Goal: Task Accomplishment & Management: Complete application form

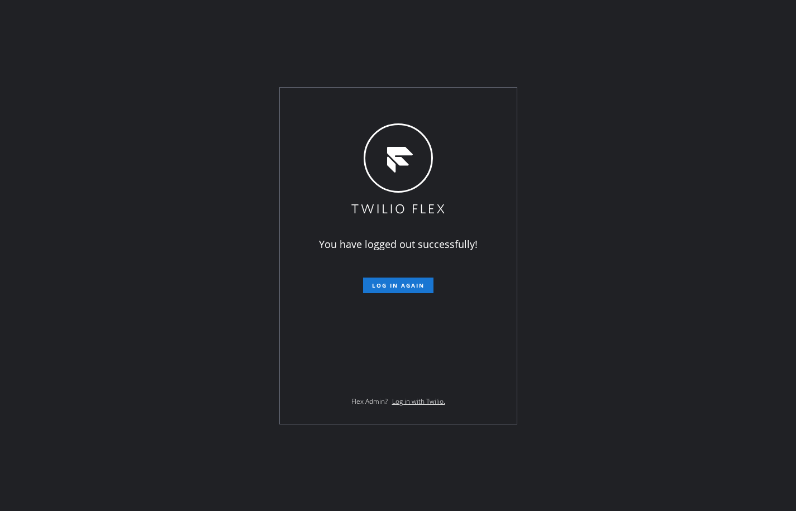
click at [140, 184] on div "You have logged out successfully! Log in again Flex Admin? Log in with Twilio." at bounding box center [398, 255] width 796 height 511
click at [403, 289] on span "Log in again" at bounding box center [398, 286] width 53 height 8
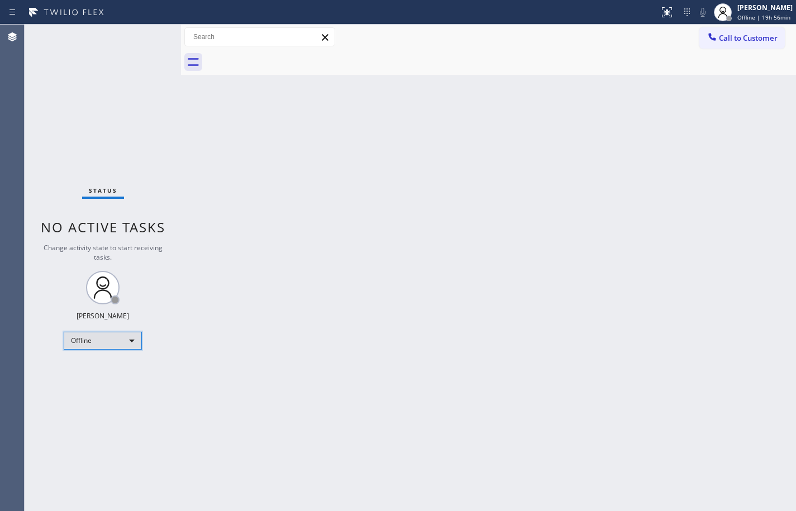
click at [96, 341] on div "Offline" at bounding box center [103, 341] width 78 height 18
click at [90, 384] on li "Unavailable" at bounding box center [102, 384] width 76 height 13
click at [122, 345] on div "Unavailable" at bounding box center [103, 341] width 78 height 18
click at [90, 374] on li "Available" at bounding box center [102, 370] width 76 height 13
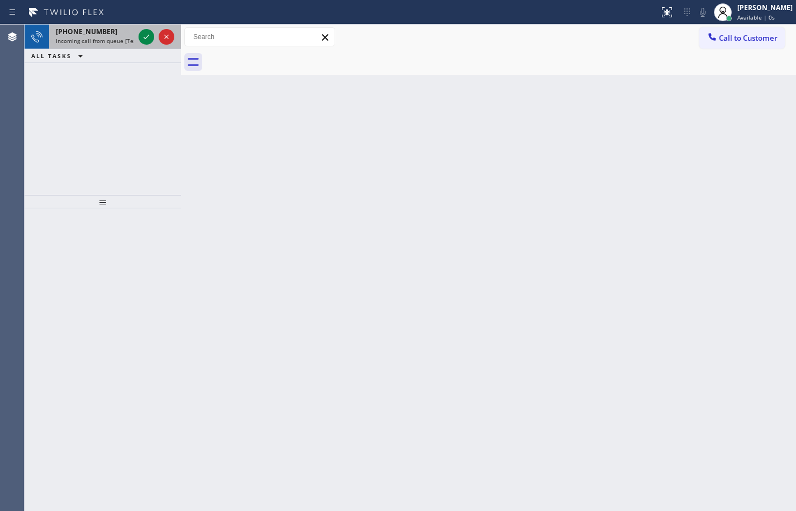
click at [103, 41] on span "Incoming call from queue [Test] All" at bounding box center [102, 41] width 93 height 8
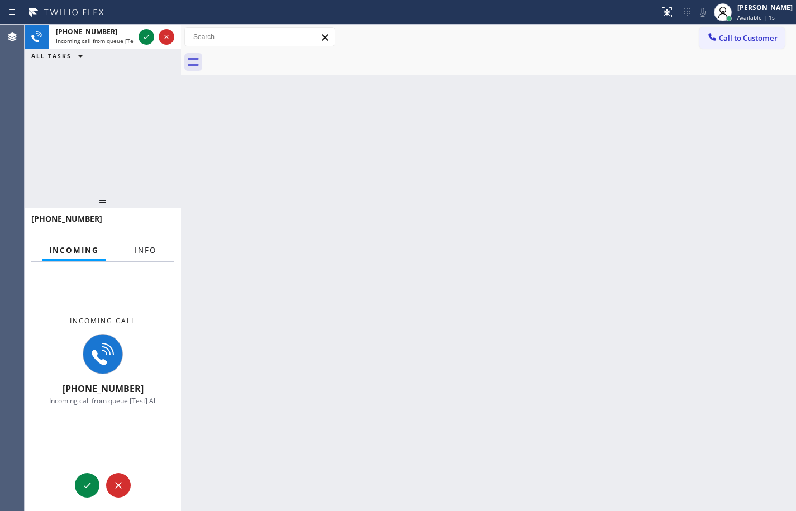
click at [150, 249] on span "Info" at bounding box center [146, 250] width 22 height 10
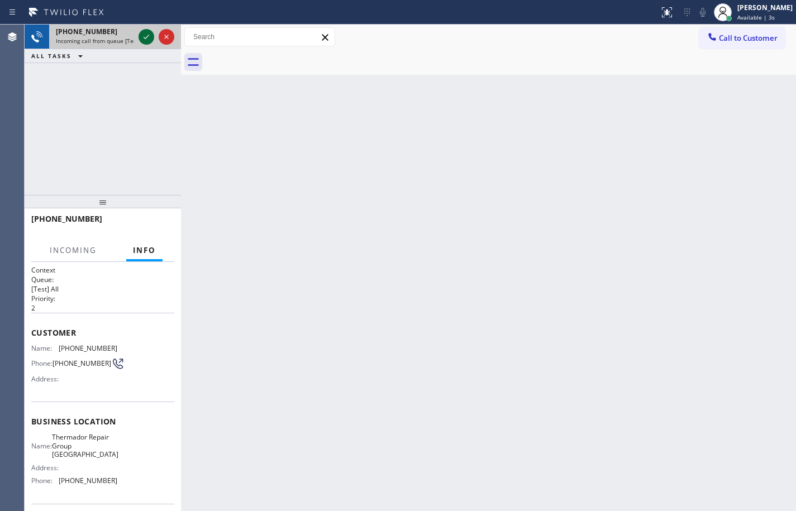
click at [145, 32] on icon at bounding box center [146, 36] width 13 height 13
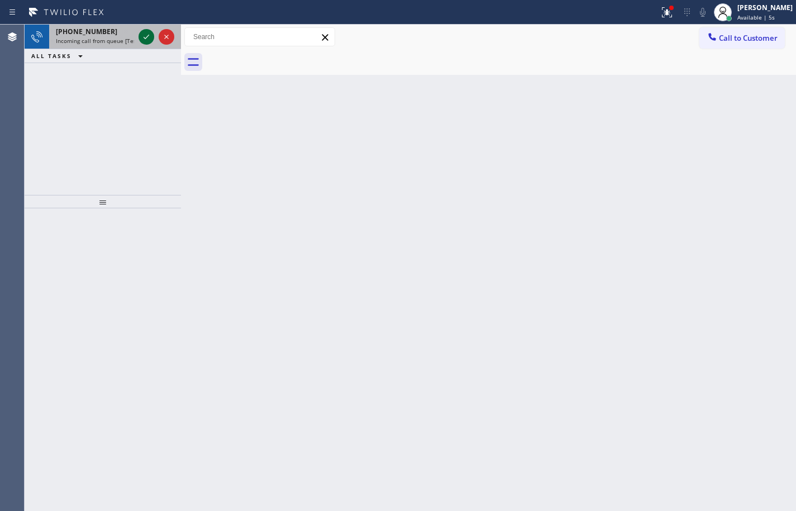
click at [145, 32] on icon at bounding box center [146, 36] width 13 height 13
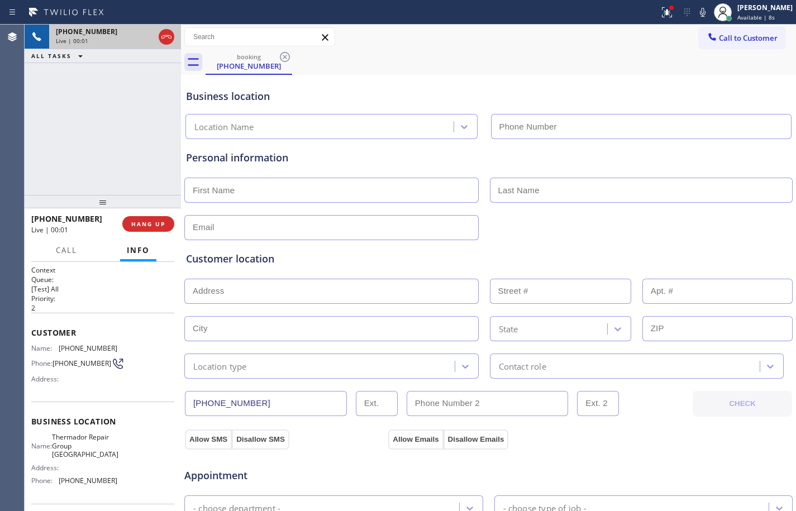
type input "[PHONE_NUMBER]"
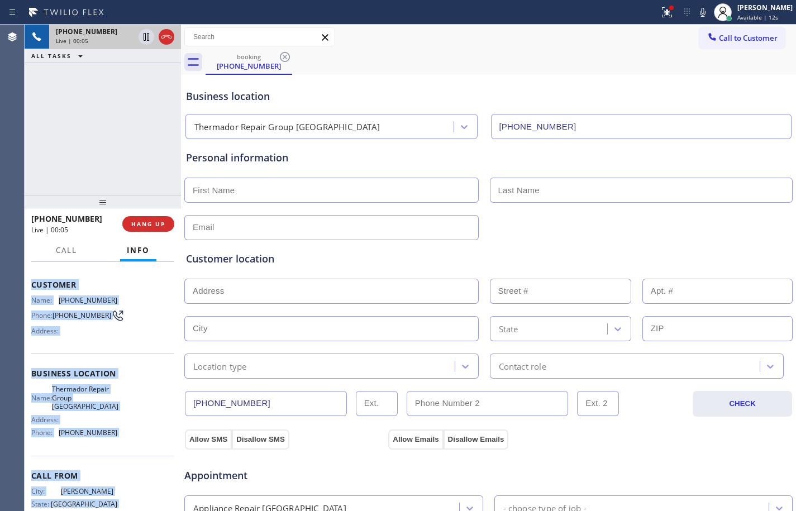
scroll to position [85, 0]
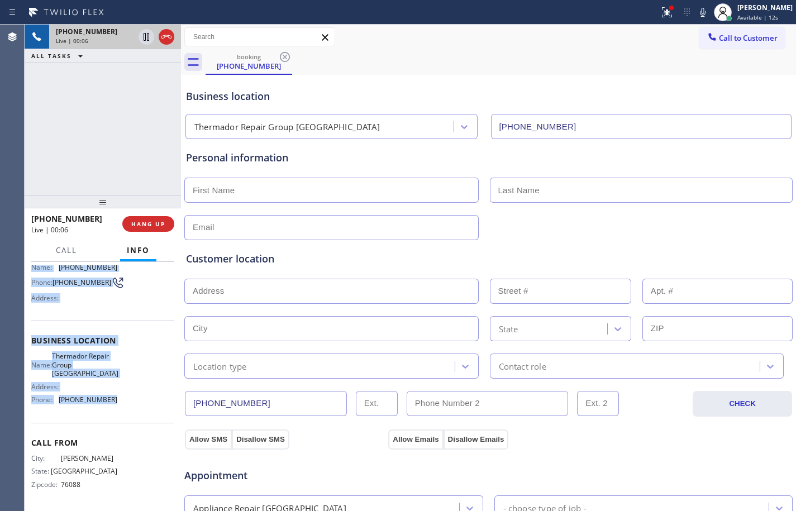
drag, startPoint x: 31, startPoint y: 331, endPoint x: 126, endPoint y: 413, distance: 125.9
click at [126, 413] on div "Context Queue: [Test] All Priority: 2 Customer Name: [PHONE_NUMBER] Phone: [PHO…" at bounding box center [102, 345] width 143 height 323
copy div "Customer Name: [PHONE_NUMBER] Phone: [PHONE_NUMBER] Address: Business location …"
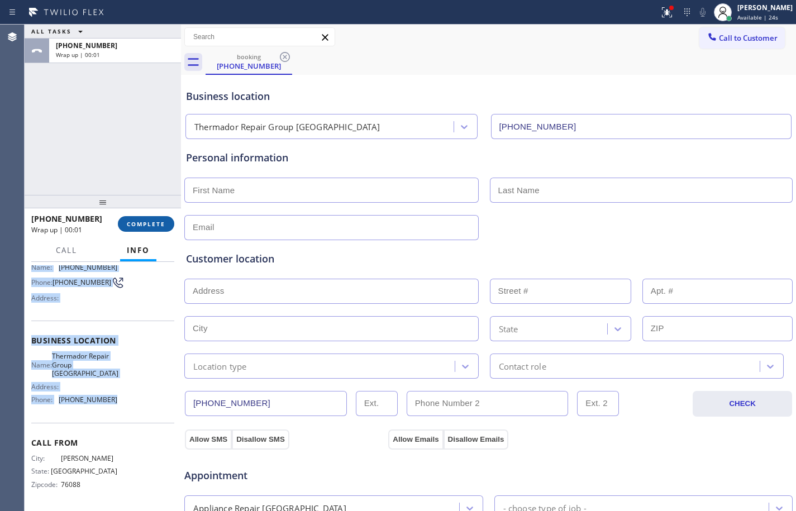
click at [128, 225] on span "COMPLETE" at bounding box center [146, 224] width 39 height 8
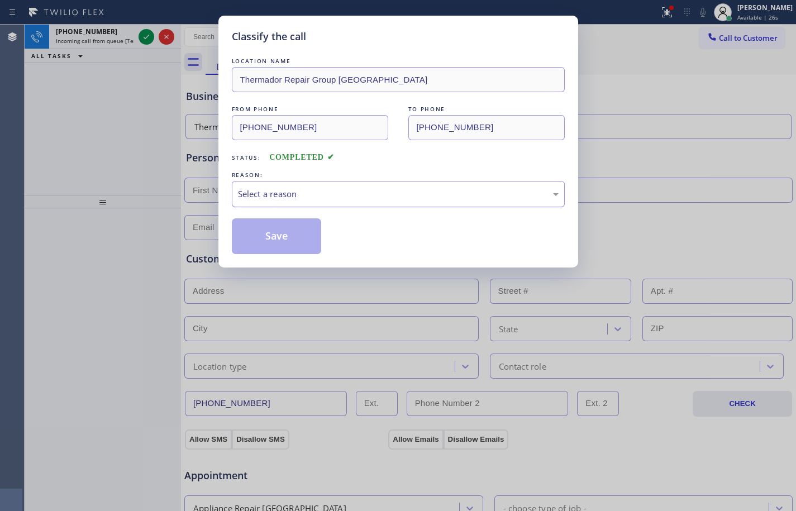
click at [284, 186] on div "Select a reason" at bounding box center [398, 194] width 333 height 26
click at [293, 227] on button "Save" at bounding box center [277, 236] width 90 height 36
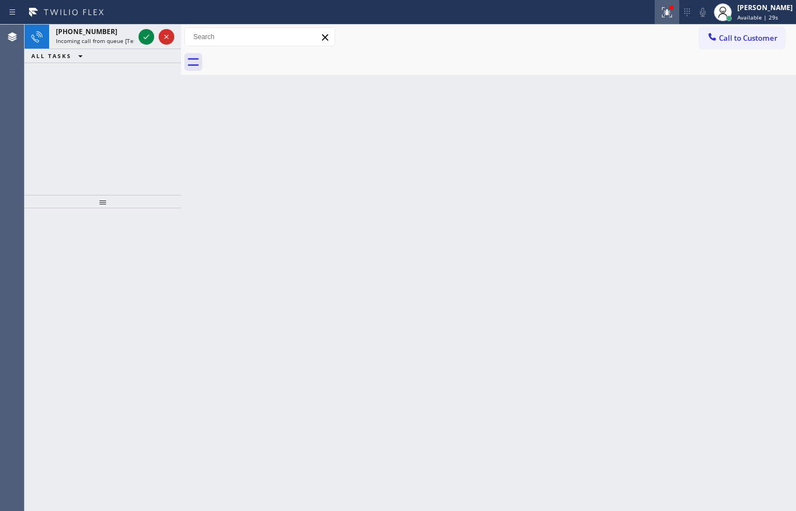
click at [660, 8] on icon at bounding box center [666, 12] width 13 height 13
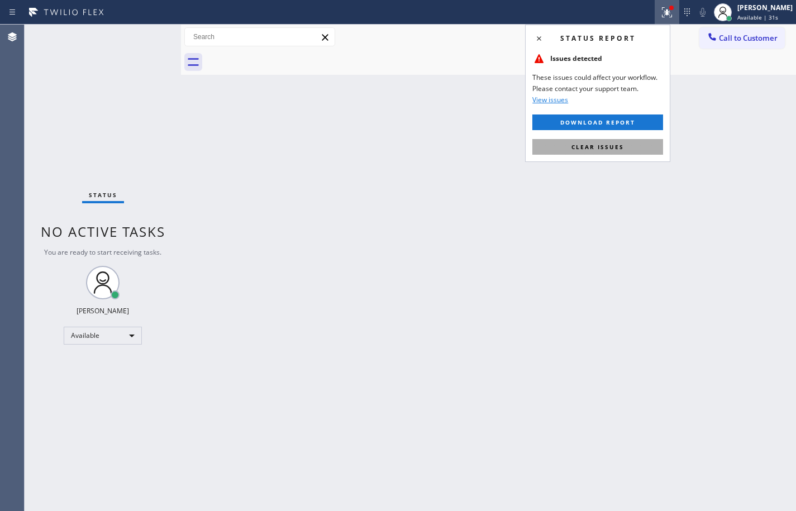
click at [613, 147] on span "Clear issues" at bounding box center [598, 147] width 53 height 8
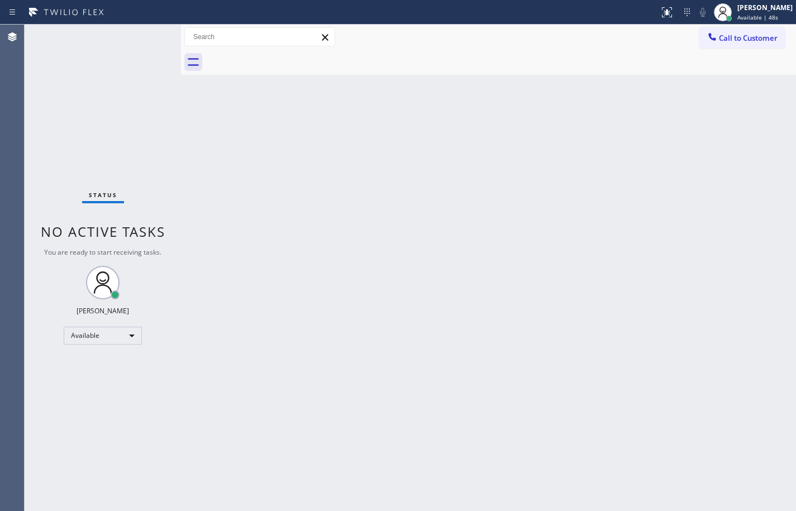
click at [210, 128] on div "Back to Dashboard Change Sender ID Customers Technicians Select a contact Outbo…" at bounding box center [488, 268] width 615 height 487
click at [202, 221] on div "Back to Dashboard Change Sender ID Customers Technicians Select a contact Outbo…" at bounding box center [488, 268] width 615 height 487
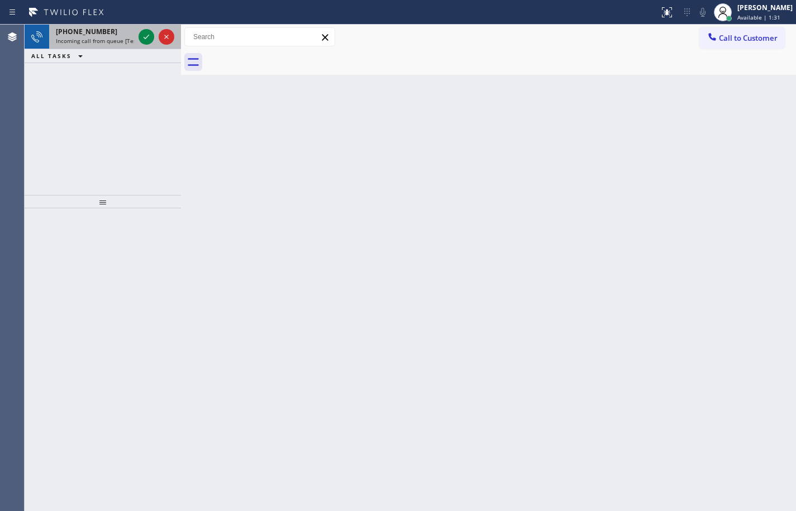
drag, startPoint x: 115, startPoint y: 39, endPoint x: 122, endPoint y: 39, distance: 7.3
click at [115, 39] on span "Incoming call from queue [Test] All" at bounding box center [102, 41] width 93 height 8
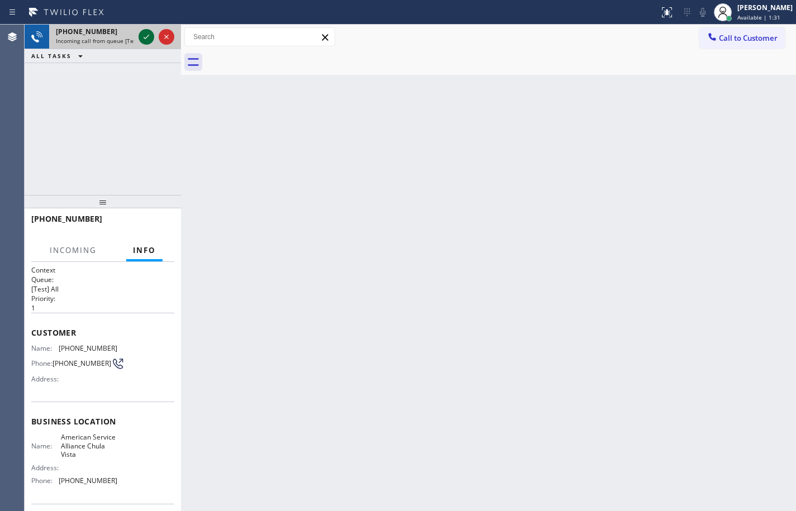
click at [151, 33] on icon at bounding box center [146, 36] width 13 height 13
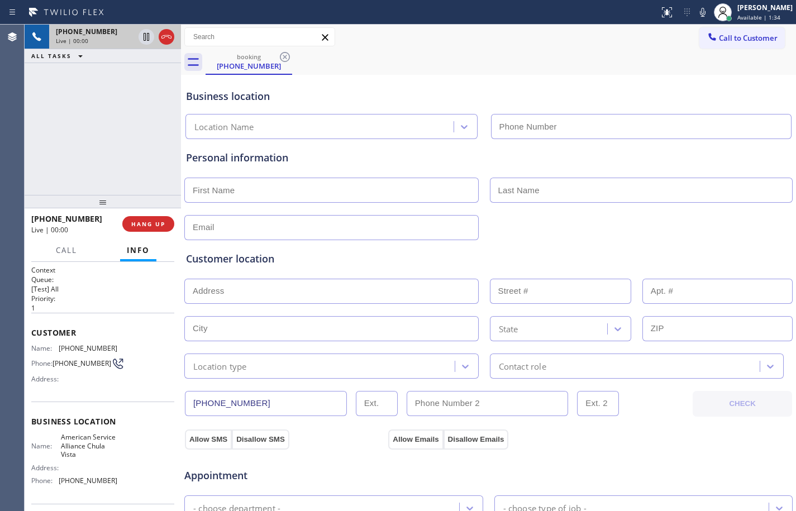
type input "[PHONE_NUMBER]"
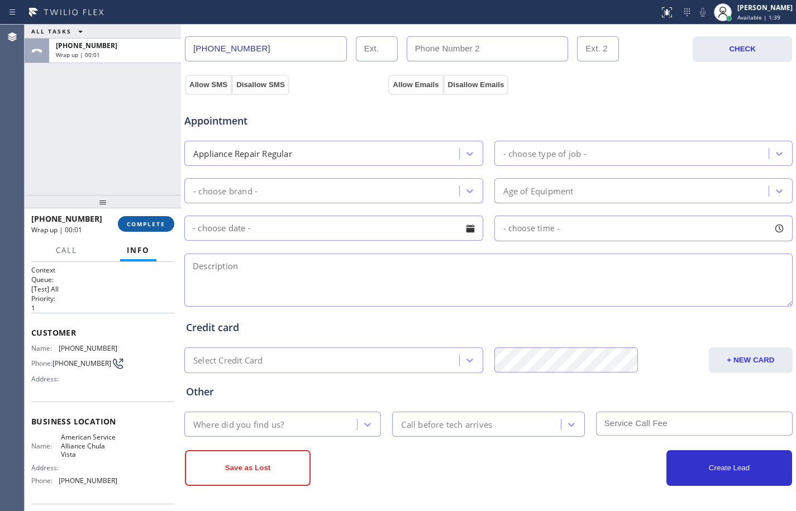
click at [156, 216] on button "COMPLETE" at bounding box center [146, 224] width 56 height 16
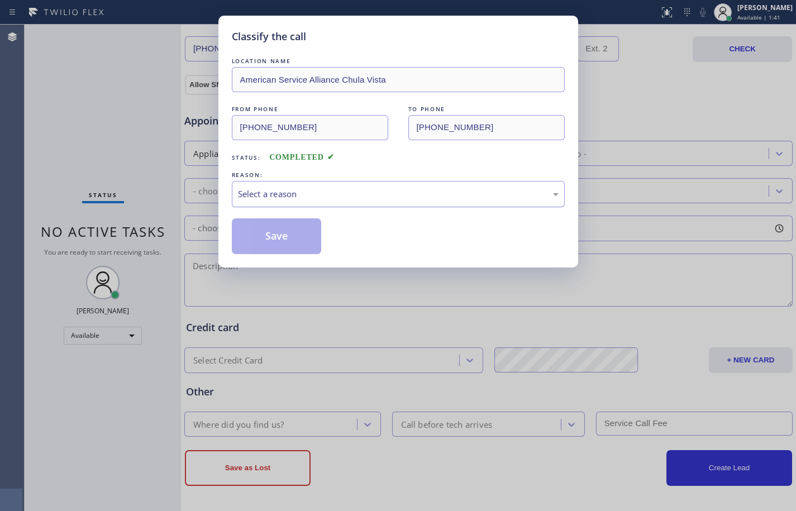
click at [313, 200] on div "Select a reason" at bounding box center [398, 194] width 321 height 13
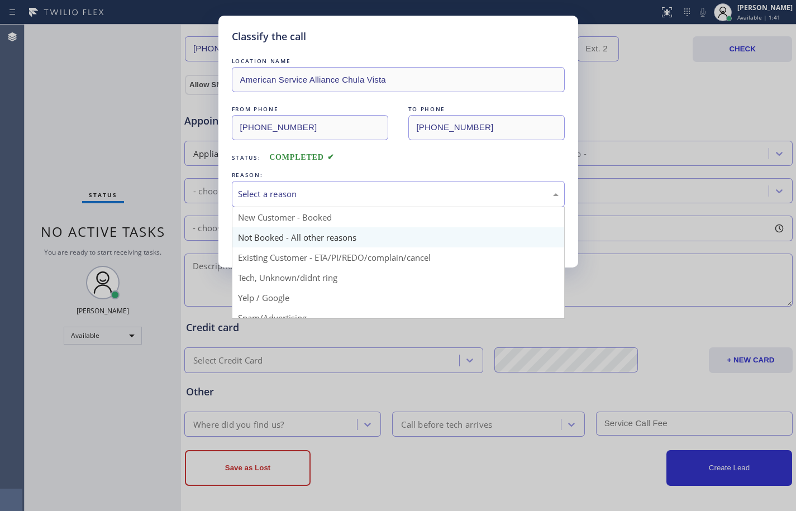
scroll to position [70, 0]
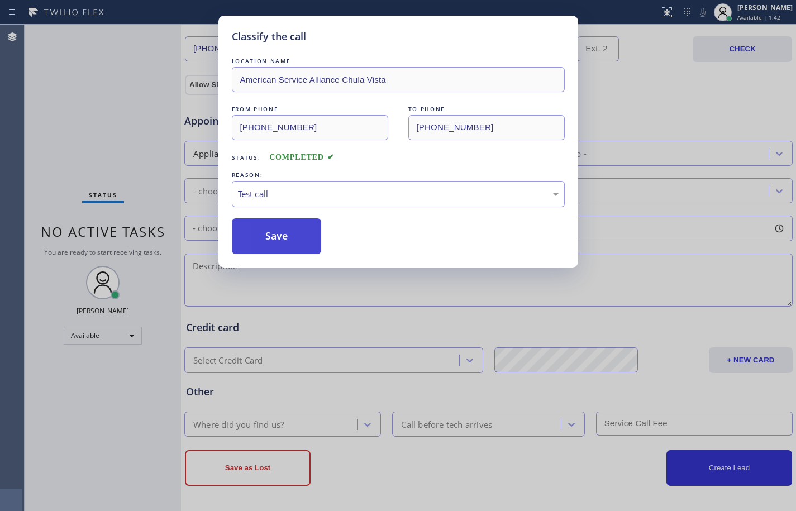
click at [272, 234] on button "Save" at bounding box center [277, 236] width 90 height 36
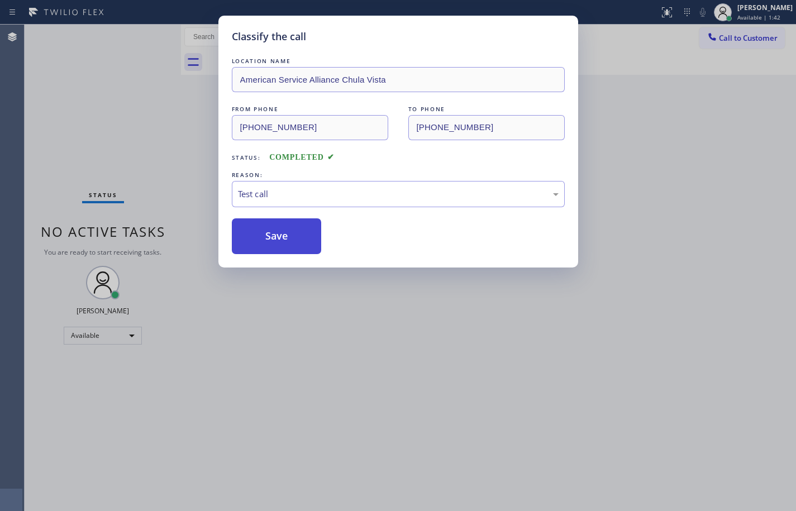
scroll to position [0, 0]
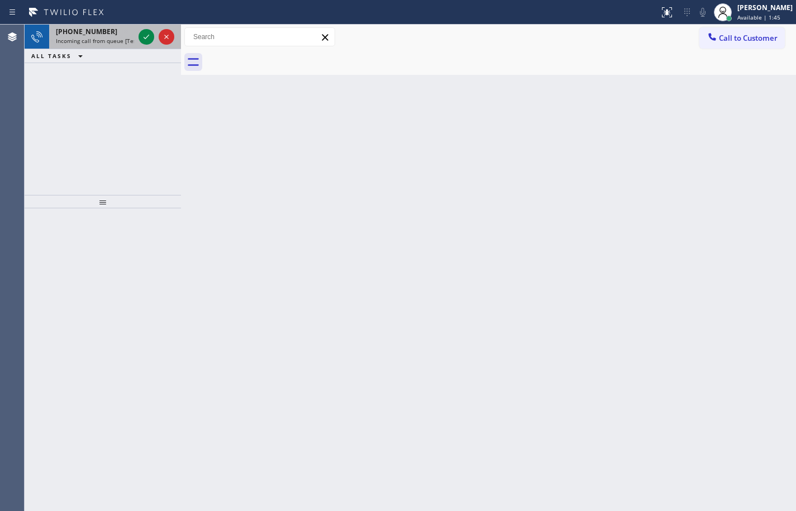
click at [87, 36] on div "[PHONE_NUMBER] Incoming call from queue [Test] All" at bounding box center [92, 37] width 87 height 25
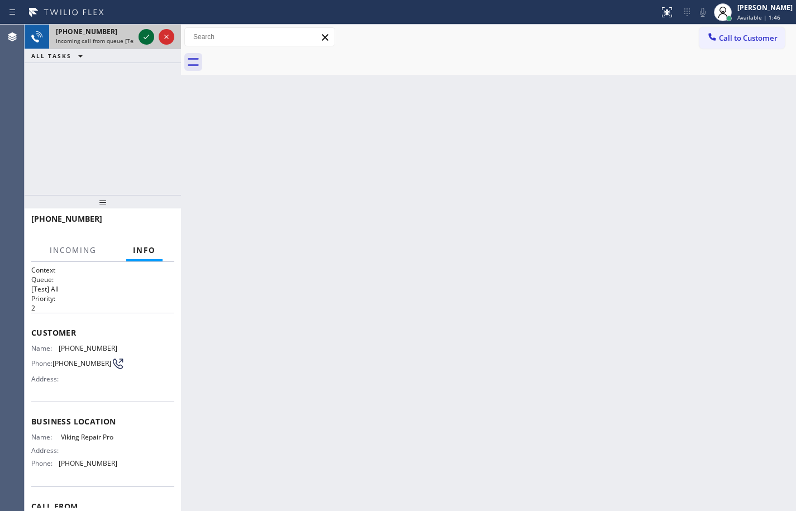
click at [145, 32] on icon at bounding box center [146, 36] width 13 height 13
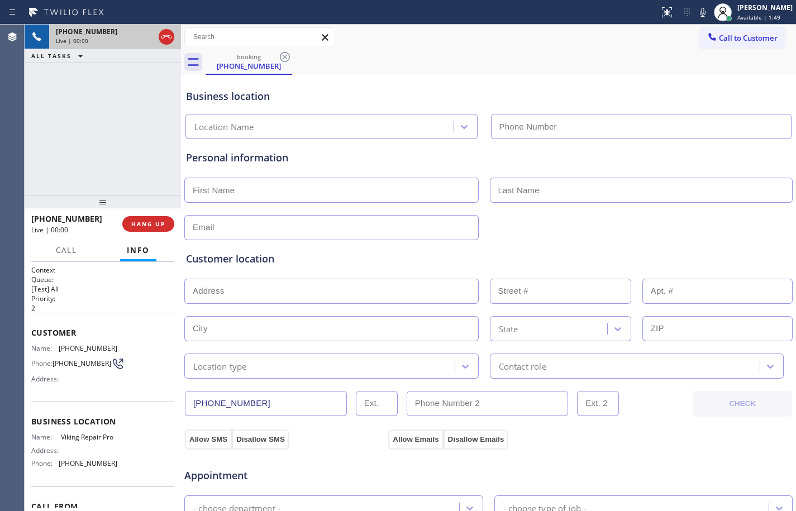
type input "[PHONE_NUMBER]"
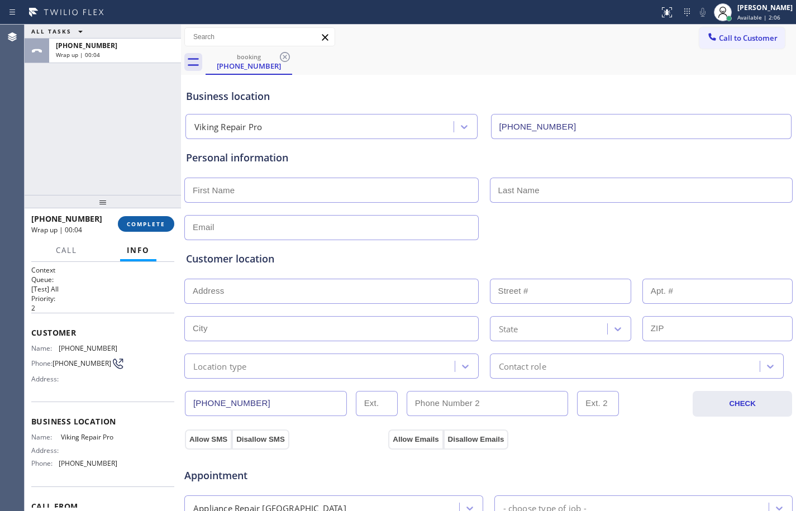
click at [159, 228] on button "COMPLETE" at bounding box center [146, 224] width 56 height 16
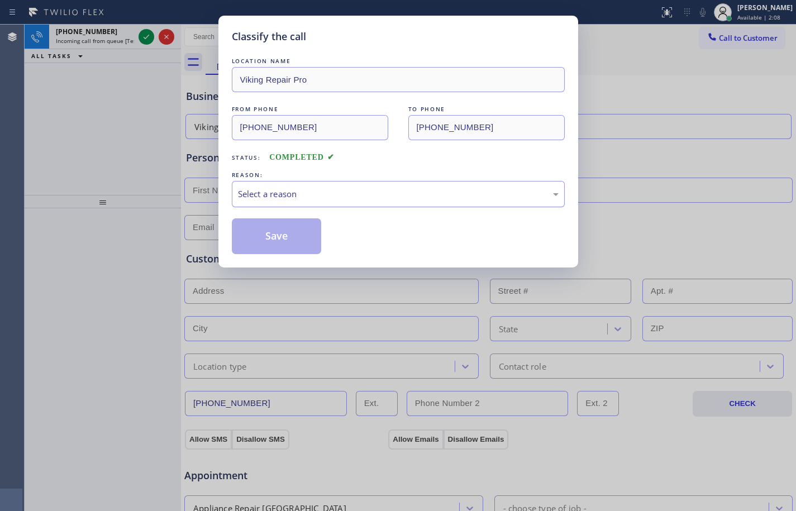
click at [292, 201] on div "Select a reason" at bounding box center [398, 194] width 333 height 26
click at [276, 253] on button "Save" at bounding box center [277, 236] width 90 height 36
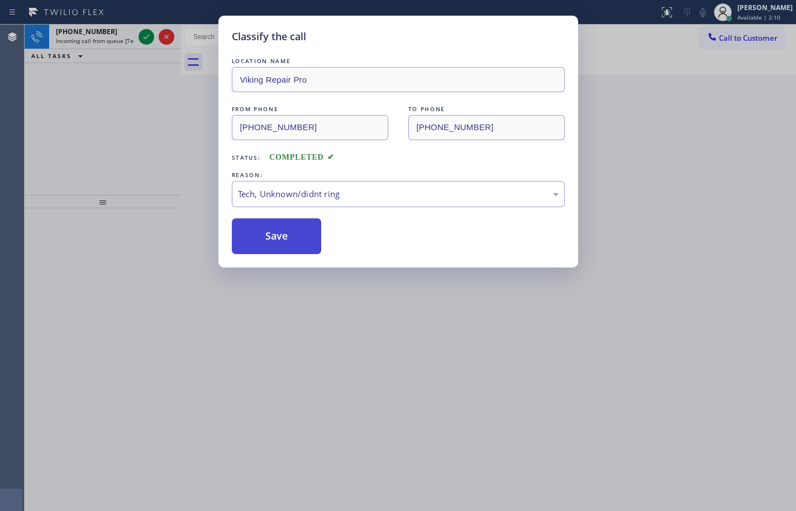
click at [274, 246] on div "Classify the call LOCATION NAME Thermador Repair Group [GEOGRAPHIC_DATA] FROM P…" at bounding box center [411, 268] width 772 height 487
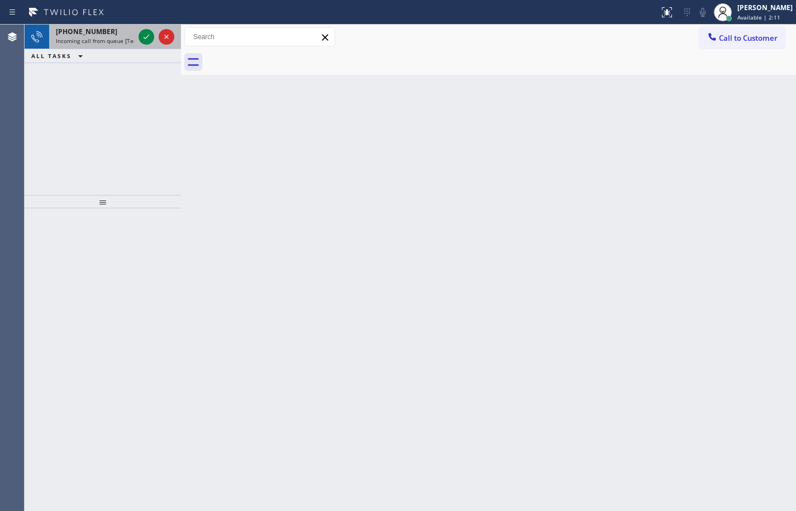
click at [84, 44] on span "Incoming call from queue [Test] All" at bounding box center [102, 41] width 93 height 8
click at [109, 42] on span "Incoming call from queue [Test] All" at bounding box center [102, 41] width 93 height 8
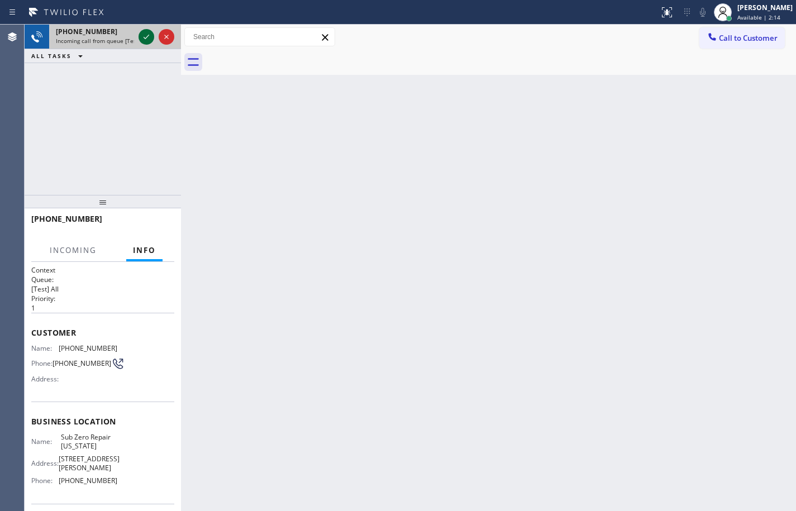
click at [154, 32] on div at bounding box center [147, 36] width 16 height 13
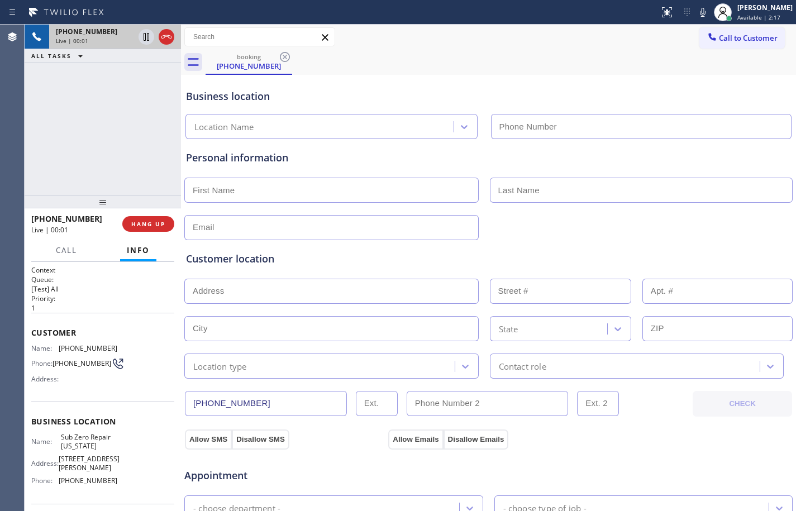
type input "[PHONE_NUMBER]"
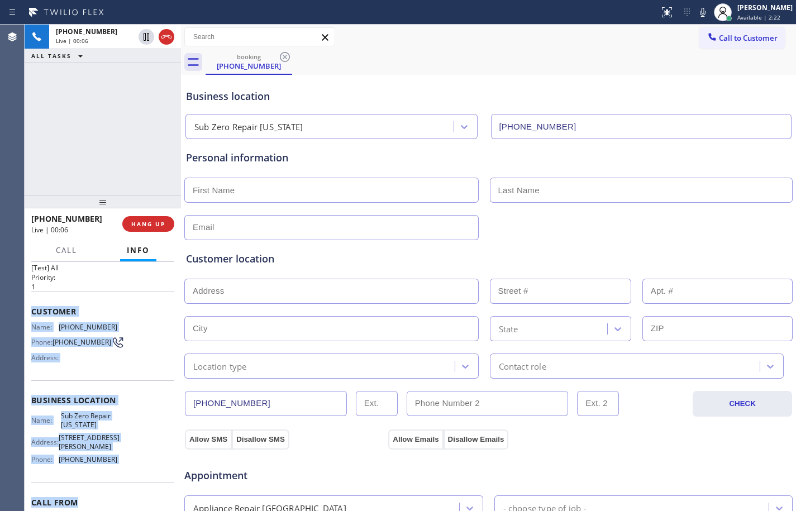
scroll to position [35, 0]
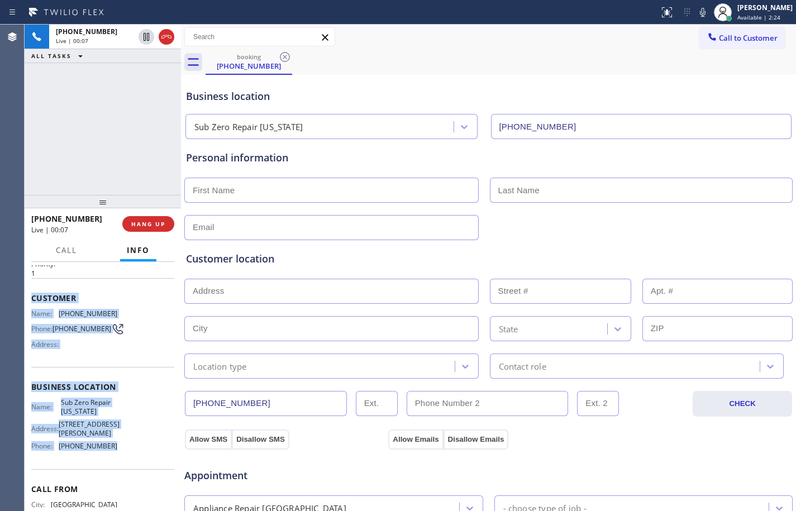
drag, startPoint x: 33, startPoint y: 333, endPoint x: 124, endPoint y: 460, distance: 156.1
click at [124, 460] on div "Context Queue: [Test] All Priority: 1 Customer Name: [PHONE_NUMBER] Phone: [PHO…" at bounding box center [102, 392] width 143 height 323
copy div "Customer Name: [PHONE_NUMBER] Phone: [PHONE_NUMBER] Address: Business location …"
click at [146, 41] on icon at bounding box center [146, 36] width 13 height 13
click at [696, 14] on icon at bounding box center [702, 12] width 13 height 13
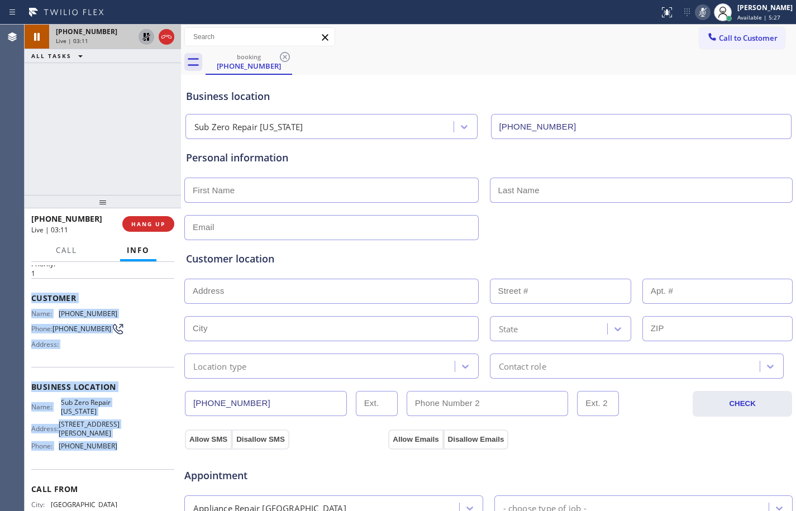
click at [147, 41] on icon at bounding box center [146, 37] width 8 height 8
click at [695, 19] on button at bounding box center [703, 12] width 16 height 16
click at [149, 224] on span "HANG UP" at bounding box center [148, 224] width 34 height 8
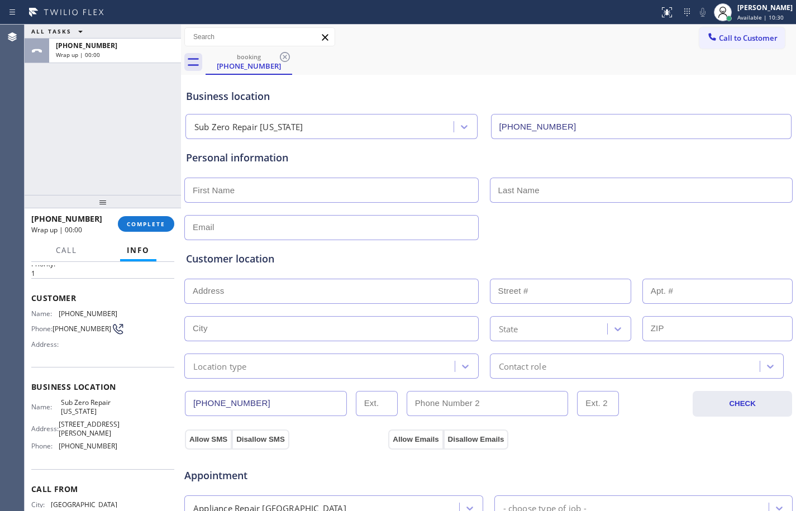
click at [271, 198] on input "text" at bounding box center [331, 190] width 294 height 25
type input "Ms."
type input "Anjali"
type input "[EMAIL_ADDRESS][DOMAIN_NAME]"
click at [318, 284] on input "text" at bounding box center [331, 291] width 294 height 25
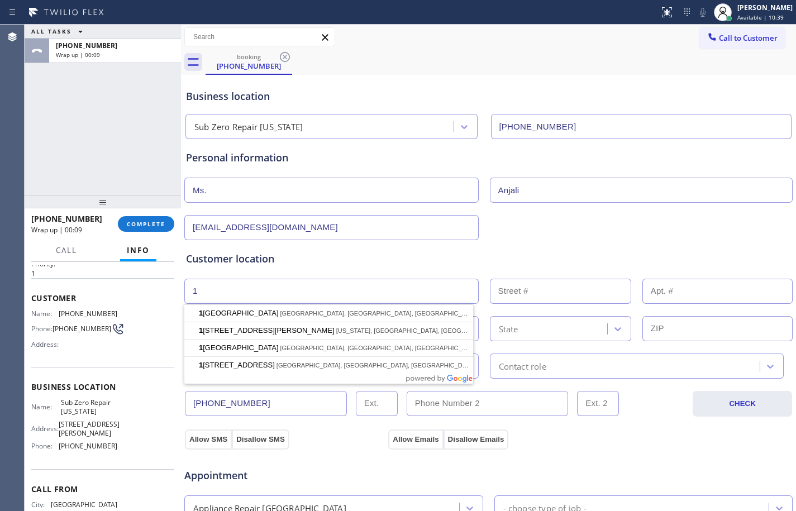
type input "1"
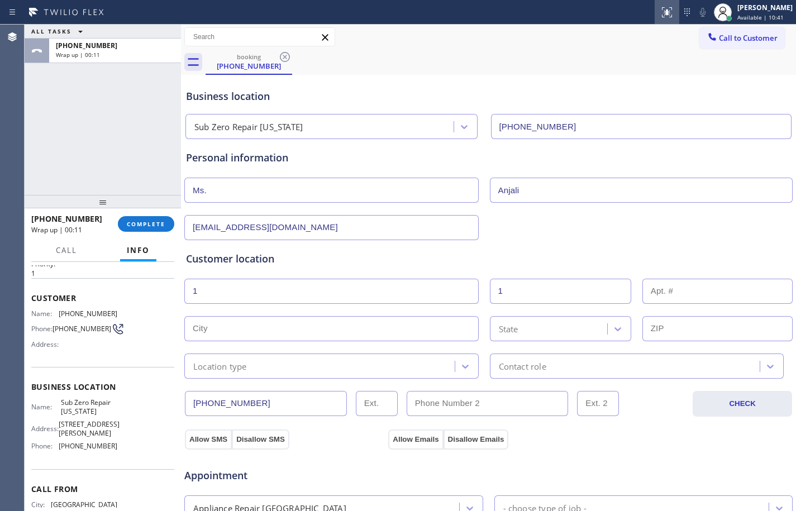
type input "1"
click at [275, 328] on input "text" at bounding box center [331, 328] width 294 height 25
paste input "[GEOGRAPHIC_DATA]"
type input "[GEOGRAPHIC_DATA]"
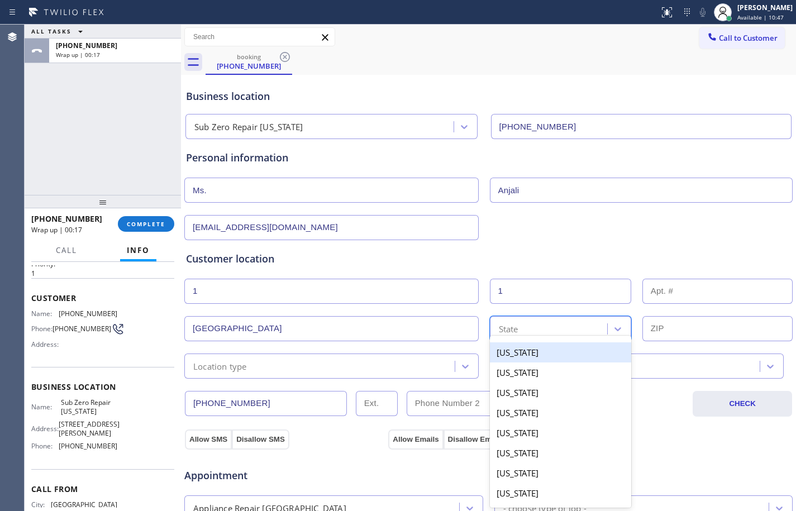
click at [540, 328] on div "State" at bounding box center [550, 329] width 114 height 20
type input "nj"
click at [540, 352] on div "[US_STATE]" at bounding box center [560, 352] width 141 height 20
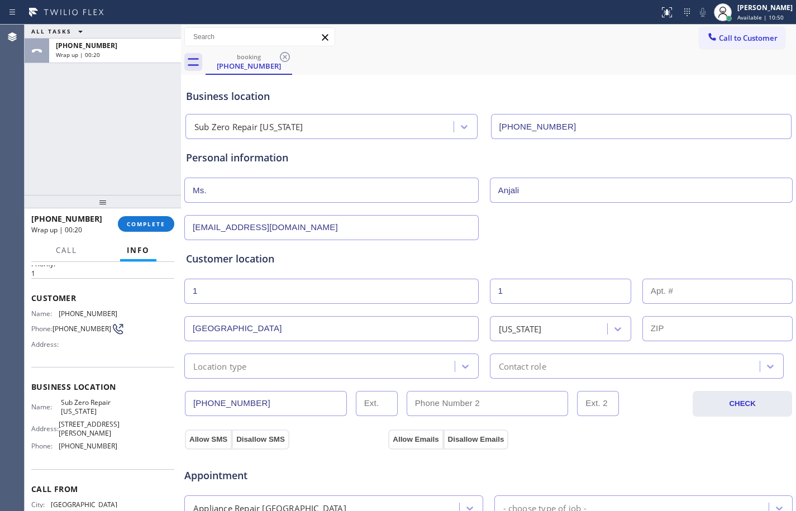
click at [685, 330] on input "text" at bounding box center [717, 328] width 150 height 25
paste input "07928"
type input "07928"
click at [285, 365] on div "Location type" at bounding box center [321, 366] width 267 height 20
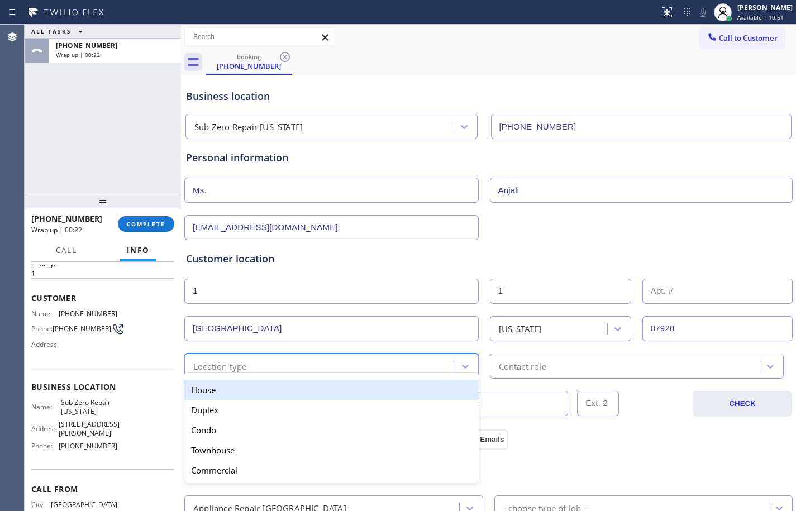
click at [236, 396] on div "House" at bounding box center [331, 390] width 294 height 20
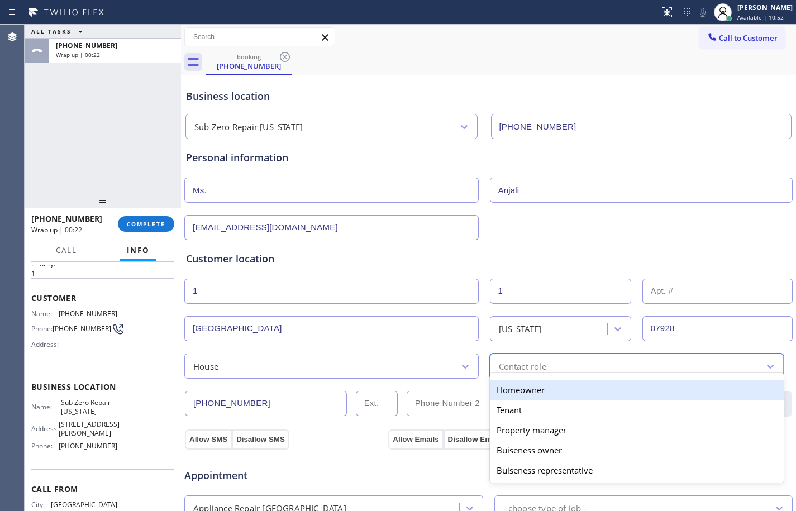
click at [606, 372] on div "Contact role" at bounding box center [626, 366] width 267 height 20
click at [517, 385] on div "Homeowner" at bounding box center [637, 390] width 294 height 20
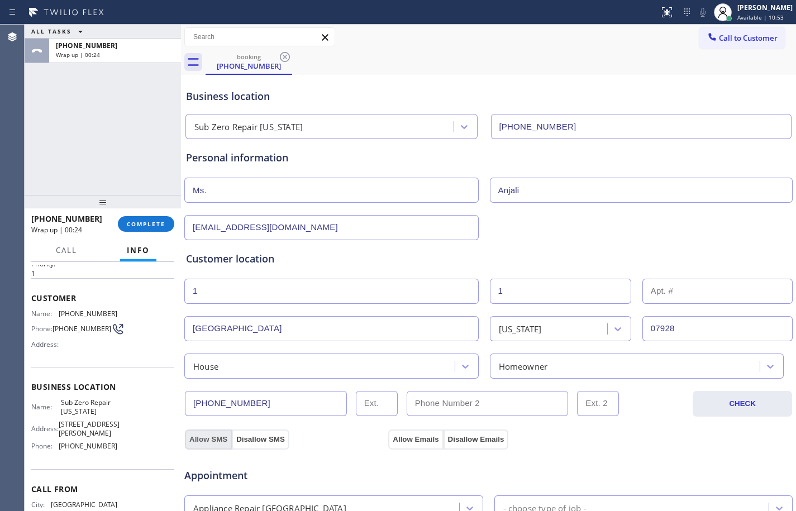
click at [214, 437] on button "Allow SMS" at bounding box center [208, 440] width 47 height 20
click at [408, 435] on button "Allow Emails" at bounding box center [415, 440] width 55 height 20
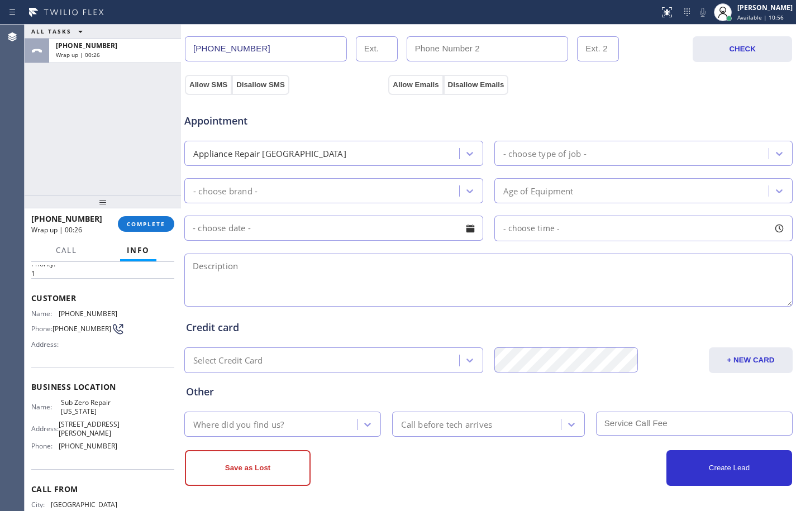
click at [289, 143] on div "Appliance Repair [GEOGRAPHIC_DATA]" at bounding box center [333, 153] width 299 height 25
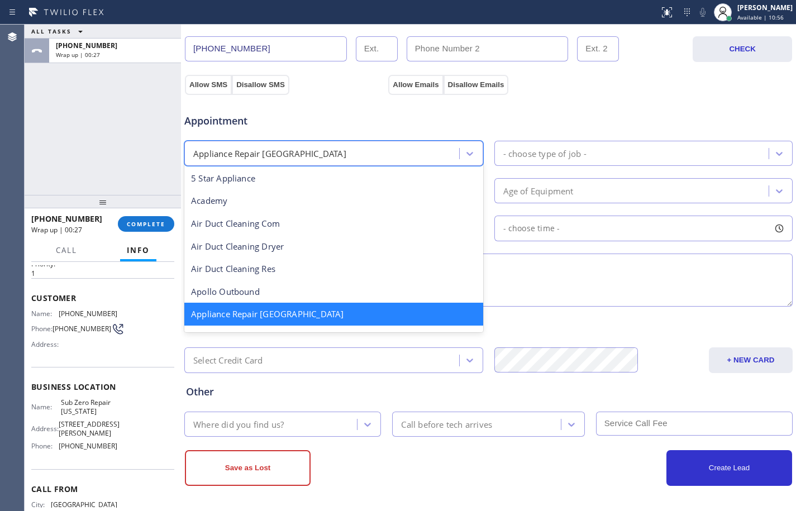
scroll to position [2, 0]
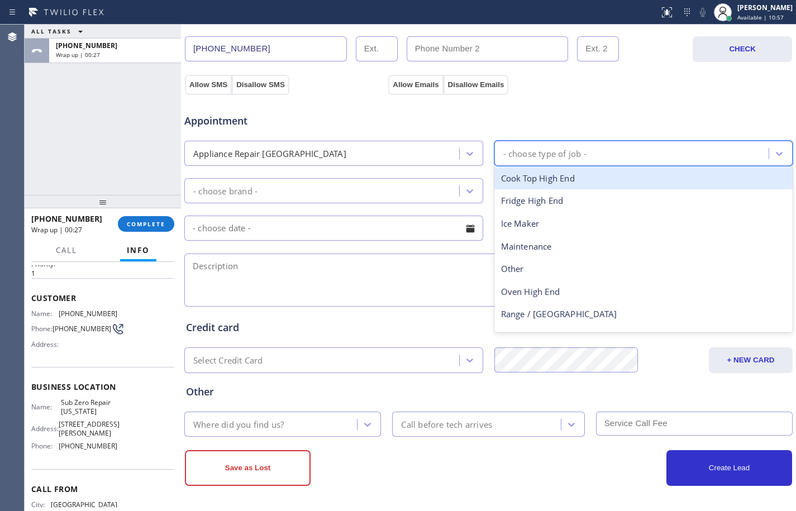
click at [563, 156] on div "- choose type of job -" at bounding box center [544, 153] width 83 height 13
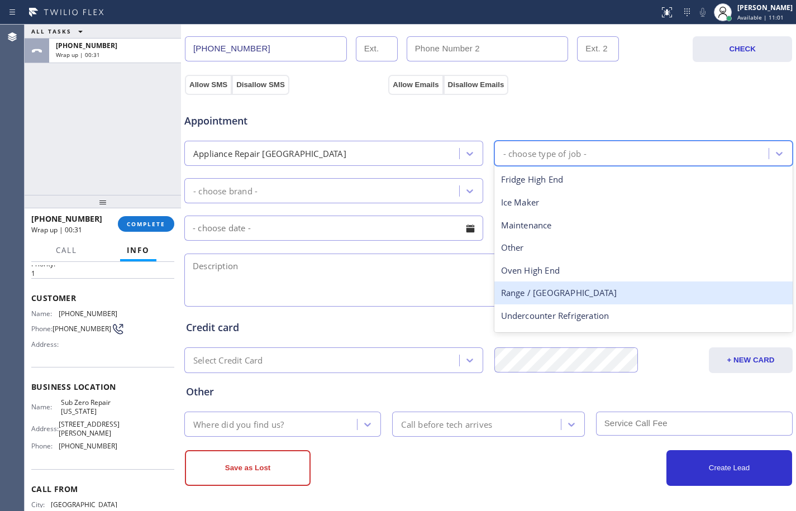
scroll to position [41, 0]
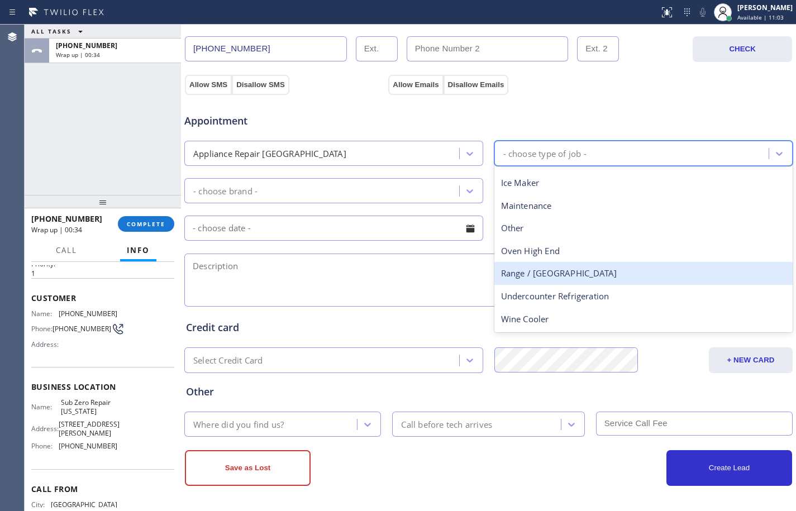
click at [334, 149] on div "Appliance Repair [GEOGRAPHIC_DATA]" at bounding box center [324, 154] width 272 height 20
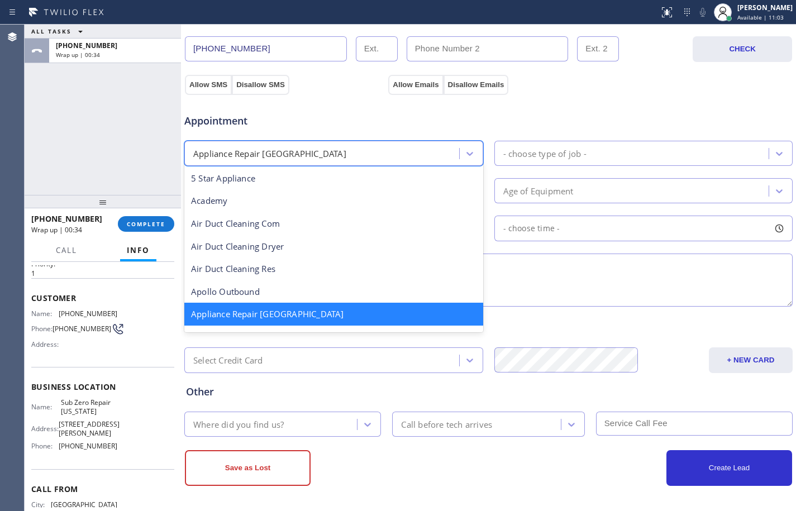
scroll to position [2, 0]
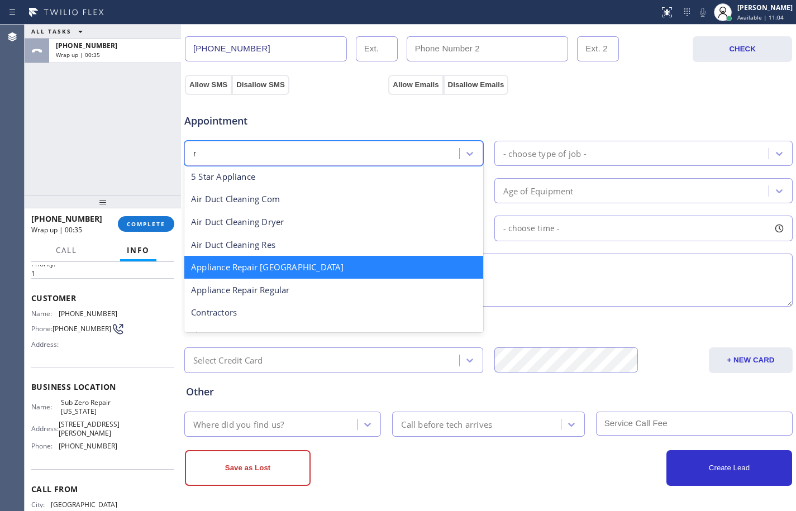
type input "re"
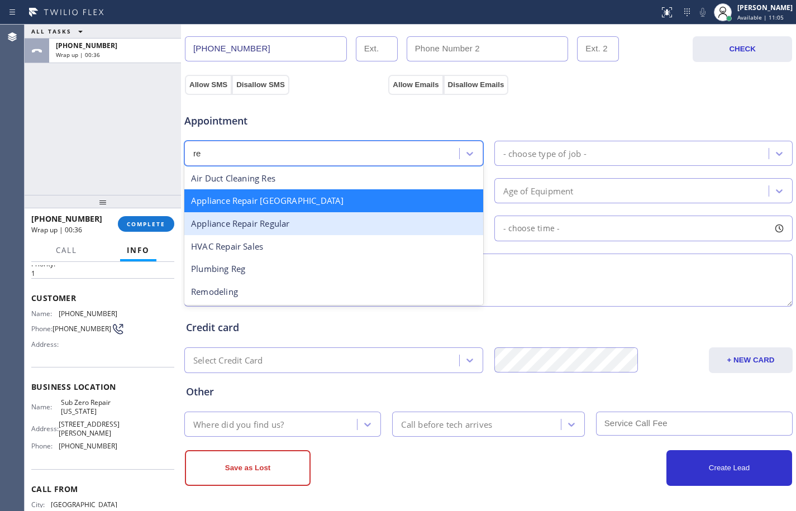
click at [285, 229] on div "Appliance Repair Regular" at bounding box center [333, 223] width 299 height 23
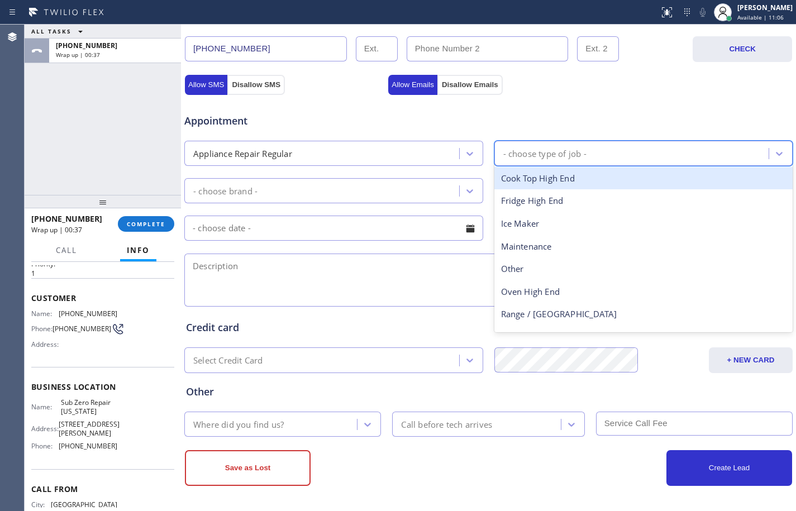
click at [578, 155] on div "- choose type of job -" at bounding box center [544, 153] width 83 height 13
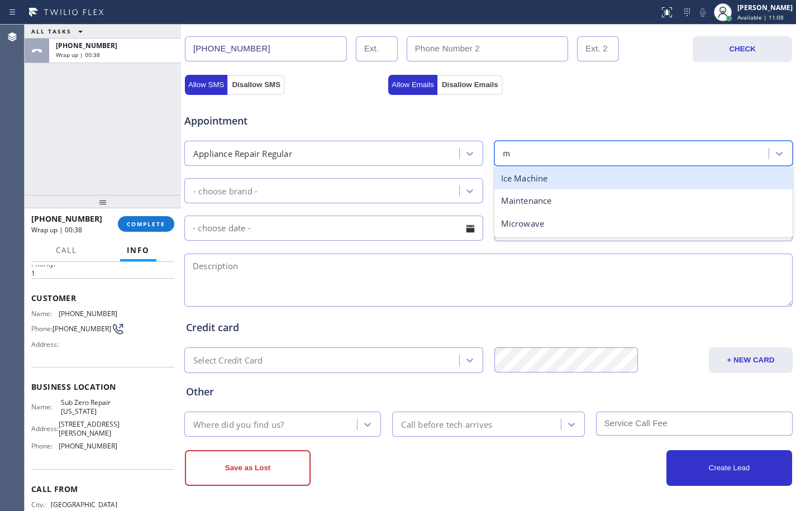
type input "mi"
click at [554, 184] on div "Microwave" at bounding box center [643, 178] width 299 height 23
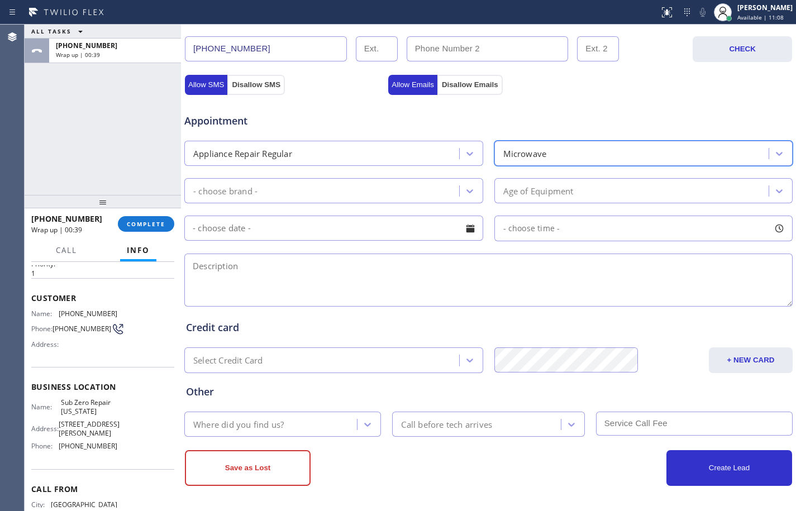
click at [384, 194] on div "- choose brand -" at bounding box center [324, 191] width 272 height 20
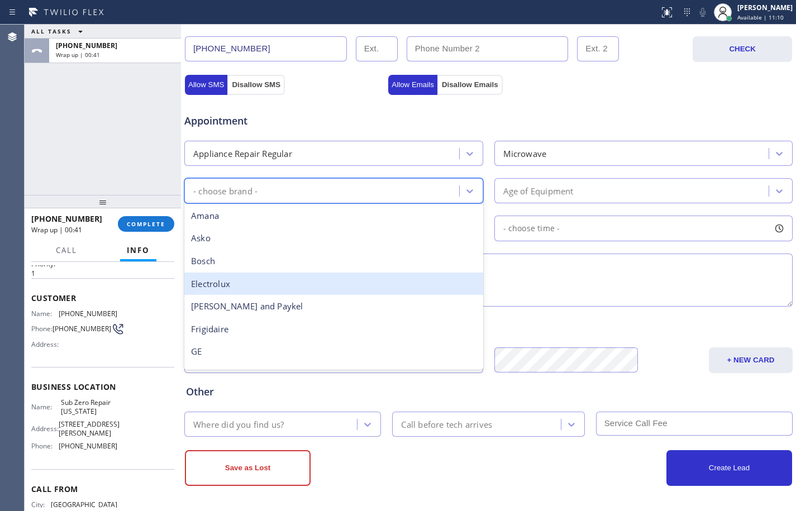
type input "o"
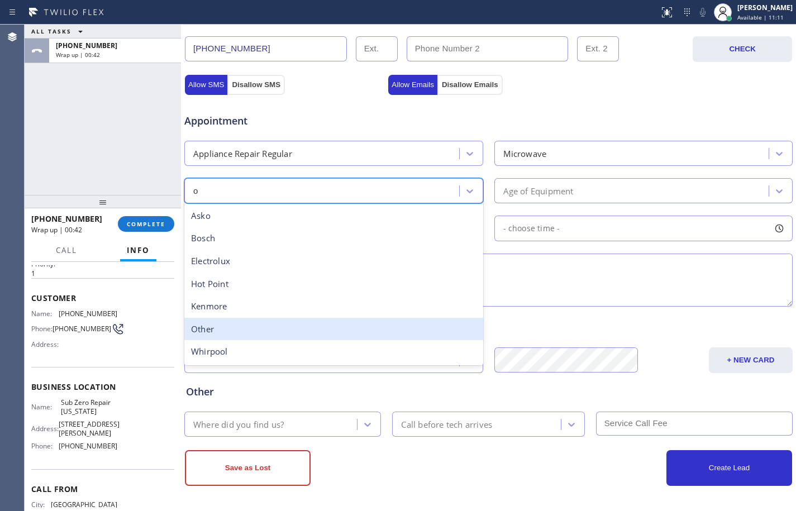
click at [203, 331] on div "Other" at bounding box center [333, 329] width 299 height 23
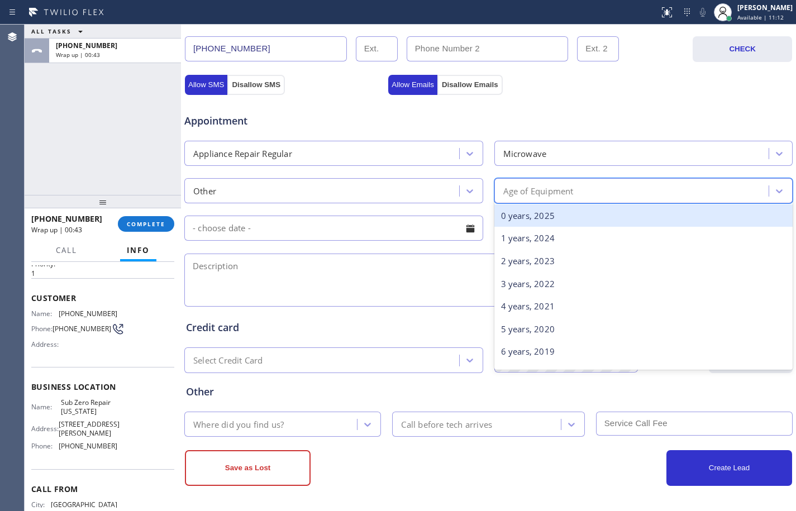
click at [554, 188] on div "Age of Equipment" at bounding box center [538, 190] width 70 height 13
type input "2020"
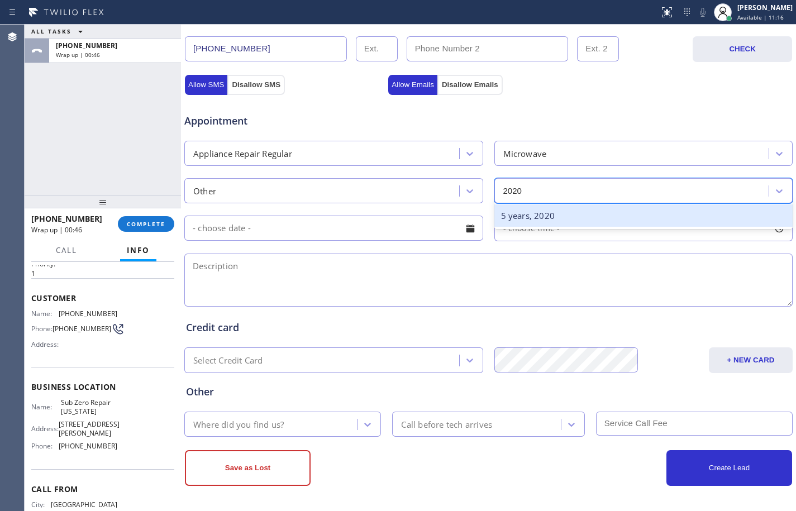
click at [577, 208] on div "5 years, 2020" at bounding box center [643, 215] width 299 height 23
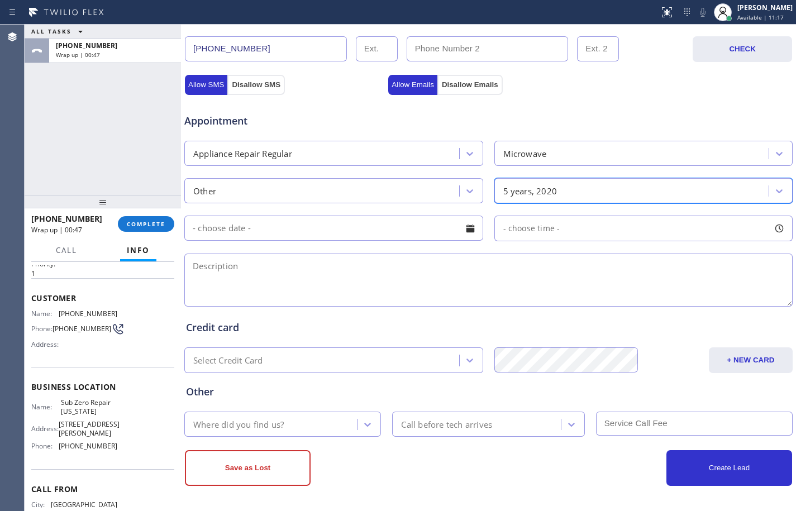
click at [392, 275] on textarea at bounding box center [488, 280] width 608 height 53
click at [352, 280] on textarea at bounding box center [488, 280] width 608 height 53
paste textarea "Wolf/microwave/light wouldn't turn on/2020/"
click at [414, 271] on textarea "Wolf/microwave/light wouldn't turn on/2020/" at bounding box center [488, 280] width 608 height 53
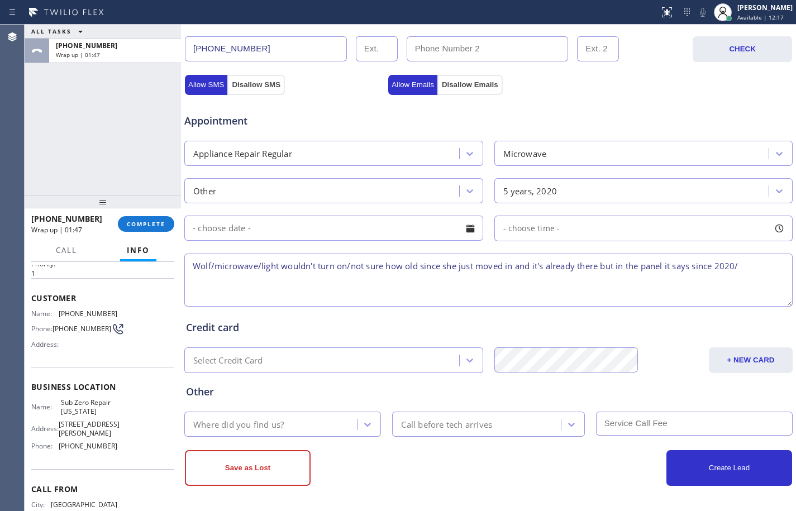
click at [755, 266] on textarea "Wolf/microwave/light wouldn't turn on/not sure how old since she just moved in …" at bounding box center [488, 280] width 608 height 53
paste textarea "[GEOGRAPHIC_DATA]"
click at [387, 277] on textarea "Wolf/microwave/light wouldn't turn on/not sure how old since she just moved in …" at bounding box center [488, 280] width 608 height 53
click at [372, 281] on textarea "Wolf/microwave/light wouldn't turn on/not sure how old since she just moved in …" at bounding box center [488, 280] width 608 height 53
paste textarea "Sub Zero Repair [US_STATE]"
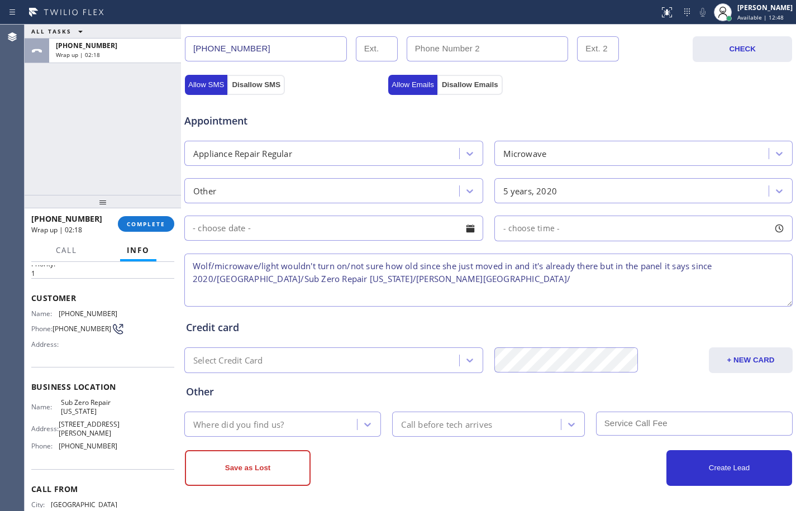
paste textarea "VTA Offered- declined"
click at [506, 282] on textarea "Wolf/microwave/light wouldn't turn on/not sure how old since she just moved in …" at bounding box center [488, 280] width 608 height 53
click at [592, 285] on textarea "Wolf/microwave/light wouldn't turn on/not sure how old since she just moved in …" at bounding box center [488, 280] width 608 height 53
type textarea "Wolf/microwave/light wouldn't turn on/not sure how old since she just moved in …"
click at [274, 418] on div "Where did you find us?" at bounding box center [238, 424] width 91 height 13
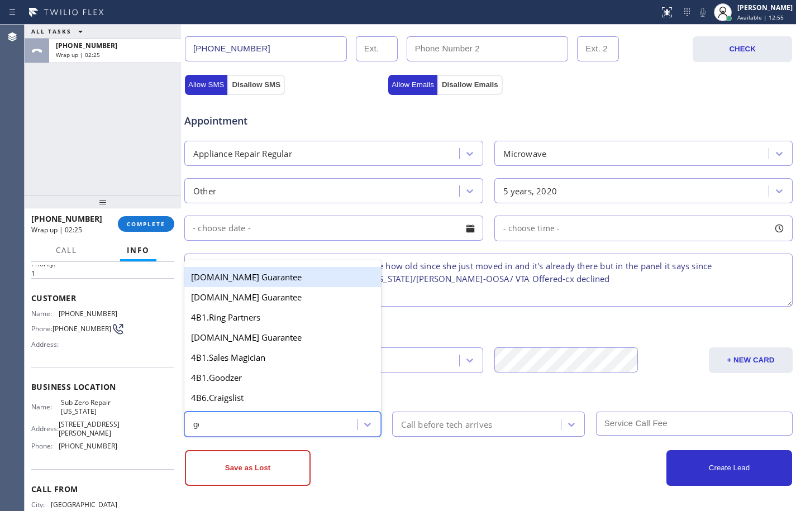
type input "goo"
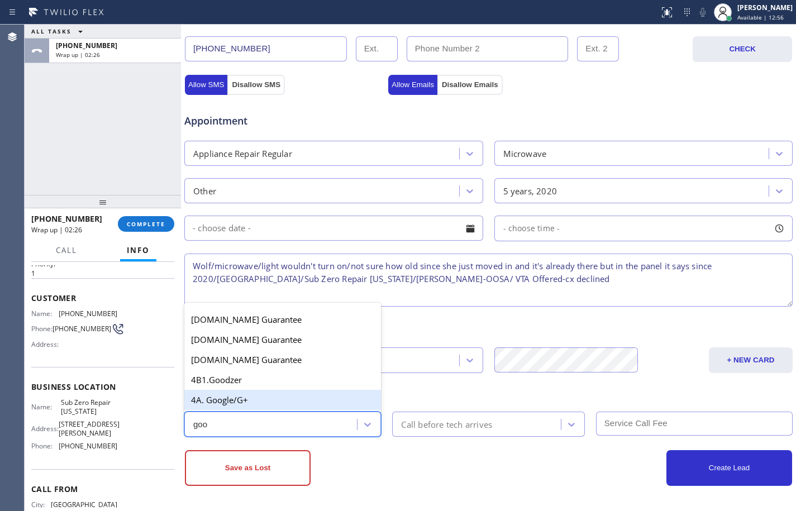
click at [262, 397] on div "4A. Google/G+" at bounding box center [282, 400] width 197 height 20
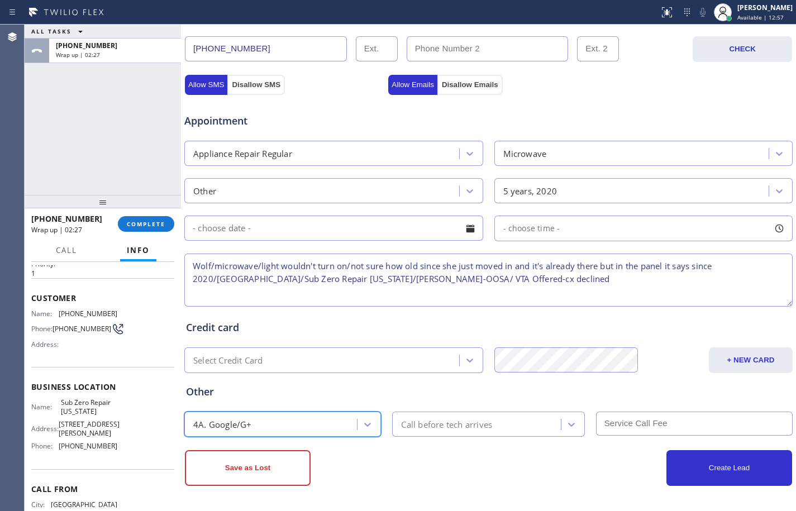
click at [571, 278] on textarea "Wolf/microwave/light wouldn't turn on/not sure how old since she just moved in …" at bounding box center [488, 280] width 608 height 53
type textarea "Wolf/microwave/light wouldn't turn on/not sure how old since she just moved in …"
click at [280, 472] on button "Save as Lost" at bounding box center [248, 468] width 126 height 36
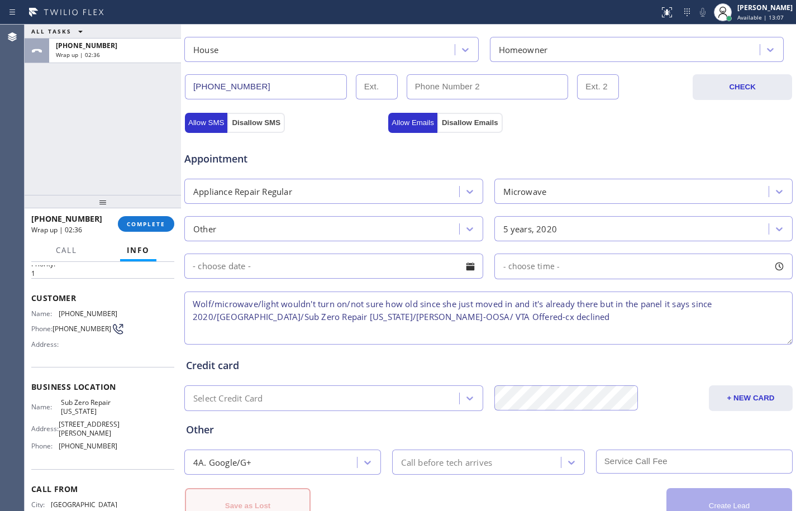
scroll to position [393, 0]
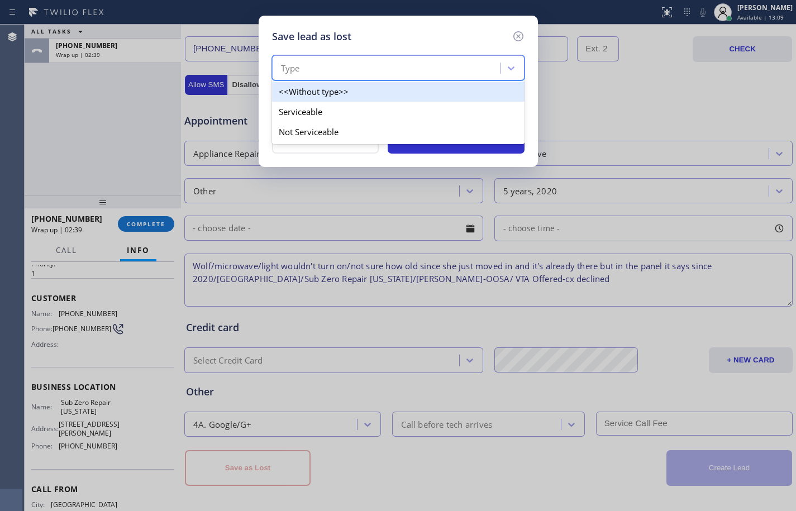
click at [373, 60] on div "Type" at bounding box center [387, 69] width 225 height 20
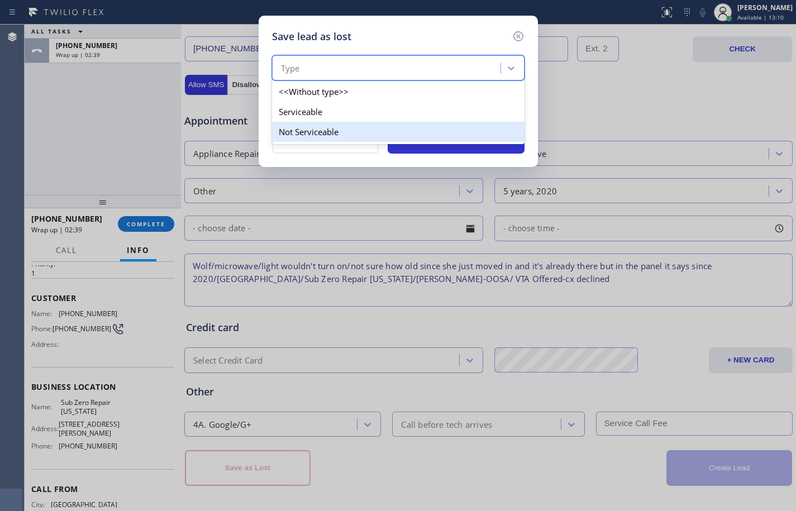
click at [343, 134] on div "Not Serviceable" at bounding box center [398, 132] width 253 height 20
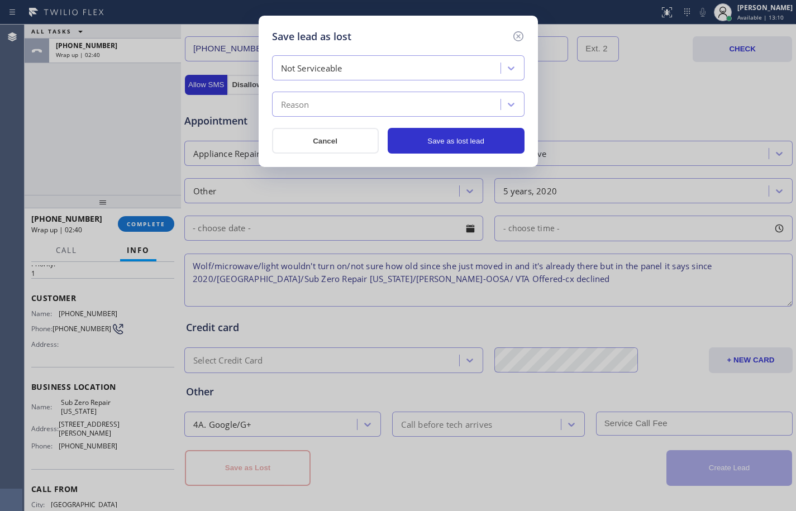
click at [356, 97] on div "Reason" at bounding box center [387, 105] width 225 height 20
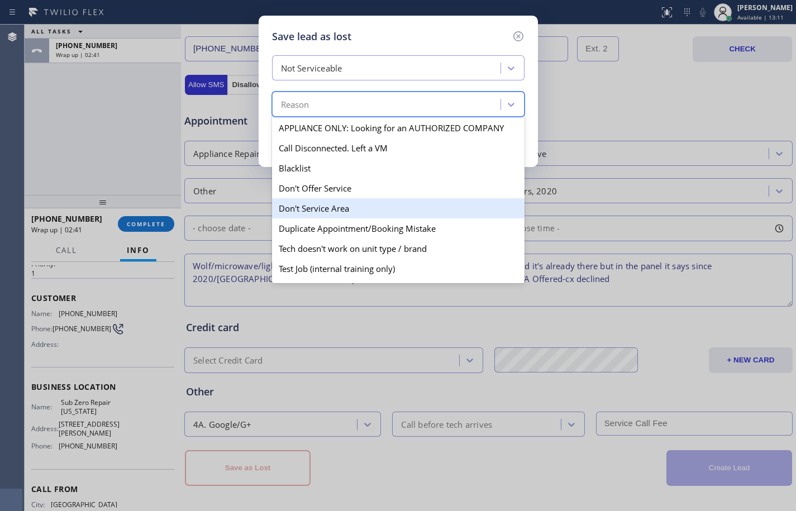
click at [319, 211] on div "Don't Service Area" at bounding box center [398, 208] width 253 height 20
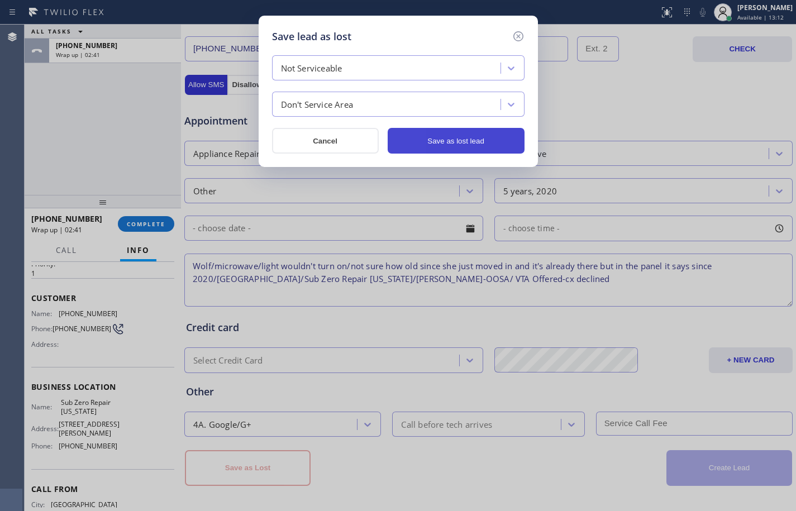
click at [425, 146] on button "Save as lost lead" at bounding box center [456, 141] width 137 height 26
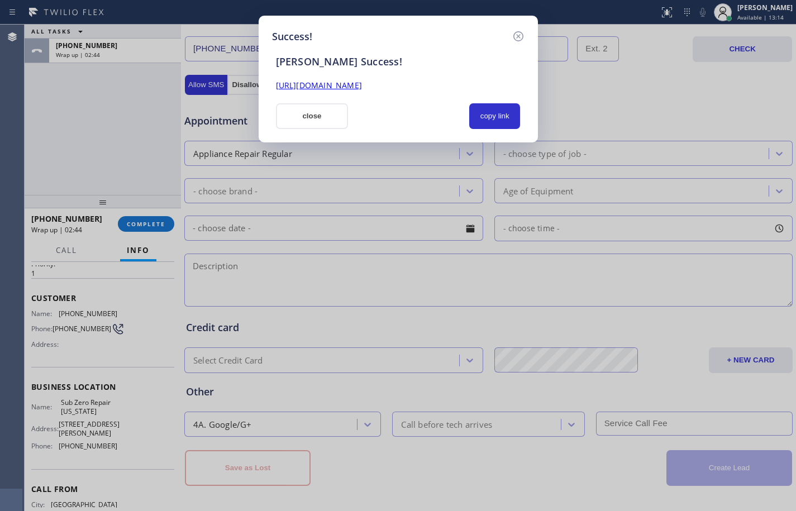
click at [362, 84] on link "[URL][DOMAIN_NAME]" at bounding box center [319, 85] width 86 height 11
click at [290, 118] on button "close" at bounding box center [312, 116] width 73 height 26
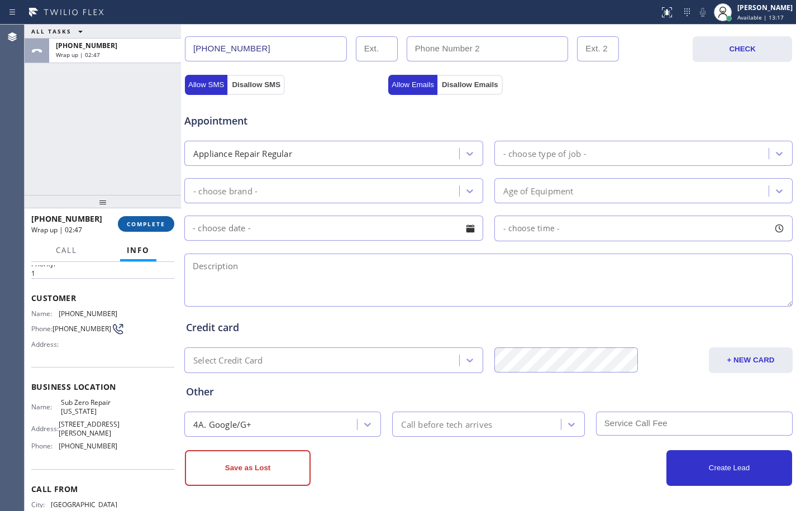
click at [165, 227] on span "COMPLETE" at bounding box center [146, 224] width 39 height 8
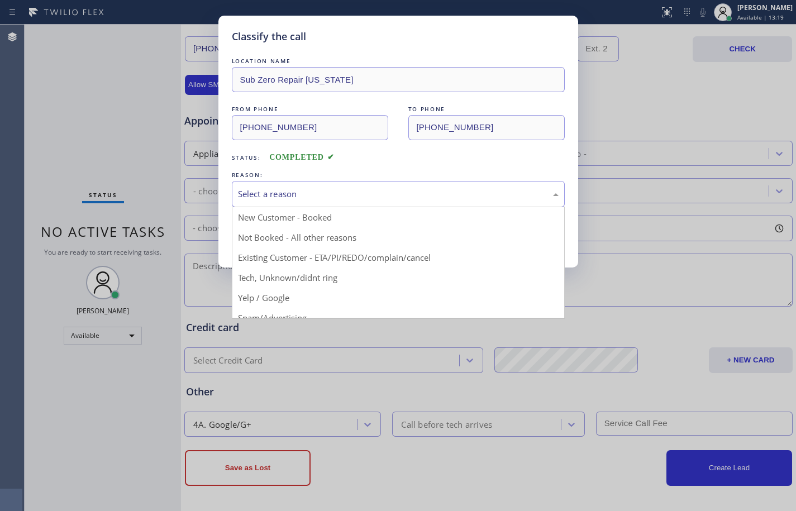
click at [400, 198] on div "Select a reason" at bounding box center [398, 194] width 321 height 13
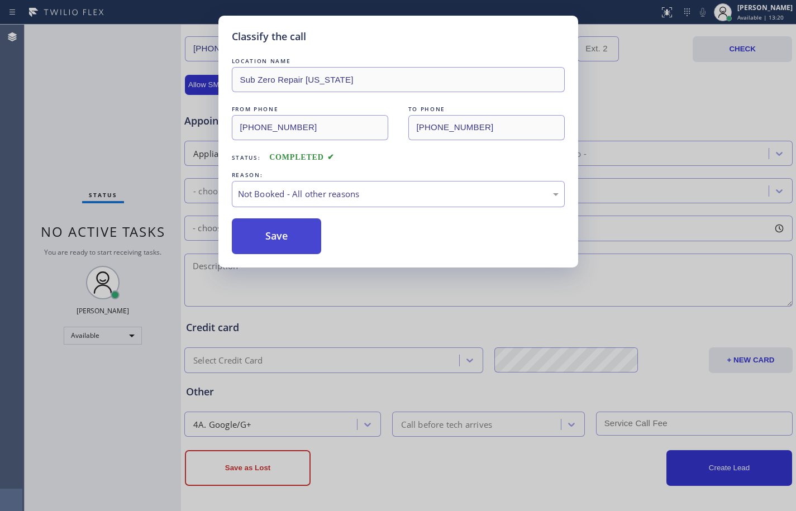
click at [291, 224] on button "Save" at bounding box center [277, 236] width 90 height 36
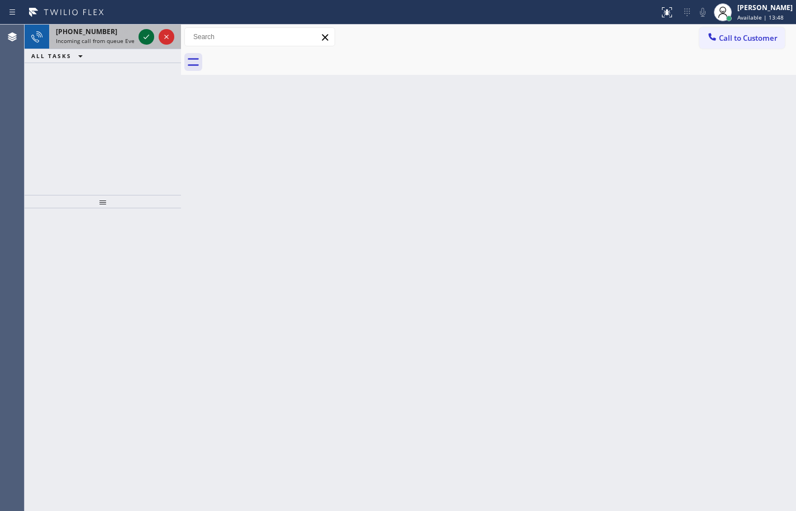
click at [143, 39] on icon at bounding box center [146, 36] width 13 height 13
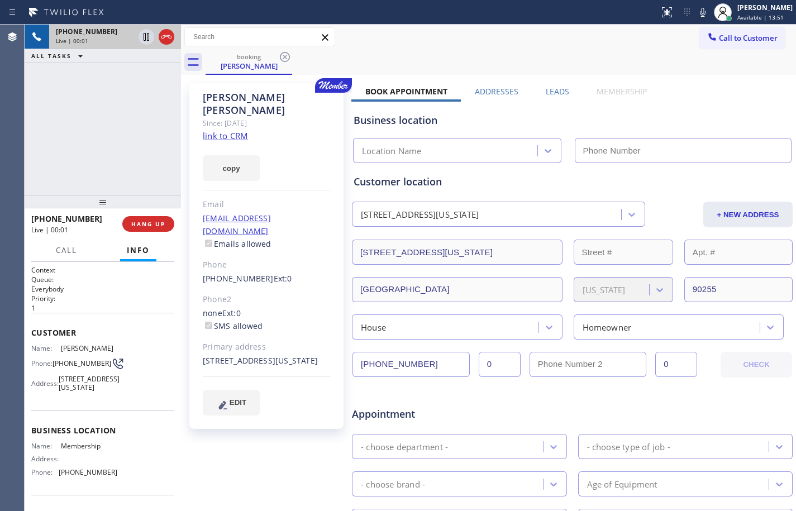
type input "[PHONE_NUMBER]"
click at [235, 130] on link "link to CRM" at bounding box center [225, 135] width 45 height 11
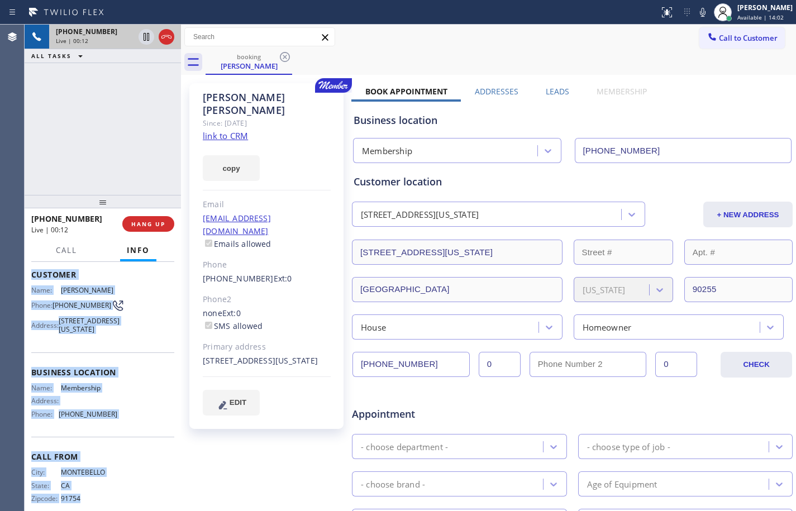
scroll to position [93, 0]
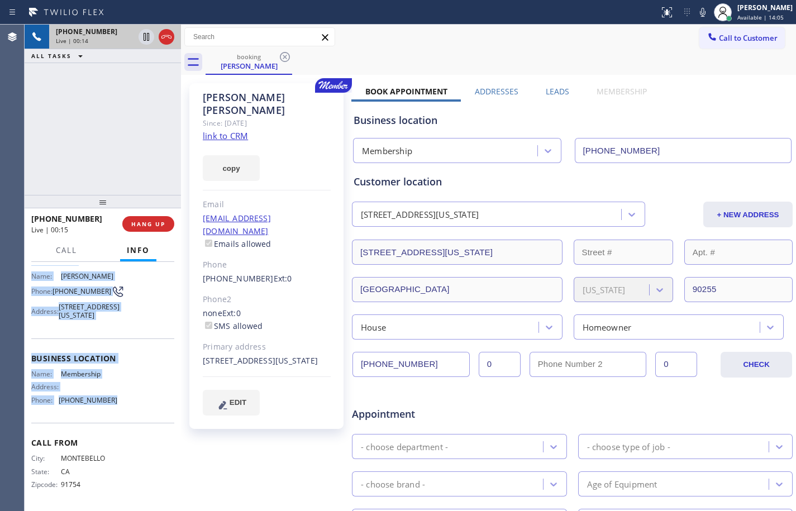
drag, startPoint x: 29, startPoint y: 329, endPoint x: 147, endPoint y: 414, distance: 145.3
click at [147, 414] on div "Context Queue: Everybody Priority: 1 Customer Name: [PERSON_NAME] Phone: [PHONE…" at bounding box center [103, 386] width 156 height 249
copy div "Customer Name: [PERSON_NAME] Phone: [PHONE_NUMBER] Address: [STREET_ADDRESS][US…"
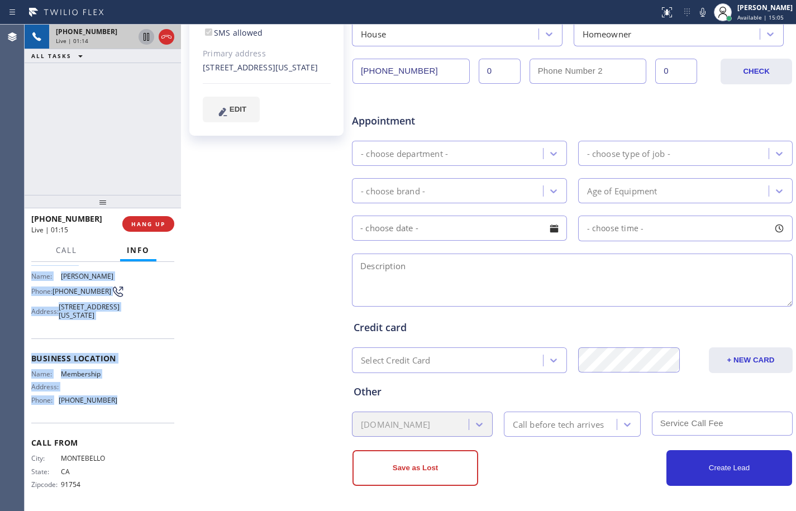
click at [147, 38] on icon at bounding box center [147, 37] width 6 height 8
click at [696, 18] on icon at bounding box center [702, 12] width 13 height 13
click at [148, 37] on icon at bounding box center [146, 36] width 13 height 13
click at [696, 15] on icon at bounding box center [702, 12] width 13 height 13
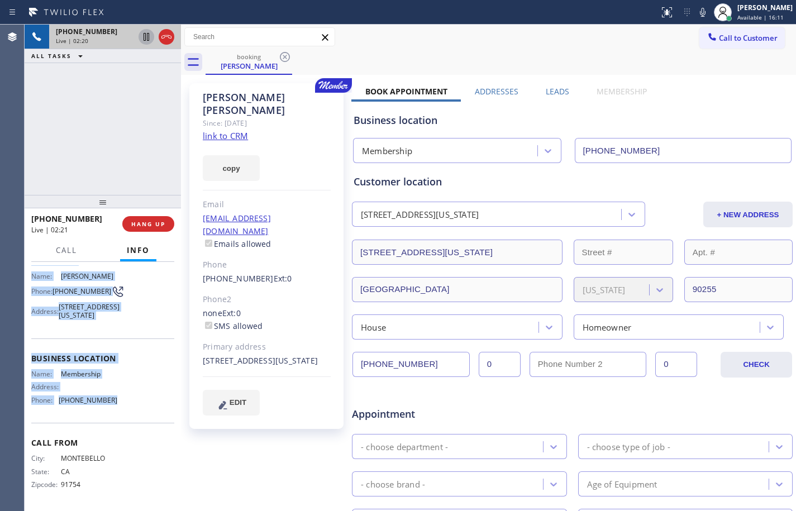
click at [146, 37] on icon at bounding box center [146, 36] width 13 height 13
click at [695, 19] on button at bounding box center [703, 12] width 16 height 16
click at [151, 42] on icon at bounding box center [146, 36] width 13 height 13
click at [697, 15] on icon at bounding box center [702, 12] width 13 height 13
click at [139, 227] on span "HANG UP" at bounding box center [148, 224] width 34 height 8
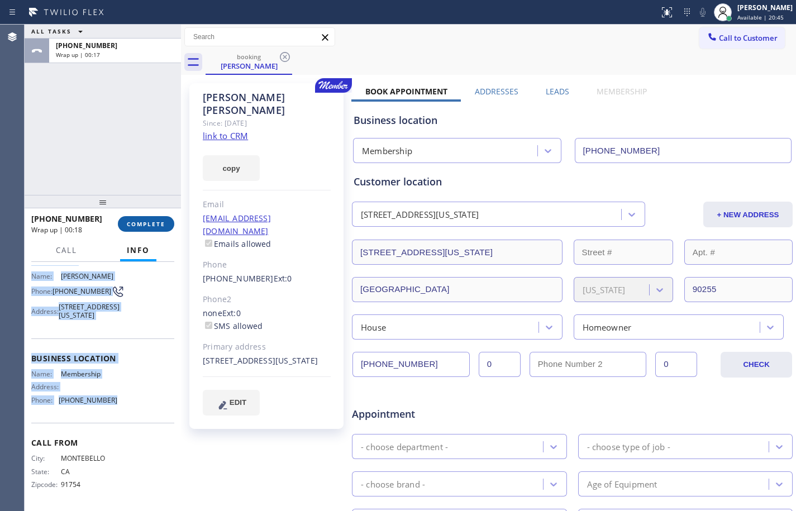
click at [136, 220] on span "COMPLETE" at bounding box center [146, 224] width 39 height 8
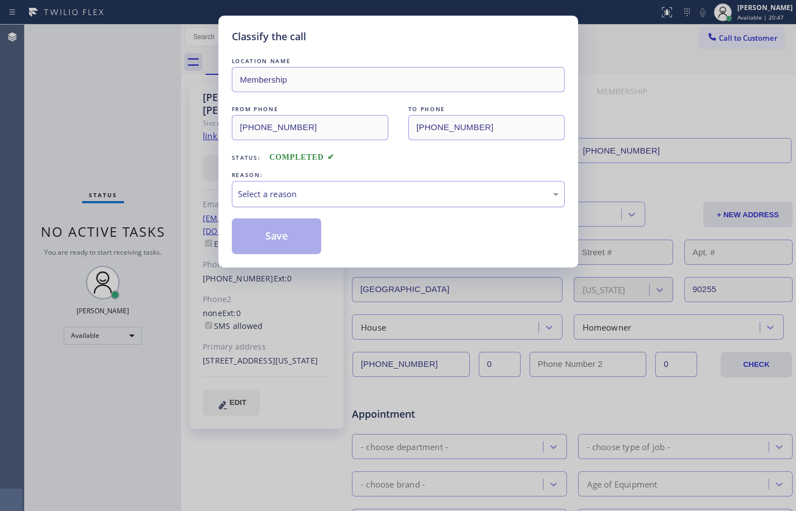
click at [347, 194] on div "Select a reason" at bounding box center [398, 194] width 321 height 13
click at [294, 234] on button "Save" at bounding box center [277, 236] width 90 height 36
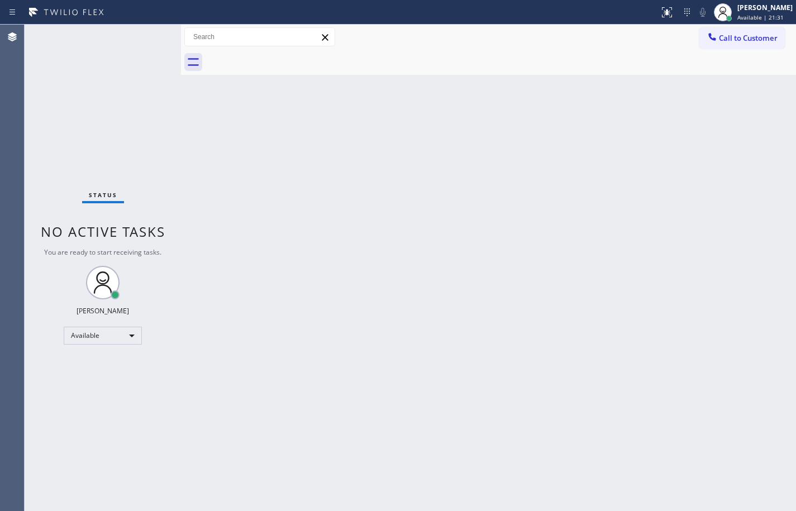
click at [79, 40] on div "Status No active tasks You are ready to start receiving tasks. [PERSON_NAME] Av…" at bounding box center [103, 268] width 156 height 487
click at [165, 164] on div "Status No active tasks You are ready to start receiving tasks. [PERSON_NAME] Av…" at bounding box center [103, 268] width 156 height 487
click at [159, 134] on div "Status No active tasks You are ready to start receiving tasks. [PERSON_NAME] Av…" at bounding box center [103, 268] width 156 height 487
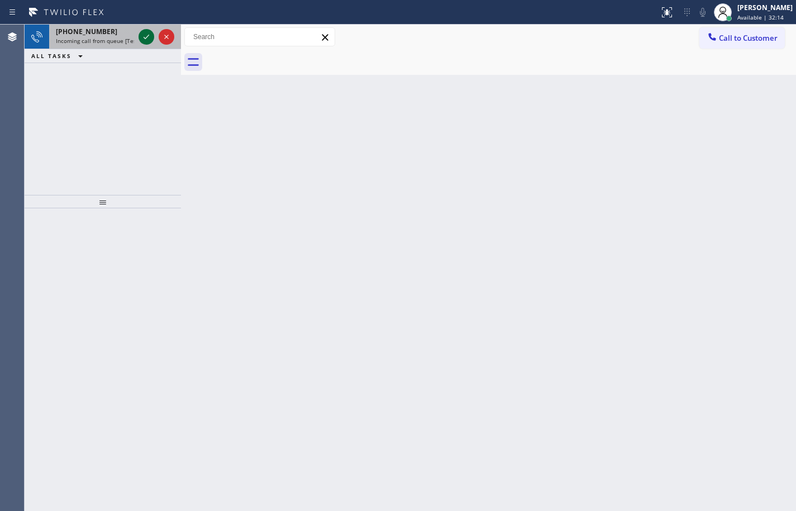
click at [151, 42] on icon at bounding box center [146, 36] width 13 height 13
click at [147, 39] on icon at bounding box center [146, 36] width 13 height 13
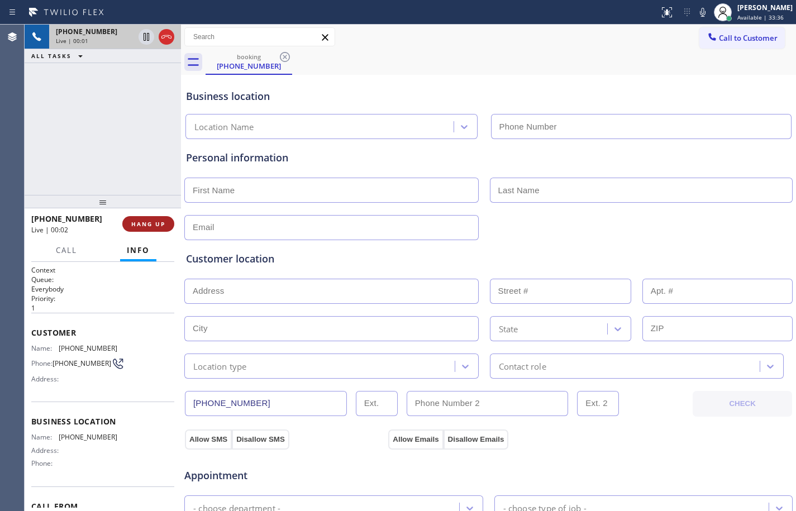
click at [147, 220] on span "HANG UP" at bounding box center [148, 224] width 34 height 8
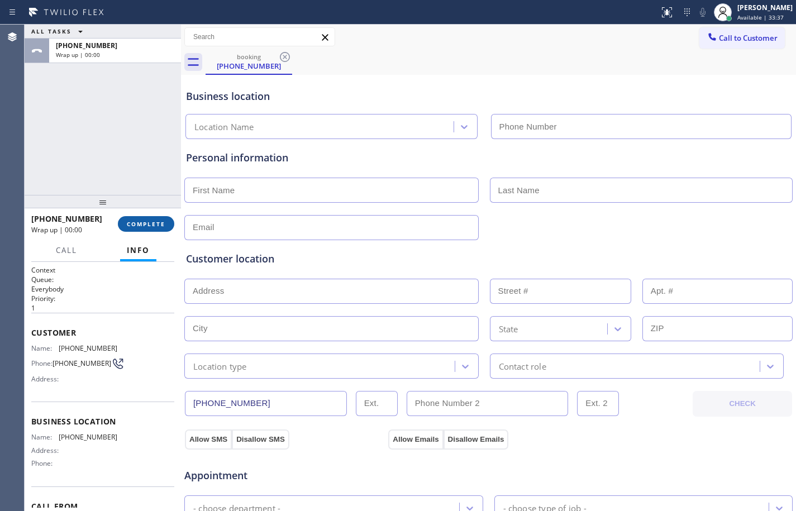
click at [147, 220] on span "COMPLETE" at bounding box center [146, 224] width 39 height 8
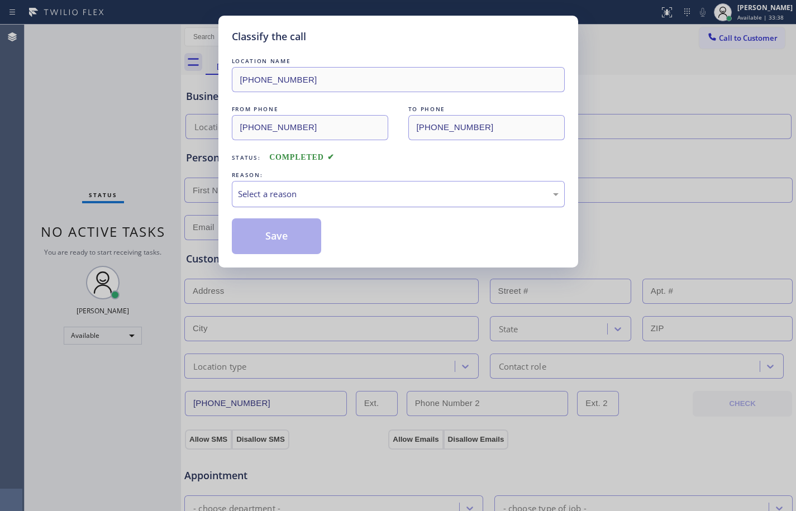
click at [383, 193] on div "Select a reason" at bounding box center [398, 194] width 321 height 13
click at [273, 243] on button "Save" at bounding box center [277, 236] width 90 height 36
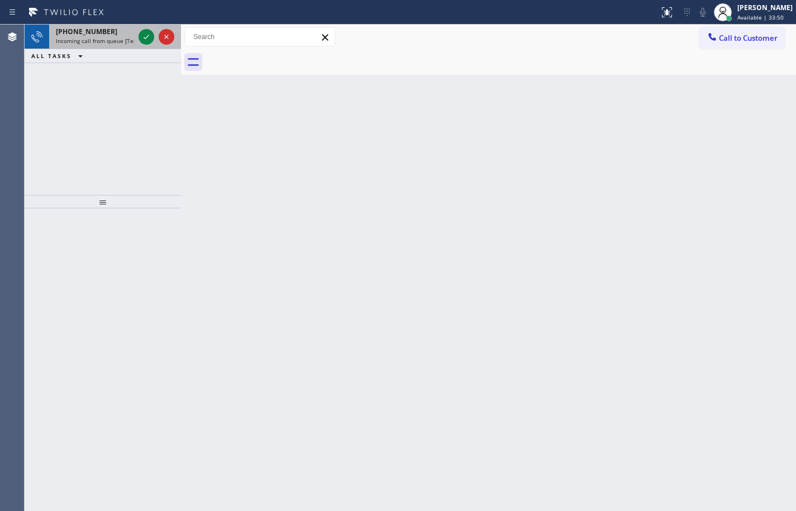
click at [108, 36] on div "[PHONE_NUMBER] Incoming call from queue [Test] All" at bounding box center [92, 37] width 87 height 25
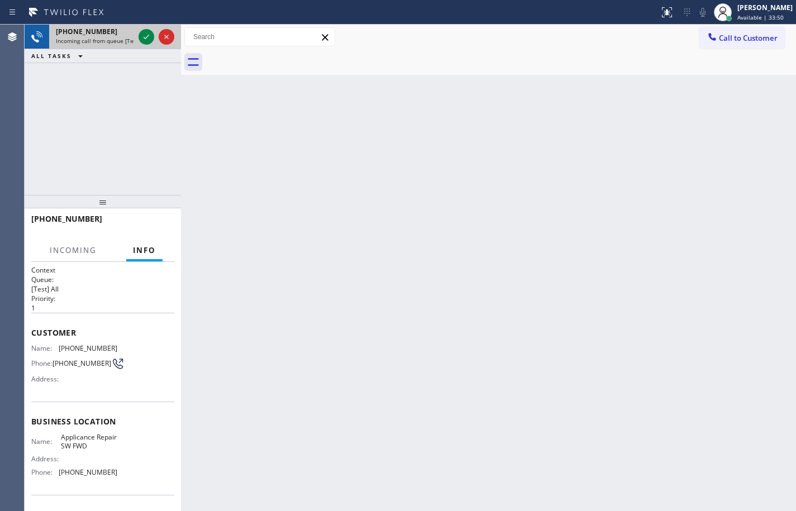
click at [154, 34] on div at bounding box center [156, 37] width 40 height 25
click at [141, 36] on icon at bounding box center [146, 36] width 13 height 13
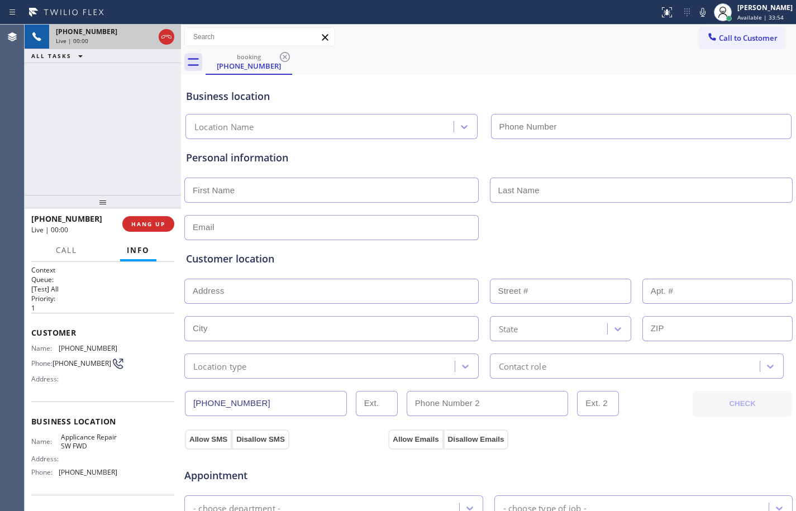
type input "[PHONE_NUMBER]"
click at [151, 220] on span "HANG UP" at bounding box center [148, 224] width 34 height 8
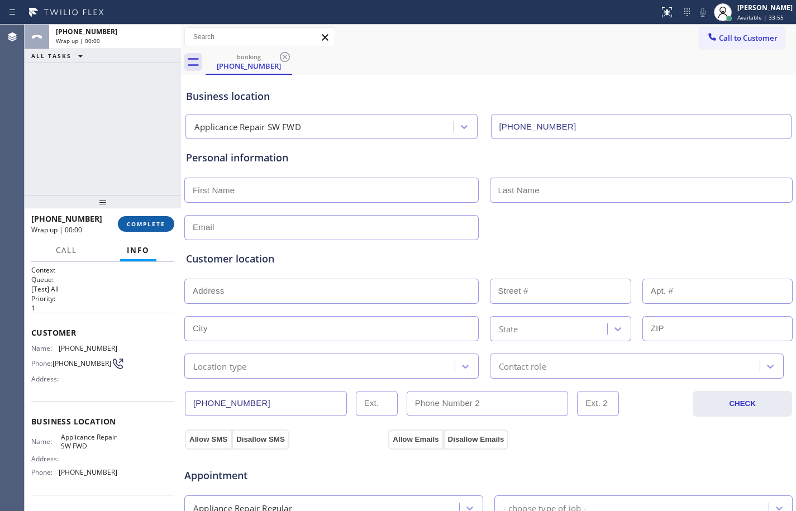
click at [153, 222] on span "COMPLETE" at bounding box center [146, 224] width 39 height 8
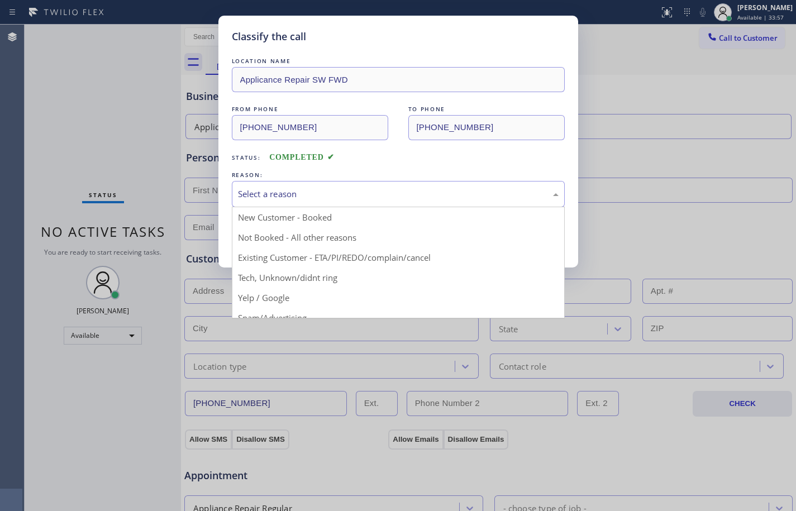
click at [430, 193] on div "Select a reason" at bounding box center [398, 194] width 321 height 13
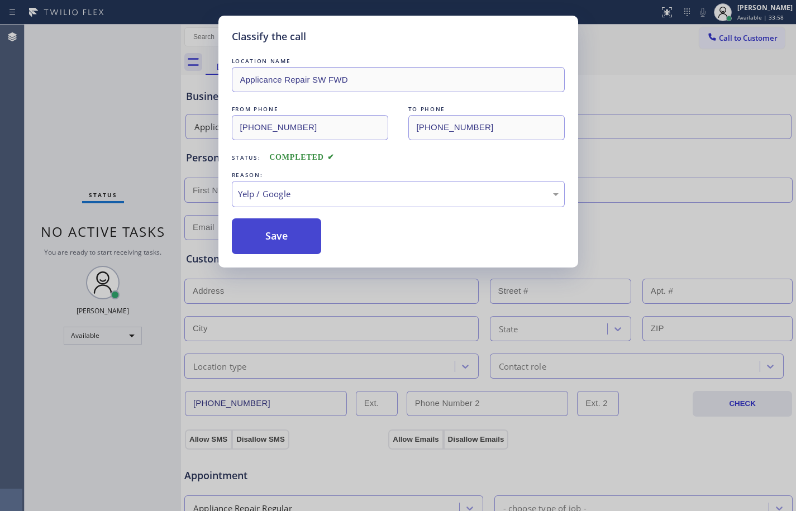
click at [264, 224] on button "Save" at bounding box center [277, 236] width 90 height 36
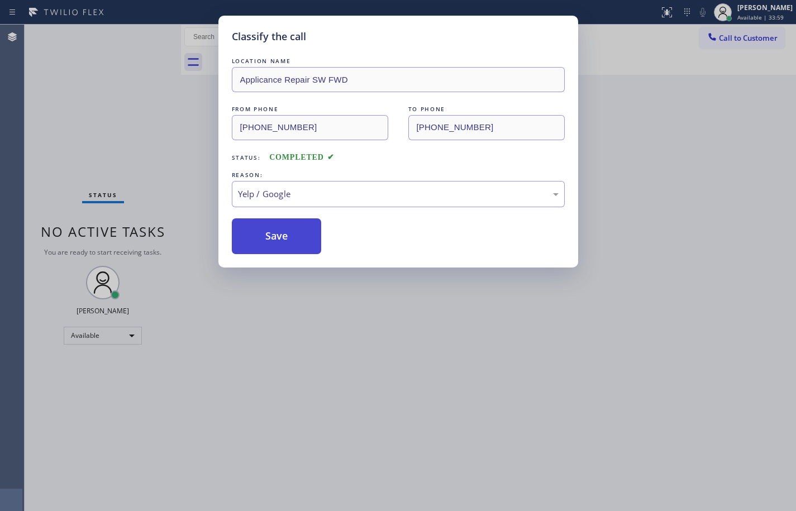
click at [265, 234] on button "Save" at bounding box center [277, 236] width 90 height 36
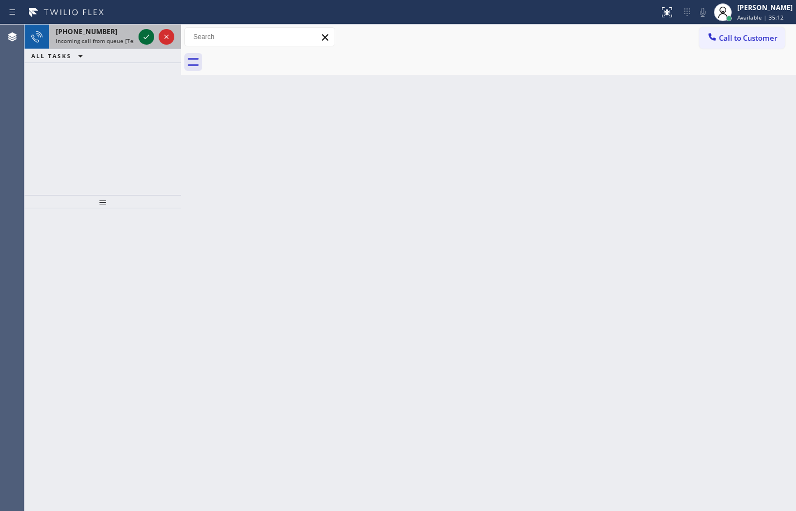
click at [146, 39] on icon at bounding box center [146, 36] width 13 height 13
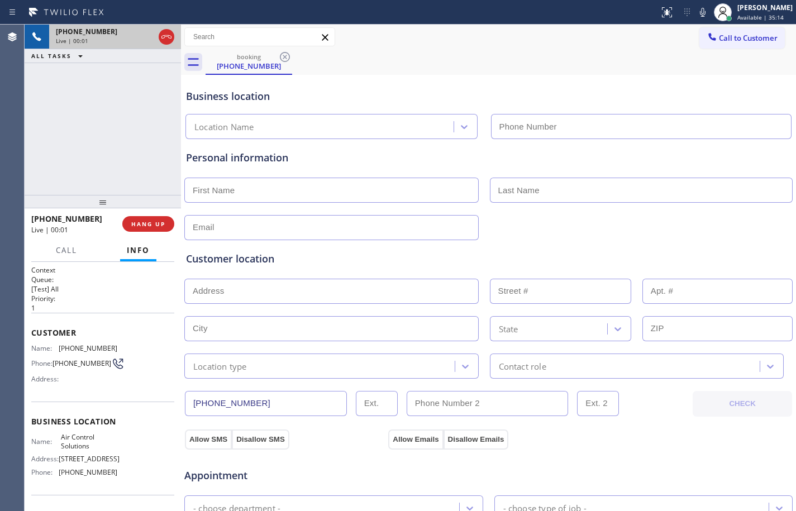
type input "[PHONE_NUMBER]"
click at [154, 222] on span "HANG UP" at bounding box center [148, 224] width 34 height 8
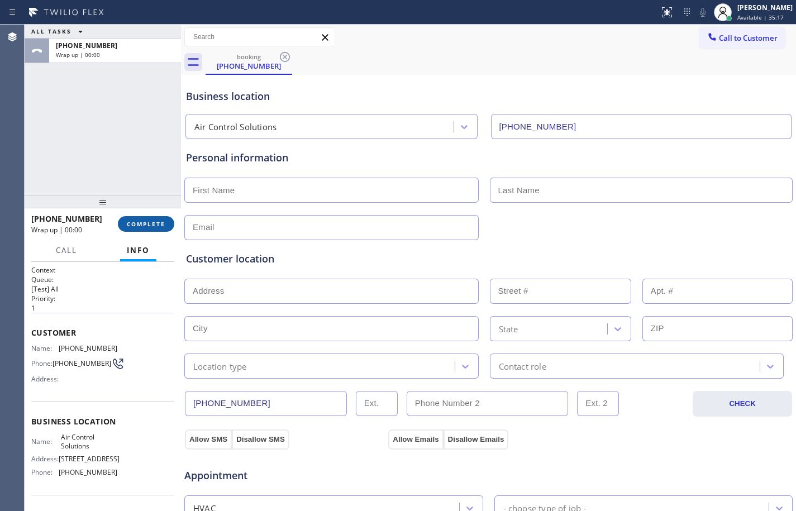
click at [167, 228] on button "COMPLETE" at bounding box center [146, 224] width 56 height 16
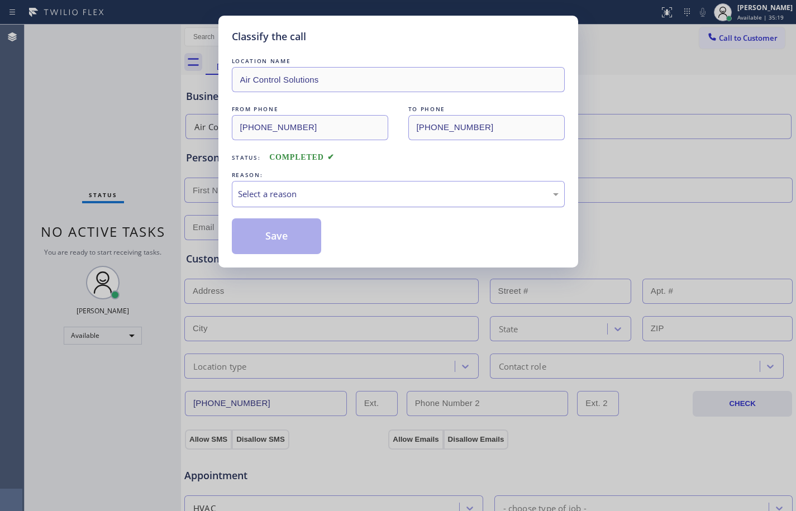
click at [453, 191] on div "Select a reason" at bounding box center [398, 194] width 321 height 13
click at [280, 226] on button "Save" at bounding box center [277, 236] width 90 height 36
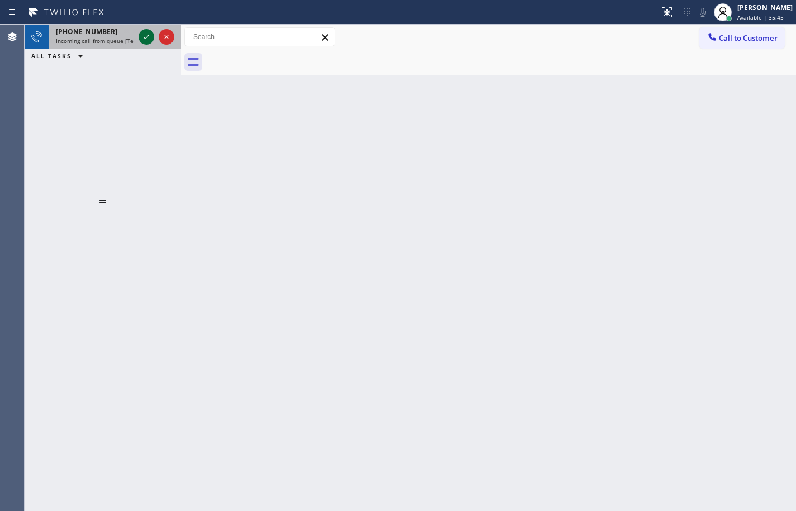
click at [145, 37] on icon at bounding box center [146, 36] width 13 height 13
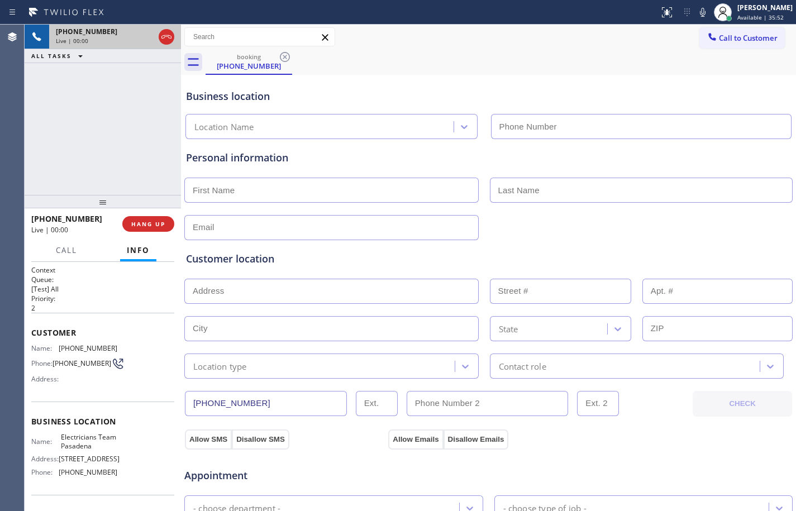
type input "[PHONE_NUMBER]"
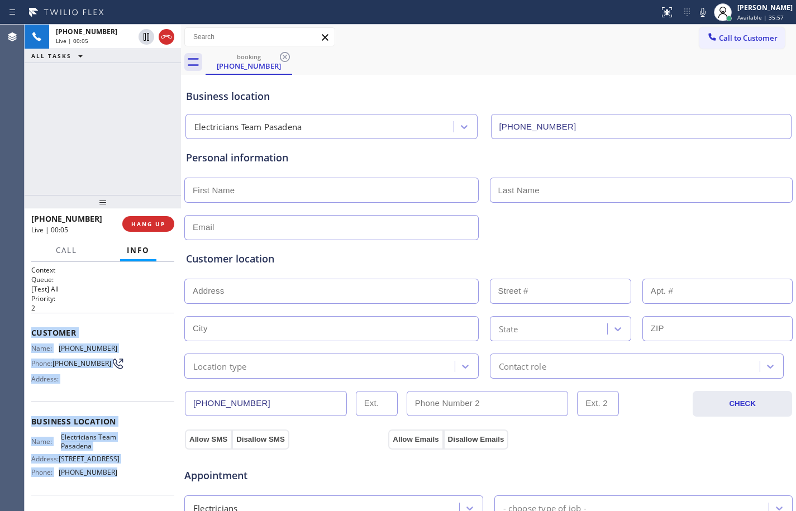
drag, startPoint x: 29, startPoint y: 331, endPoint x: 138, endPoint y: 484, distance: 187.4
click at [138, 484] on div "Context Queue: [Test] All Priority: 2 Customer Name: [PHONE_NUMBER] Phone: [PHO…" at bounding box center [103, 386] width 156 height 249
copy div "Customer Name: [PHONE_NUMBER] Phone: [PHONE_NUMBER] Address: Business location …"
click at [139, 222] on span "HANG UP" at bounding box center [148, 224] width 34 height 8
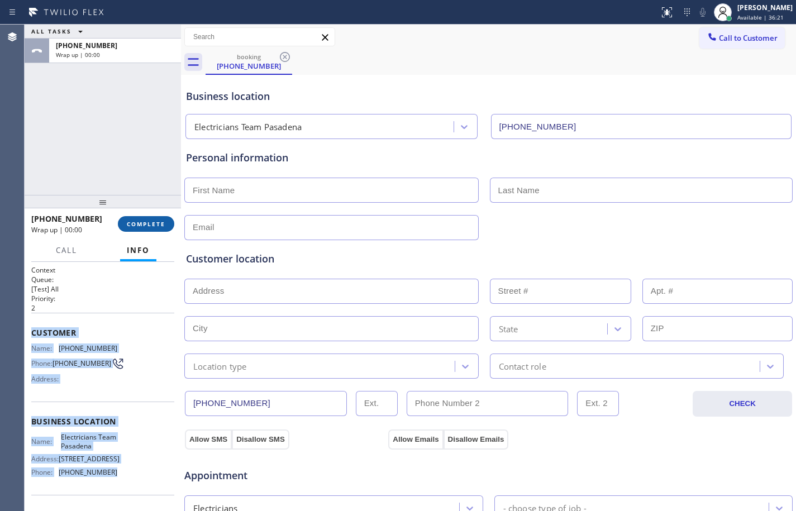
click at [141, 222] on span "COMPLETE" at bounding box center [146, 224] width 39 height 8
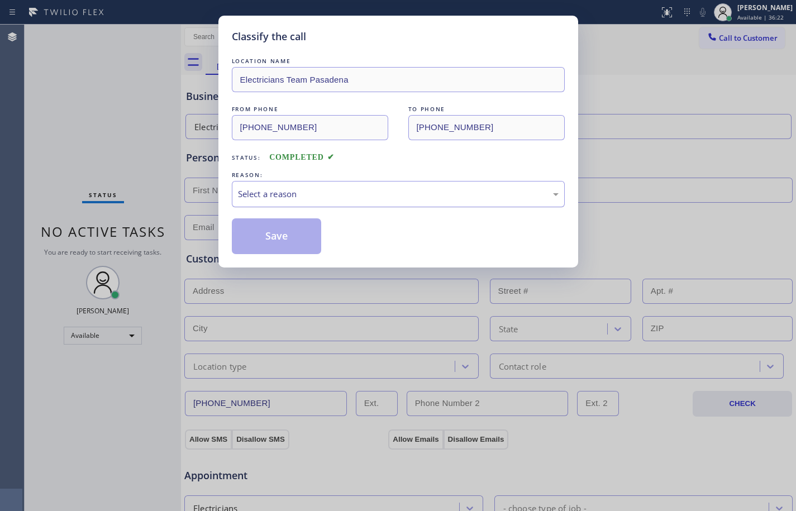
click at [329, 189] on div "Select a reason" at bounding box center [398, 194] width 321 height 13
drag, startPoint x: 278, startPoint y: 243, endPoint x: 378, endPoint y: 249, distance: 100.7
click at [283, 243] on button "Save" at bounding box center [277, 236] width 90 height 36
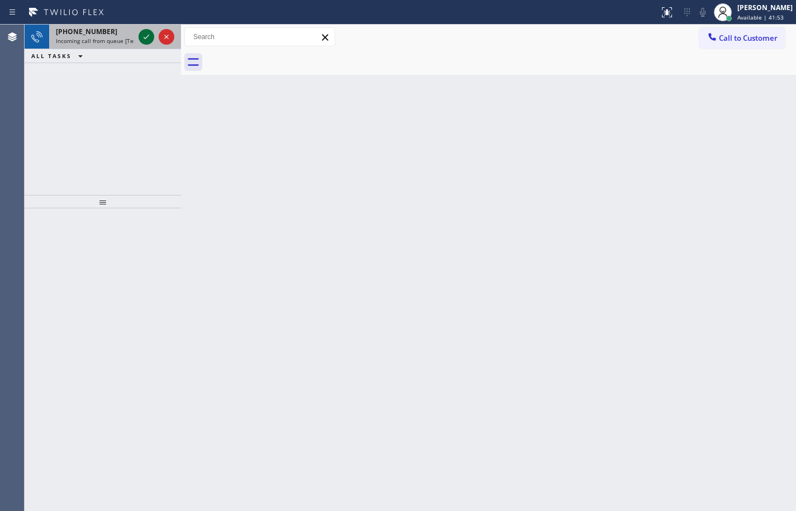
drag, startPoint x: 85, startPoint y: 37, endPoint x: 141, endPoint y: 35, distance: 55.4
click at [85, 37] on span "Incoming call from queue [Test] All" at bounding box center [102, 41] width 93 height 8
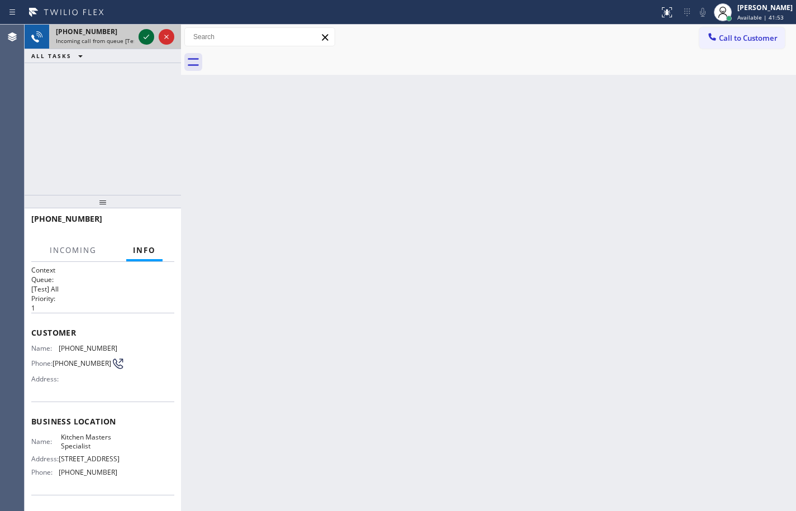
click at [142, 35] on icon at bounding box center [146, 36] width 13 height 13
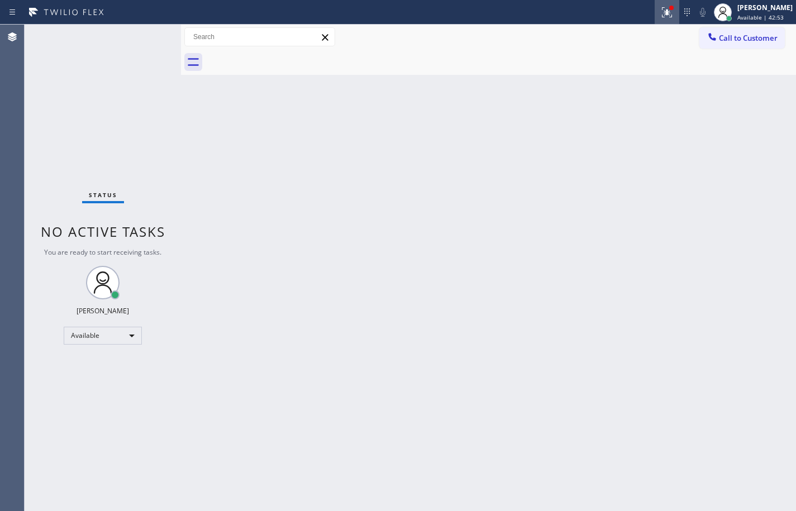
click at [660, 8] on icon at bounding box center [666, 12] width 13 height 13
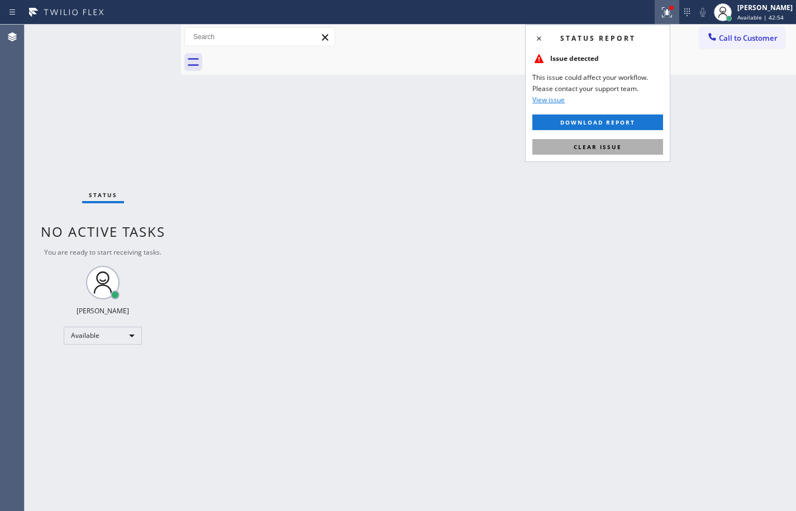
click at [630, 148] on button "Clear issue" at bounding box center [597, 147] width 131 height 16
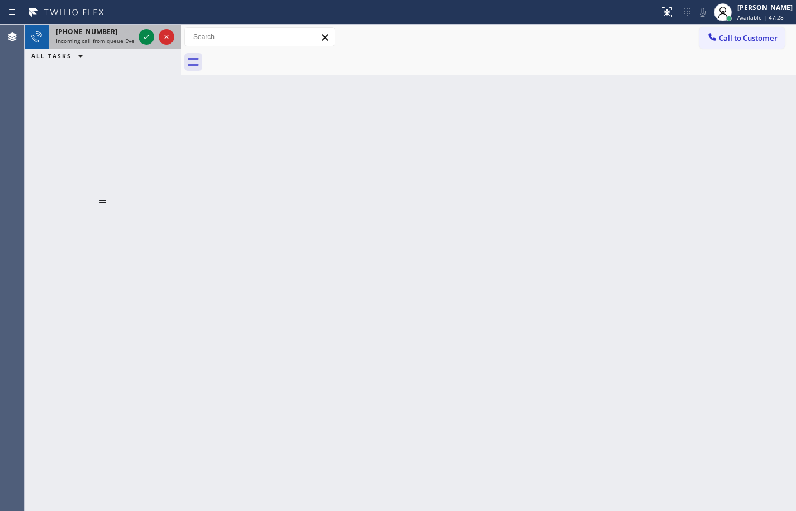
click at [83, 26] on div "[PHONE_NUMBER] Incoming call from queue Everybody" at bounding box center [92, 37] width 87 height 25
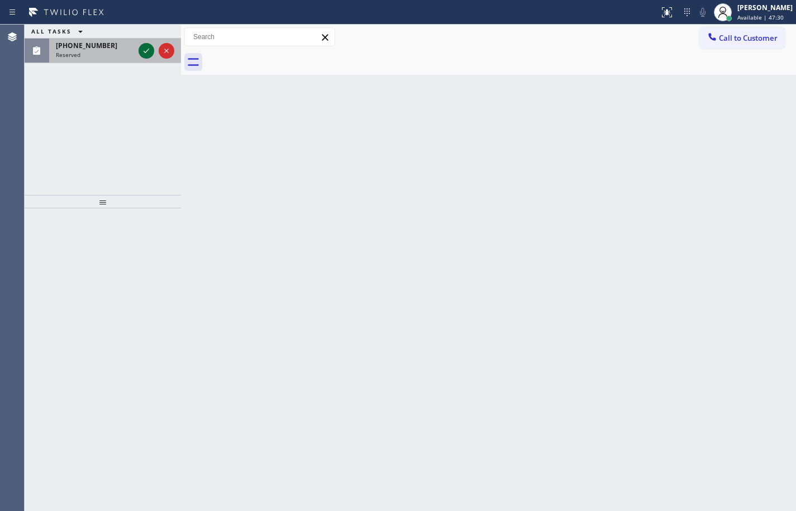
click at [140, 55] on icon at bounding box center [146, 50] width 13 height 13
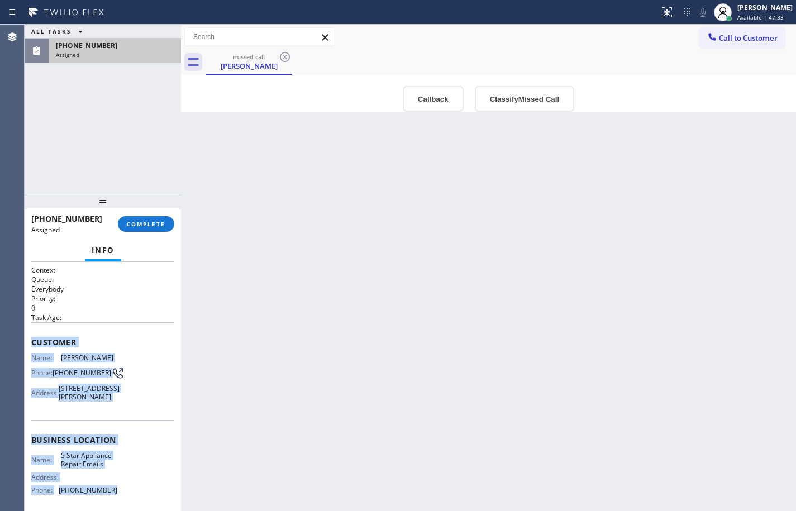
scroll to position [103, 0]
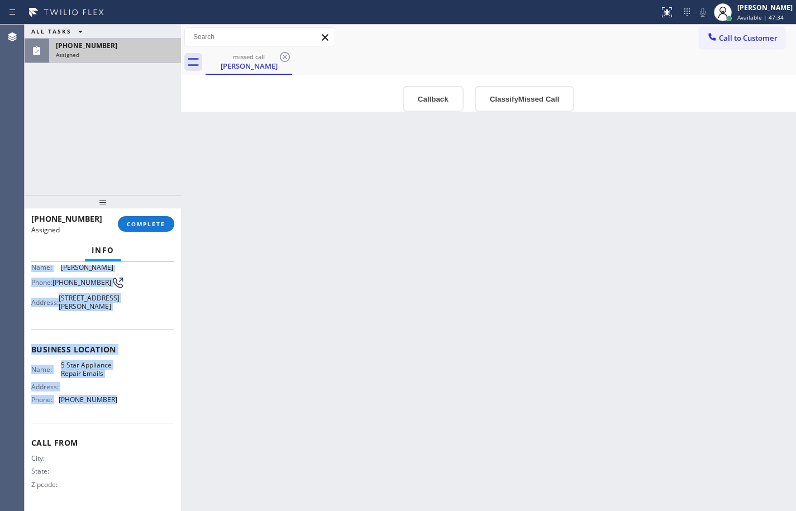
drag, startPoint x: 30, startPoint y: 336, endPoint x: 132, endPoint y: 407, distance: 124.4
click at [132, 407] on div "Context Queue: Everybody Priority: 0 Task Age: Customer Name: [PERSON_NAME] Pho…" at bounding box center [103, 386] width 156 height 249
copy div "Customer Name: [PERSON_NAME] Phone: [PHONE_NUMBER] Address: [STREET_ADDRESS][PE…"
click at [157, 231] on button "COMPLETE" at bounding box center [146, 224] width 56 height 16
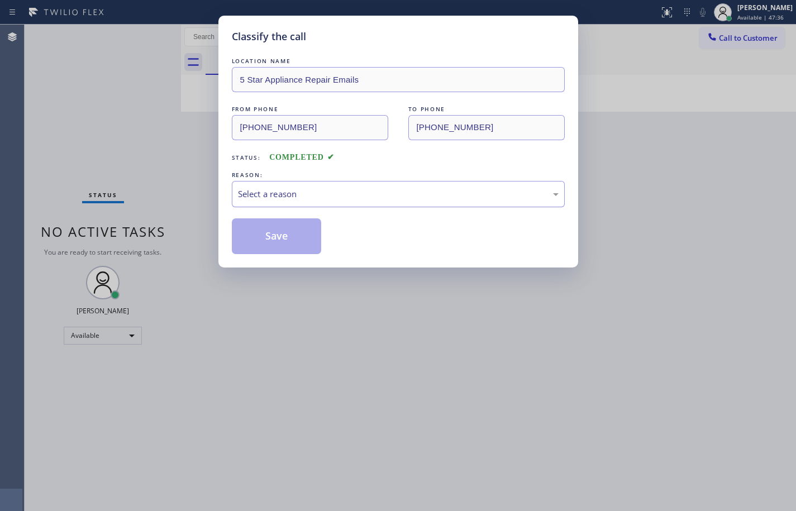
click at [336, 193] on div "Select a reason" at bounding box center [398, 194] width 321 height 13
click at [278, 236] on button "Save" at bounding box center [277, 236] width 90 height 36
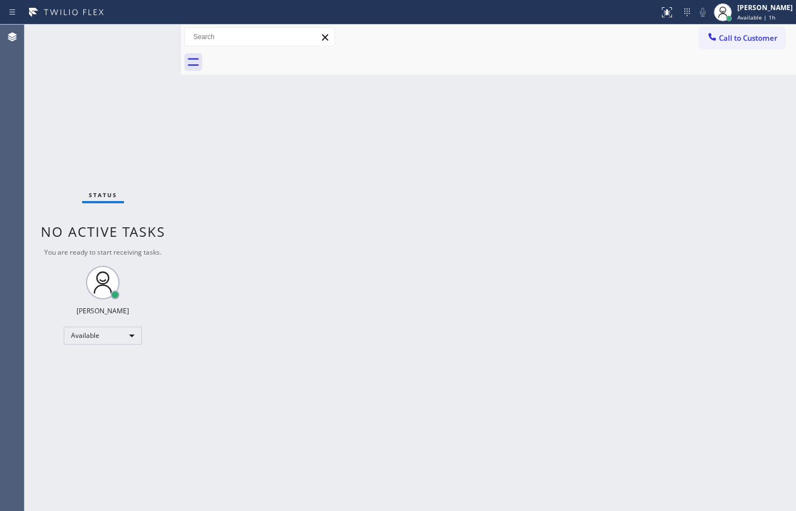
click at [187, 99] on div "Back to Dashboard Change Sender ID Customers Technicians Select a contact Outbo…" at bounding box center [488, 268] width 615 height 487
click at [168, 130] on div "Status No active tasks You are ready to start receiving tasks. [PERSON_NAME] Av…" at bounding box center [103, 268] width 156 height 487
click at [404, 355] on div "Back to Dashboard Change Sender ID Customers Technicians Select a contact Outbo…" at bounding box center [488, 268] width 615 height 487
click at [359, 358] on div "Back to Dashboard Change Sender ID Customers Technicians Select a contact Outbo…" at bounding box center [488, 268] width 615 height 487
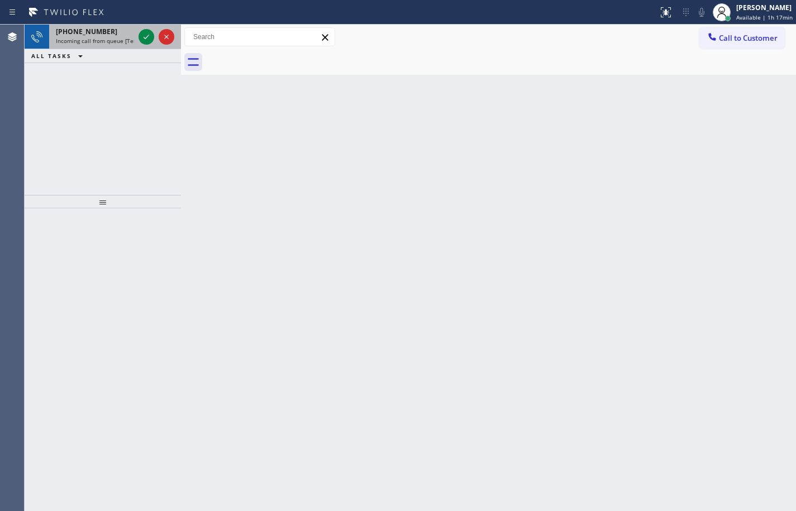
click at [75, 28] on span "[PHONE_NUMBER]" at bounding box center [86, 31] width 61 height 9
click at [151, 41] on icon at bounding box center [146, 36] width 13 height 13
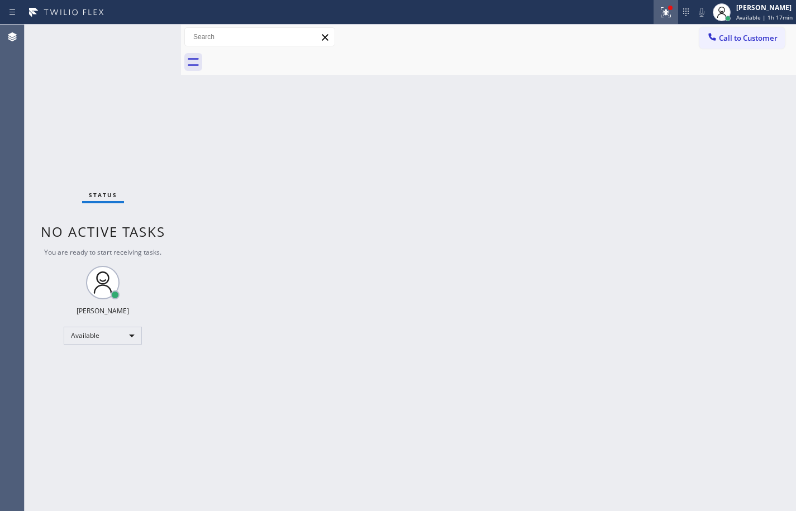
click at [663, 16] on icon at bounding box center [666, 12] width 10 height 10
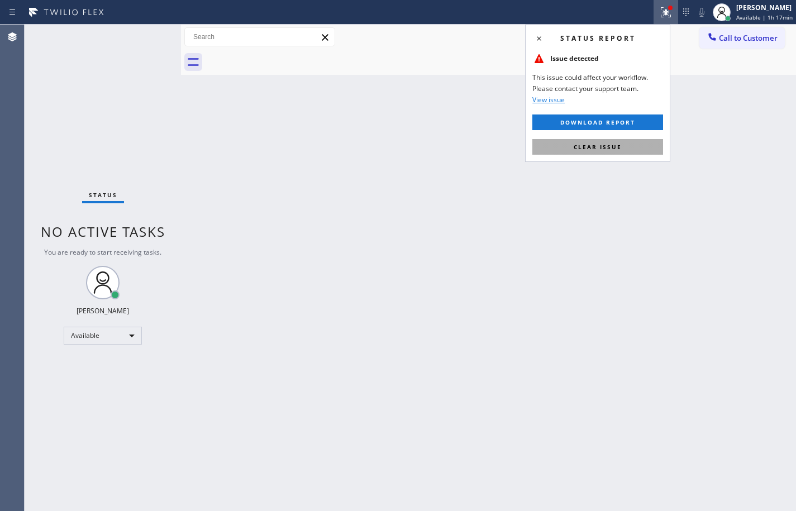
click at [624, 153] on button "Clear issue" at bounding box center [597, 147] width 131 height 16
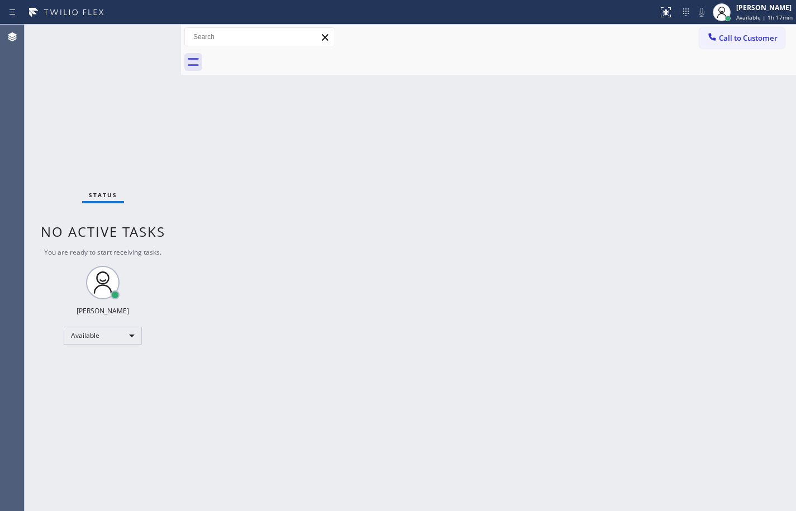
click at [296, 344] on div "Back to Dashboard Change Sender ID Customers Technicians Select a contact Outbo…" at bounding box center [488, 268] width 615 height 487
click at [208, 190] on div "Back to Dashboard Change Sender ID Customers Technicians Select a contact Outbo…" at bounding box center [488, 268] width 615 height 487
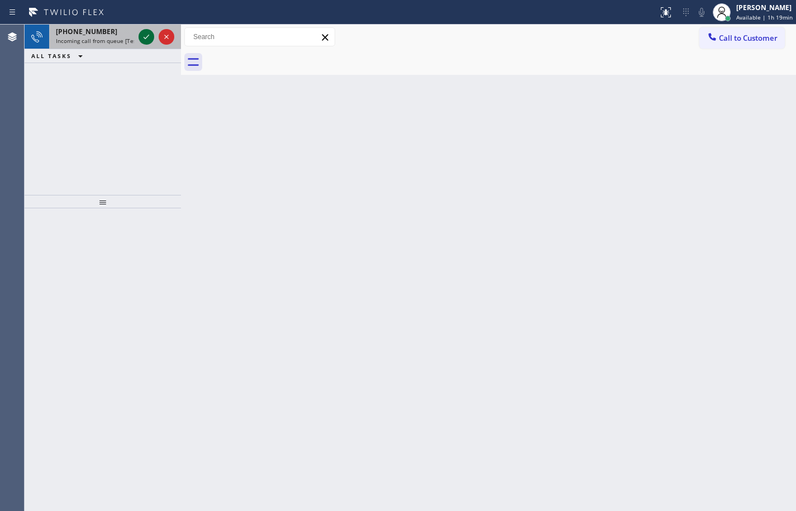
click at [151, 36] on icon at bounding box center [146, 36] width 13 height 13
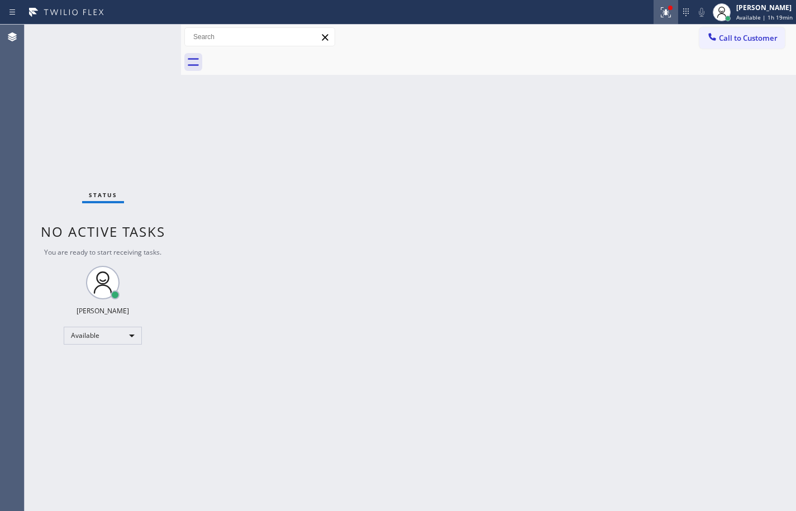
click at [659, 19] on button at bounding box center [666, 12] width 25 height 25
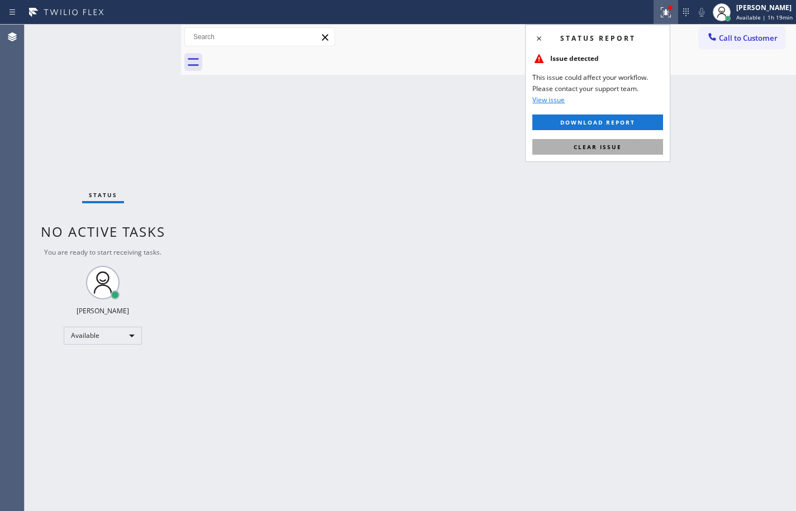
click at [629, 149] on button "Clear issue" at bounding box center [597, 147] width 131 height 16
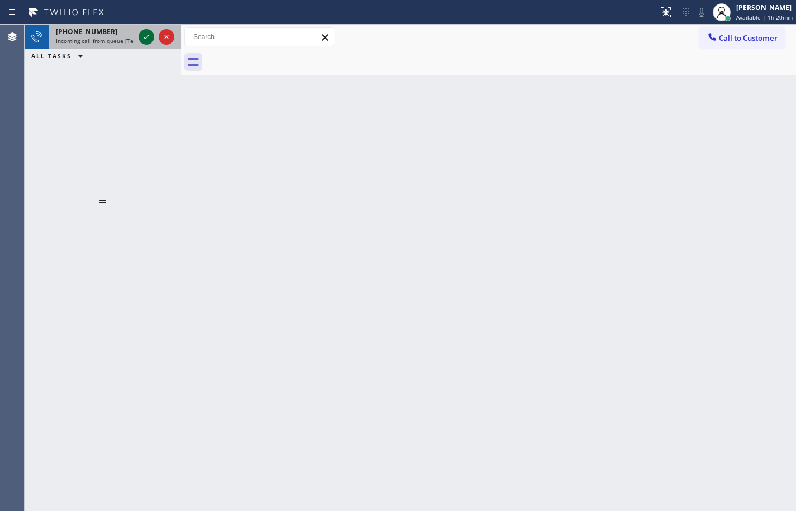
click at [146, 41] on icon at bounding box center [146, 36] width 13 height 13
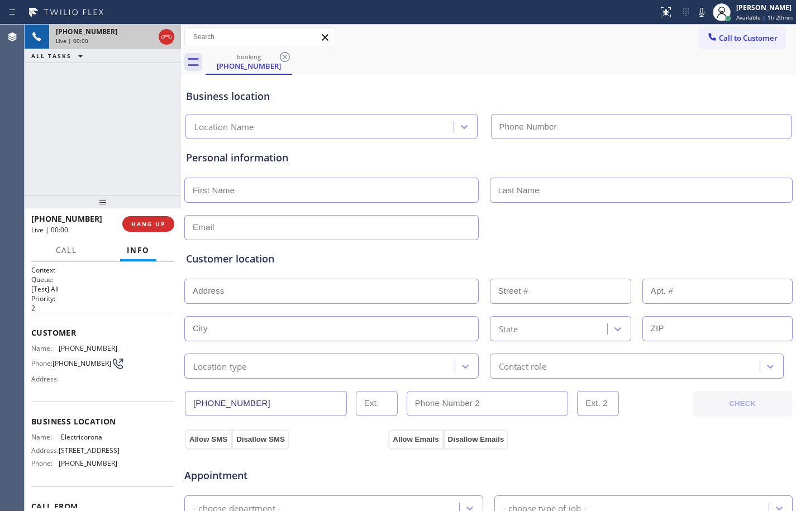
type input "[PHONE_NUMBER]"
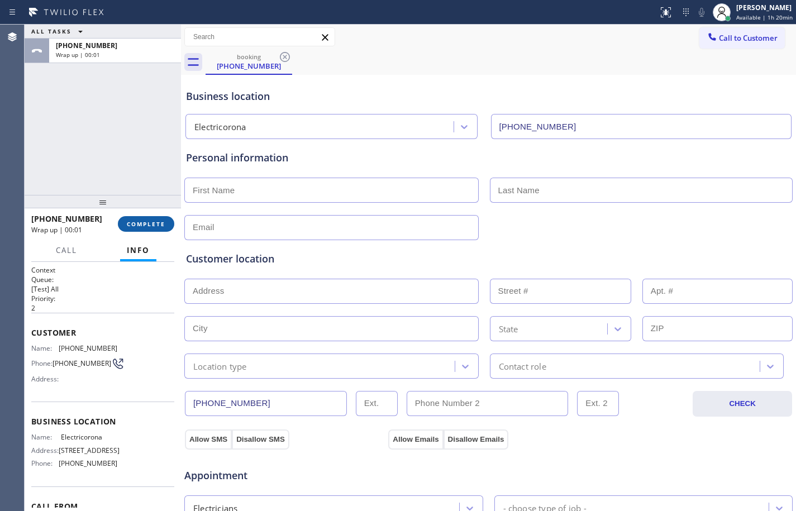
click at [130, 230] on button "COMPLETE" at bounding box center [146, 224] width 56 height 16
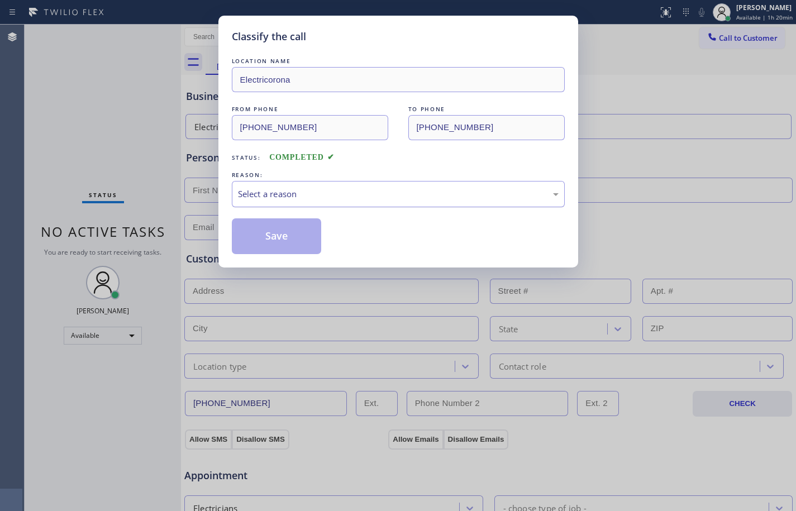
click at [359, 193] on div "Select a reason" at bounding box center [398, 194] width 321 height 13
click at [294, 244] on button "Save" at bounding box center [277, 236] width 90 height 36
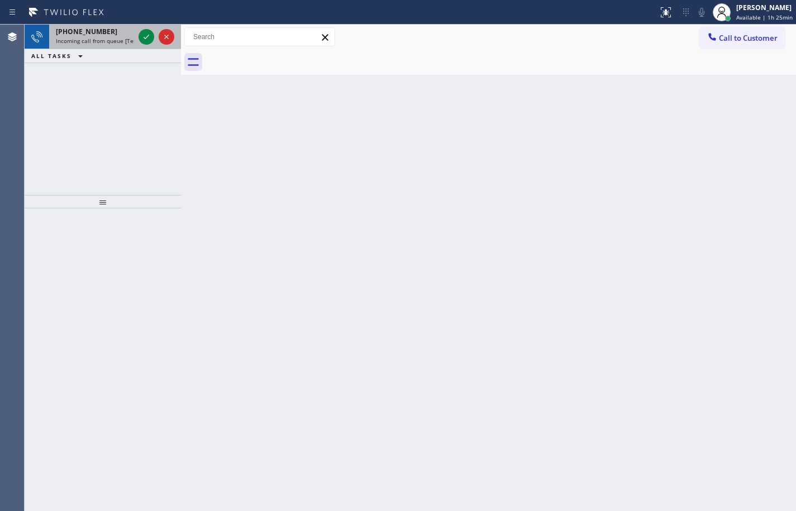
click at [146, 28] on div at bounding box center [156, 37] width 40 height 25
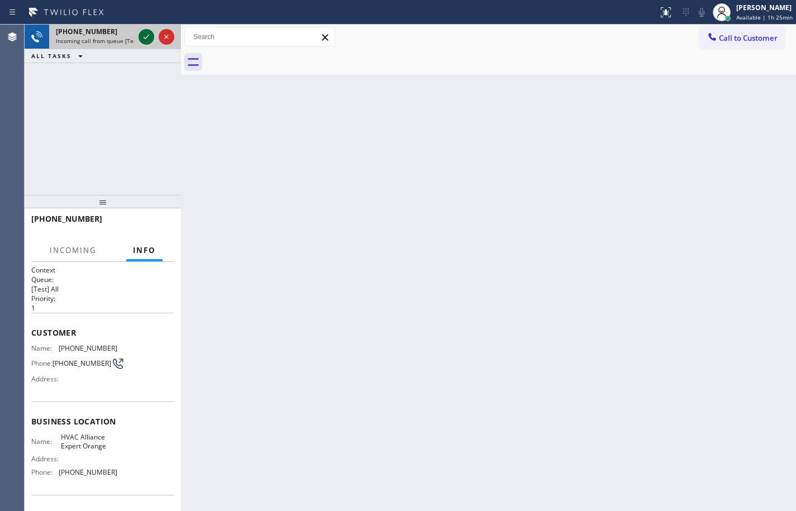
click at [147, 37] on icon at bounding box center [146, 36] width 13 height 13
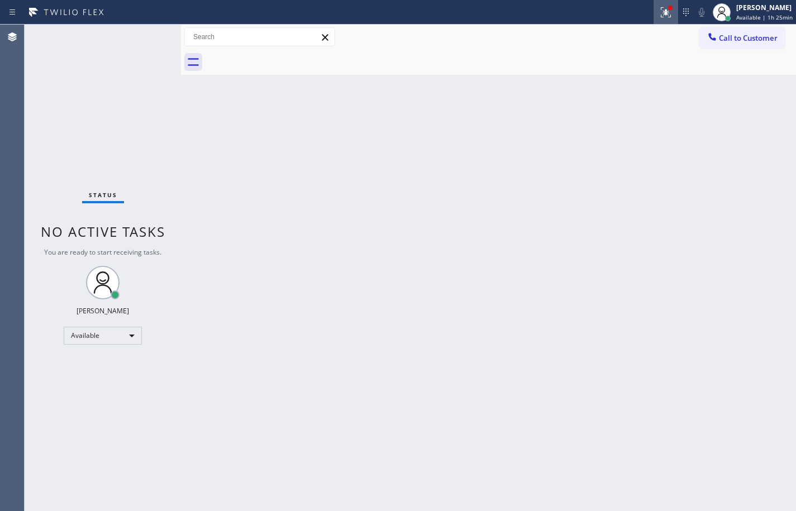
click at [659, 17] on icon at bounding box center [665, 12] width 13 height 13
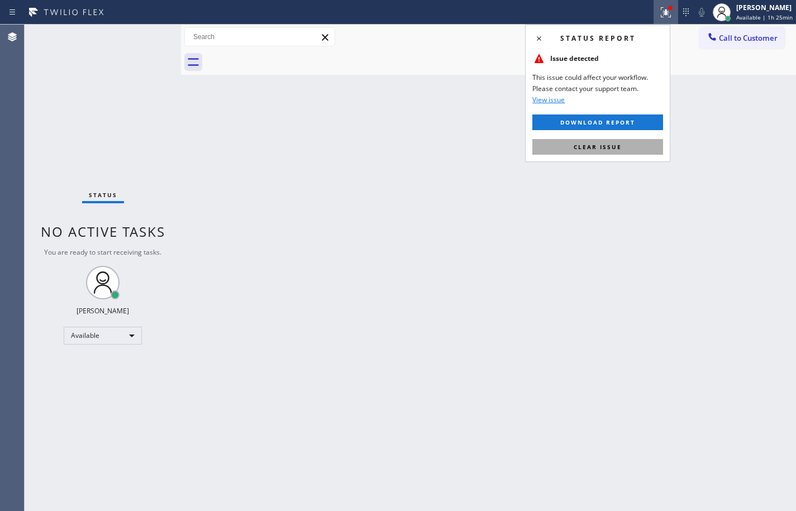
click at [633, 154] on button "Clear issue" at bounding box center [597, 147] width 131 height 16
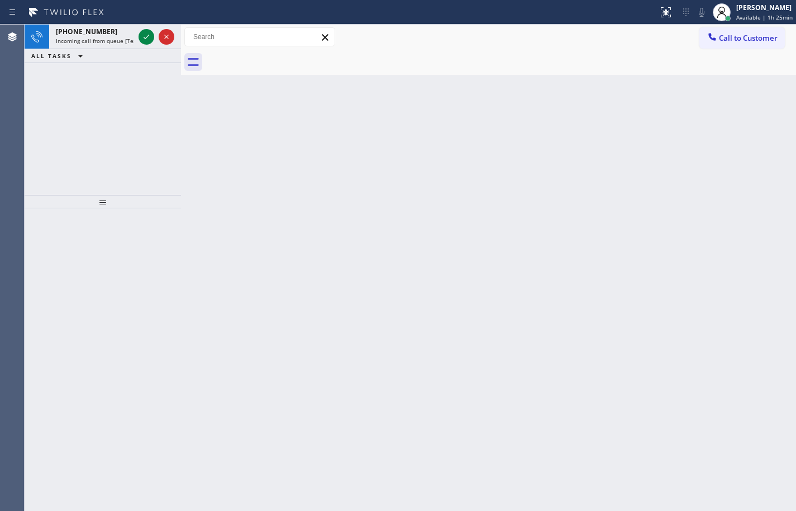
click at [85, 24] on div "Status report No issues detected If you experience an issue, please download th…" at bounding box center [398, 12] width 796 height 25
click at [145, 38] on icon at bounding box center [147, 37] width 6 height 4
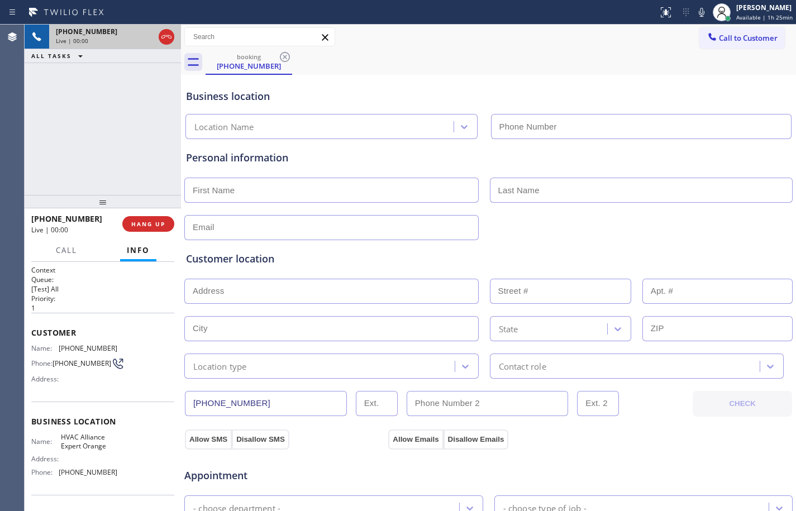
type input "[PHONE_NUMBER]"
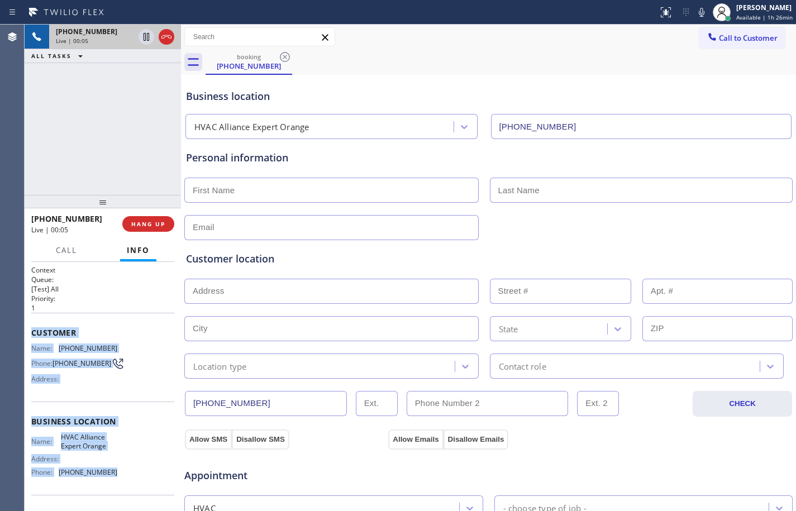
drag, startPoint x: 31, startPoint y: 336, endPoint x: 130, endPoint y: 489, distance: 182.5
click at [130, 489] on div "Context Queue: [Test] All Priority: 1 Customer Name: [PHONE_NUMBER] Phone: [PHO…" at bounding box center [103, 386] width 156 height 249
copy div "Customer Name: [PHONE_NUMBER] Phone: [PHONE_NUMBER] Address: Business location …"
click at [138, 227] on span "HANG UP" at bounding box center [148, 224] width 34 height 8
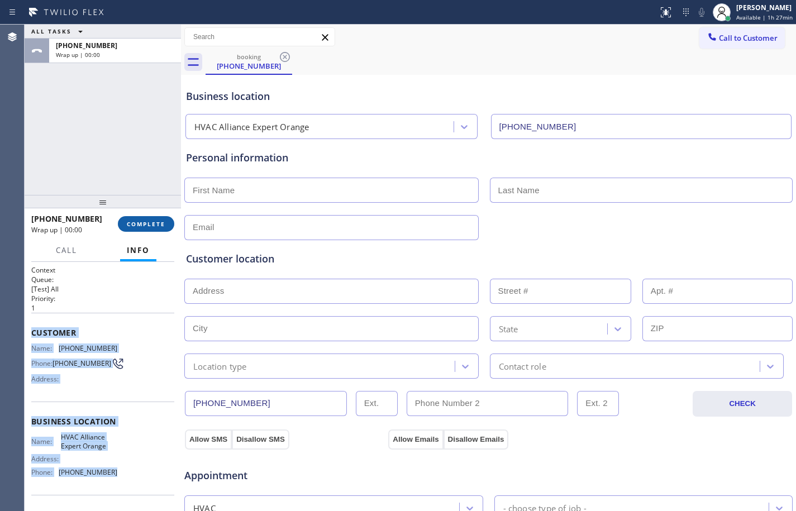
click at [148, 217] on button "COMPLETE" at bounding box center [146, 224] width 56 height 16
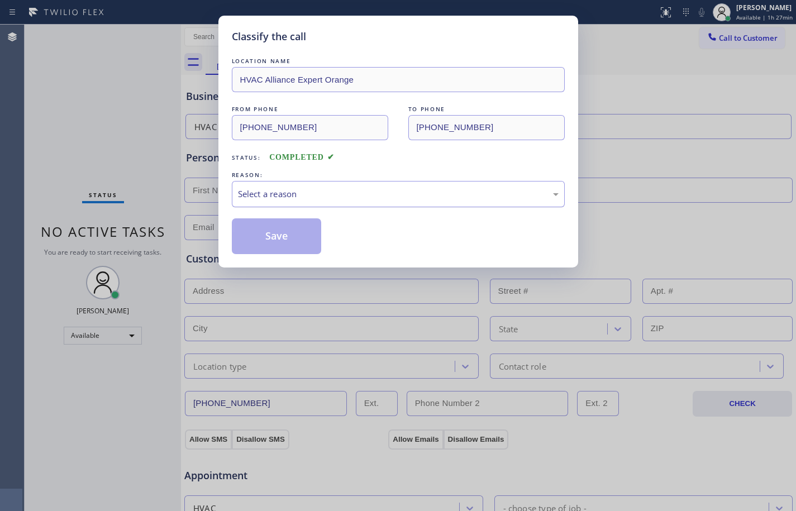
click at [335, 188] on div "Select a reason" at bounding box center [398, 194] width 321 height 13
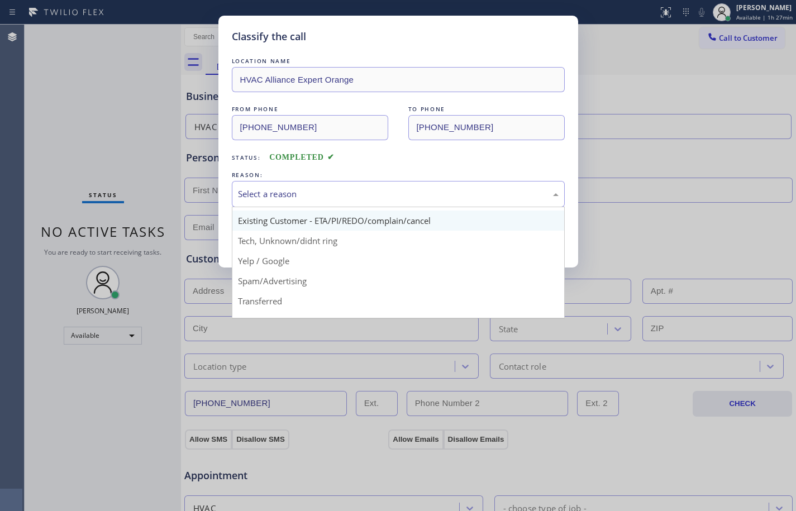
scroll to position [70, 0]
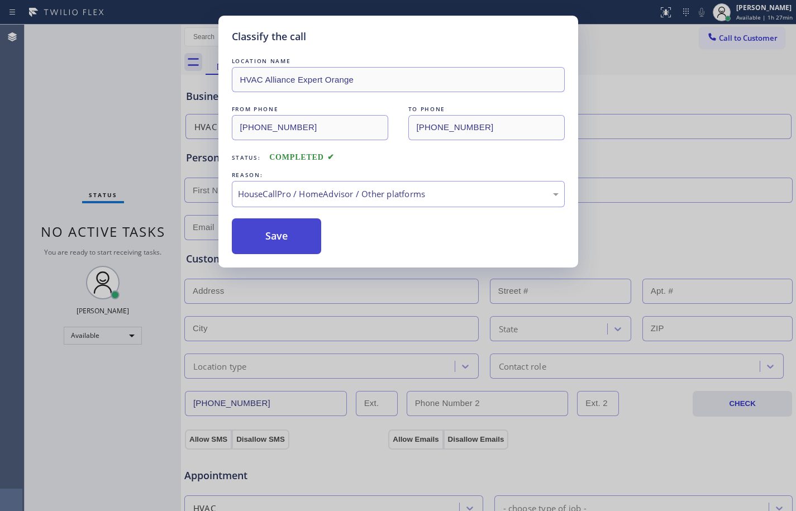
click at [284, 235] on button "Save" at bounding box center [277, 236] width 90 height 36
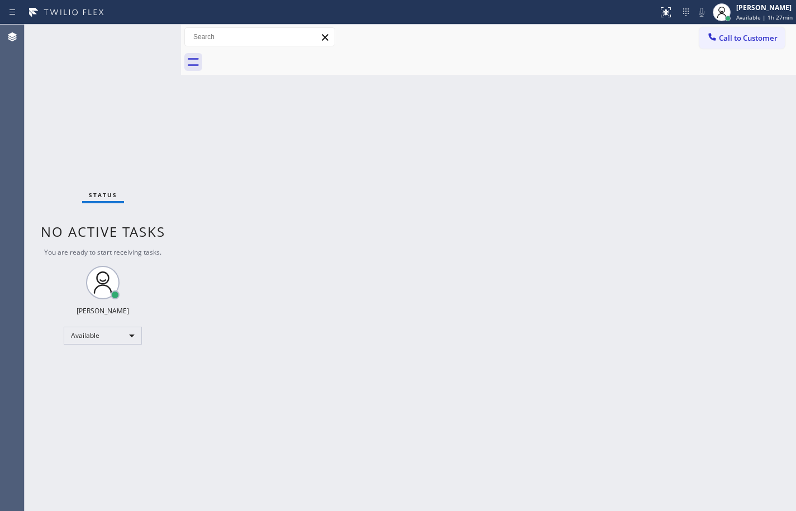
click at [546, 300] on div "Back to Dashboard Change Sender ID Customers Technicians Select a contact Outbo…" at bounding box center [488, 268] width 615 height 487
click at [165, 96] on div "Status No active tasks You are ready to start receiving tasks. [PERSON_NAME] Av…" at bounding box center [103, 268] width 156 height 487
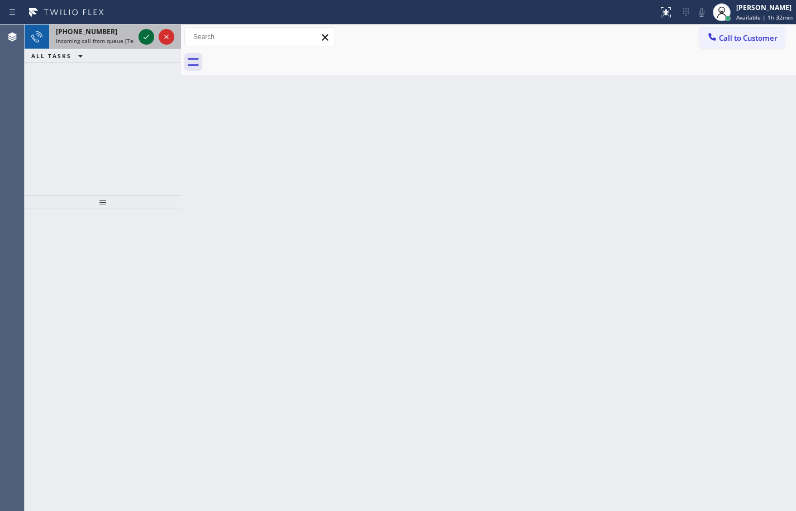
click at [149, 35] on icon at bounding box center [147, 37] width 6 height 4
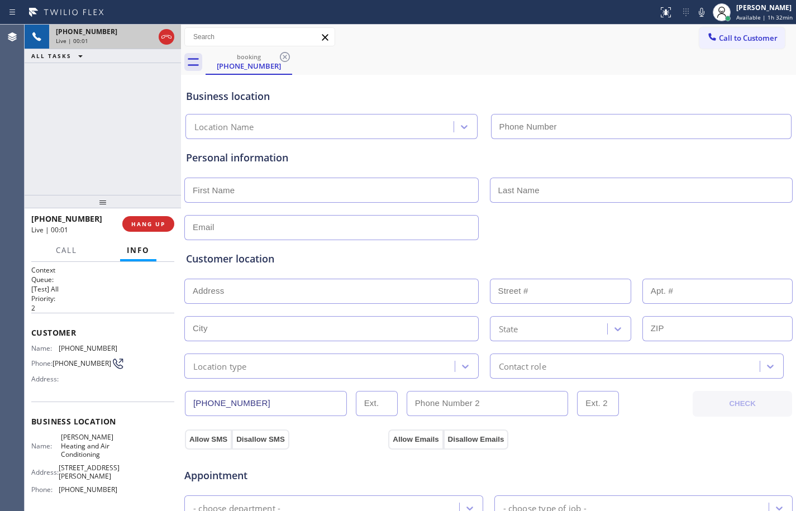
type input "[PHONE_NUMBER]"
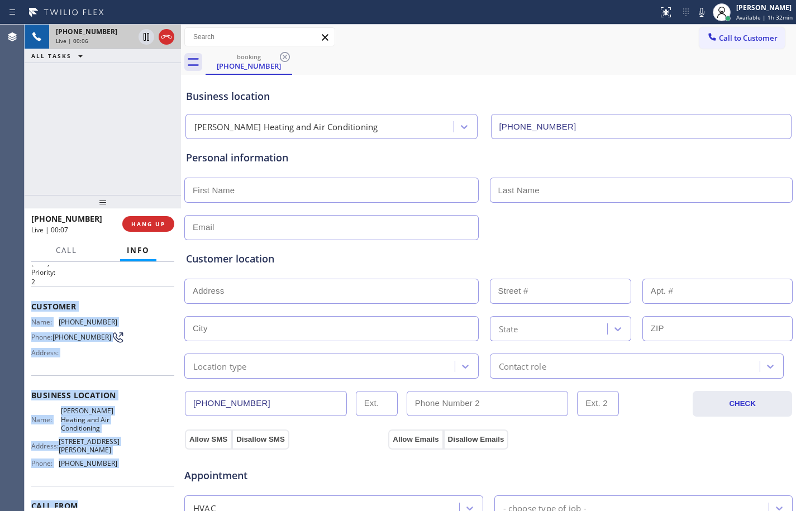
scroll to position [40, 0]
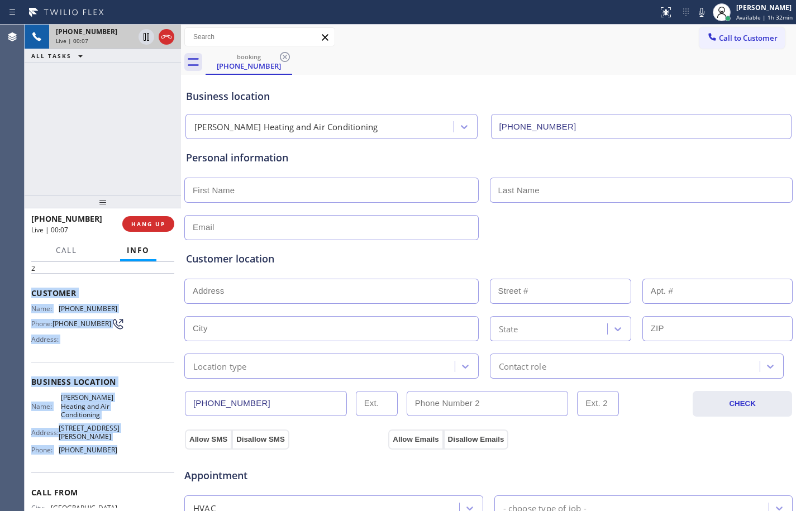
drag, startPoint x: 29, startPoint y: 334, endPoint x: 138, endPoint y: 459, distance: 165.5
click at [138, 459] on div "Context Queue: [Test] All Priority: 2 Customer Name: [PHONE_NUMBER] Phone: [PHO…" at bounding box center [103, 386] width 156 height 249
copy div "Customer Name: [PHONE_NUMBER] Phone: [PHONE_NUMBER] Address: Business location …"
drag, startPoint x: 145, startPoint y: 38, endPoint x: 166, endPoint y: 43, distance: 21.8
click at [145, 38] on icon at bounding box center [147, 37] width 6 height 8
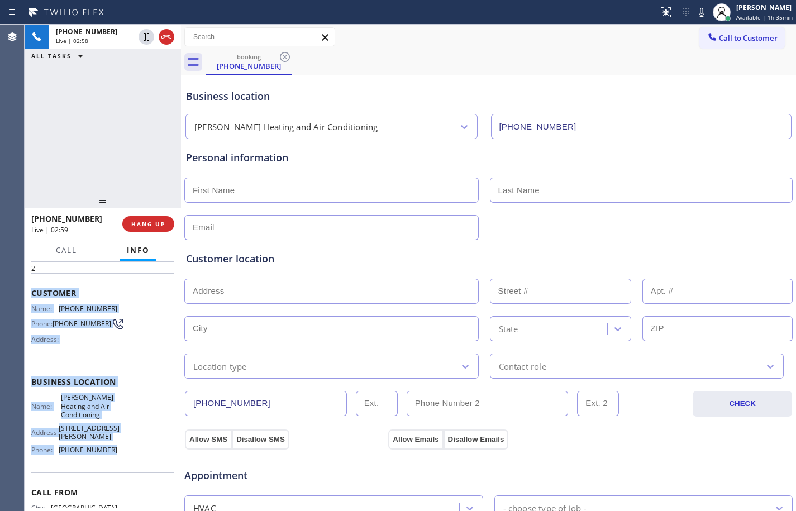
click at [695, 13] on icon at bounding box center [701, 12] width 13 height 13
click at [147, 40] on icon at bounding box center [146, 37] width 8 height 8
click at [695, 8] on icon at bounding box center [701, 12] width 13 height 13
click at [695, 11] on icon at bounding box center [701, 12] width 13 height 13
click at [144, 35] on icon at bounding box center [147, 37] width 6 height 8
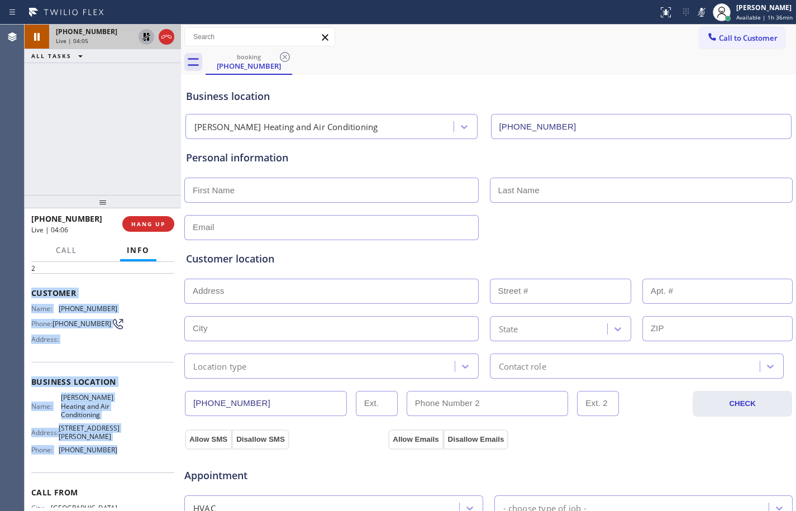
click at [150, 37] on icon at bounding box center [146, 36] width 13 height 13
click at [695, 16] on icon at bounding box center [701, 12] width 13 height 13
drag, startPoint x: 146, startPoint y: 39, endPoint x: 316, endPoint y: 56, distance: 170.2
click at [146, 39] on icon at bounding box center [146, 36] width 13 height 13
click at [695, 18] on icon at bounding box center [701, 12] width 13 height 13
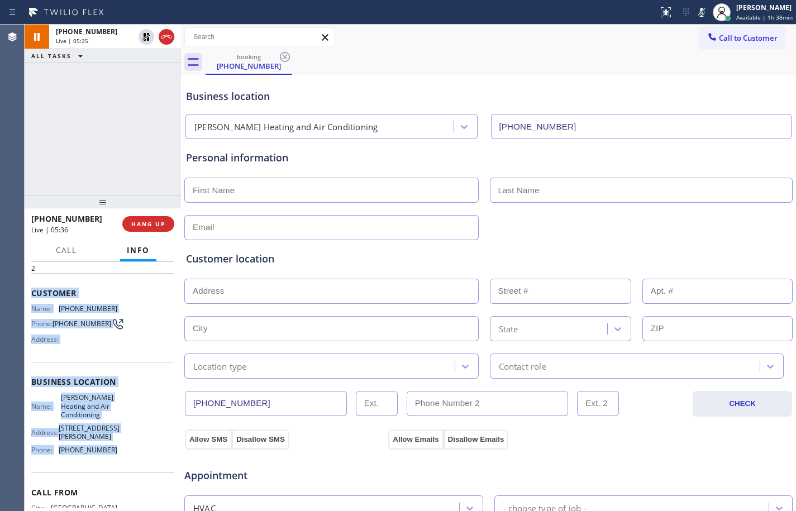
drag, startPoint x: 150, startPoint y: 36, endPoint x: 199, endPoint y: 36, distance: 48.6
click at [150, 36] on icon at bounding box center [146, 36] width 13 height 13
click at [695, 9] on icon at bounding box center [701, 12] width 13 height 13
drag, startPoint x: 146, startPoint y: 40, endPoint x: 204, endPoint y: 32, distance: 58.6
click at [146, 40] on icon at bounding box center [147, 37] width 6 height 8
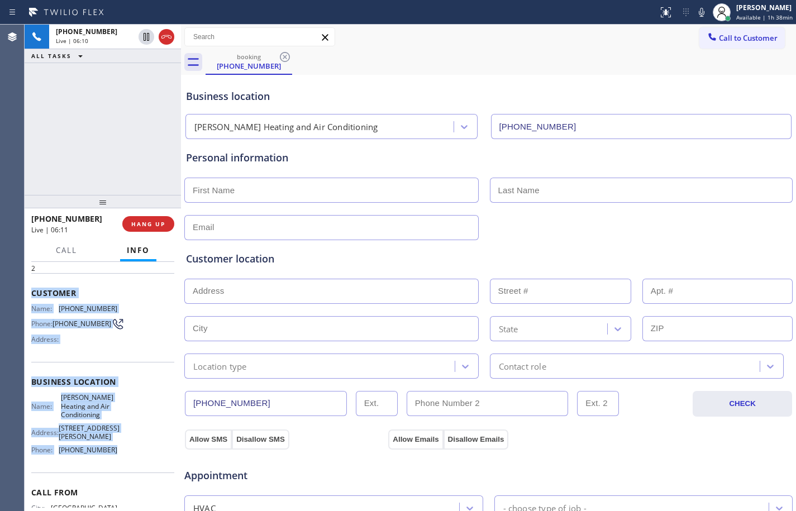
click at [695, 11] on icon at bounding box center [701, 12] width 13 height 13
click at [145, 40] on icon at bounding box center [146, 37] width 8 height 8
click at [701, 14] on icon at bounding box center [701, 12] width 13 height 13
click at [146, 42] on icon at bounding box center [146, 36] width 13 height 13
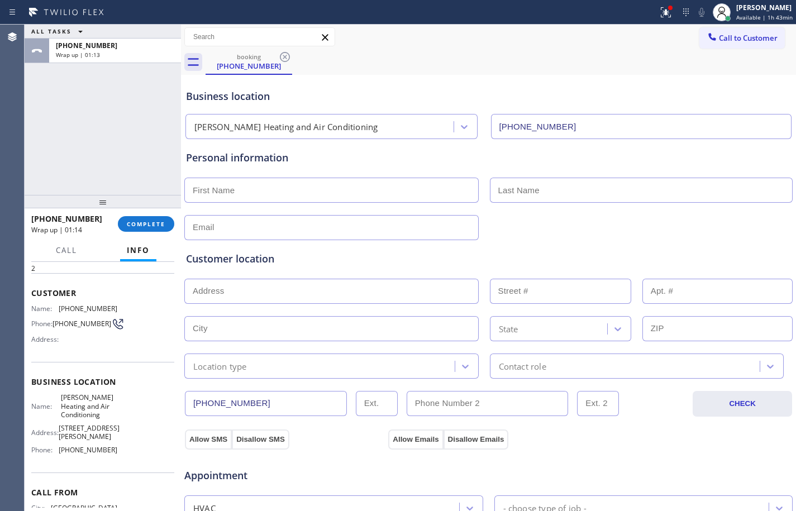
drag, startPoint x: 201, startPoint y: 183, endPoint x: 247, endPoint y: 201, distance: 50.2
click at [201, 183] on input "text" at bounding box center [331, 190] width 294 height 25
click at [227, 182] on input "text" at bounding box center [331, 190] width 294 height 25
paste input "[PERSON_NAME]"
type input "[PERSON_NAME]"
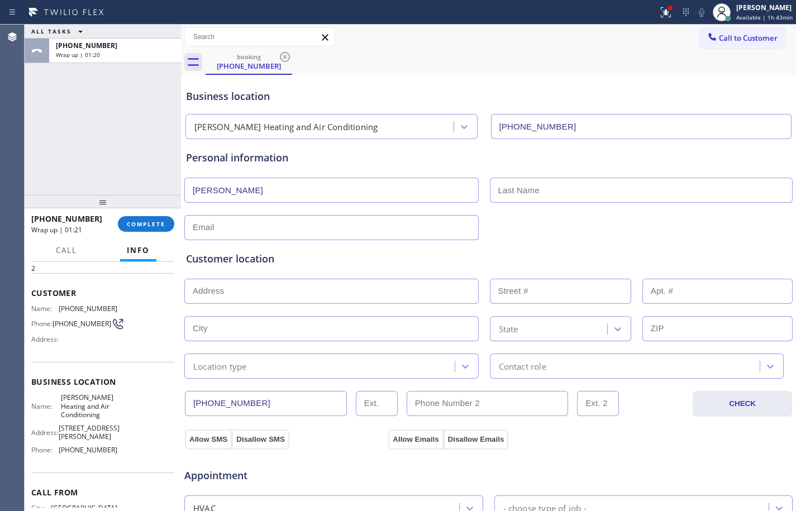
drag, startPoint x: 581, startPoint y: 197, endPoint x: 442, endPoint y: 207, distance: 138.9
click at [581, 197] on input "text" at bounding box center [641, 190] width 303 height 25
paste input "Hill"
type input "Hill"
click at [324, 226] on input "text" at bounding box center [331, 227] width 294 height 25
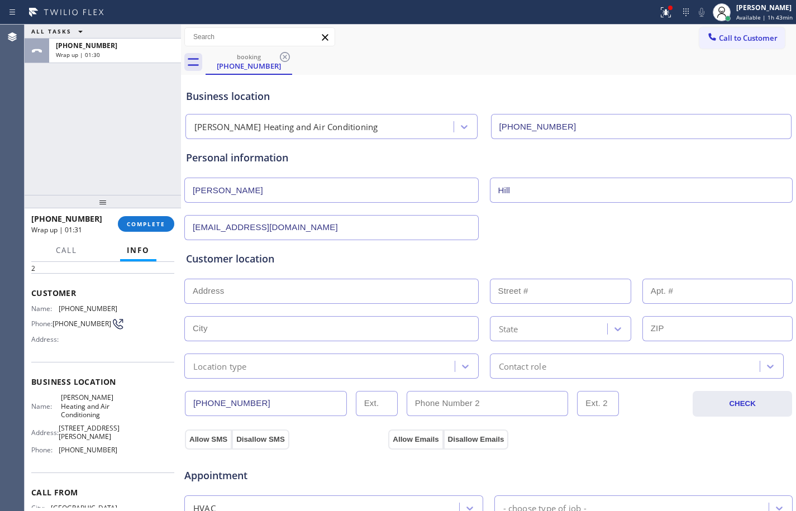
type input "[EMAIL_ADDRESS][DOMAIN_NAME]"
click at [415, 285] on input "text" at bounding box center [331, 291] width 294 height 25
click at [311, 297] on input "text" at bounding box center [331, 291] width 294 height 25
paste input "[STREET_ADDRESS]"
type input "[STREET_ADDRESS]"
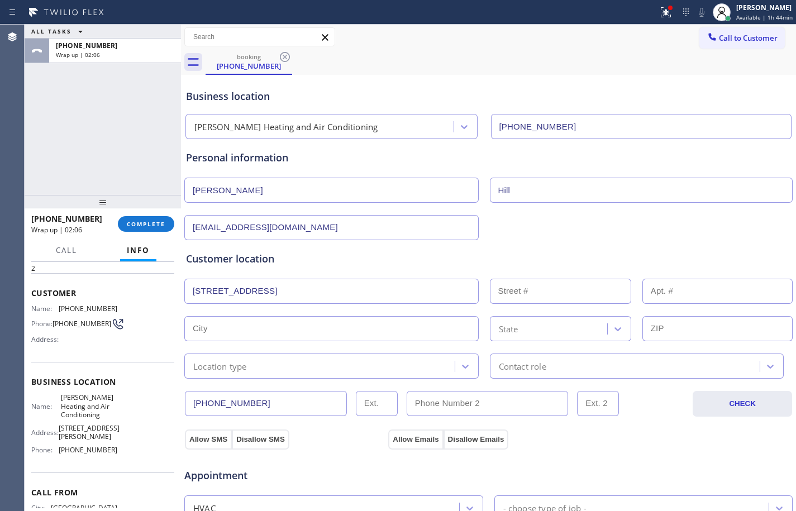
type input "4328"
type input "Inglewood"
type input "90305"
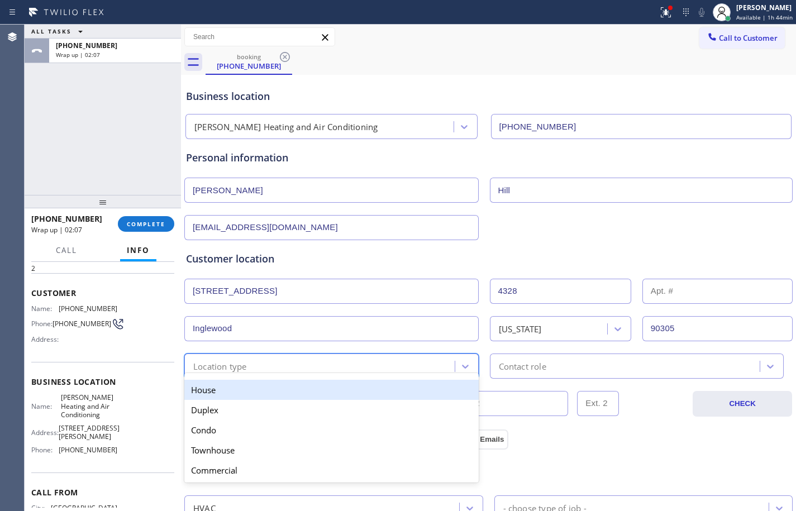
click at [254, 358] on div "Location type" at bounding box center [321, 366] width 267 height 20
drag, startPoint x: 253, startPoint y: 391, endPoint x: 331, endPoint y: 386, distance: 77.8
click at [262, 391] on div "House" at bounding box center [331, 390] width 294 height 20
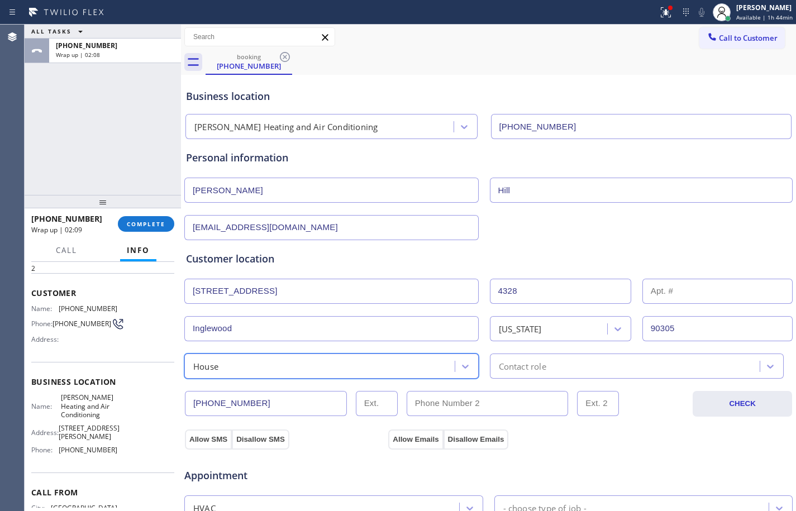
drag, startPoint x: 601, startPoint y: 361, endPoint x: 593, endPoint y: 368, distance: 9.9
click at [600, 362] on div "Contact role" at bounding box center [626, 366] width 267 height 20
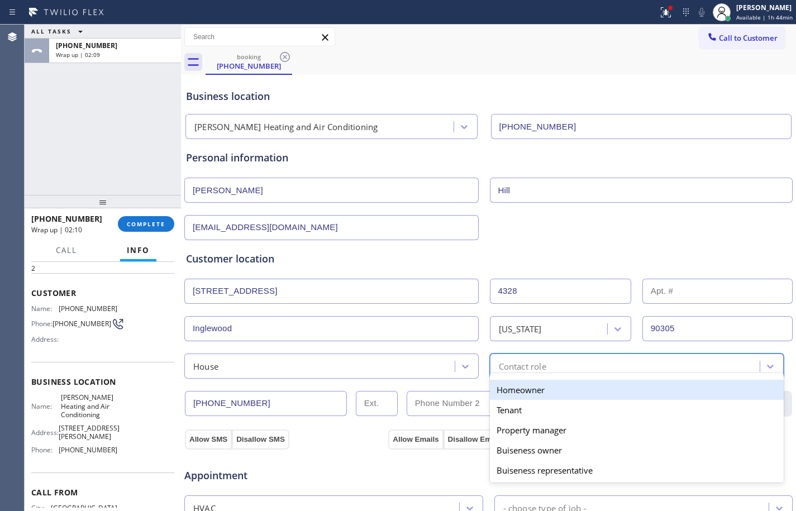
click at [530, 393] on div "Homeowner" at bounding box center [637, 390] width 294 height 20
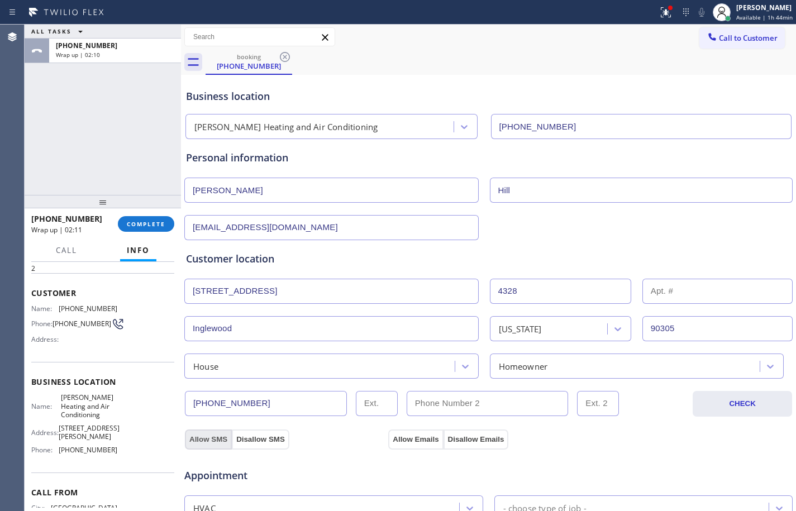
click at [205, 442] on button "Allow SMS" at bounding box center [208, 440] width 47 height 20
click at [407, 437] on button "Allow Emails" at bounding box center [415, 440] width 55 height 20
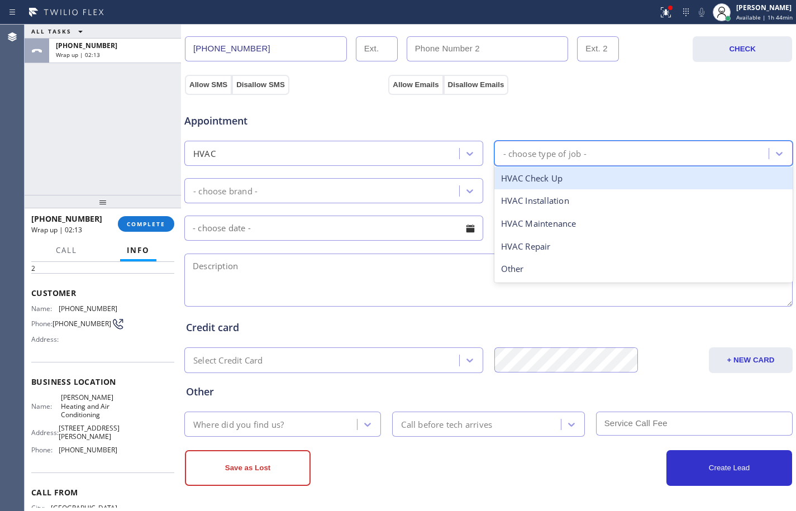
click at [561, 141] on div "- choose type of job -" at bounding box center [643, 153] width 299 height 25
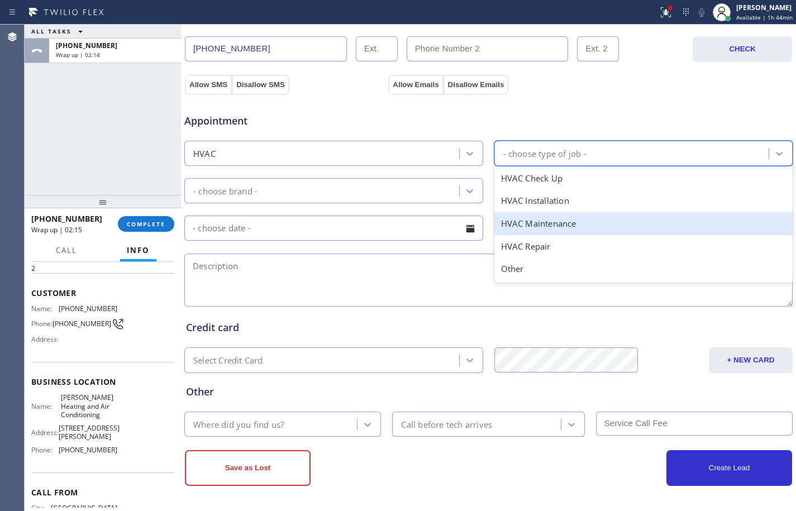
drag, startPoint x: 545, startPoint y: 222, endPoint x: 536, endPoint y: 219, distance: 9.4
click at [545, 222] on div "HVAC Maintenance" at bounding box center [643, 223] width 299 height 23
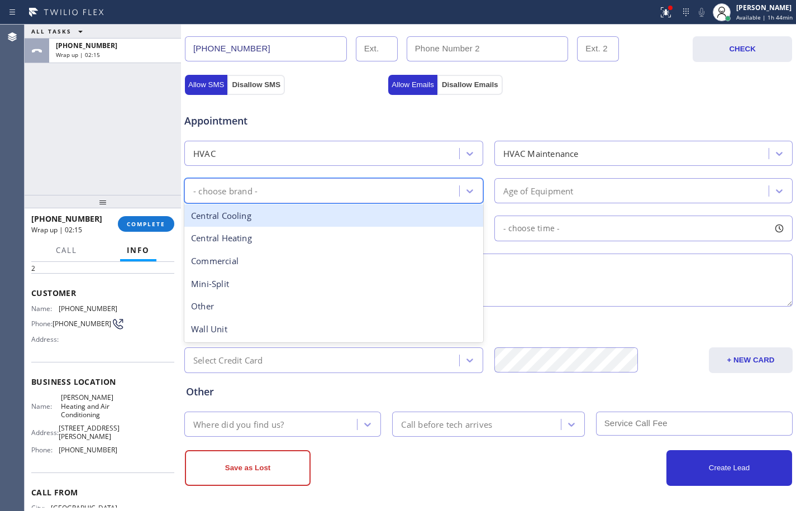
click at [376, 186] on div "- choose brand -" at bounding box center [324, 191] width 272 height 20
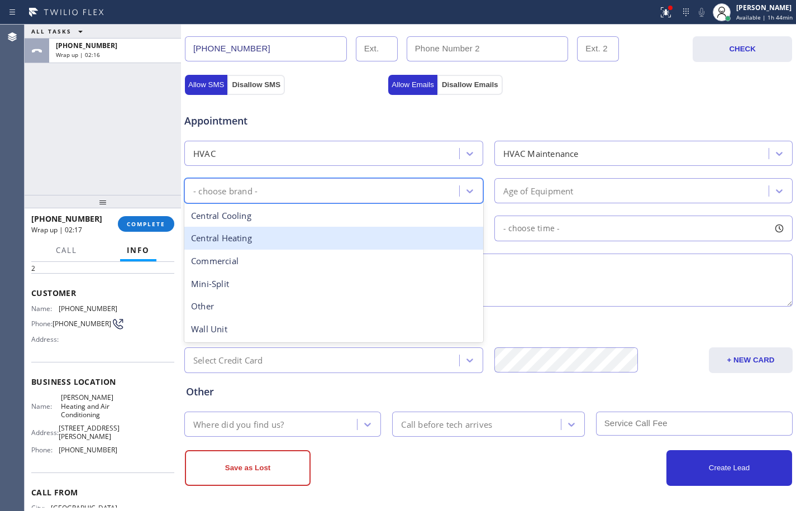
click at [210, 235] on div "Central Heating" at bounding box center [333, 238] width 299 height 23
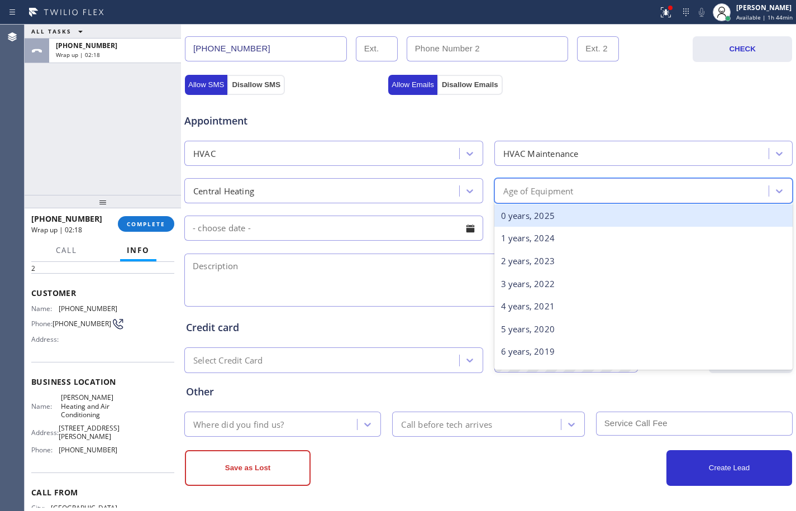
click at [545, 187] on div "Age of Equipment" at bounding box center [538, 190] width 70 height 13
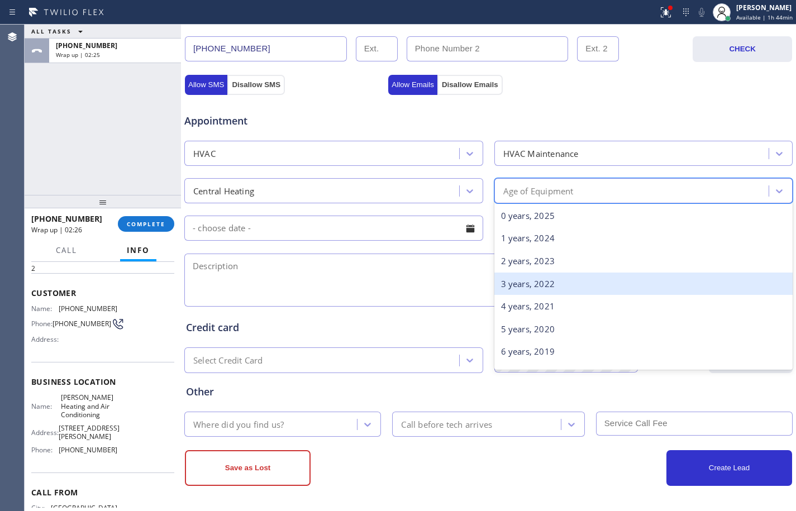
click at [523, 279] on div "3 years, 2022" at bounding box center [643, 284] width 299 height 23
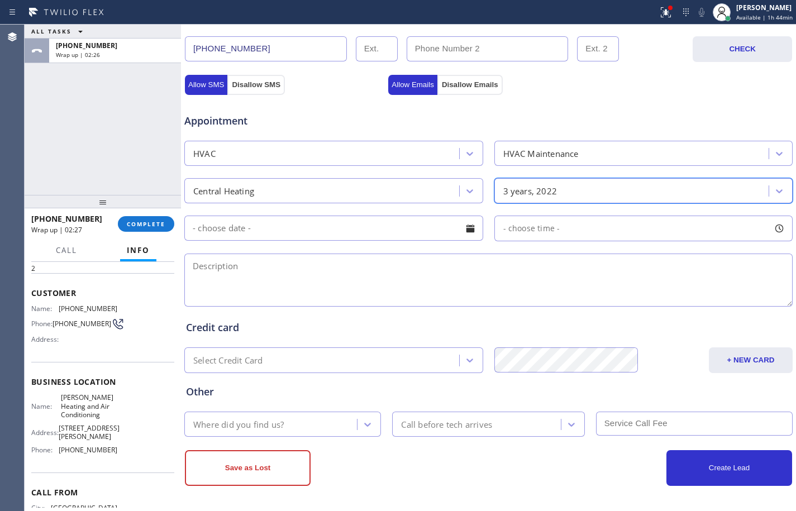
click at [396, 279] on textarea at bounding box center [488, 280] width 608 height 53
click at [431, 273] on textarea at bounding box center [488, 280] width 608 height 53
paste textarea "regular maintenance/heating maintenance that coming from the vent/central syste…"
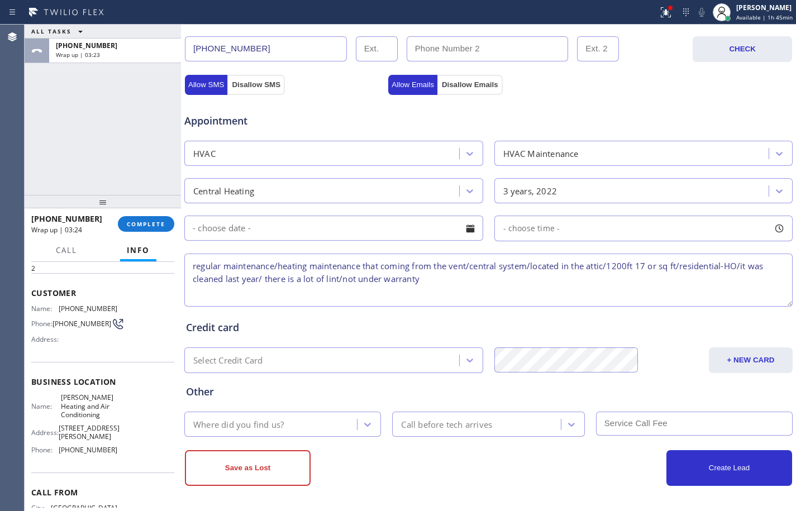
drag, startPoint x: 686, startPoint y: 269, endPoint x: 744, endPoint y: 269, distance: 57.5
click at [744, 269] on textarea "regular maintenance/heating maintenance that coming from the vent/central syste…" at bounding box center [488, 280] width 608 height 53
click at [426, 279] on textarea "regular maintenance/heating maintenance that coming from the vent/central syste…" at bounding box center [488, 280] width 608 height 53
paste textarea "residential-HO"
click at [530, 282] on textarea "regular maintenance/heating maintenance that coming from the vent/central syste…" at bounding box center [488, 280] width 608 height 53
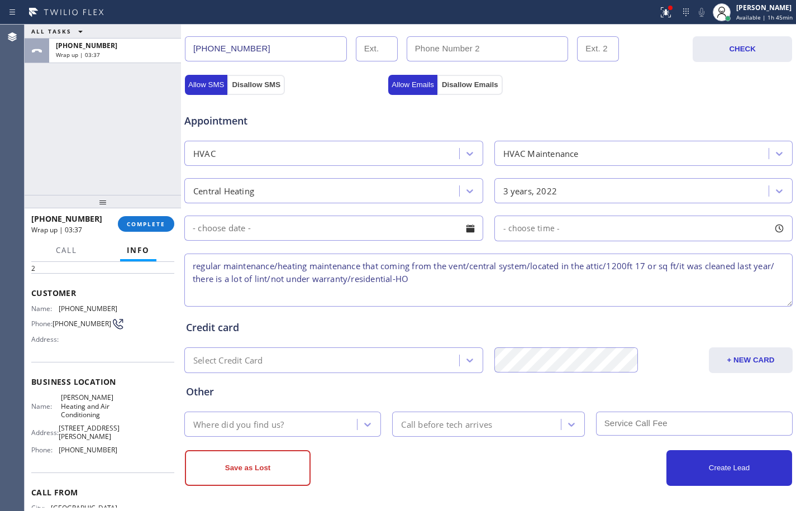
paste textarea "[STREET_ADDRESS]"
click at [433, 277] on textarea "regular maintenance/heating maintenance that coming from the vent/central syste…" at bounding box center [488, 280] width 608 height 53
click at [498, 280] on textarea "regular maintenance/heating maintenance that coming from the vent/central syste…" at bounding box center [488, 280] width 608 height 53
click at [646, 280] on textarea "regular maintenance/heating maintenance that coming from the vent/central syste…" at bounding box center [488, 280] width 608 height 53
click at [625, 279] on textarea "regular maintenance/heating maintenance that coming from the vent/central syste…" at bounding box center [488, 280] width 608 height 53
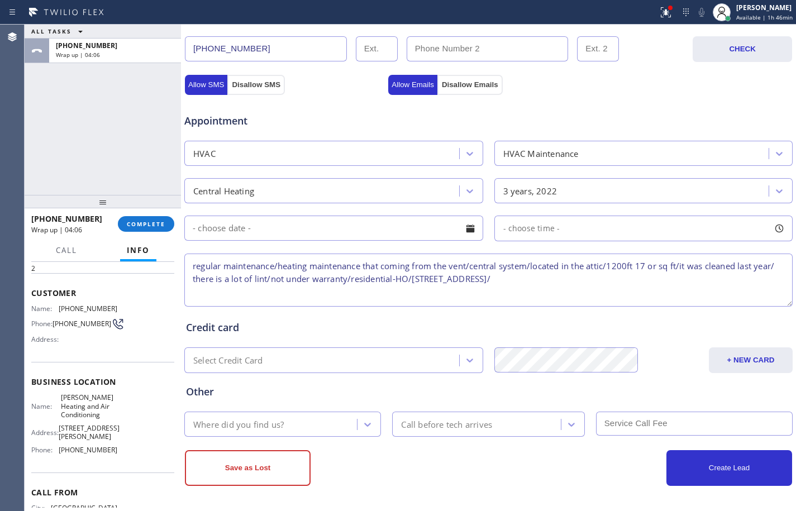
paste textarea "[PERSON_NAME] Heating and Air Conditioning"
drag, startPoint x: 587, startPoint y: 282, endPoint x: 711, endPoint y: 277, distance: 124.1
click at [711, 277] on textarea "regular maintenance/heating maintenance that coming from the vent/central syste…" at bounding box center [488, 280] width 608 height 53
paste textarea "nditioning"
click at [753, 285] on textarea "regular maintenance/heating maintenance that coming from the vent/central syste…" at bounding box center [488, 280] width 608 height 53
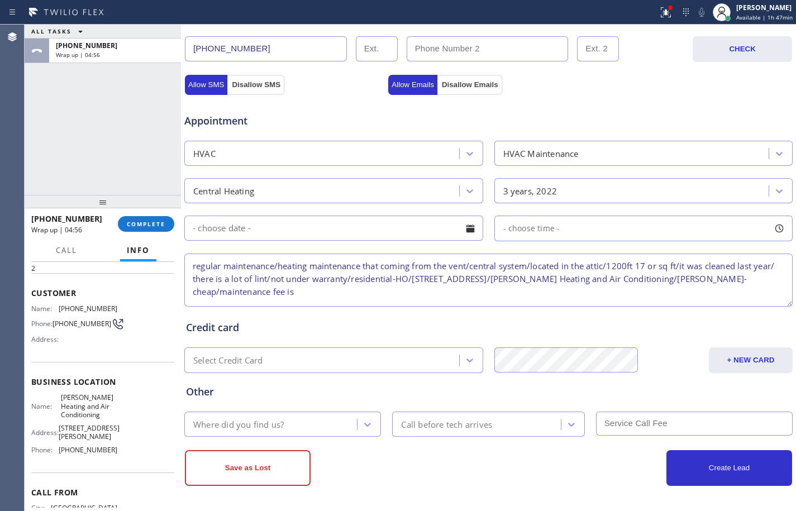
click at [141, 134] on div "ALL TASKS ALL TASKS ACTIVE TASKS TASKS IN WRAP UP [PHONE_NUMBER] Wrap up | 04:56" at bounding box center [103, 110] width 156 height 170
click at [318, 292] on textarea "regular maintenance/heating maintenance that coming from the vent/central syste…" at bounding box center [488, 280] width 608 height 53
paste textarea "($149 and $119 for each next unit, cleaning is extra if needed)"
type textarea "regular maintenance/heating maintenance that coming from the vent/central syste…"
click at [274, 422] on div "Where did you find us?" at bounding box center [238, 424] width 91 height 13
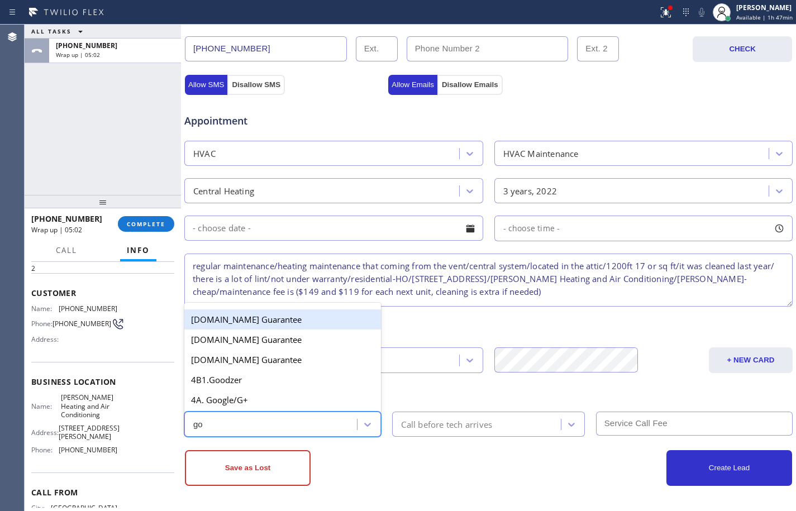
type input "goo"
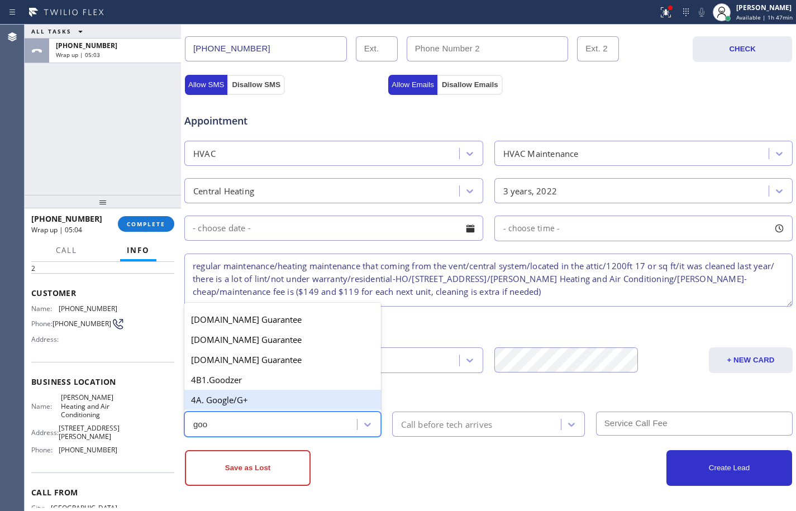
click at [287, 396] on div "4A. Google/G+" at bounding box center [282, 400] width 197 height 20
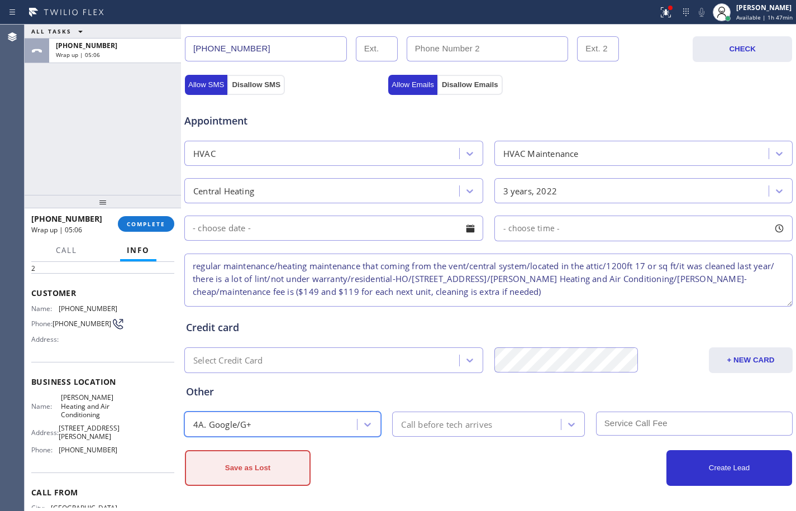
click at [247, 461] on button "Save as Lost" at bounding box center [248, 468] width 126 height 36
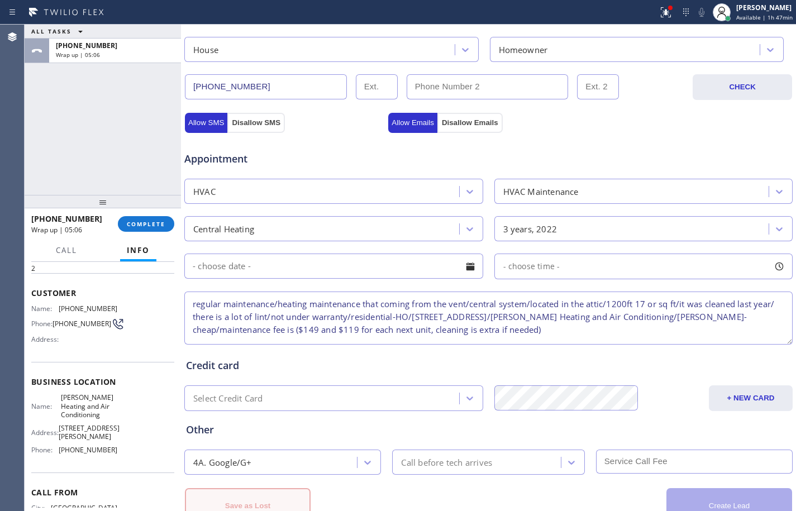
scroll to position [393, 0]
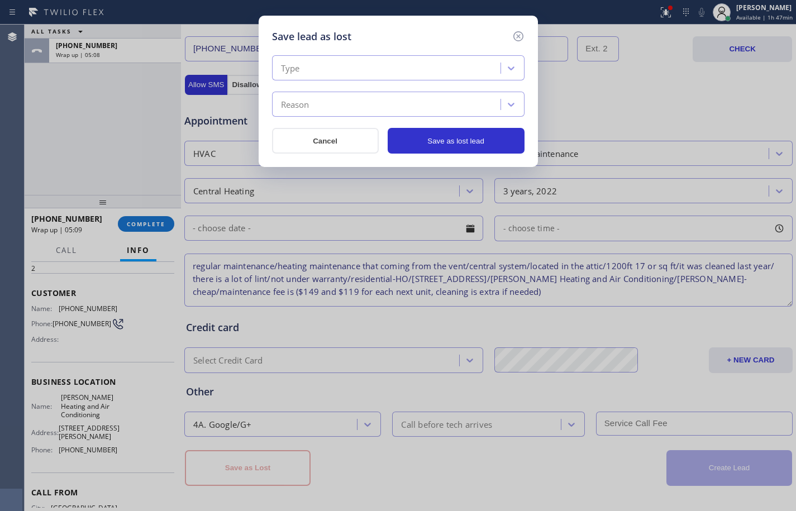
click at [375, 60] on div "Type" at bounding box center [387, 69] width 225 height 20
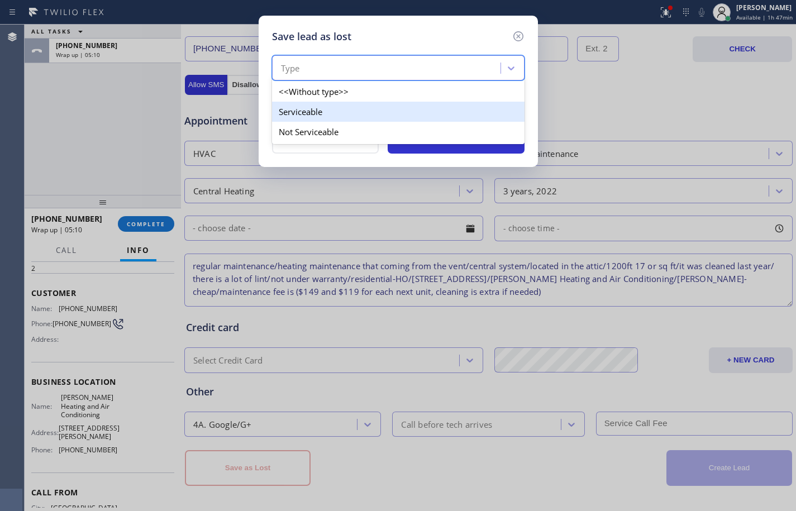
click at [336, 112] on div "Serviceable" at bounding box center [398, 112] width 253 height 20
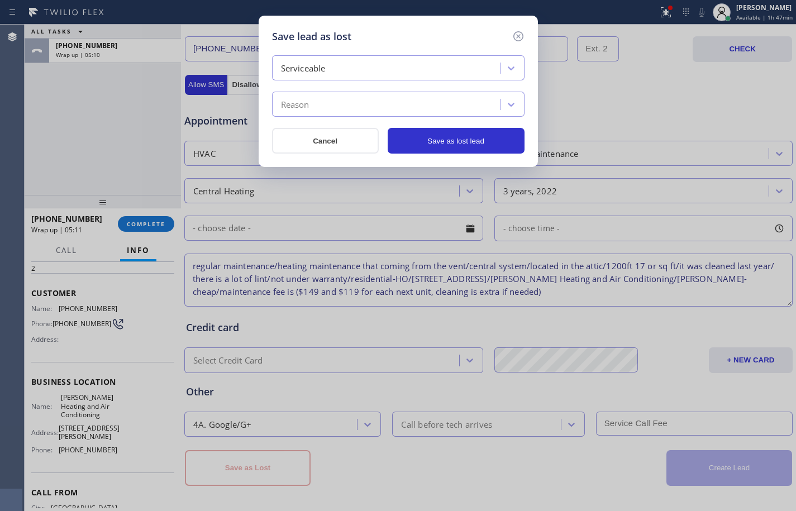
click at [345, 107] on div "Reason" at bounding box center [387, 105] width 225 height 20
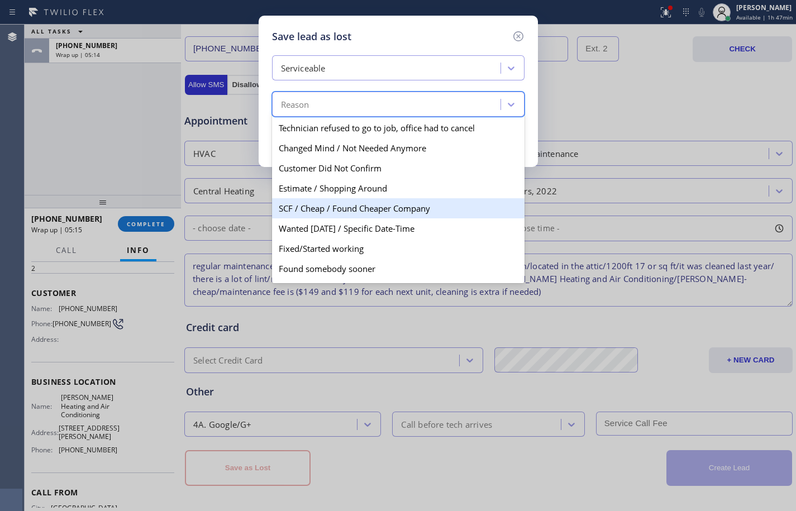
scroll to position [58, 0]
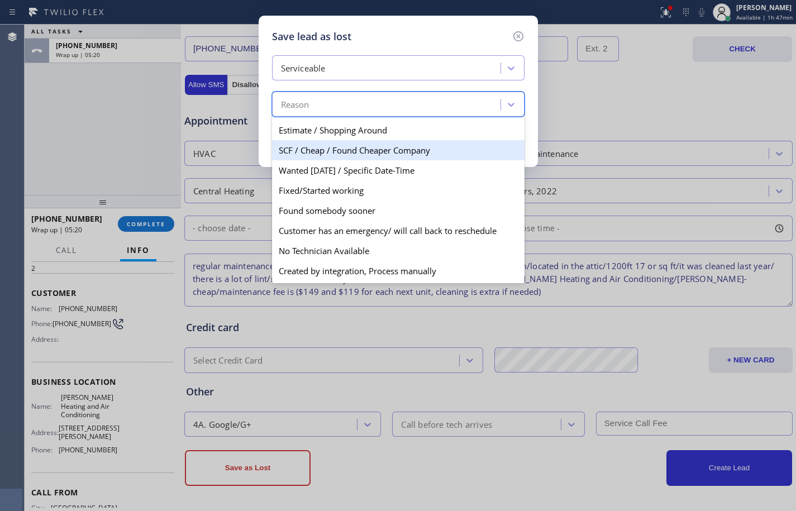
click at [325, 153] on div "SCF / Cheap / Found Cheaper Company" at bounding box center [398, 150] width 253 height 20
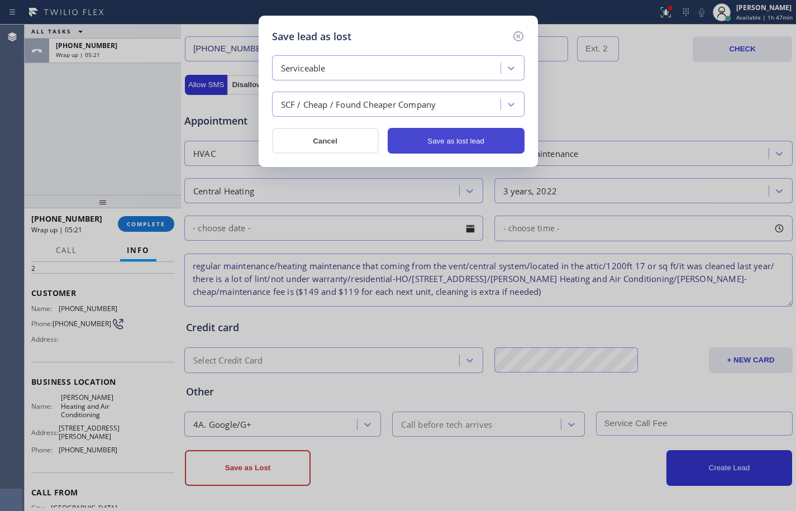
click at [417, 145] on button "Save as lost lead" at bounding box center [456, 141] width 137 height 26
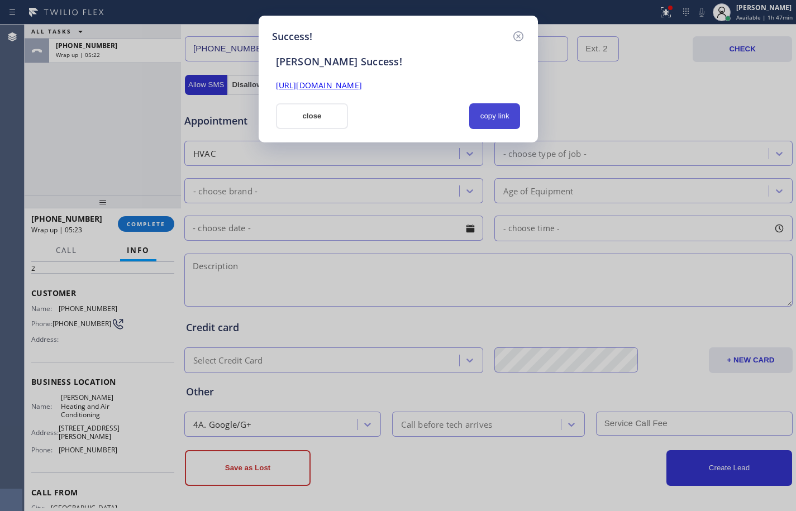
click at [495, 117] on button "copy link" at bounding box center [494, 116] width 51 height 26
click at [293, 116] on button "close" at bounding box center [312, 116] width 73 height 26
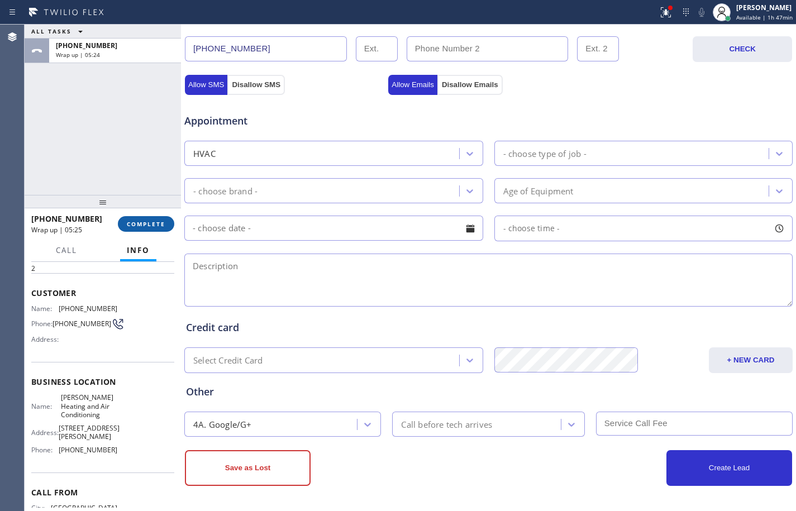
click at [144, 221] on span "COMPLETE" at bounding box center [146, 224] width 39 height 8
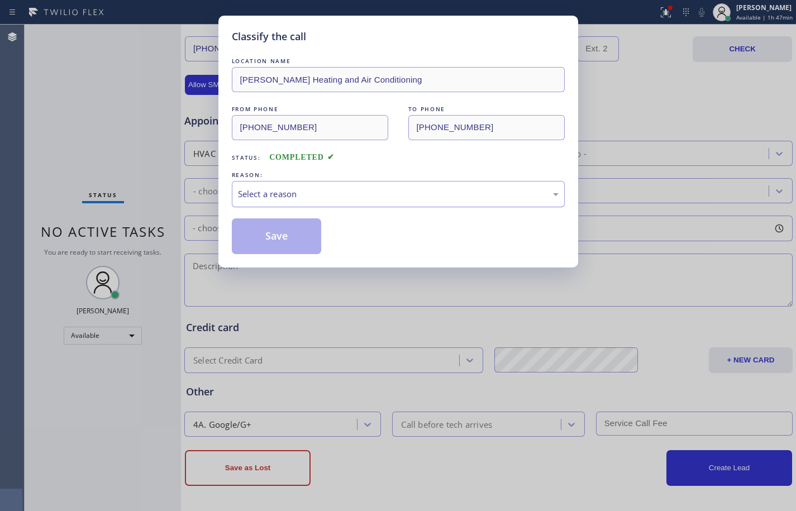
click at [320, 199] on div "Select a reason" at bounding box center [398, 194] width 321 height 13
click at [277, 234] on button "Save" at bounding box center [277, 236] width 90 height 36
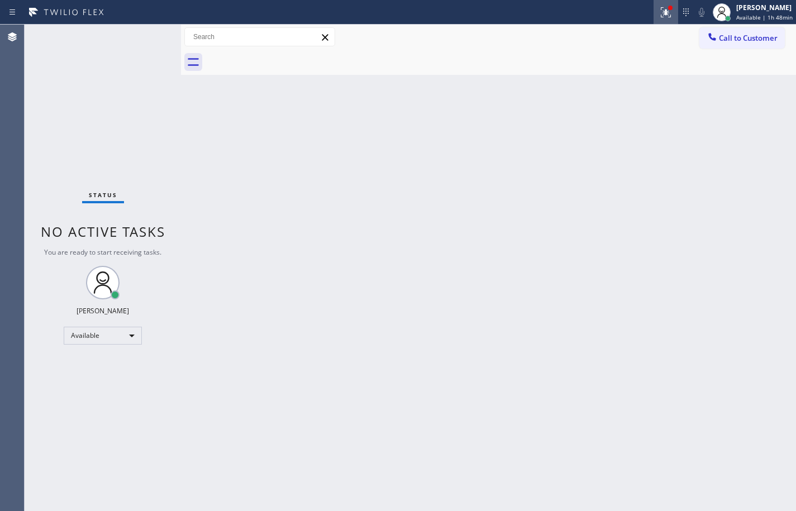
click at [659, 22] on button at bounding box center [666, 12] width 25 height 25
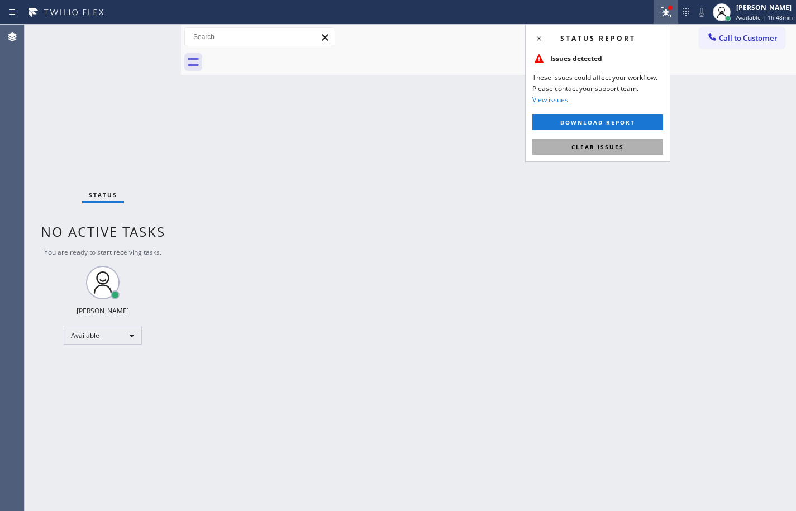
click at [625, 140] on button "Clear issues" at bounding box center [597, 147] width 131 height 16
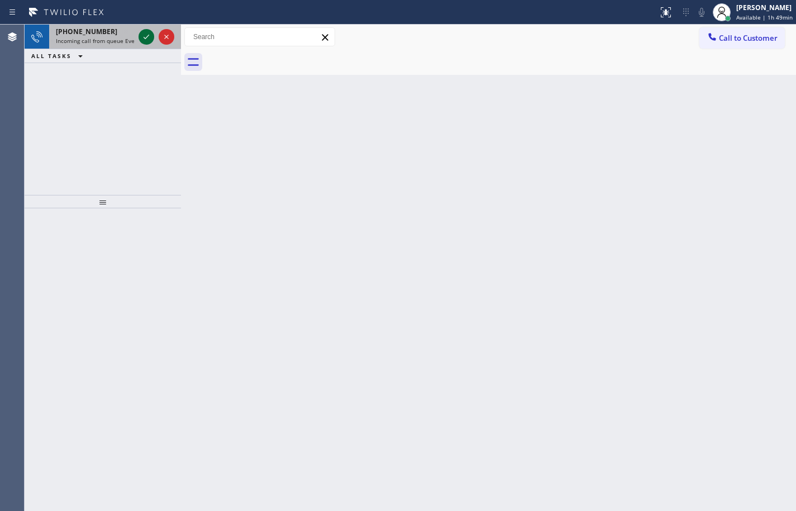
click at [146, 39] on icon at bounding box center [146, 36] width 13 height 13
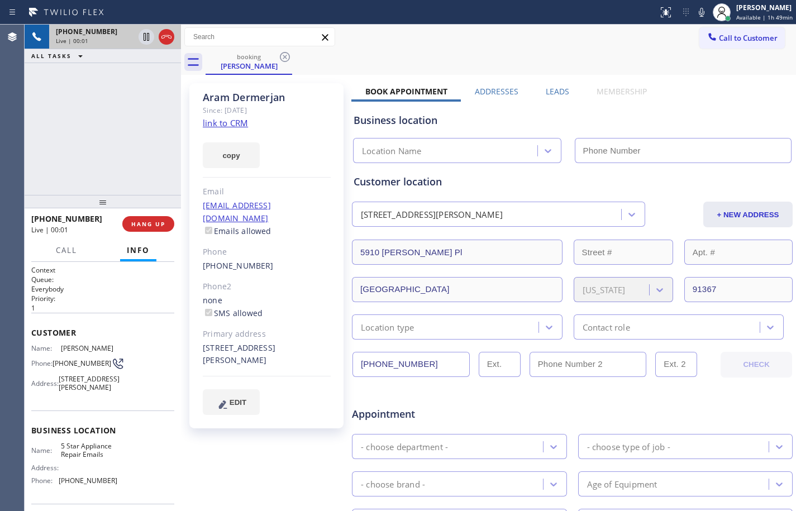
type input "[PHONE_NUMBER]"
click at [233, 118] on link "link to CRM" at bounding box center [225, 122] width 45 height 11
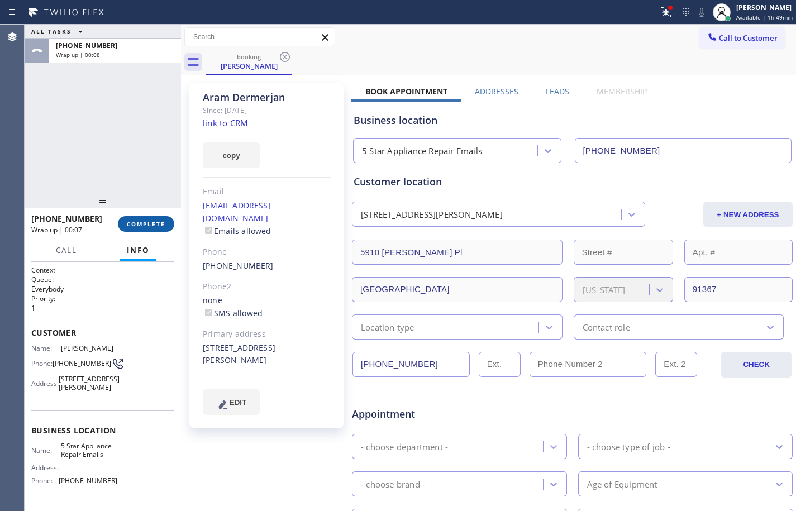
click at [149, 224] on span "COMPLETE" at bounding box center [146, 224] width 39 height 8
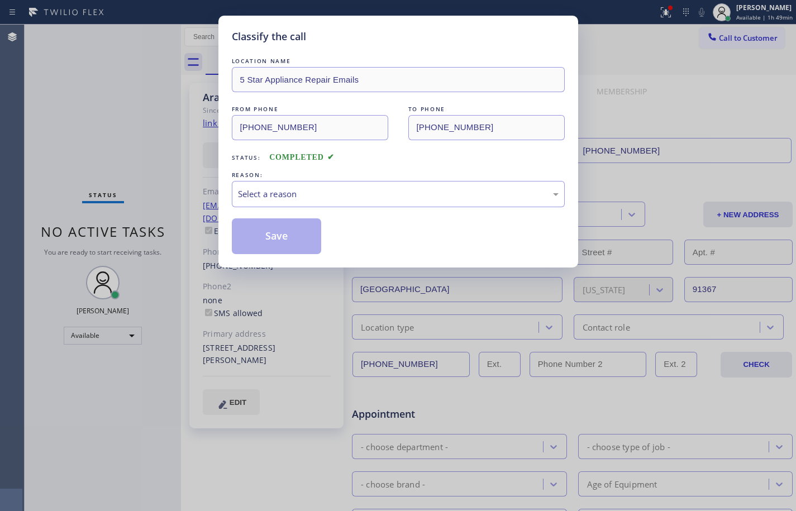
click at [356, 191] on div "Select a reason" at bounding box center [398, 194] width 321 height 13
click at [281, 250] on button "Save" at bounding box center [277, 236] width 90 height 36
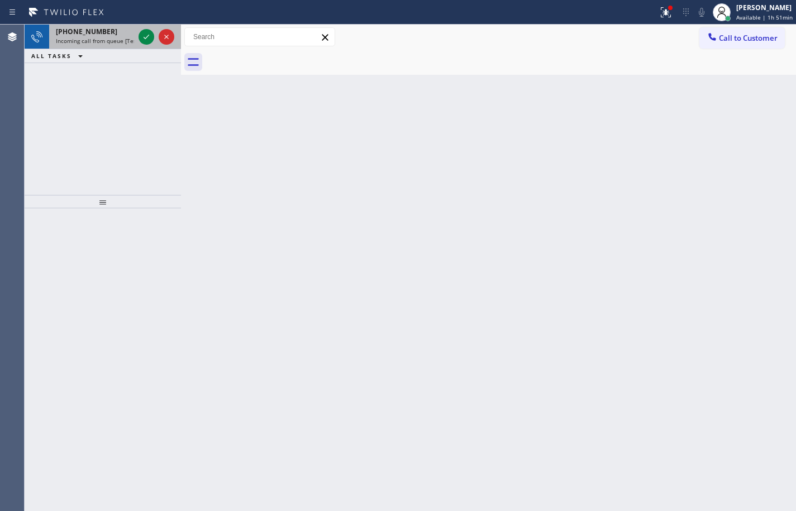
click at [65, 37] on span "Incoming call from queue [Test] All" at bounding box center [102, 41] width 93 height 8
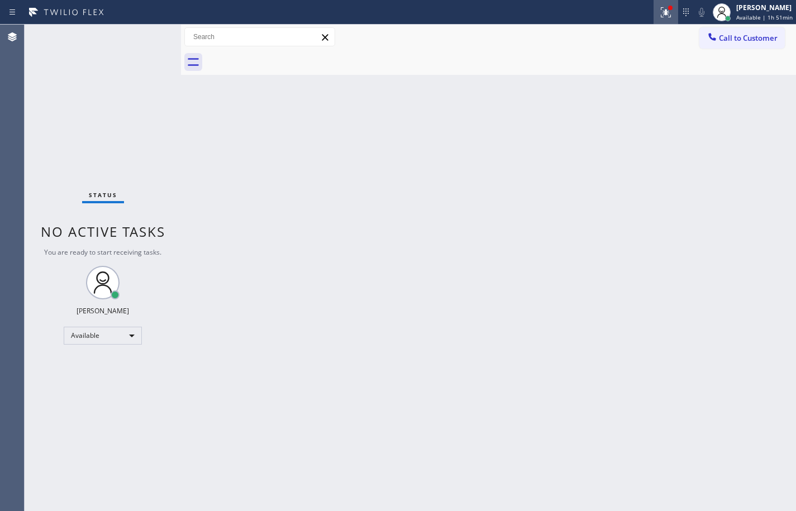
click at [659, 12] on icon at bounding box center [665, 12] width 13 height 13
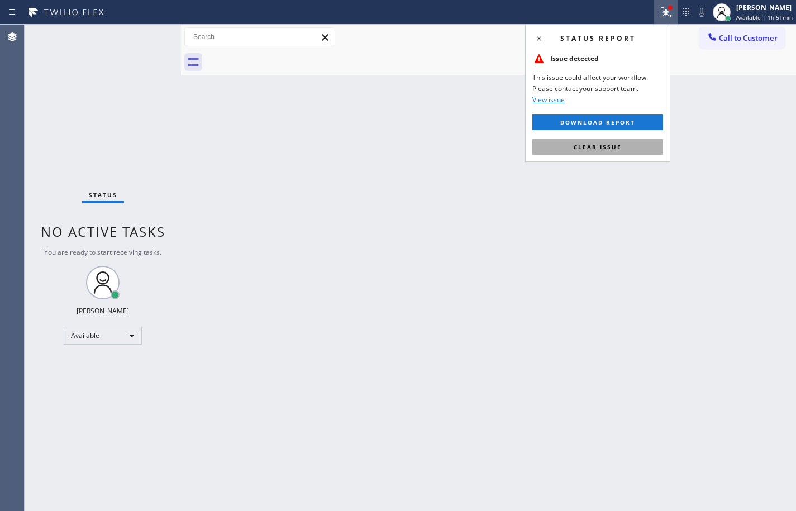
click at [597, 148] on span "Clear issue" at bounding box center [598, 147] width 48 height 8
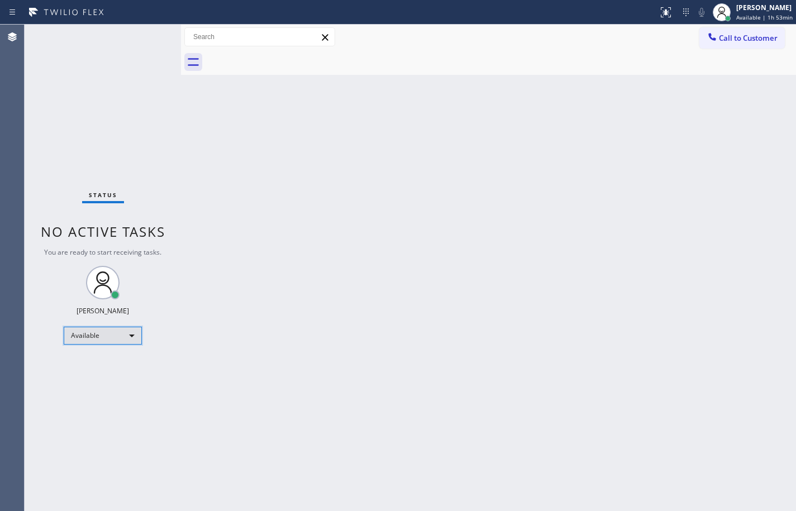
click at [122, 335] on div "Available" at bounding box center [103, 336] width 78 height 18
click at [115, 390] on li "Break" at bounding box center [102, 393] width 76 height 13
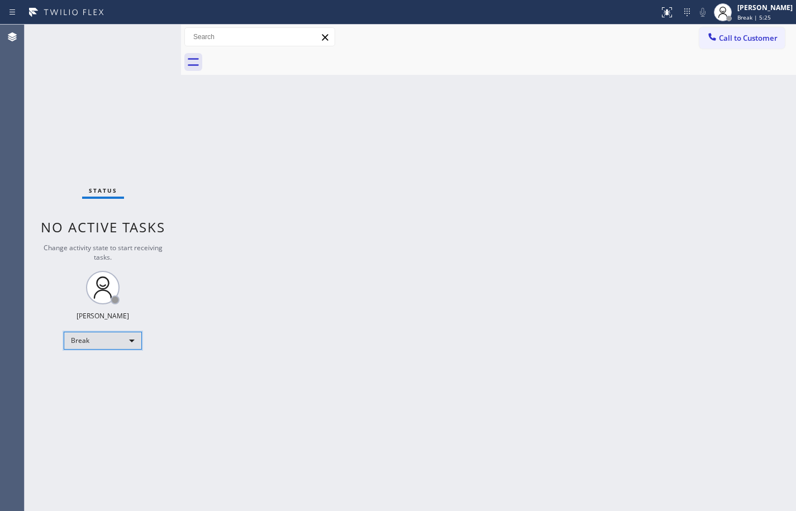
click at [115, 337] on div "Break" at bounding box center [103, 341] width 78 height 18
click at [106, 374] on li "Available" at bounding box center [102, 370] width 76 height 13
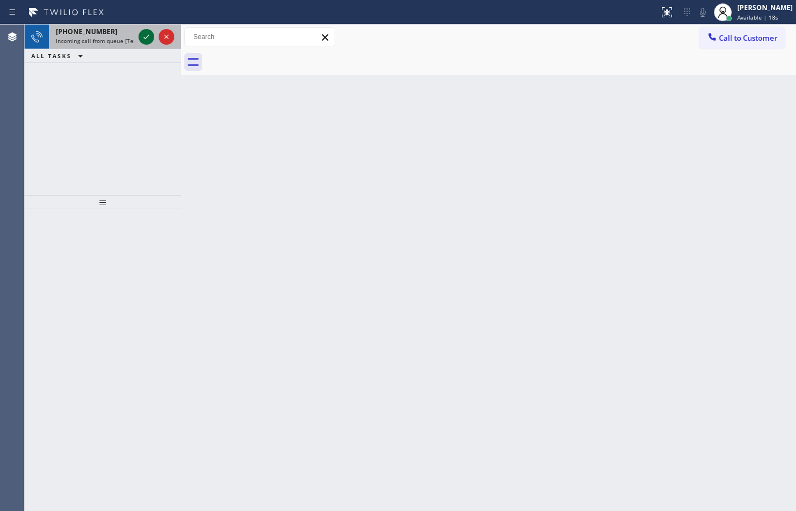
click at [144, 31] on icon at bounding box center [146, 36] width 13 height 13
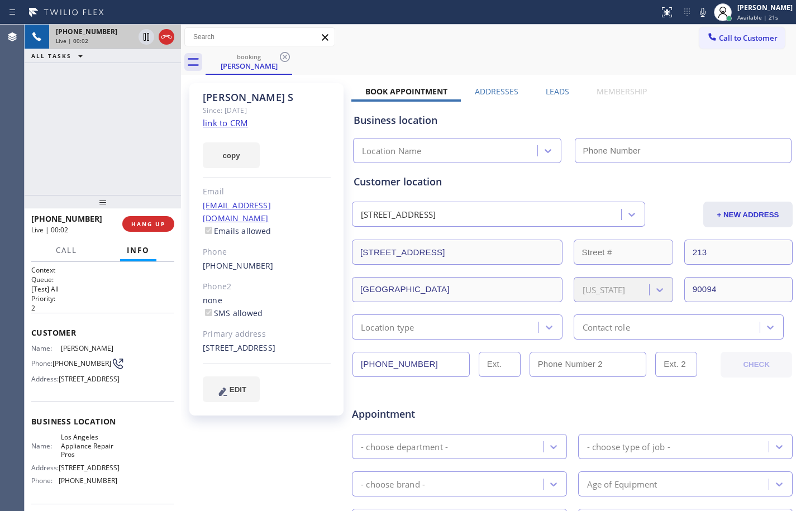
type input "[PHONE_NUMBER]"
click at [215, 123] on link "link to CRM" at bounding box center [225, 122] width 45 height 11
click at [145, 38] on icon at bounding box center [146, 36] width 13 height 13
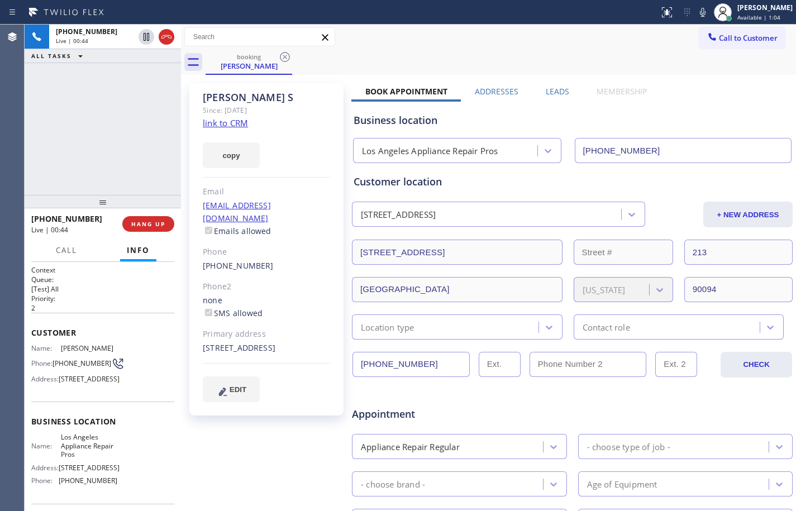
click at [700, 14] on icon at bounding box center [703, 12] width 6 height 9
click at [147, 39] on icon at bounding box center [146, 37] width 8 height 8
click at [698, 14] on icon at bounding box center [702, 12] width 13 height 13
click at [148, 38] on icon at bounding box center [146, 36] width 13 height 13
click at [696, 13] on icon at bounding box center [702, 12] width 13 height 13
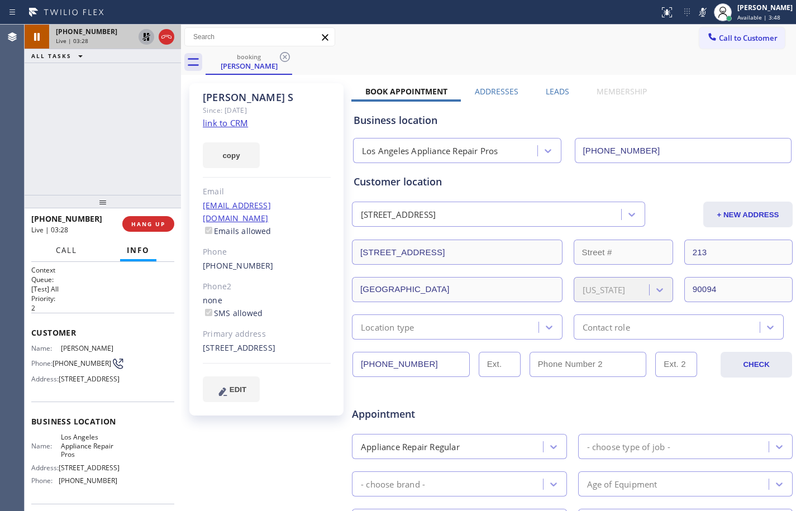
click at [59, 248] on span "Call" at bounding box center [66, 250] width 21 height 10
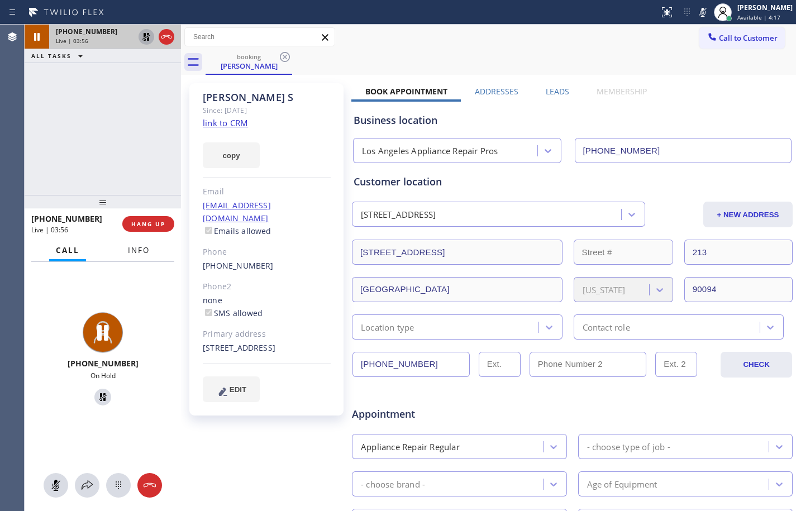
click at [126, 254] on button "Info" at bounding box center [138, 251] width 35 height 22
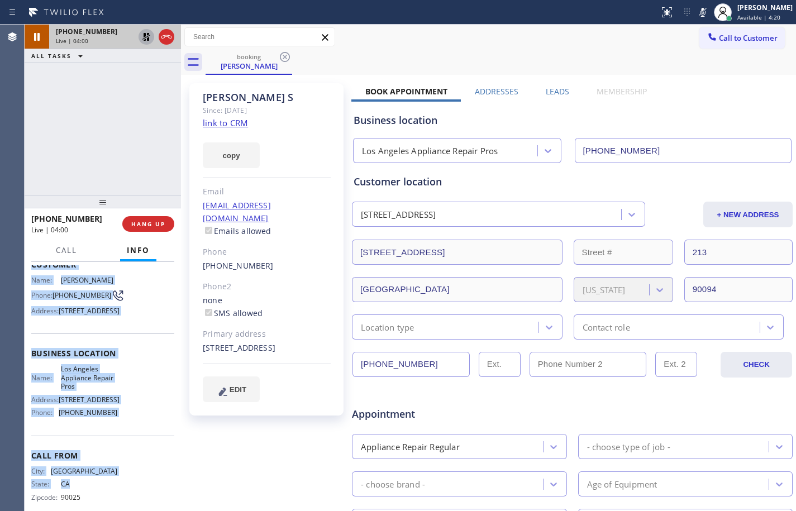
scroll to position [120, 0]
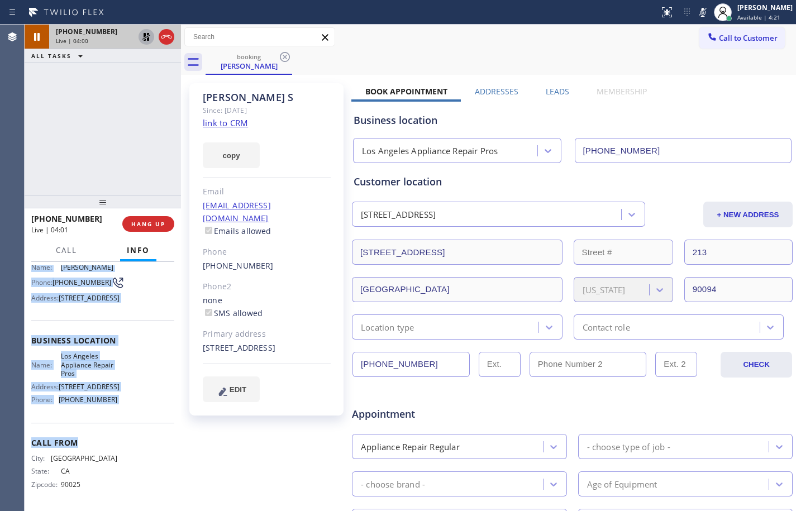
drag, startPoint x: 31, startPoint y: 332, endPoint x: 126, endPoint y: 436, distance: 140.8
click at [126, 436] on div "Context Queue: [Test] All Priority: 2 Customer Name: [PERSON_NAME] S Phone: [PH…" at bounding box center [102, 345] width 143 height 323
click at [71, 253] on span "Call" at bounding box center [66, 250] width 21 height 10
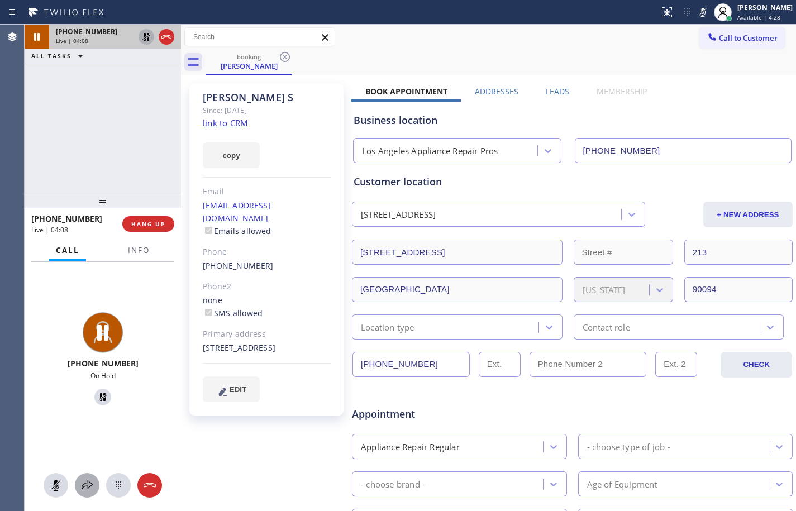
click at [92, 484] on icon at bounding box center [87, 484] width 11 height 9
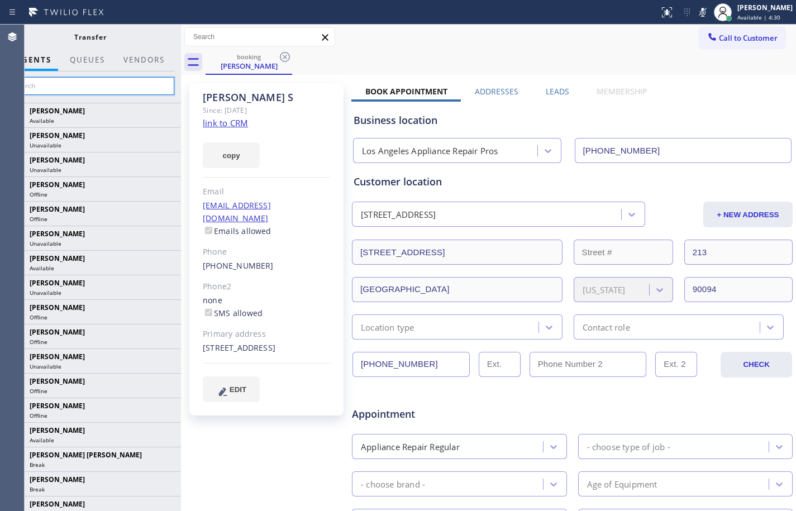
click at [101, 94] on input "text" at bounding box center [90, 86] width 168 height 18
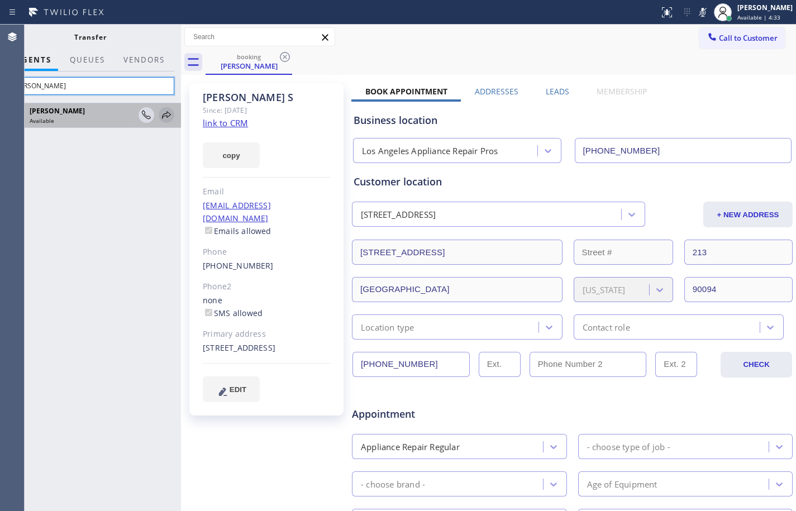
type input "[PERSON_NAME]"
click at [171, 117] on icon at bounding box center [166, 114] width 13 height 13
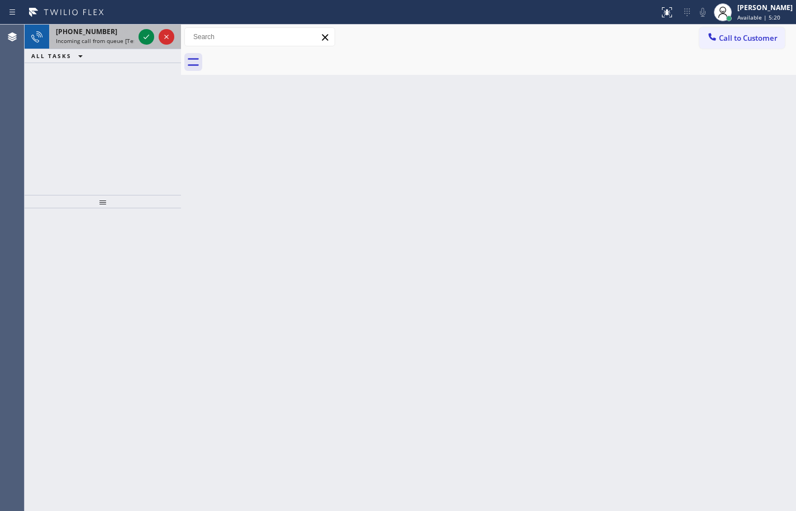
click at [99, 39] on span "Incoming call from queue [Test] All" at bounding box center [102, 41] width 93 height 8
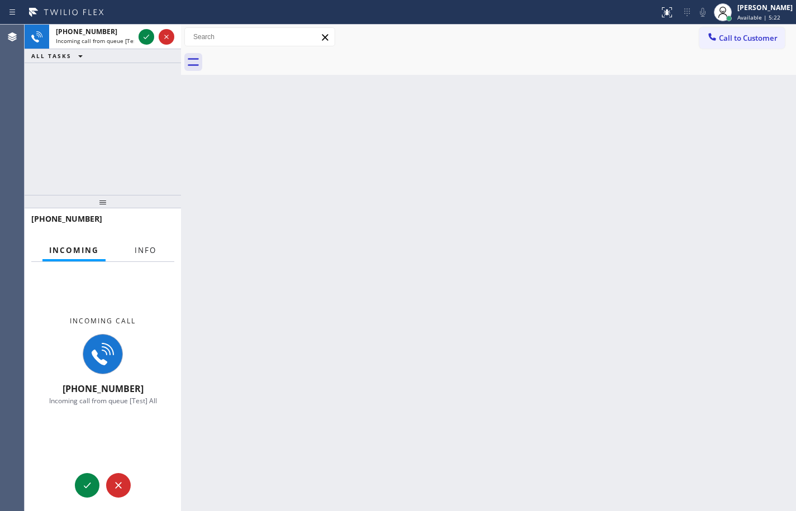
click at [144, 248] on span "Info" at bounding box center [146, 250] width 22 height 10
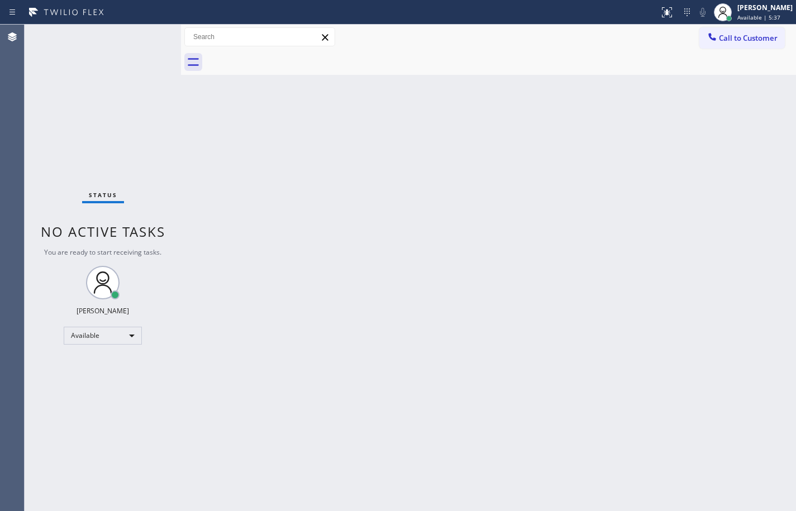
click at [175, 137] on div "Status No active tasks You are ready to start receiving tasks. [PERSON_NAME] Av…" at bounding box center [103, 268] width 156 height 487
click at [197, 139] on div "Back to Dashboard Change Sender ID Customers Technicians Select a contact Outbo…" at bounding box center [488, 268] width 615 height 487
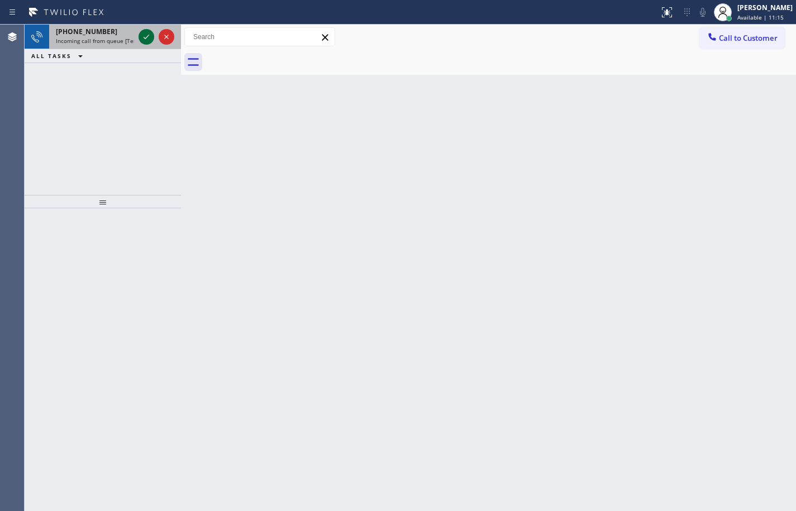
click at [141, 37] on icon at bounding box center [146, 36] width 13 height 13
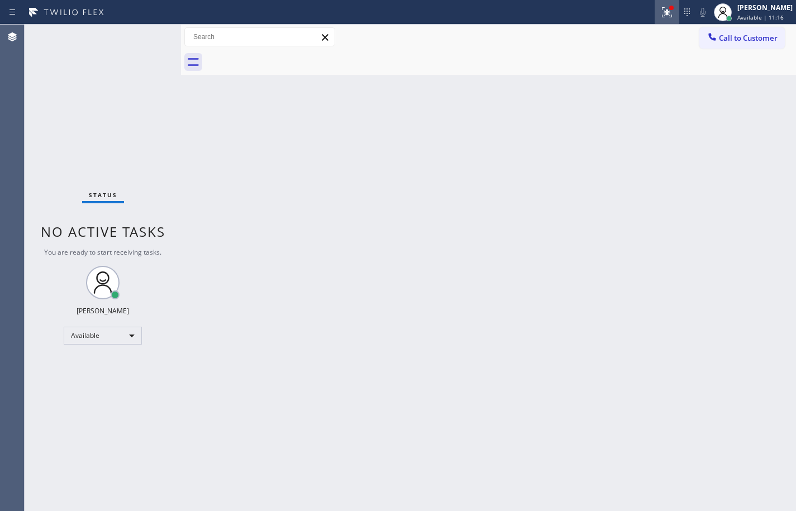
click at [660, 8] on icon at bounding box center [666, 12] width 13 height 13
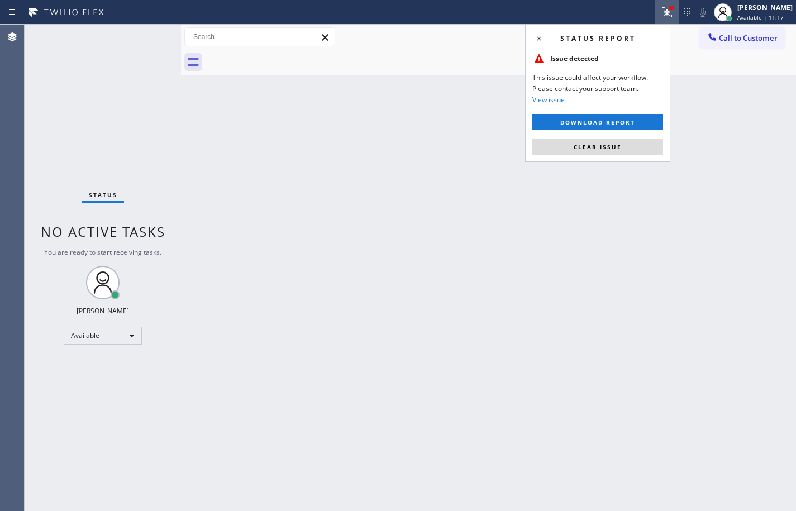
drag, startPoint x: 608, startPoint y: 140, endPoint x: 601, endPoint y: 210, distance: 70.2
click at [608, 141] on button "Clear issue" at bounding box center [597, 147] width 131 height 16
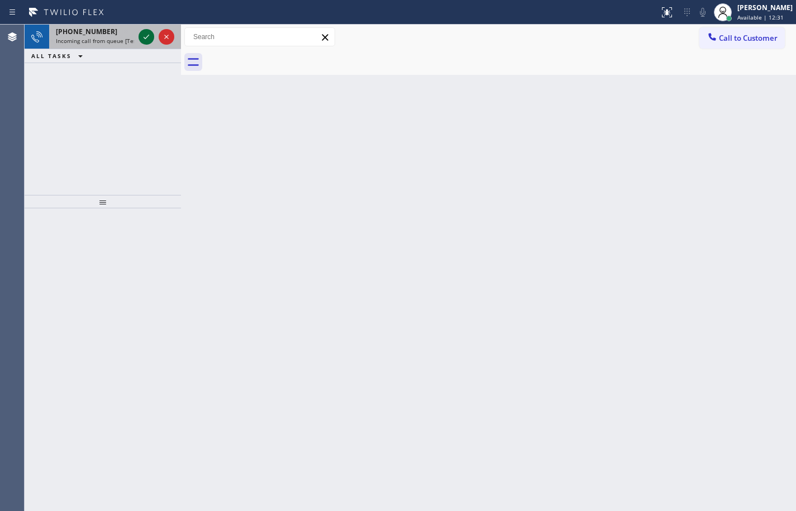
click at [149, 36] on icon at bounding box center [146, 36] width 13 height 13
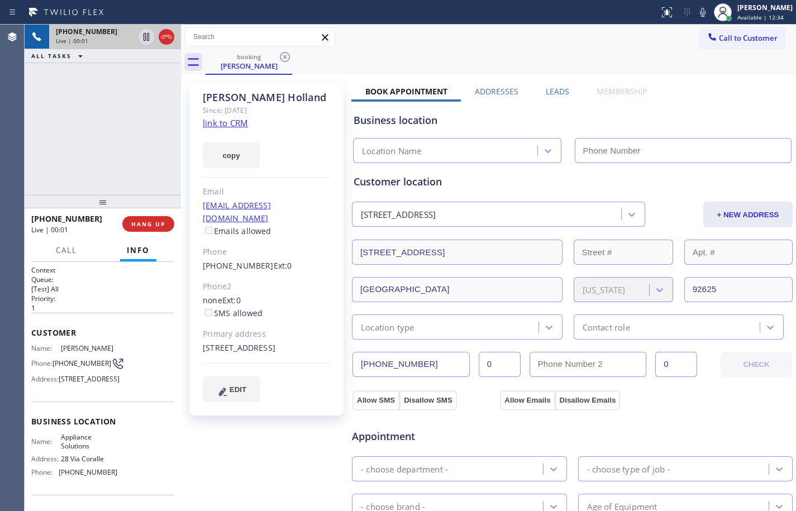
type input "[PHONE_NUMBER]"
click at [221, 121] on link "link to CRM" at bounding box center [225, 122] width 45 height 11
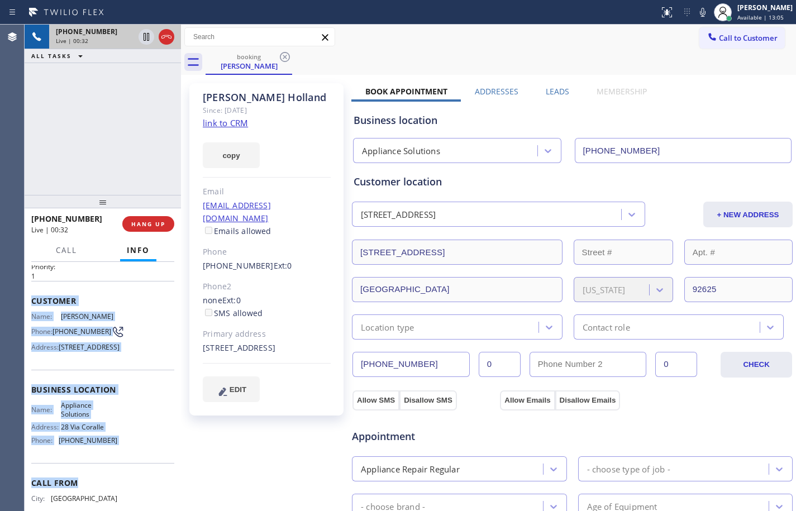
scroll to position [63, 0]
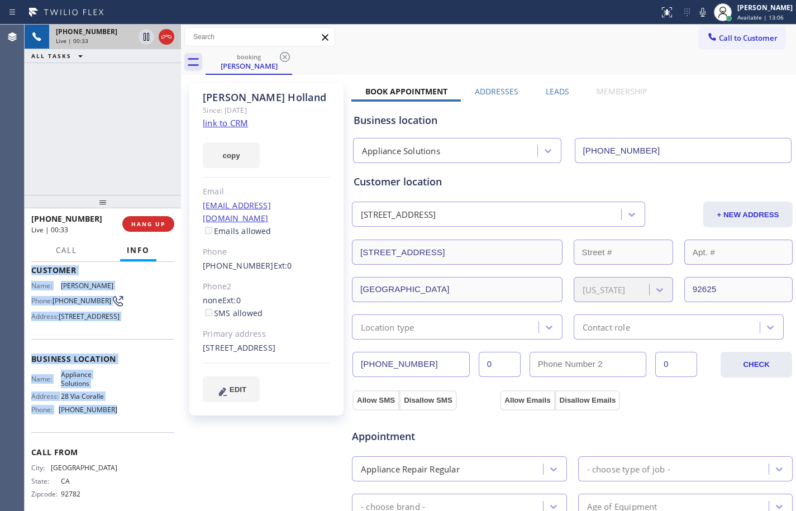
drag, startPoint x: 30, startPoint y: 333, endPoint x: 134, endPoint y: 451, distance: 157.6
click at [134, 451] on div "Context Queue: [Test] All Priority: 1 Customer Name: [PERSON_NAME] Phone: [PHON…" at bounding box center [103, 386] width 156 height 249
copy div "Customer Name: [PERSON_NAME] Phone: [PHONE_NUMBER] Address: [STREET_ADDRESS] Bu…"
click at [148, 38] on icon at bounding box center [146, 36] width 13 height 13
click at [696, 8] on icon at bounding box center [702, 12] width 13 height 13
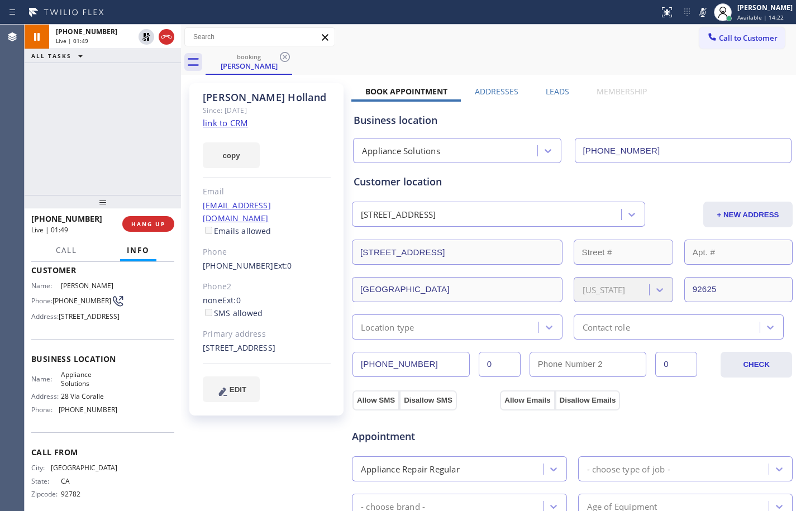
click at [235, 348] on div "[STREET_ADDRESS]" at bounding box center [267, 348] width 128 height 13
copy div "92625"
click at [141, 37] on icon at bounding box center [146, 36] width 13 height 13
click at [696, 12] on icon at bounding box center [702, 12] width 13 height 13
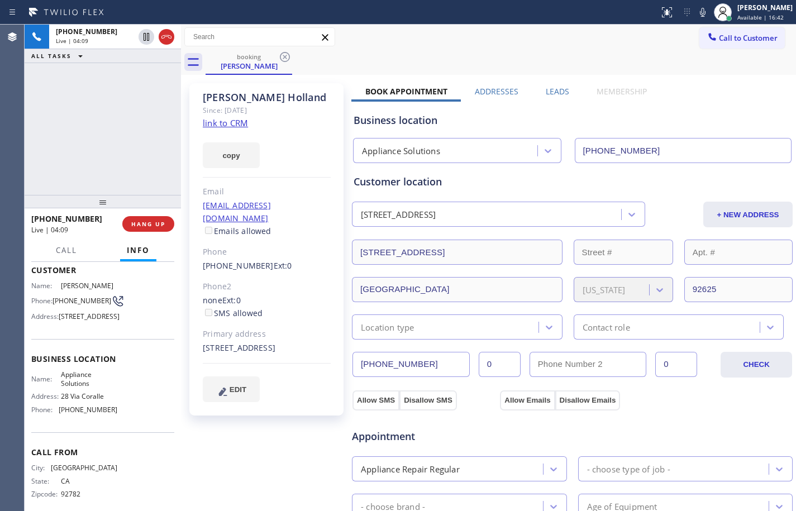
click at [235, 353] on div "[STREET_ADDRESS]" at bounding box center [267, 348] width 128 height 13
click at [156, 227] on span "HANG UP" at bounding box center [148, 224] width 34 height 8
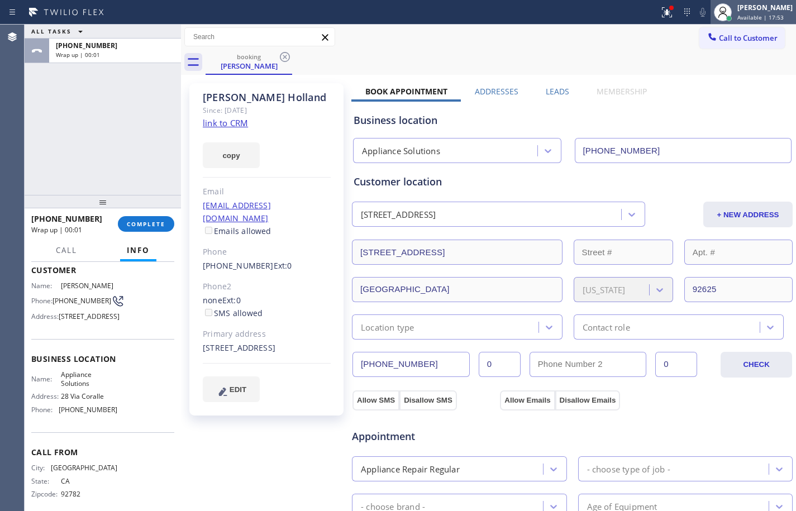
click at [721, 11] on div at bounding box center [723, 12] width 18 height 18
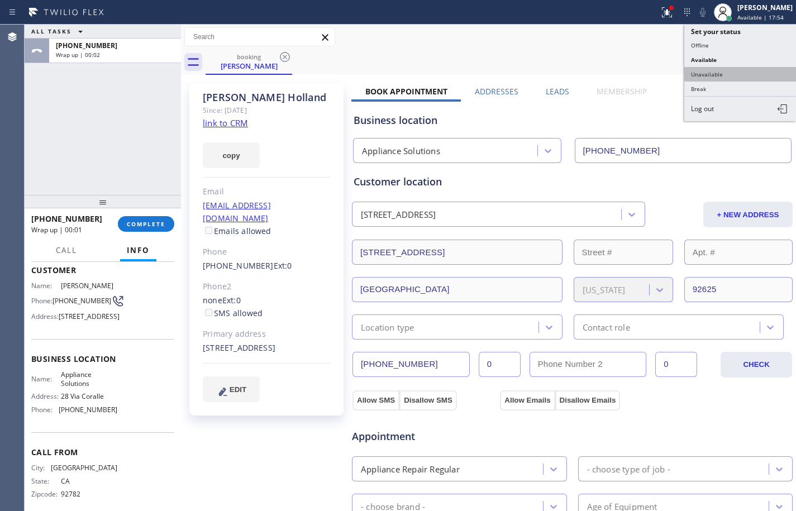
click at [732, 77] on button "Unavailable" at bounding box center [740, 74] width 112 height 15
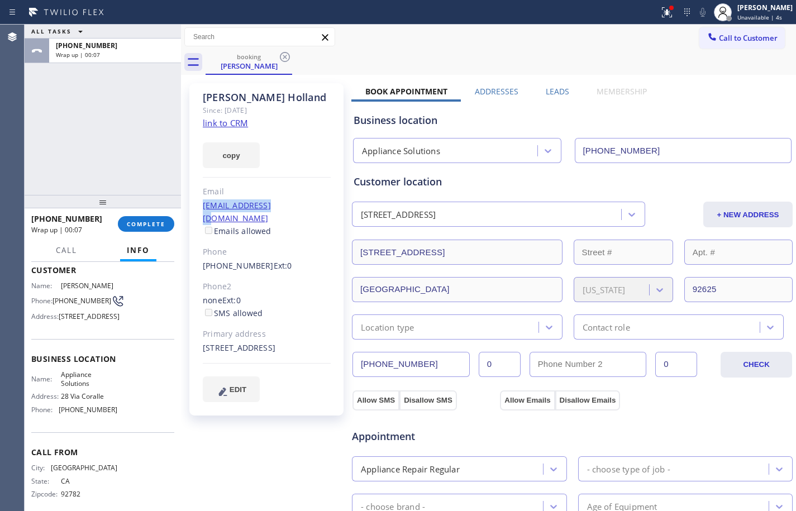
drag, startPoint x: 203, startPoint y: 211, endPoint x: 275, endPoint y: 210, distance: 72.6
click at [275, 210] on div "[EMAIL_ADDRESS][DOMAIN_NAME] Emails allowed" at bounding box center [267, 218] width 128 height 39
copy link "sholland@elenemts"
click at [750, 224] on button "+ NEW ADDRESS" at bounding box center [747, 215] width 89 height 26
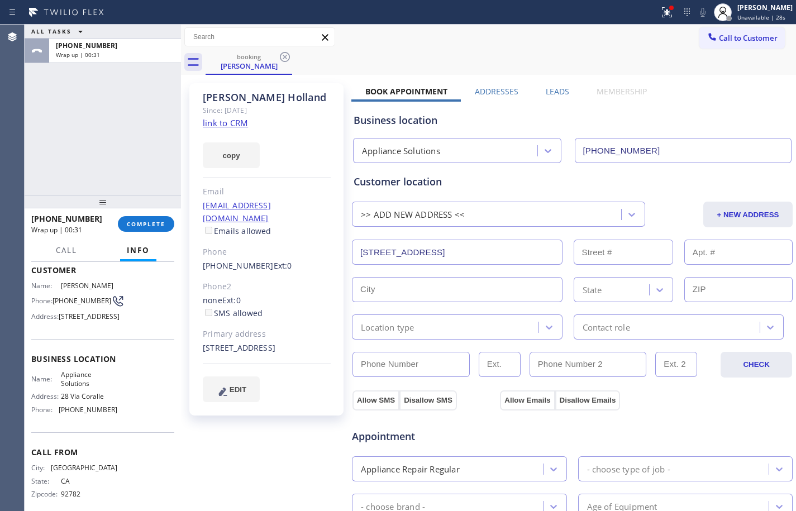
drag, startPoint x: 477, startPoint y: 249, endPoint x: 42, endPoint y: 221, distance: 434.9
click at [46, 222] on div "ALL TASKS ALL TASKS ACTIVE TASKS TASKS IN WRAP UP [PHONE_NUMBER] Wrap up | 00:3…" at bounding box center [411, 268] width 772 height 487
paste input "[STREET_ADDRESS]"
type input "Doheny Way"
type input "MONARCH BAY"
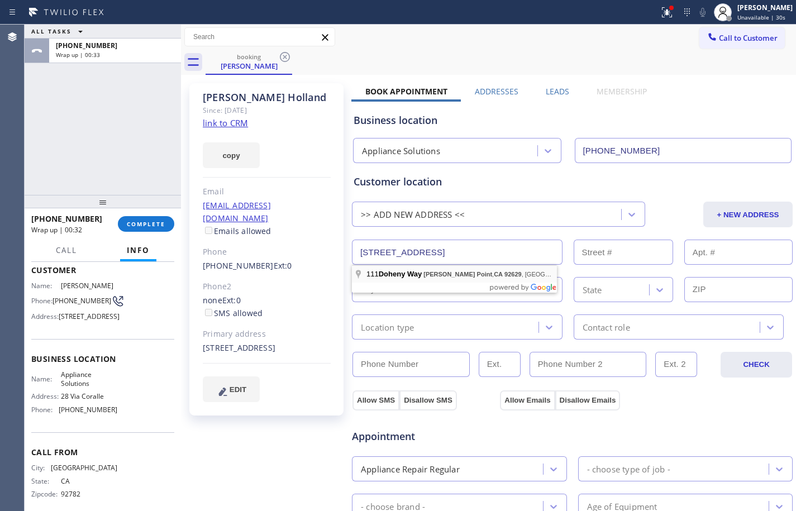
type input "92629"
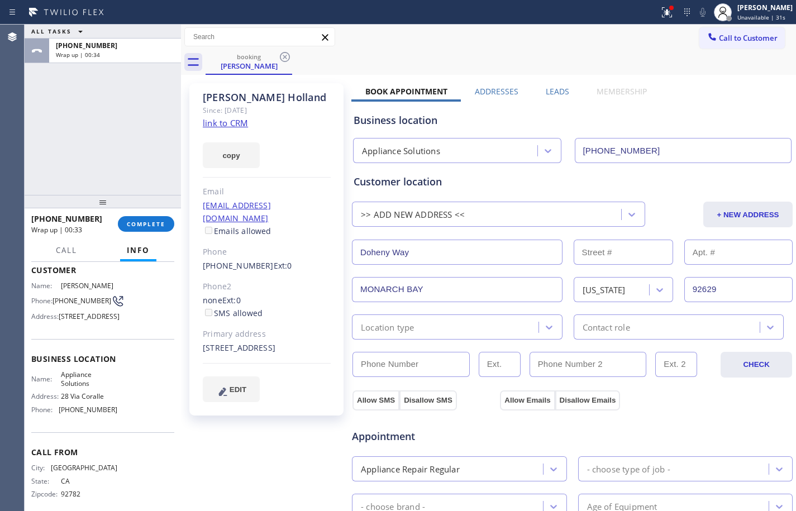
click at [414, 331] on div "Location type" at bounding box center [388, 327] width 54 height 13
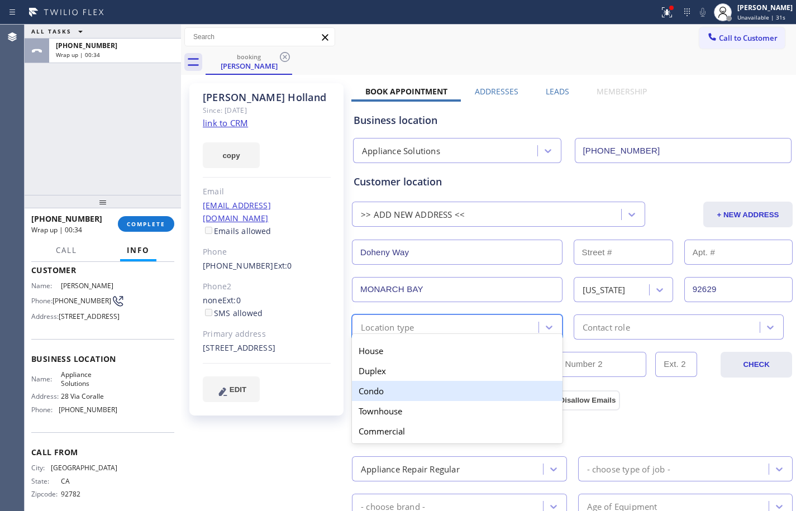
click at [379, 396] on div "Condo" at bounding box center [457, 391] width 211 height 20
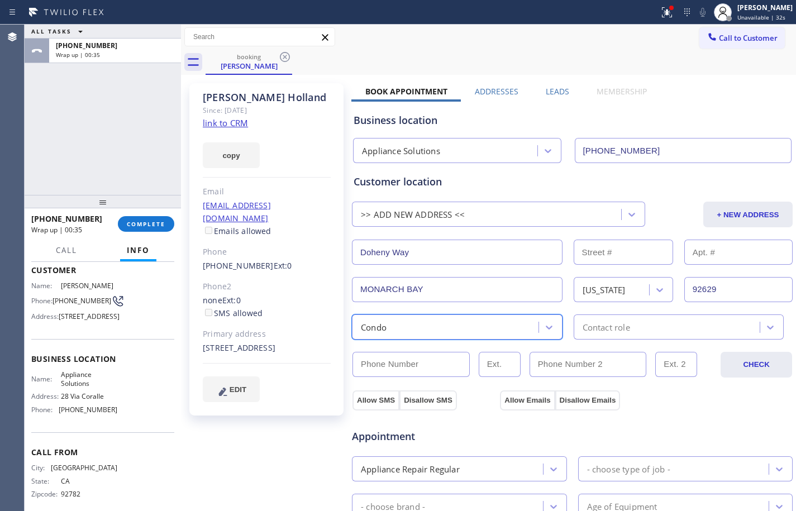
click at [604, 327] on div "Contact role" at bounding box center [606, 327] width 47 height 13
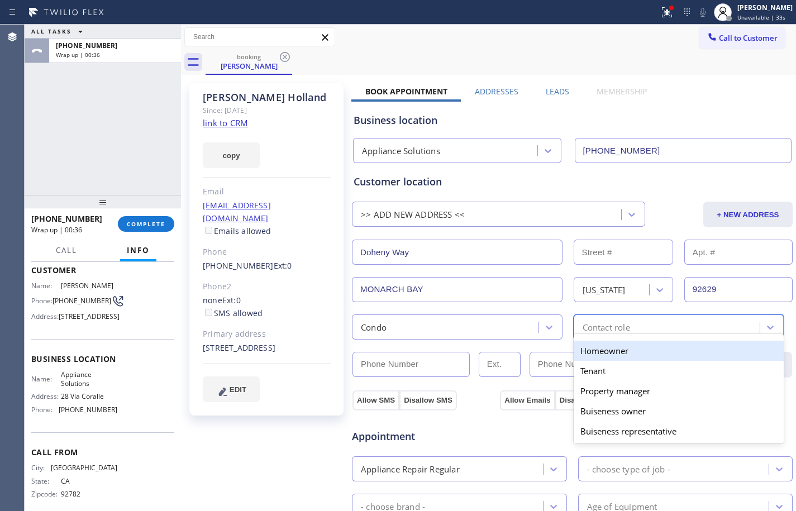
click at [586, 356] on div "Homeowner" at bounding box center [679, 351] width 211 height 20
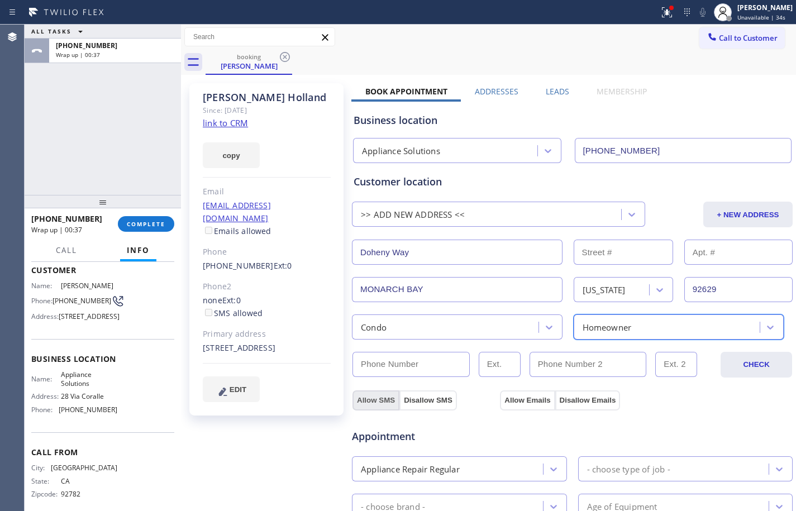
click at [378, 397] on button "Allow SMS" at bounding box center [376, 401] width 47 height 20
click at [522, 392] on button "Allow Emails" at bounding box center [527, 401] width 55 height 20
checkbox input "true"
click at [417, 373] on div "Allow SMS Disallow SMS Allow Emails Disallow Emails" at bounding box center [572, 391] width 442 height 37
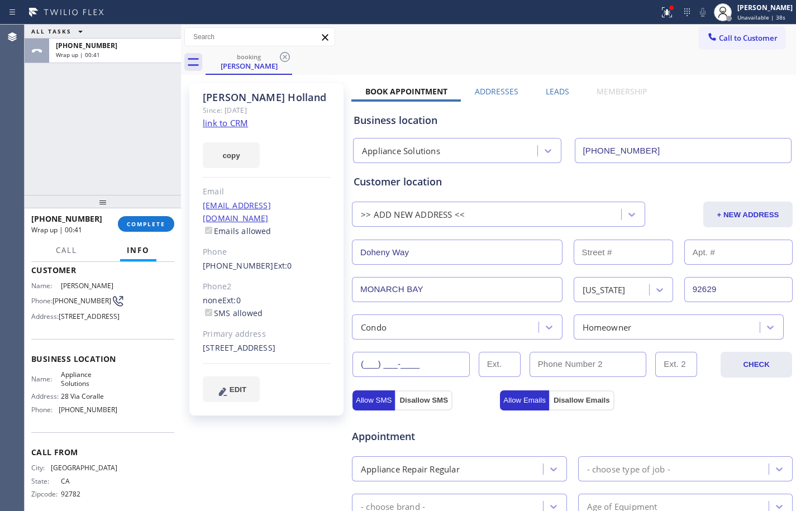
click at [428, 365] on input "(___) ___-____" at bounding box center [411, 364] width 117 height 25
paste input "714) 749-5546"
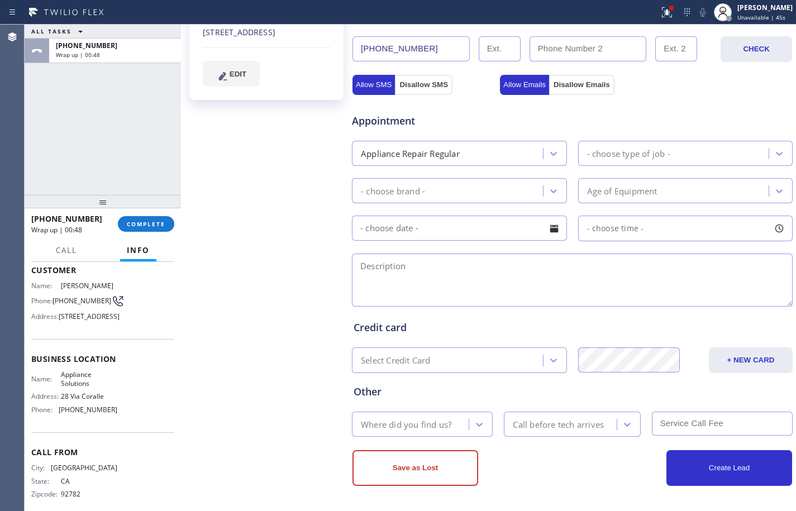
type input "[PHONE_NUMBER]"
click at [633, 160] on div "- choose type of job -" at bounding box center [628, 153] width 83 height 13
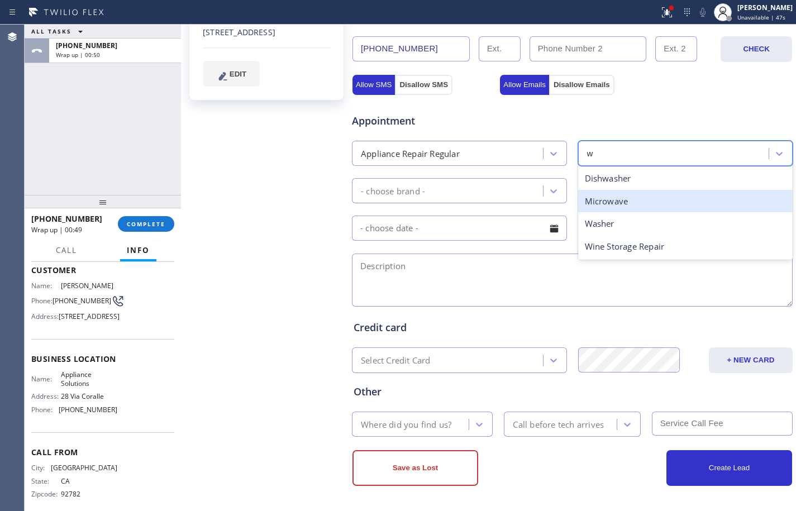
type input "wa"
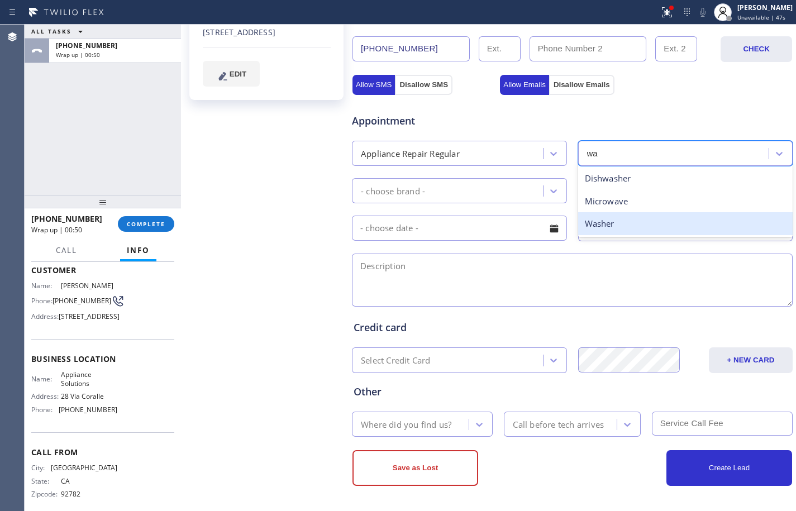
click at [622, 220] on div "Washer" at bounding box center [685, 223] width 215 height 23
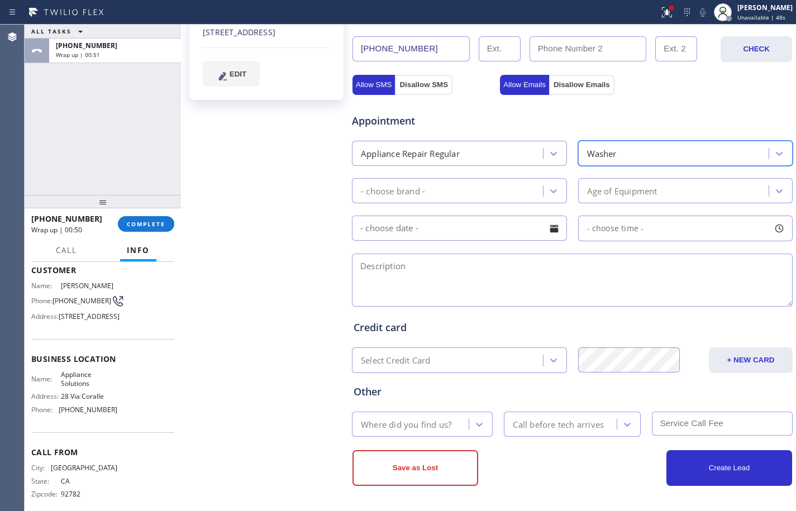
click at [463, 197] on div "- choose brand -" at bounding box center [449, 191] width 188 height 20
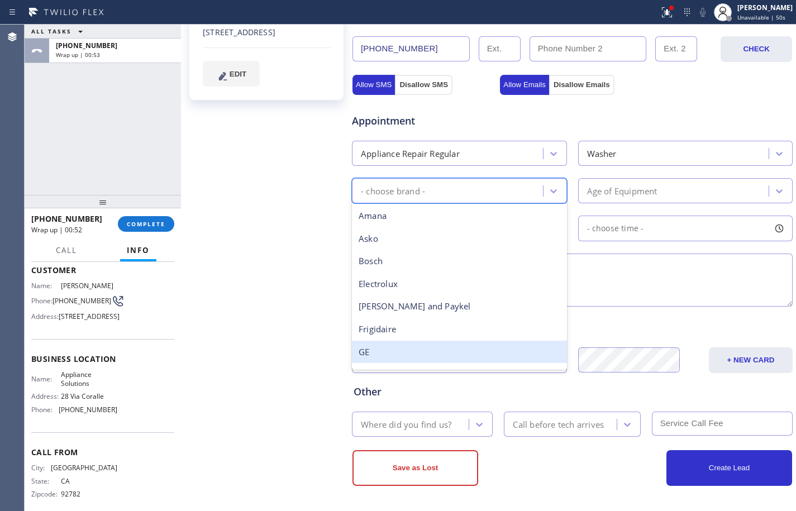
click at [401, 349] on div "GE" at bounding box center [459, 352] width 215 height 23
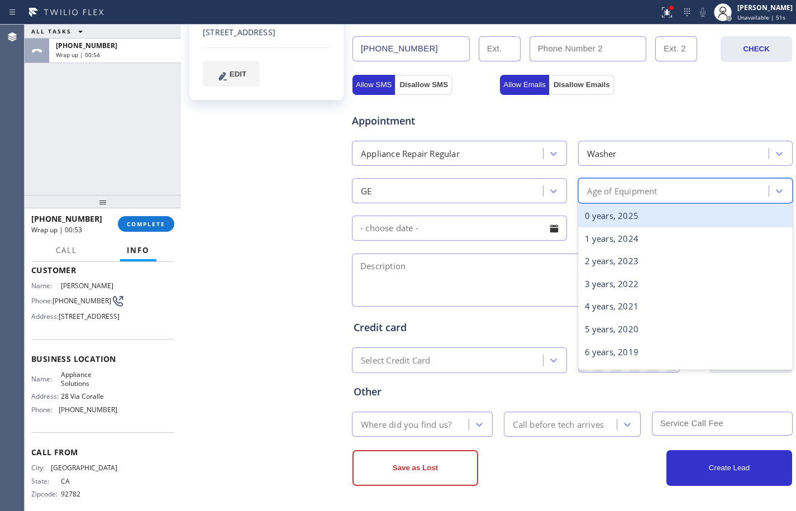
click at [673, 196] on div "Age of Equipment" at bounding box center [676, 191] width 188 height 20
type input "7"
click at [675, 214] on div "7 years, 2018" at bounding box center [685, 215] width 215 height 23
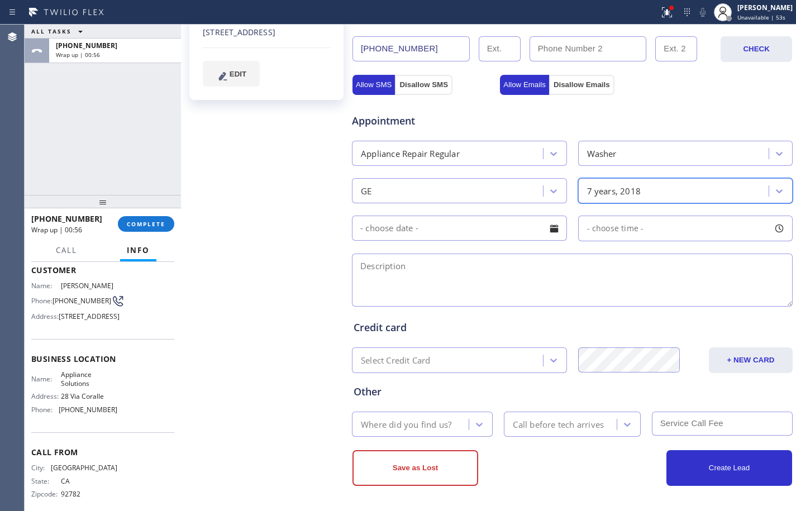
click at [504, 225] on input "text" at bounding box center [459, 228] width 215 height 25
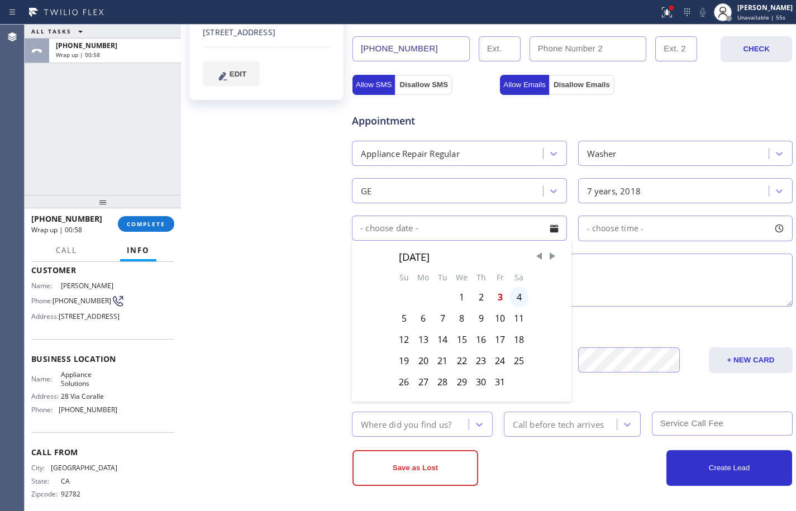
click at [516, 298] on div "4" at bounding box center [519, 297] width 19 height 21
type input "[DATE]"
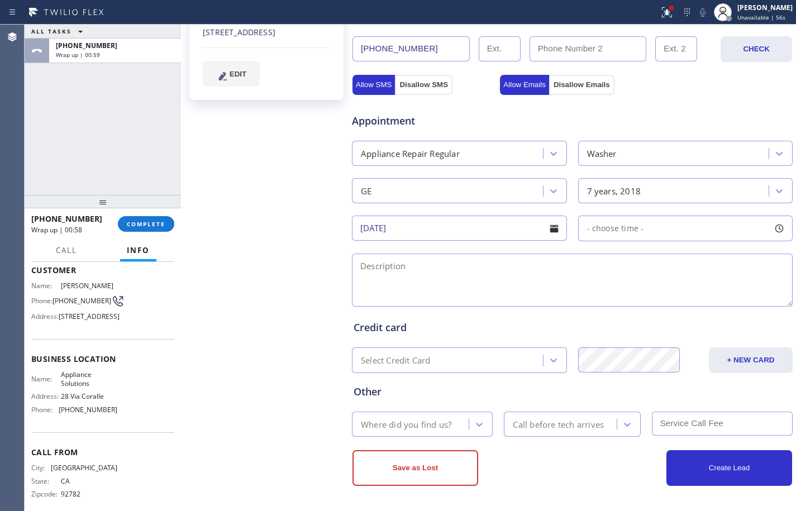
click at [606, 233] on span "- choose time -" at bounding box center [615, 228] width 57 height 11
drag, startPoint x: 587, startPoint y: 301, endPoint x: 696, endPoint y: 306, distance: 108.5
click at [698, 306] on div at bounding box center [704, 296] width 13 height 23
drag, startPoint x: 583, startPoint y: 292, endPoint x: 658, endPoint y: 303, distance: 75.1
click at [658, 303] on div at bounding box center [660, 296] width 13 height 23
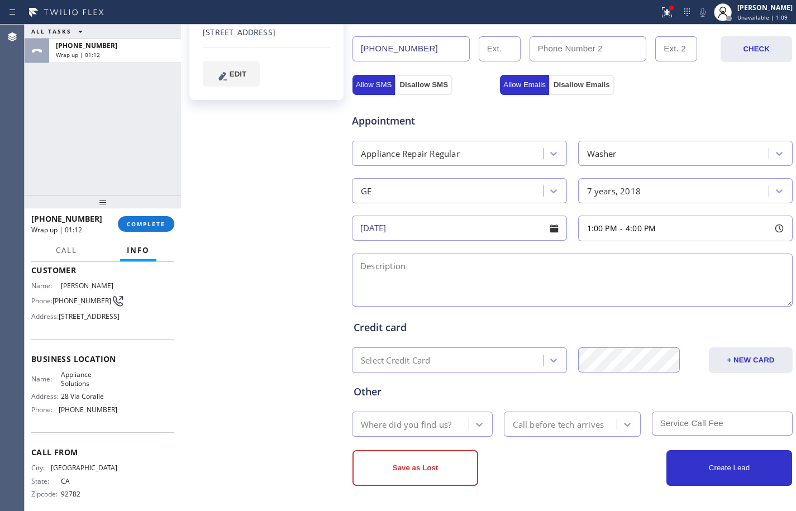
click at [507, 285] on textarea at bounding box center [572, 280] width 441 height 53
click at [419, 268] on textarea "1-4/$80/" at bounding box center [572, 280] width 441 height 53
paste textarea "GE/washer/stand alone/not working/dripping water when not turn on or even it's …"
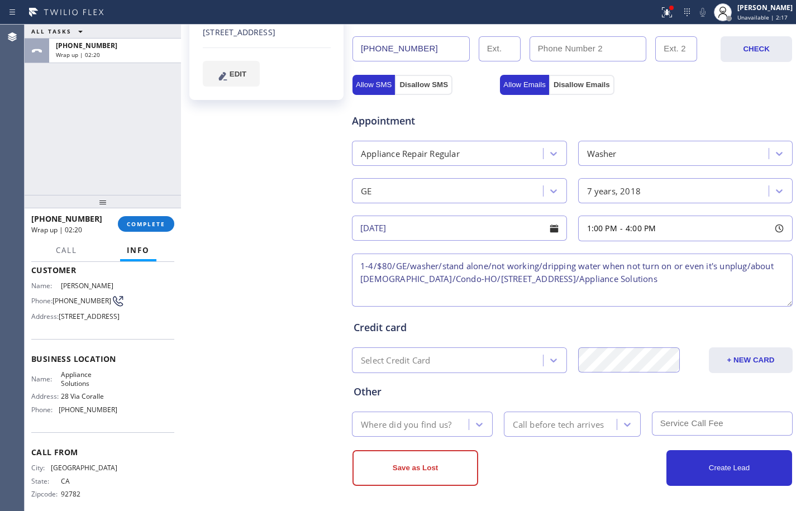
click at [692, 277] on textarea "1-4/$80/GE/washer/stand alone/not working/dripping water when not turn on or ev…" at bounding box center [572, 280] width 441 height 53
paste textarea "Please call customer 30 minutes prior to arrival"
click at [726, 274] on textarea "1-4/$80/GE/washer/stand alone/not working/dripping water when not turn on or ev…" at bounding box center [572, 280] width 441 height 53
type textarea "1-4/$80/GE/washer/stand alone/not working/dripping water when not turn on or ev…"
click at [441, 420] on div "Where did you find us?" at bounding box center [406, 424] width 91 height 13
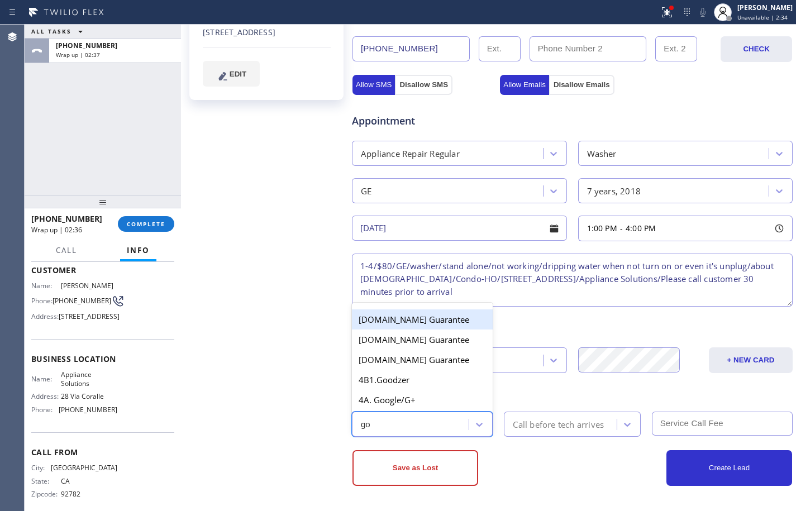
type input "goo"
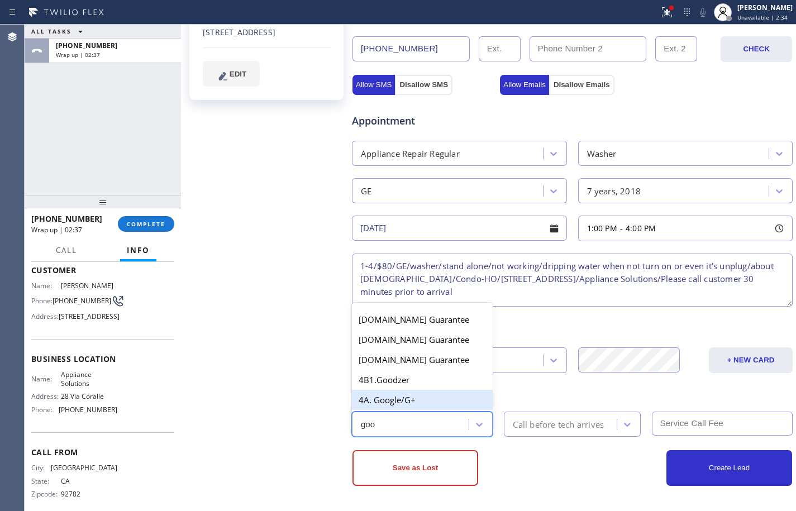
drag, startPoint x: 411, startPoint y: 403, endPoint x: 503, endPoint y: 428, distance: 95.2
click at [412, 403] on div "4A. Google/G+" at bounding box center [422, 400] width 141 height 20
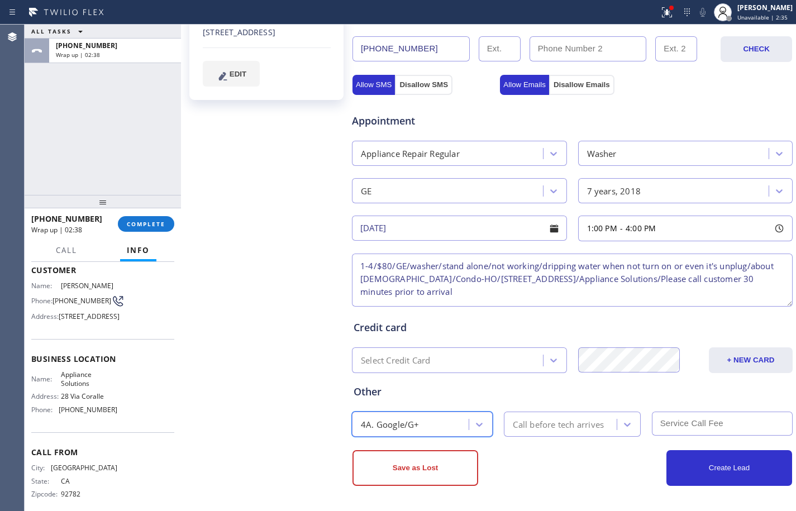
click at [534, 427] on div "Call before tech arrives" at bounding box center [558, 424] width 91 height 13
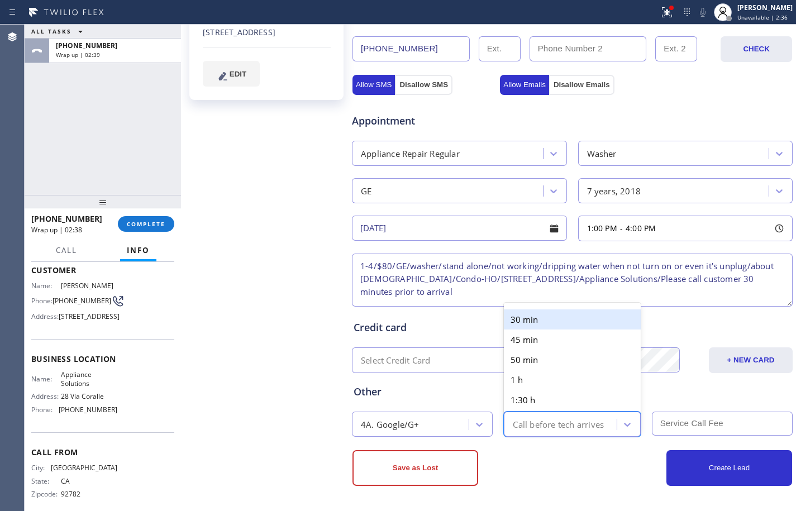
click at [529, 320] on div "30 min" at bounding box center [572, 320] width 136 height 20
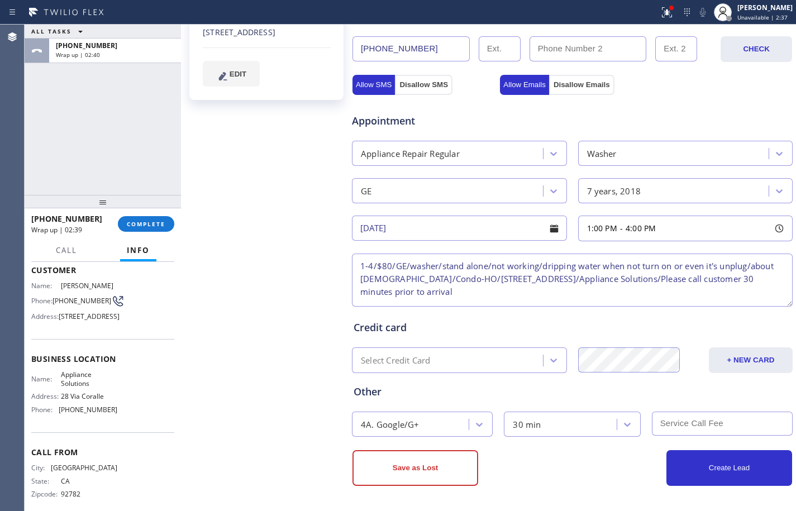
click at [671, 428] on input "text" at bounding box center [722, 424] width 141 height 24
type input "80"
click at [723, 469] on button "Create Lead" at bounding box center [729, 468] width 126 height 36
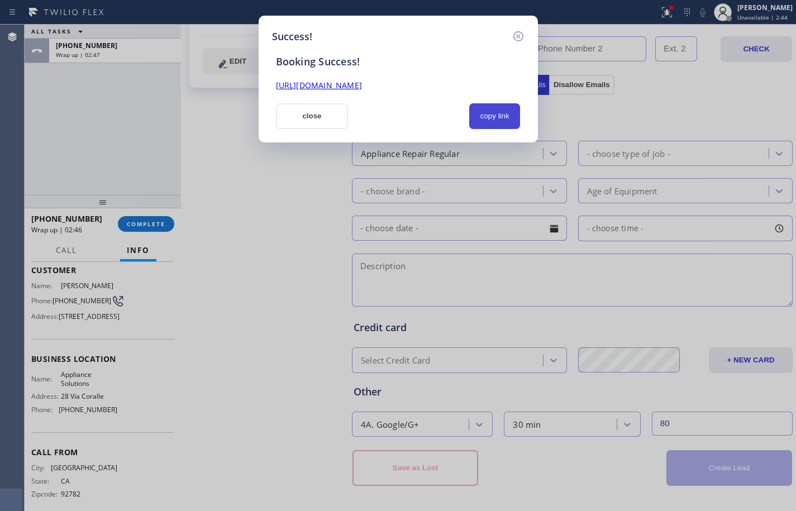
click at [485, 123] on button "copy link" at bounding box center [494, 116] width 51 height 26
click at [419, 91] on div "[URL][DOMAIN_NAME]" at bounding box center [398, 85] width 258 height 13
click at [362, 87] on link "[URL][DOMAIN_NAME]" at bounding box center [319, 85] width 86 height 11
click at [318, 112] on button "close" at bounding box center [312, 116] width 73 height 26
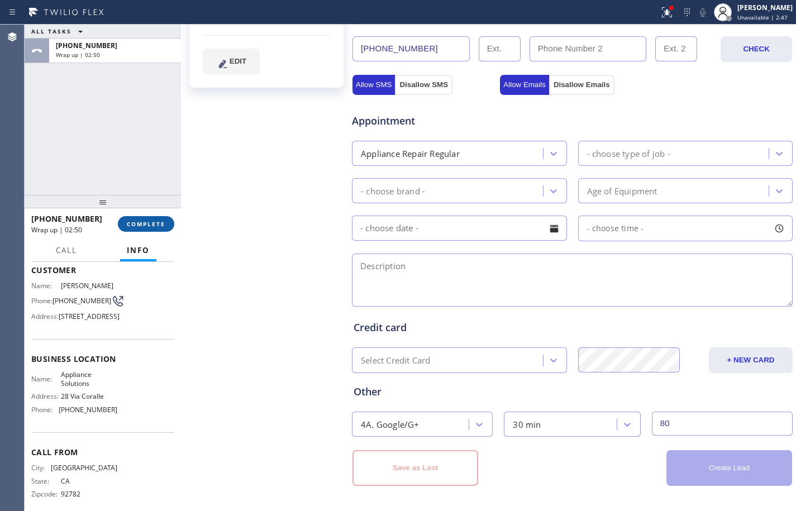
click at [146, 217] on button "COMPLETE" at bounding box center [146, 224] width 56 height 16
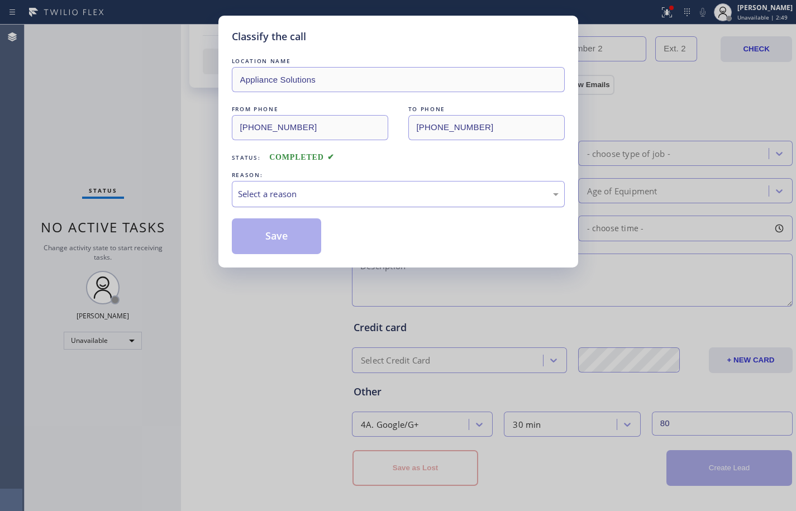
click at [403, 190] on div "Select a reason" at bounding box center [398, 194] width 321 height 13
click at [303, 242] on button "Save" at bounding box center [277, 236] width 90 height 36
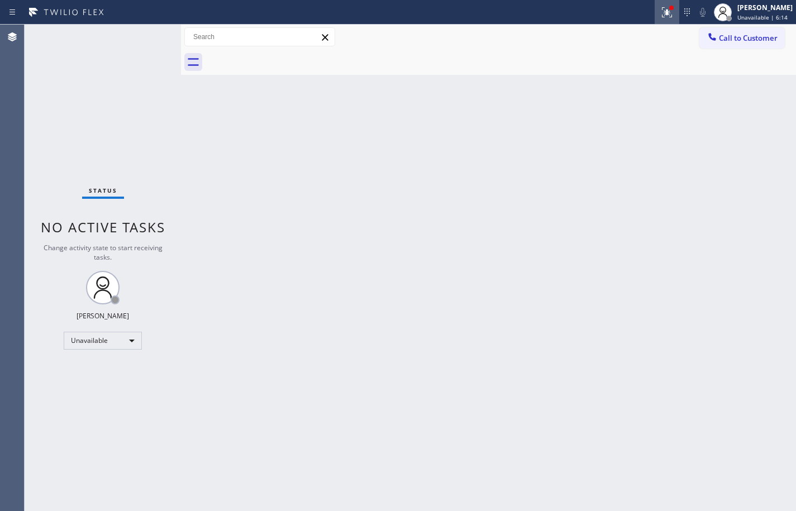
click at [660, 18] on icon at bounding box center [666, 12] width 13 height 13
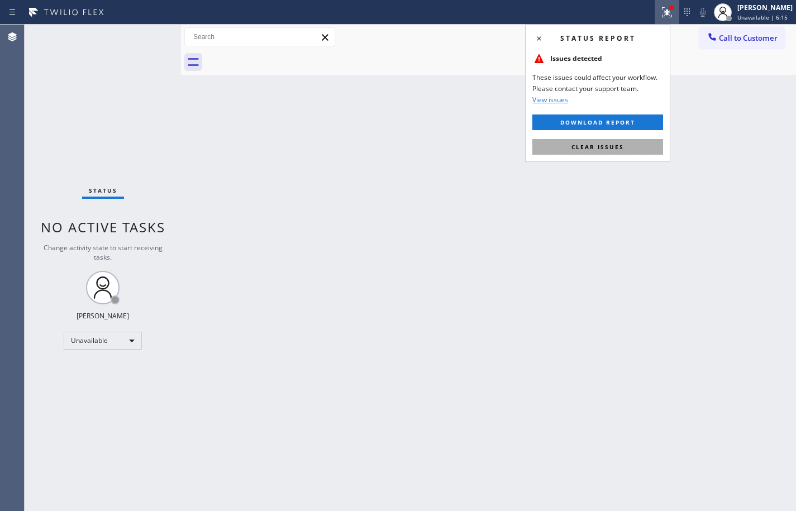
click at [622, 147] on span "Clear issues" at bounding box center [598, 147] width 53 height 8
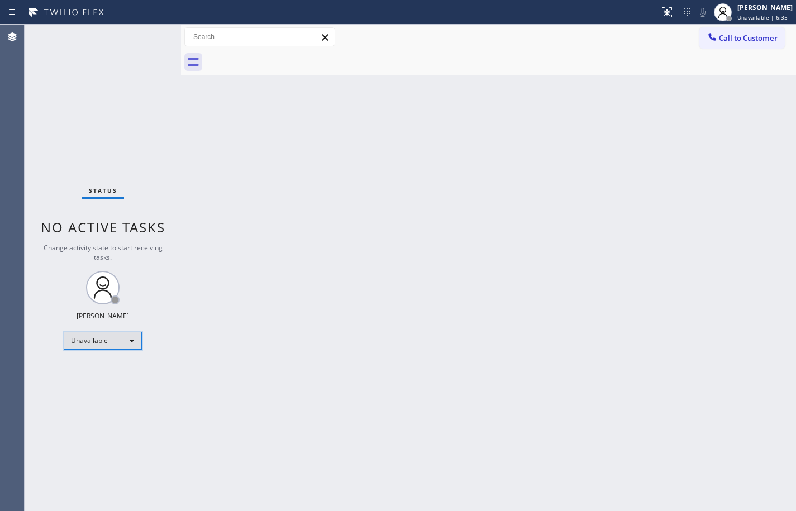
click at [126, 334] on div "Unavailable" at bounding box center [103, 341] width 78 height 18
click at [103, 364] on li "Available" at bounding box center [102, 370] width 76 height 13
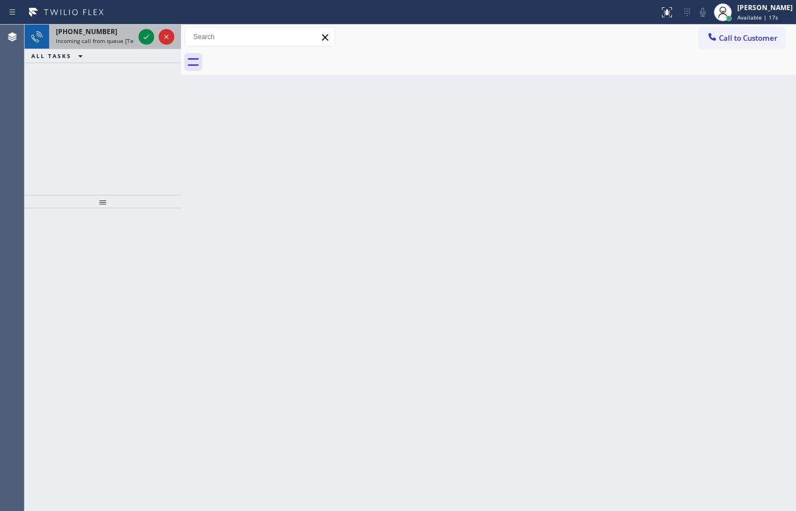
click at [123, 37] on span "Incoming call from queue [Test] All" at bounding box center [102, 41] width 93 height 8
click at [749, 12] on div "[PERSON_NAME]" at bounding box center [764, 7] width 55 height 9
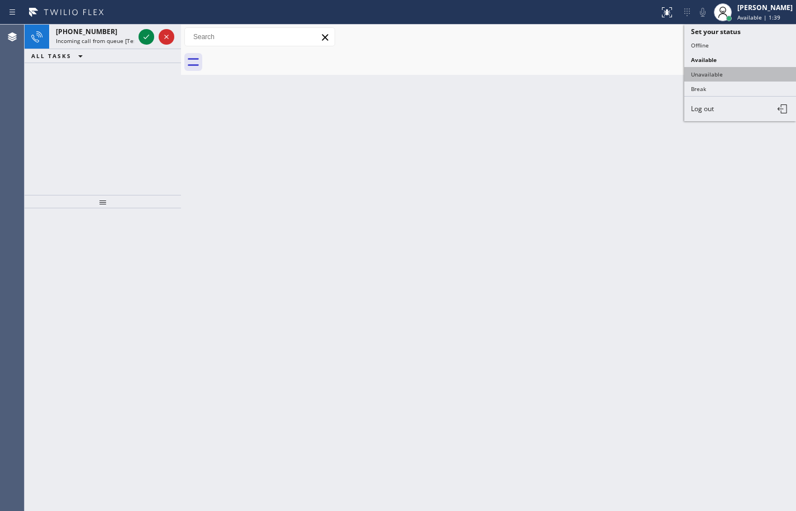
click at [737, 70] on button "Unavailable" at bounding box center [740, 74] width 112 height 15
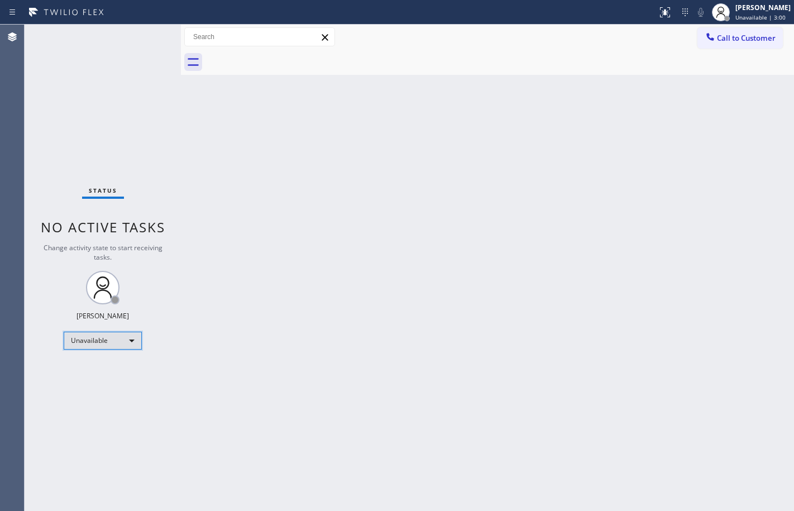
click at [117, 334] on div "Unavailable" at bounding box center [103, 341] width 78 height 18
click at [108, 365] on li "Available" at bounding box center [102, 370] width 76 height 13
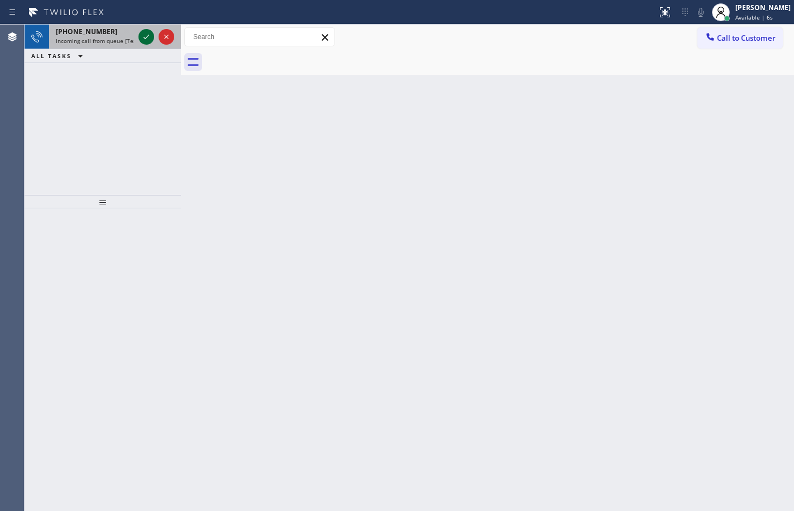
click at [90, 39] on span "Incoming call from queue [Test] All" at bounding box center [102, 41] width 93 height 8
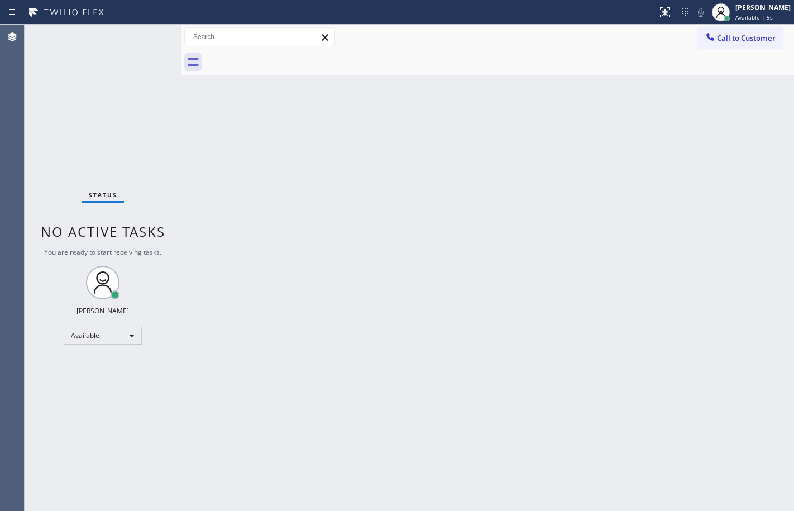
click at [110, 38] on div "Status No active tasks You are ready to start receiving tasks. [PERSON_NAME] Av…" at bounding box center [103, 268] width 156 height 487
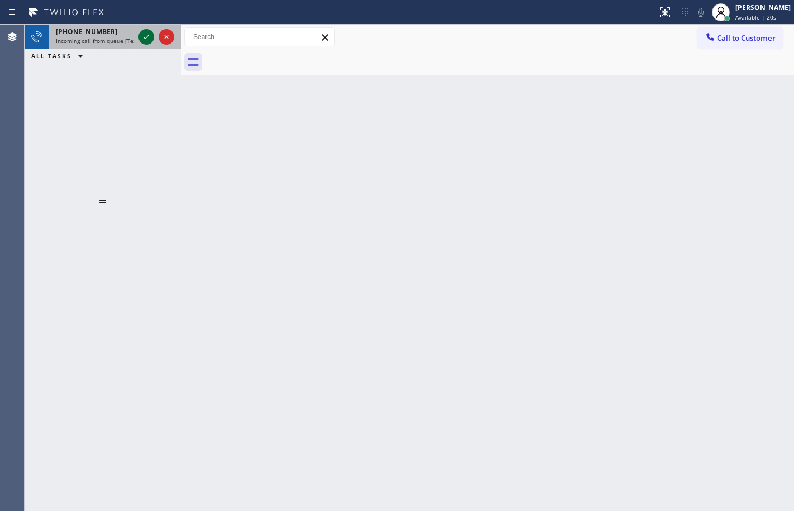
click at [151, 41] on icon at bounding box center [146, 36] width 13 height 13
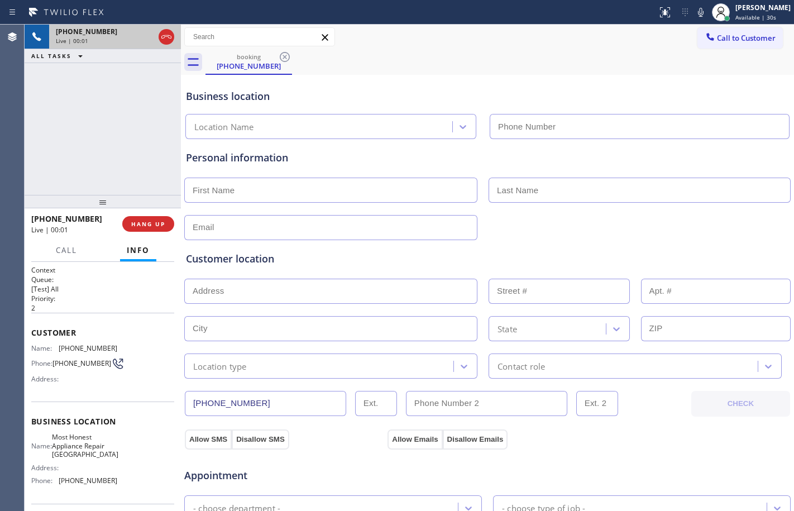
type input "[PHONE_NUMBER]"
click at [103, 148] on div "[PHONE_NUMBER] Live | 00:01 ALL TASKS ALL TASKS ACTIVE TASKS TASKS IN WRAP UP" at bounding box center [103, 110] width 156 height 170
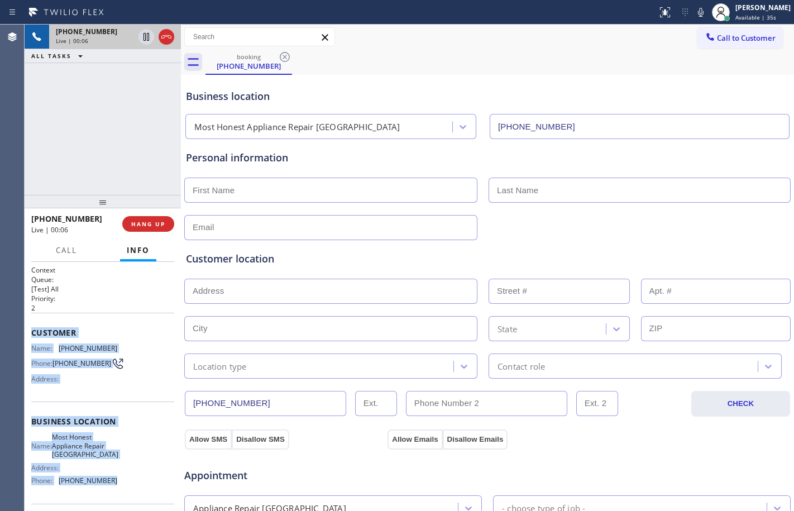
drag, startPoint x: 32, startPoint y: 330, endPoint x: 145, endPoint y: 484, distance: 191.5
click at [145, 484] on div "Context Queue: [Test] All Priority: 2 Customer Name: [PHONE_NUMBER] Phone: [PHO…" at bounding box center [102, 426] width 143 height 323
click at [146, 227] on span "HANG UP" at bounding box center [148, 224] width 34 height 8
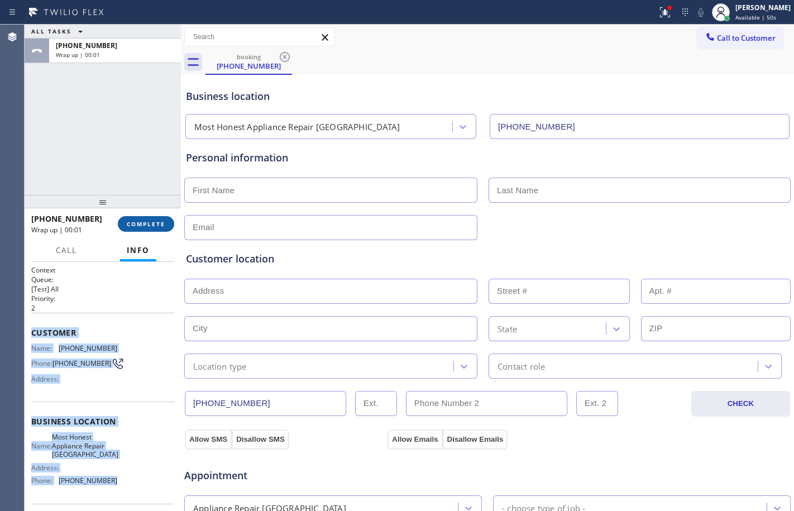
click at [138, 220] on span "COMPLETE" at bounding box center [146, 224] width 39 height 8
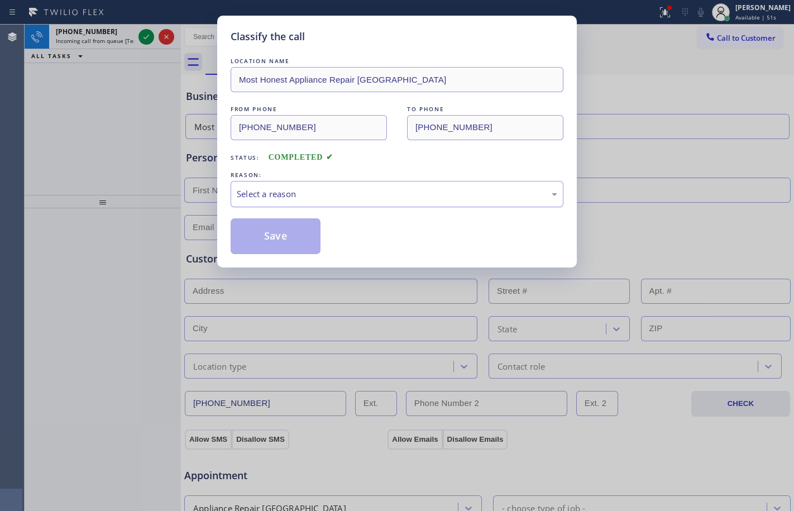
click at [315, 193] on div "Select a reason" at bounding box center [397, 194] width 321 height 13
click at [280, 238] on button "Save" at bounding box center [276, 236] width 90 height 36
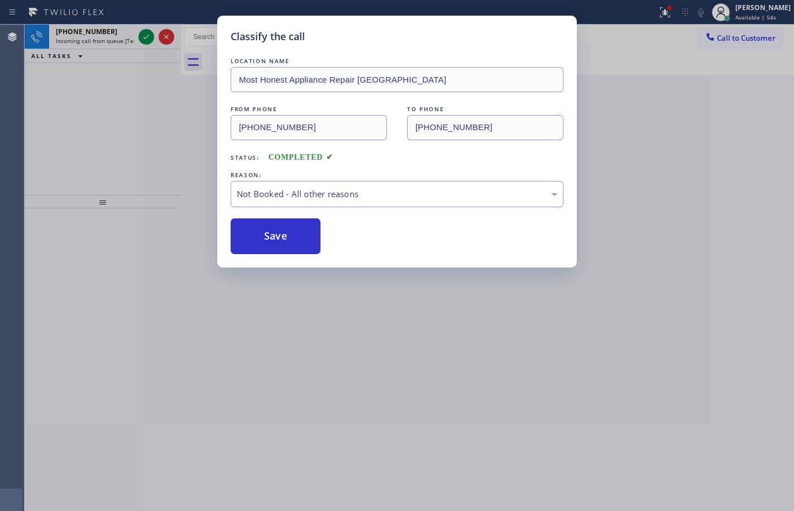
click at [97, 36] on div "Classify the call LOCATION NAME Most Honest Appliance Repair [GEOGRAPHIC_DATA] …" at bounding box center [397, 255] width 794 height 511
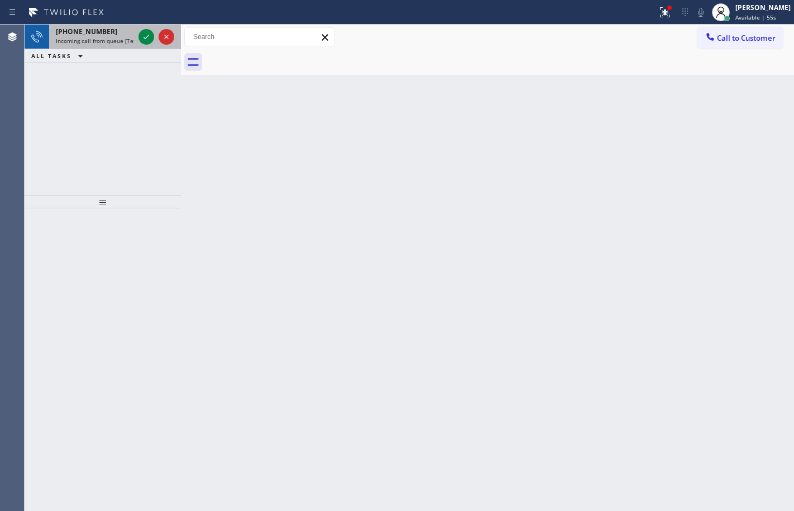
click at [73, 40] on span "Incoming call from queue [Test] All" at bounding box center [102, 41] width 93 height 8
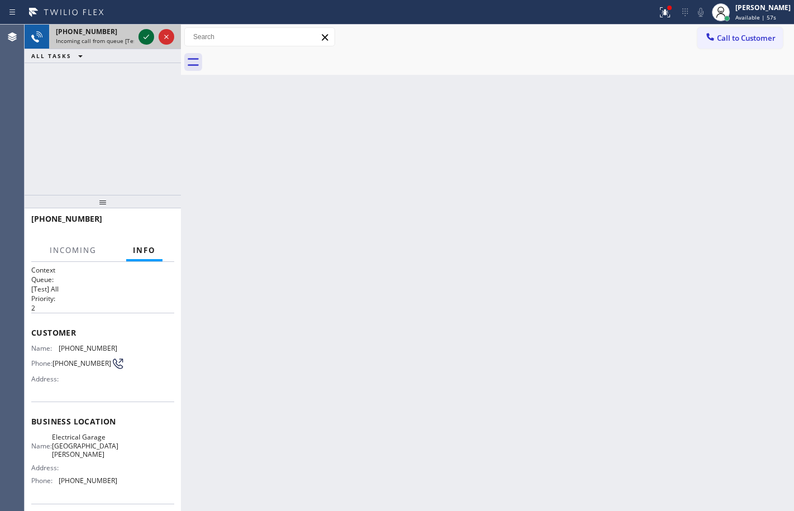
click at [148, 36] on icon at bounding box center [147, 37] width 6 height 4
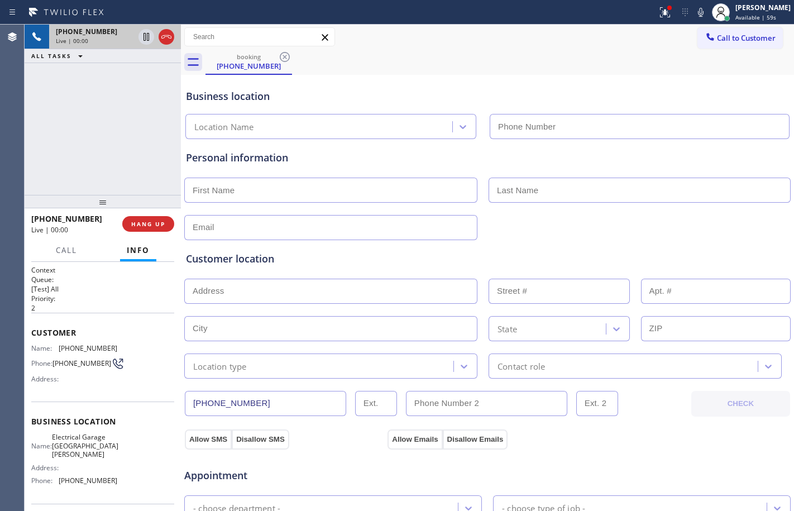
type input "[PHONE_NUMBER]"
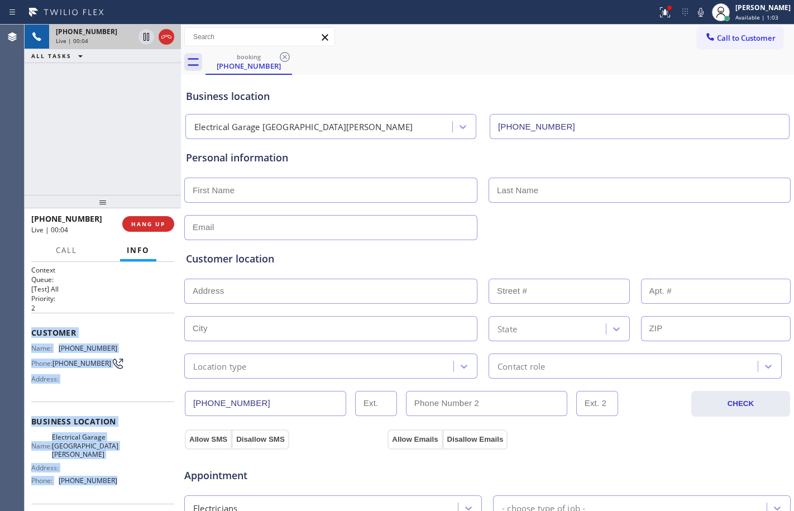
drag, startPoint x: 27, startPoint y: 330, endPoint x: 120, endPoint y: 475, distance: 172.8
click at [120, 475] on div "Context Queue: [Test] All Priority: 2 Customer Name: [PHONE_NUMBER] Phone: [PHO…" at bounding box center [103, 386] width 156 height 249
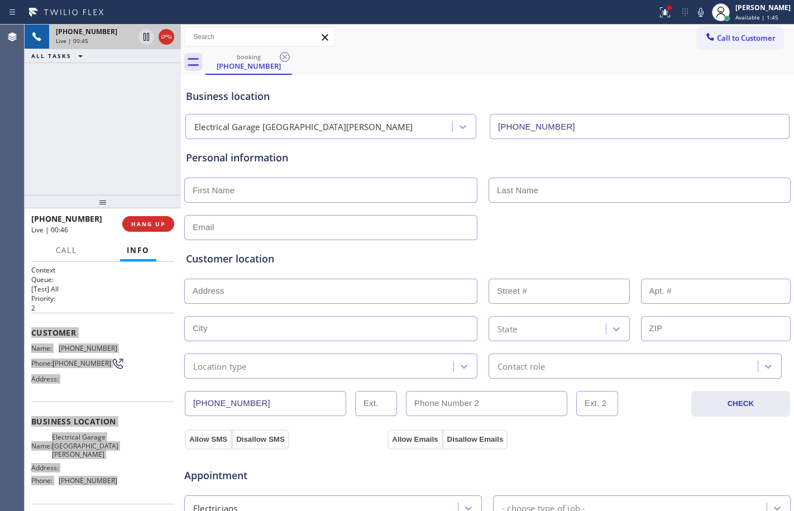
scroll to position [355, 0]
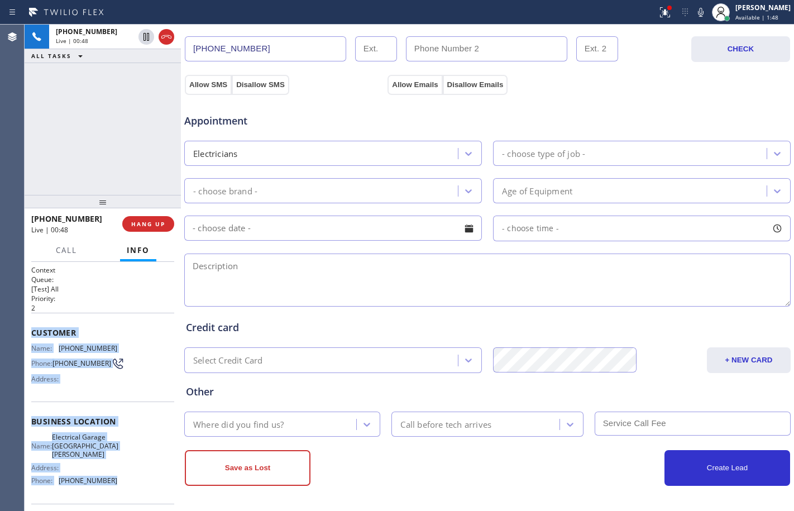
drag, startPoint x: 149, startPoint y: 38, endPoint x: 238, endPoint y: 34, distance: 89.5
click at [149, 38] on icon at bounding box center [147, 37] width 6 height 8
click at [694, 12] on icon at bounding box center [700, 12] width 13 height 13
drag, startPoint x: 92, startPoint y: 105, endPoint x: 131, endPoint y: 66, distance: 55.3
click at [92, 105] on div "[PHONE_NUMBER] Live | 03:32 ALL TASKS ALL TASKS ACTIVE TASKS TASKS IN WRAP UP" at bounding box center [103, 110] width 156 height 170
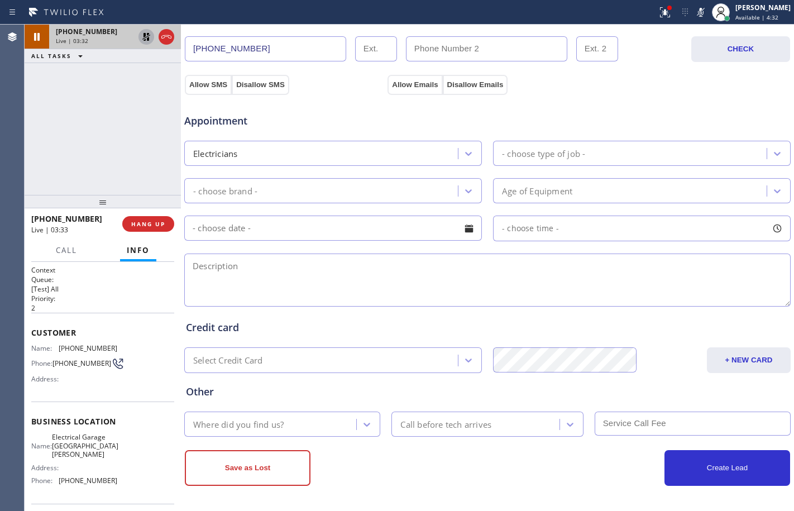
click at [150, 41] on icon at bounding box center [146, 36] width 13 height 13
click at [697, 13] on icon at bounding box center [700, 12] width 13 height 13
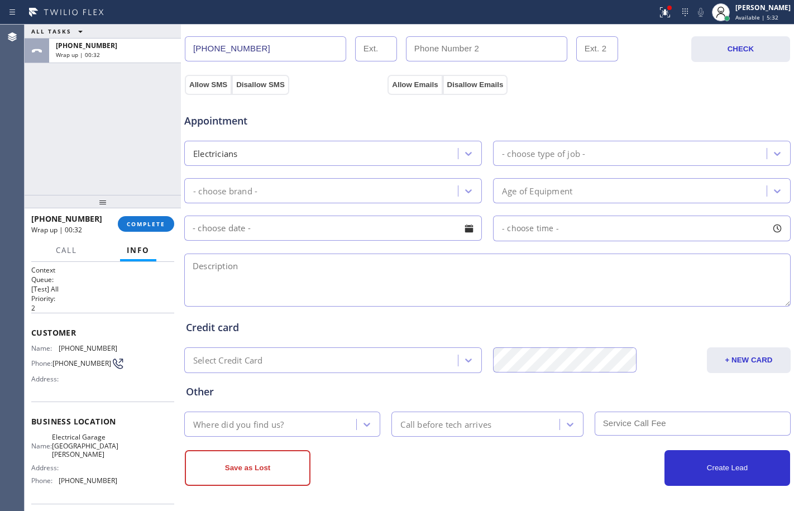
click at [92, 159] on div "ALL TASKS ALL TASKS ACTIVE TASKS TASKS IN WRAP UP [PHONE_NUMBER] Wrap up | 00:32" at bounding box center [103, 110] width 156 height 170
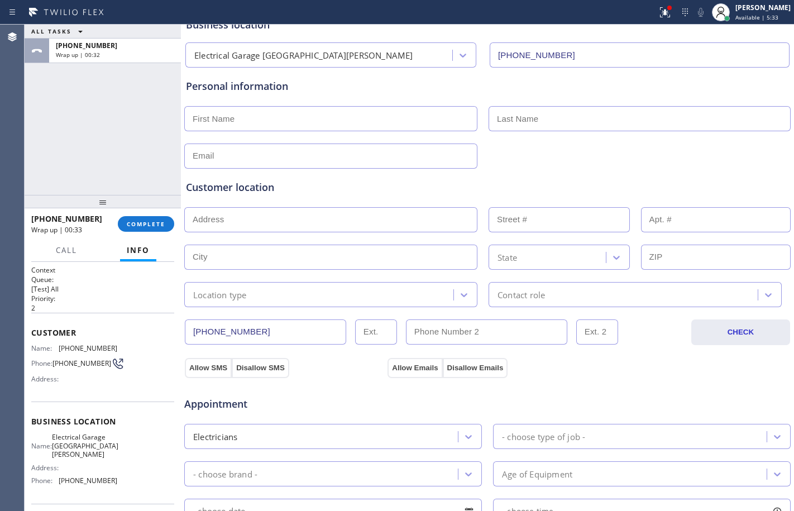
scroll to position [0, 0]
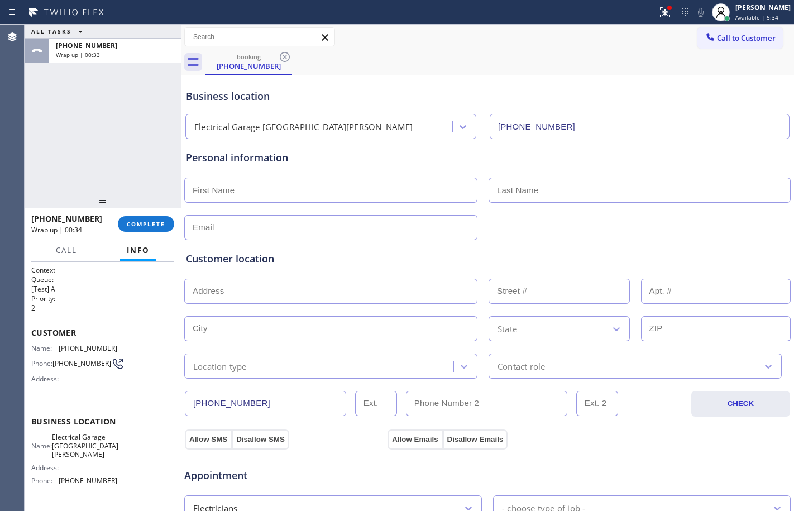
click at [283, 191] on input "text" at bounding box center [330, 190] width 293 height 25
type input "Mr."
type input "[PERSON_NAME]"
click at [283, 226] on input "text" at bounding box center [330, 227] width 293 height 25
type input "[EMAIL_ADDRESS][DOMAIN_NAME]"
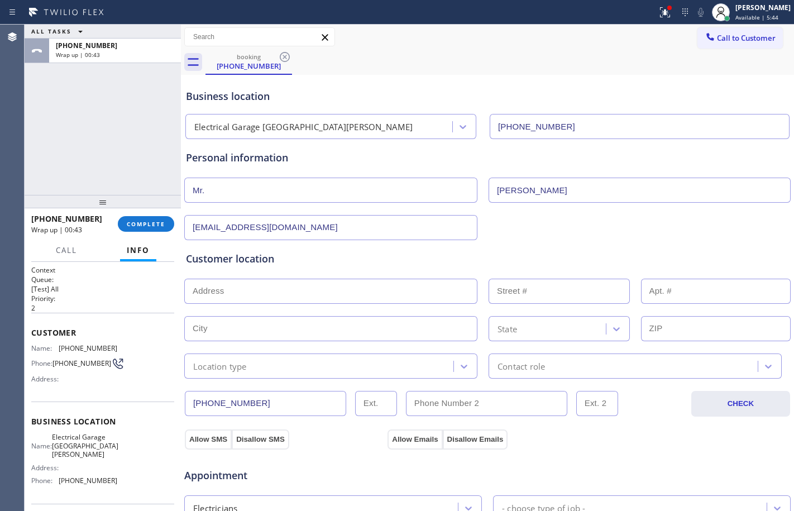
click at [306, 297] on input "text" at bounding box center [330, 291] width 293 height 25
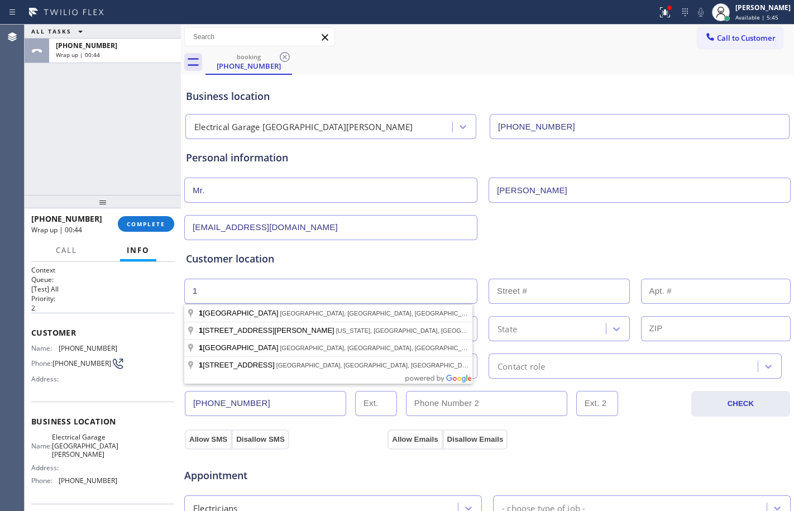
type input "1"
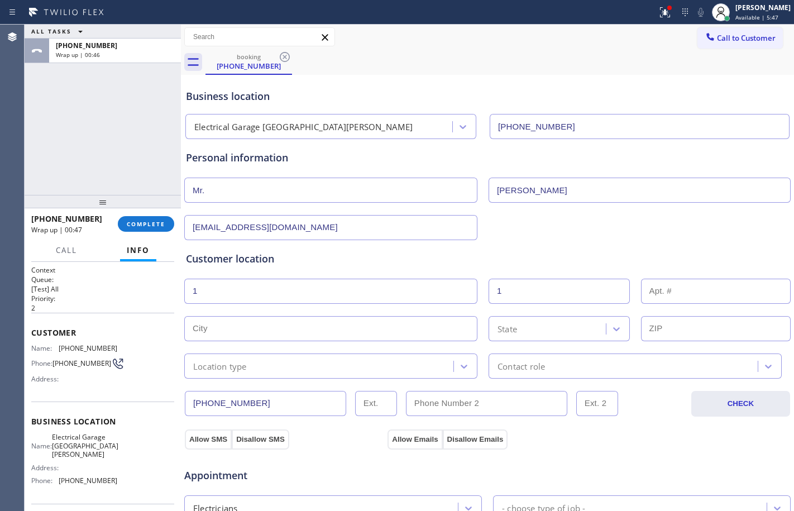
type input "1"
click at [283, 337] on input "text" at bounding box center [330, 328] width 293 height 25
paste input "Santa [PERSON_NAME]"
type input "Santa [PERSON_NAME]"
click at [553, 330] on div "State" at bounding box center [549, 329] width 114 height 20
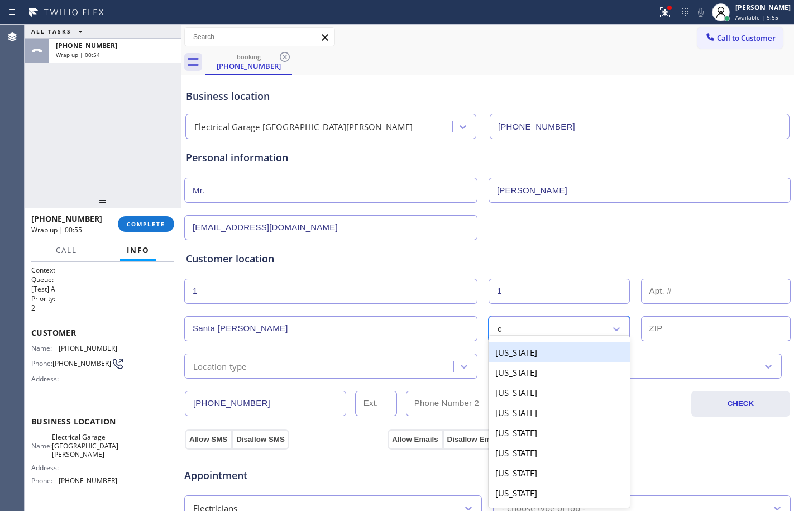
type input "ca"
click at [547, 350] on div "[US_STATE]" at bounding box center [559, 352] width 141 height 20
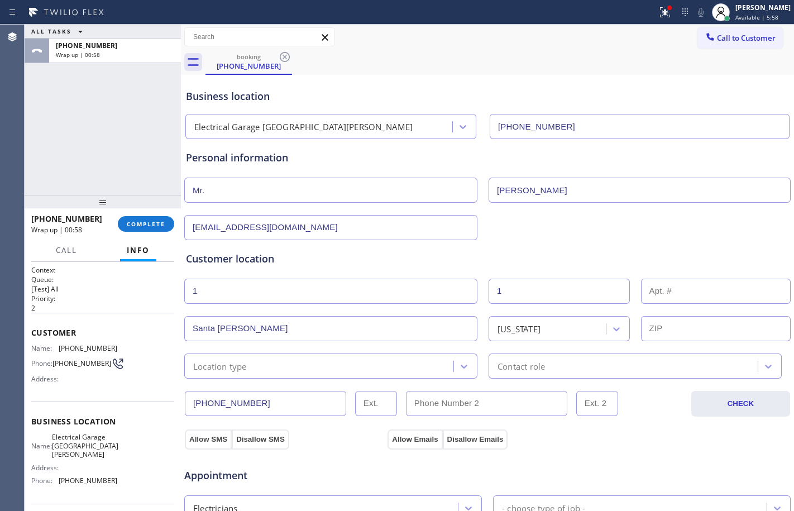
click at [718, 327] on input "text" at bounding box center [716, 328] width 150 height 25
paste input "93105"
type input "93105"
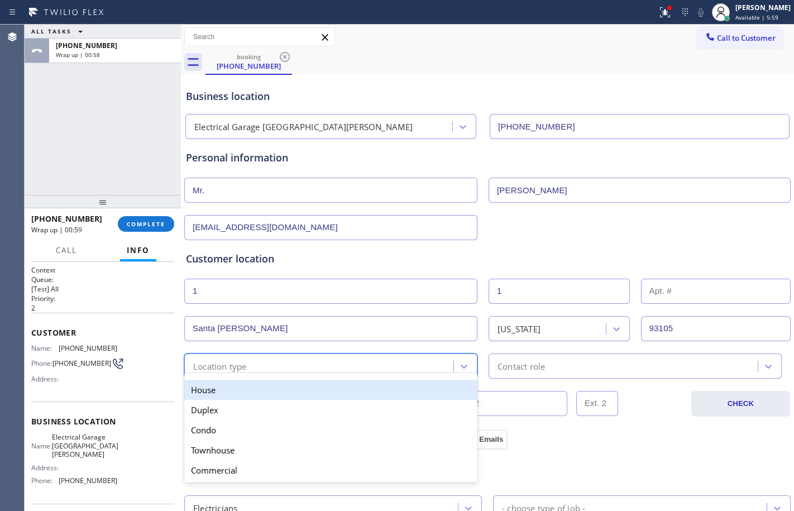
click at [275, 373] on div "option House focused, 1 of 5. 5 results available. Use Up and Down to choose op…" at bounding box center [330, 366] width 293 height 25
click at [264, 392] on div "House" at bounding box center [330, 390] width 293 height 20
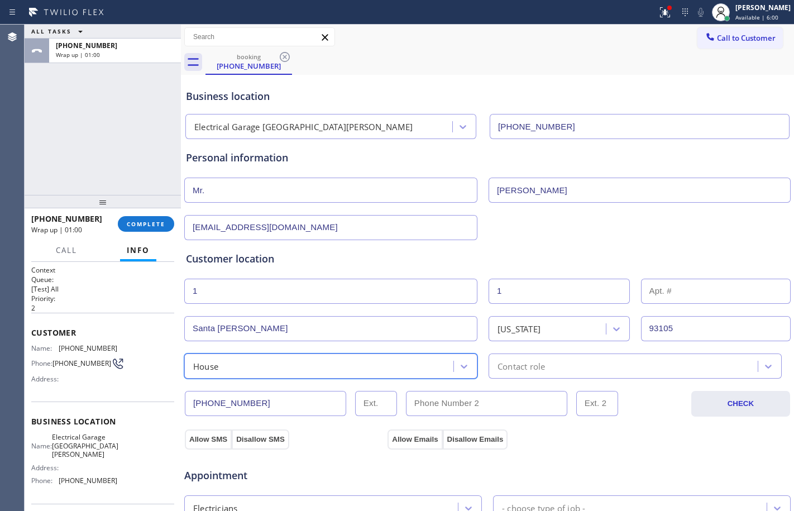
click at [510, 370] on div "Contact role" at bounding box center [521, 366] width 47 height 13
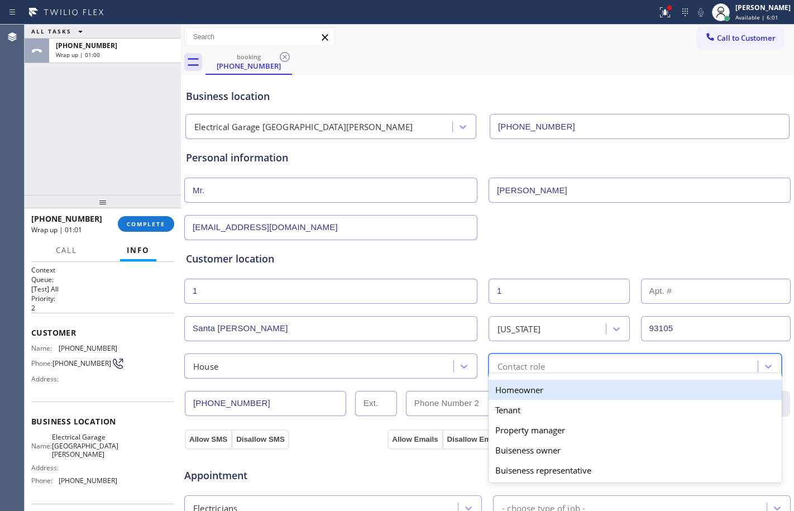
click at [509, 384] on div "Homeowner" at bounding box center [635, 390] width 293 height 20
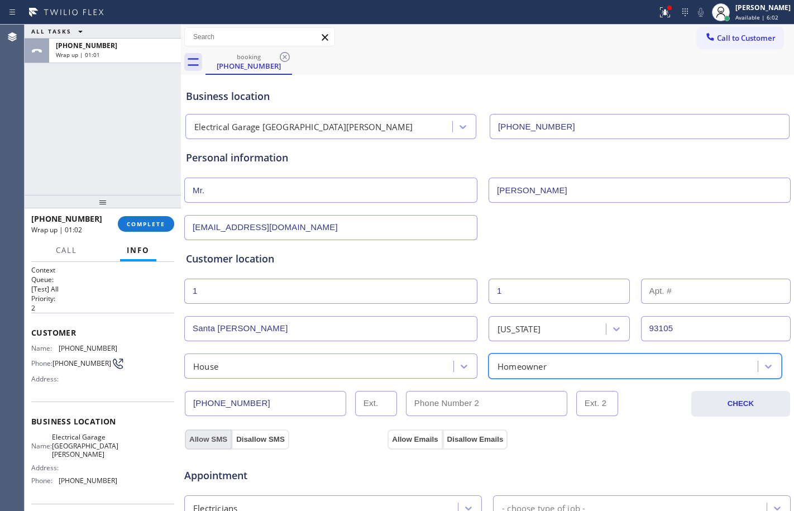
click at [206, 436] on button "Allow SMS" at bounding box center [208, 440] width 47 height 20
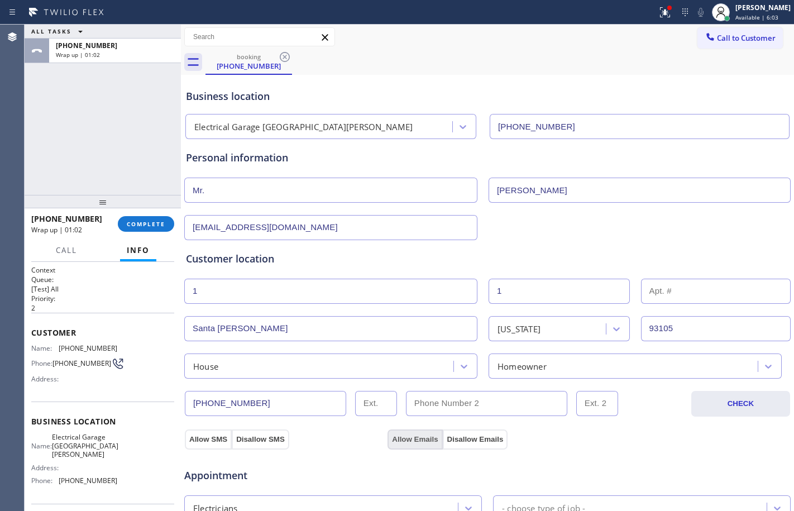
click at [401, 432] on button "Allow Emails" at bounding box center [415, 440] width 55 height 20
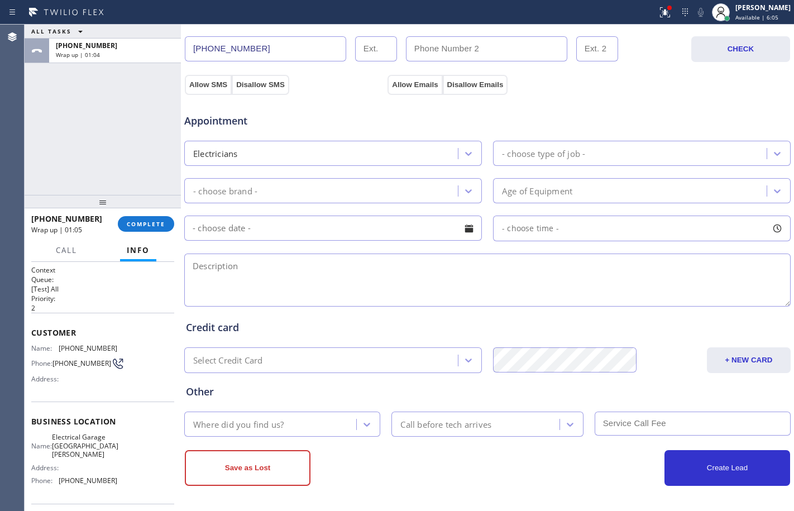
click at [538, 163] on div "- choose type of job -" at bounding box center [632, 154] width 270 height 20
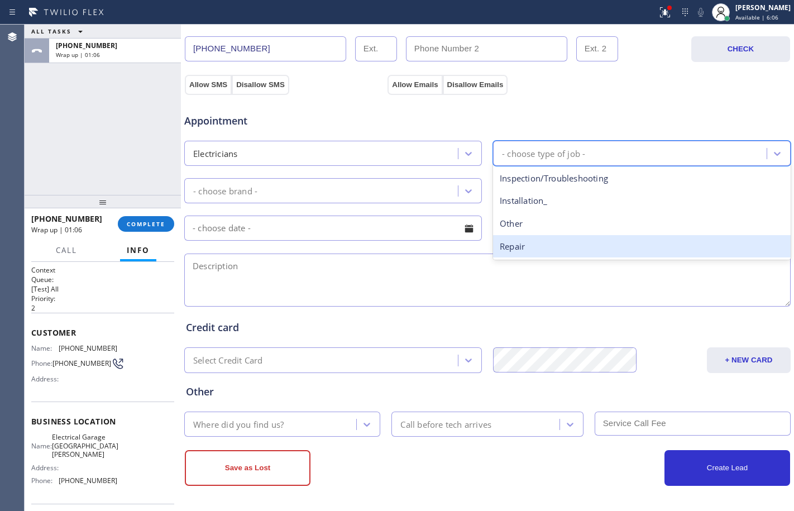
click at [529, 246] on div "Repair" at bounding box center [642, 246] width 298 height 23
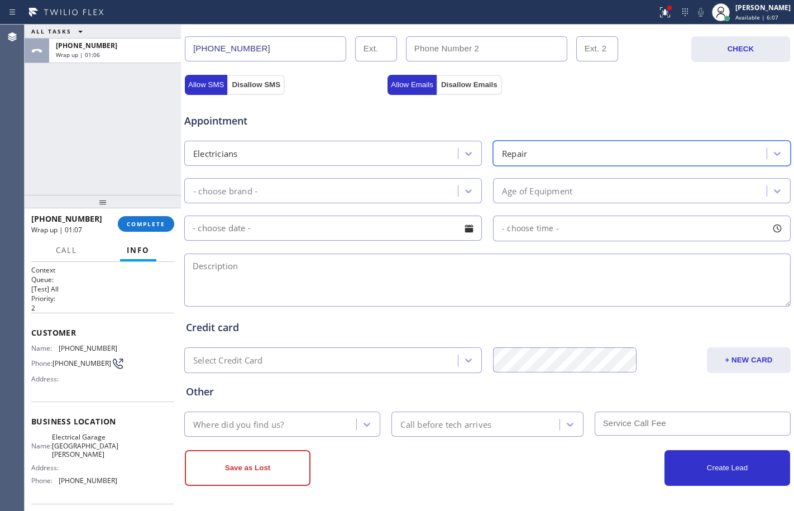
click at [364, 194] on div "- choose brand -" at bounding box center [323, 191] width 270 height 20
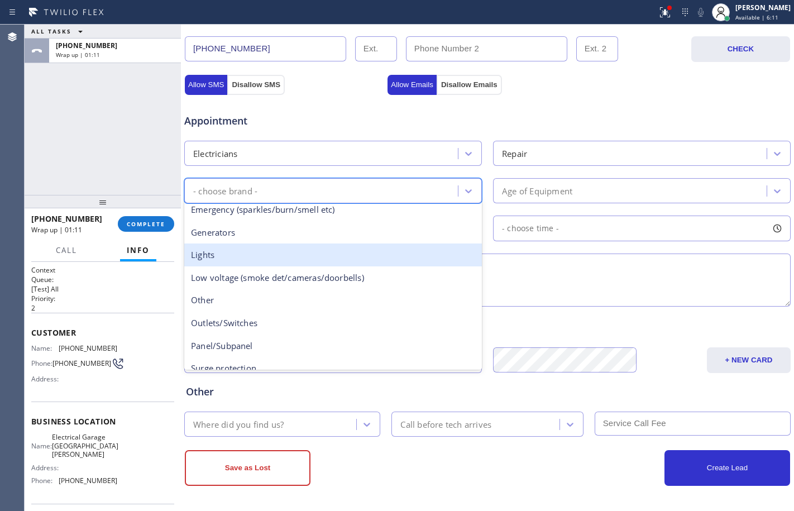
scroll to position [86, 0]
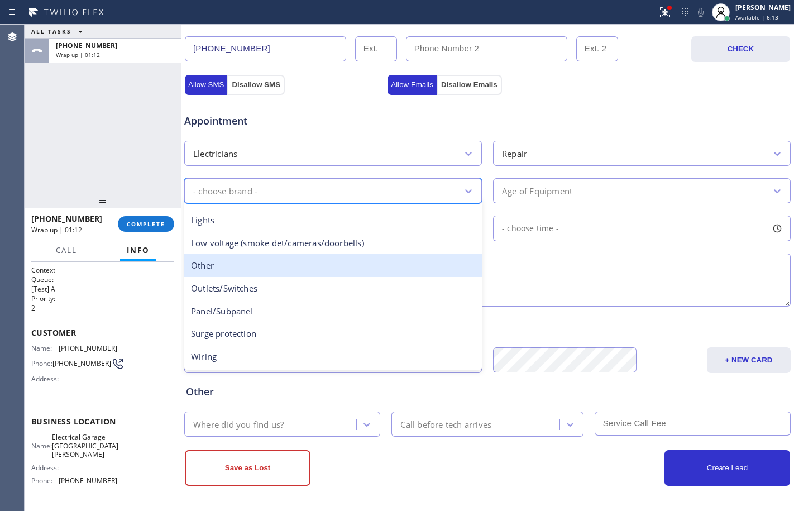
click at [213, 270] on div "Other" at bounding box center [333, 265] width 298 height 23
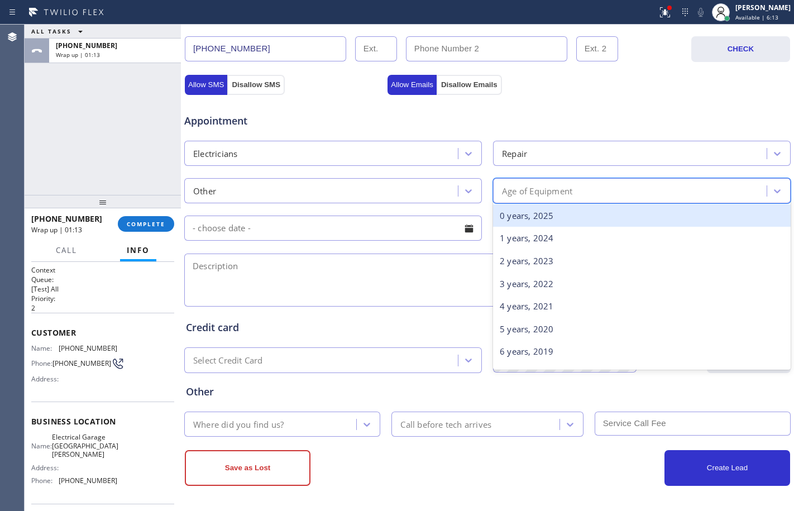
click at [631, 180] on div "Age of Equipment" at bounding box center [642, 190] width 298 height 25
click at [569, 217] on div "0 years, 2025" at bounding box center [642, 215] width 298 height 23
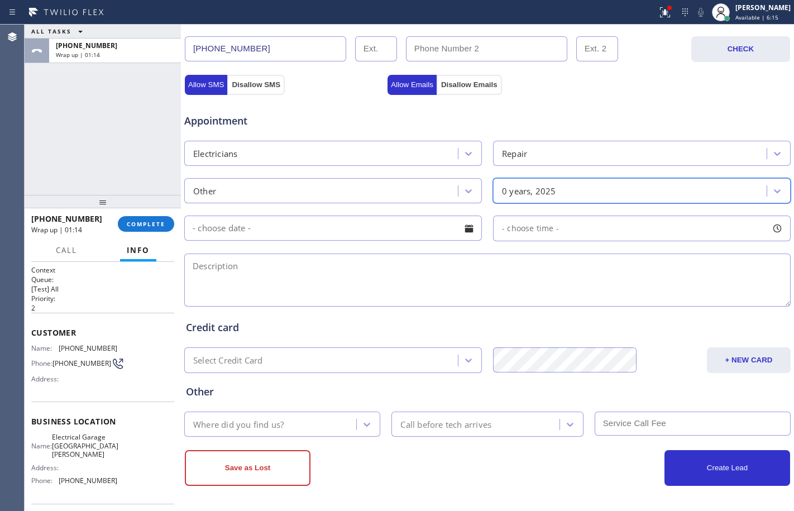
click at [316, 270] on textarea at bounding box center [487, 280] width 607 height 53
click at [295, 276] on textarea at bounding box center [487, 280] width 607 height 53
paste textarea "needs repairs for e-bike batteries/power cell on it that's broken/[GEOGRAPHIC_D…"
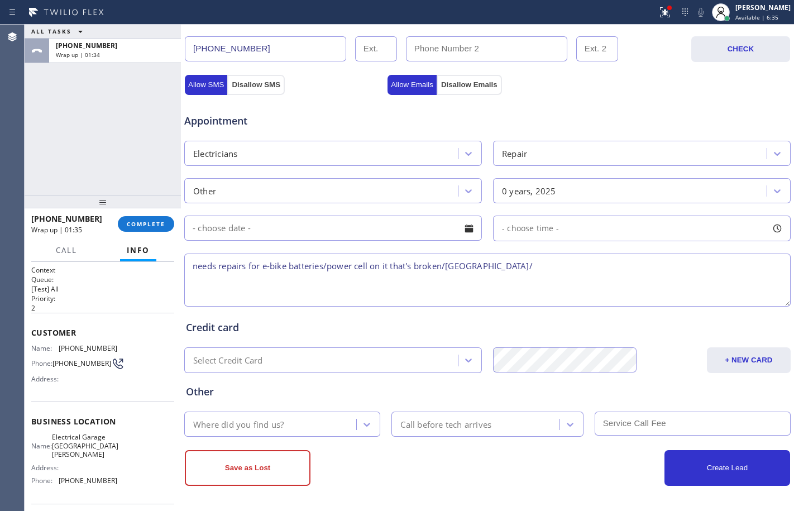
click at [632, 265] on textarea "needs repairs for e-bike batteries/power cell on it that's broken/[GEOGRAPHIC_D…" at bounding box center [487, 280] width 607 height 53
paste textarea "Electrical Garage [GEOGRAPHIC_DATA][PERSON_NAME]"
type textarea "needs repairs for e-bike batteries/power cell on it that's broken/[GEOGRAPHIC_D…"
click at [98, 143] on div "ALL TASKS ALL TASKS ACTIVE TASKS TASKS IN WRAP UP [PHONE_NUMBER] Wrap up | 02:18" at bounding box center [103, 110] width 156 height 170
click at [741, 263] on textarea "needs repairs for e-bike batteries/power cell on it that's broken/[GEOGRAPHIC_D…" at bounding box center [487, 280] width 607 height 53
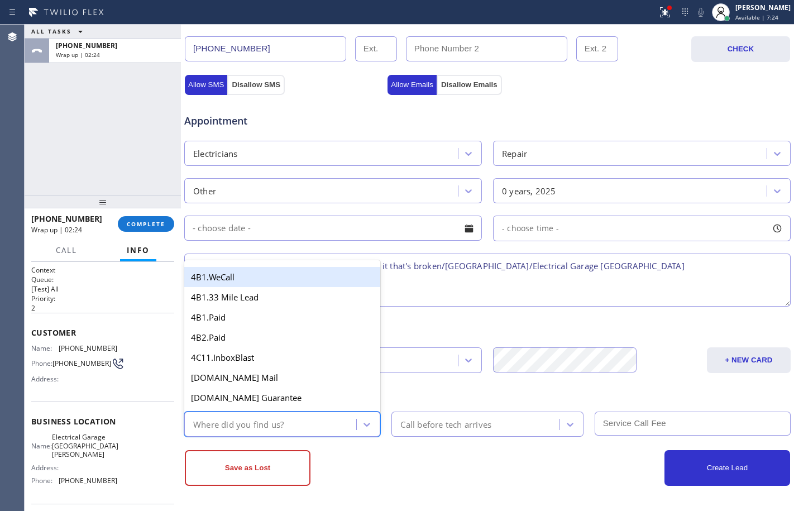
click at [247, 424] on div "Where did you find us?" at bounding box center [238, 424] width 91 height 13
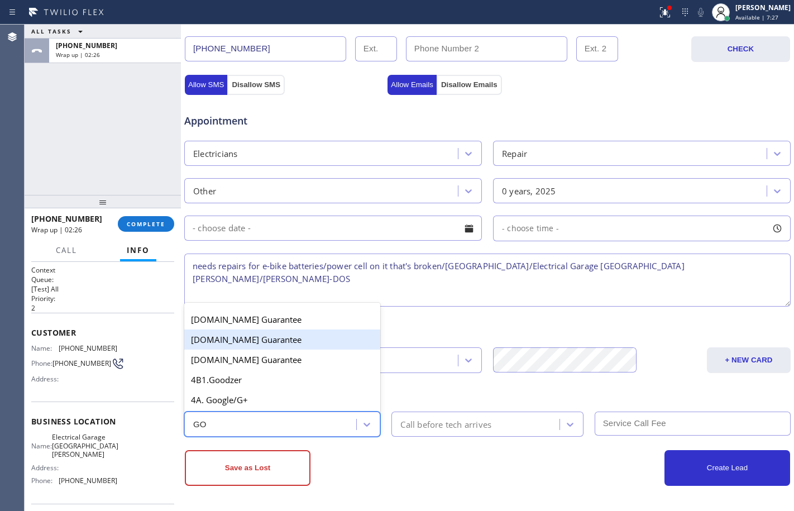
type input "GOO"
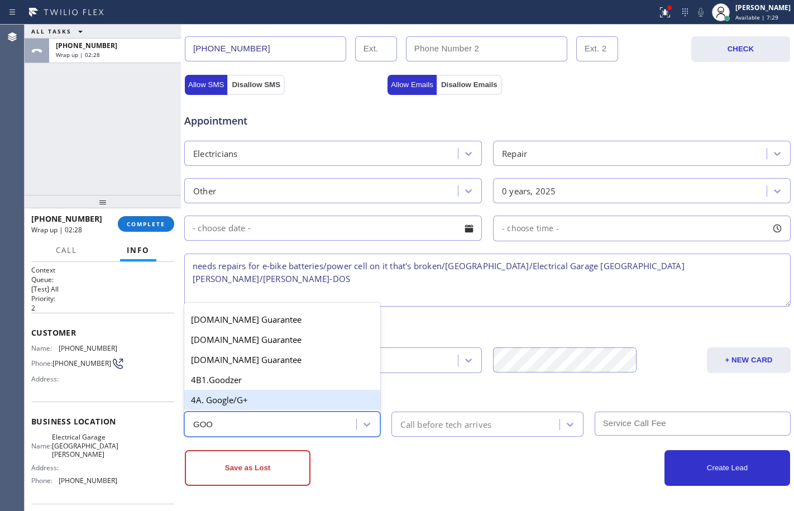
click at [264, 397] on div "4A. Google/G+" at bounding box center [282, 400] width 196 height 20
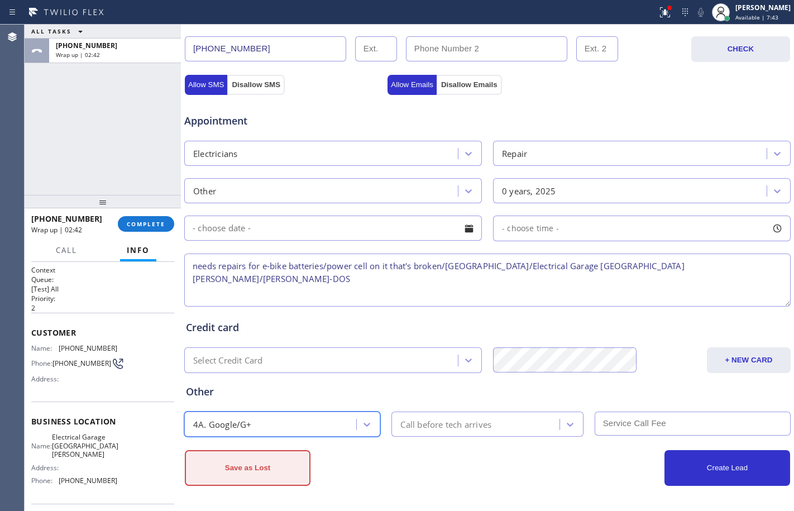
click at [269, 459] on button "Save as Lost" at bounding box center [248, 468] width 126 height 36
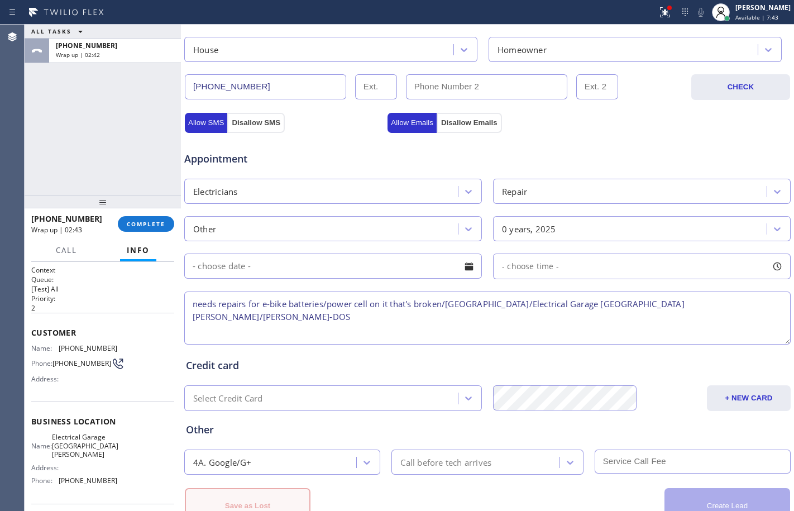
scroll to position [393, 0]
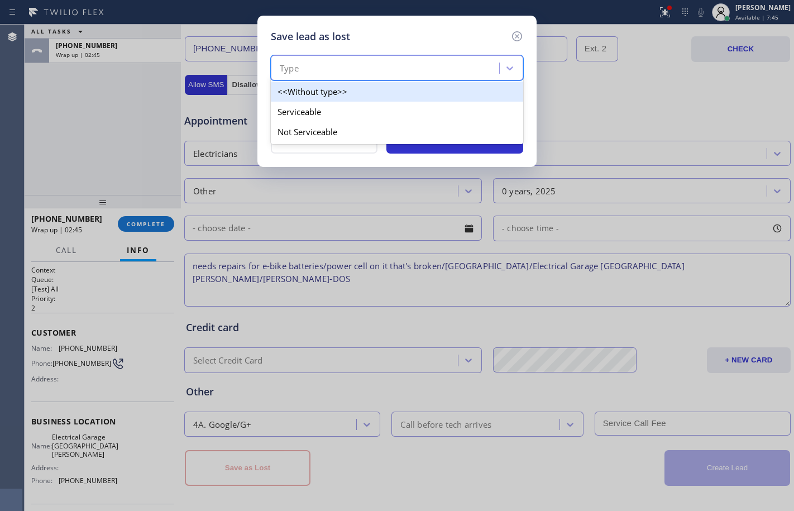
click at [472, 65] on div "Type" at bounding box center [386, 69] width 225 height 20
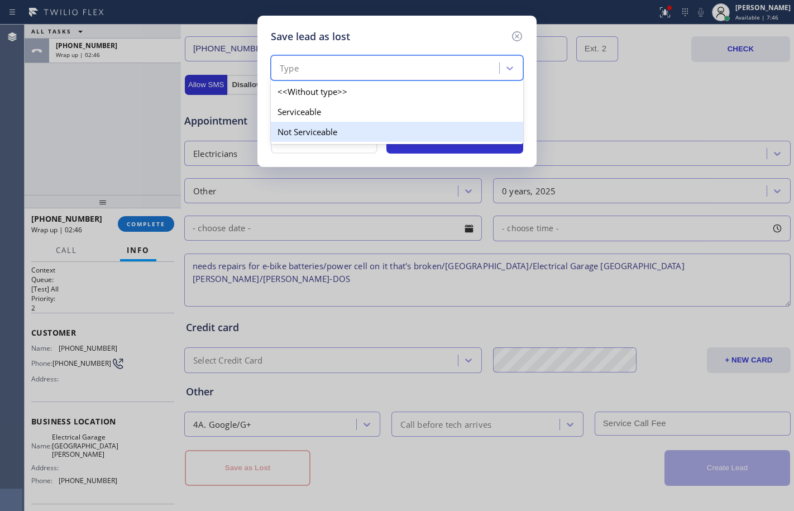
click at [344, 132] on div "Not Serviceable" at bounding box center [397, 132] width 253 height 20
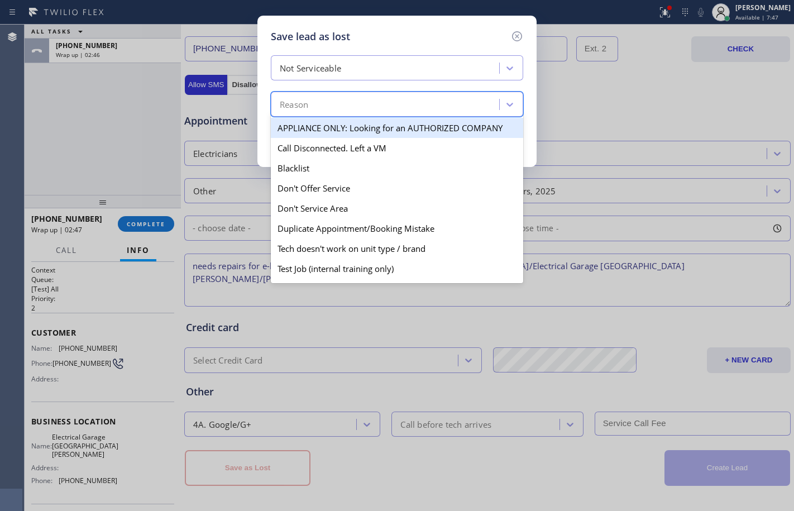
click at [355, 107] on div "Reason" at bounding box center [386, 105] width 225 height 20
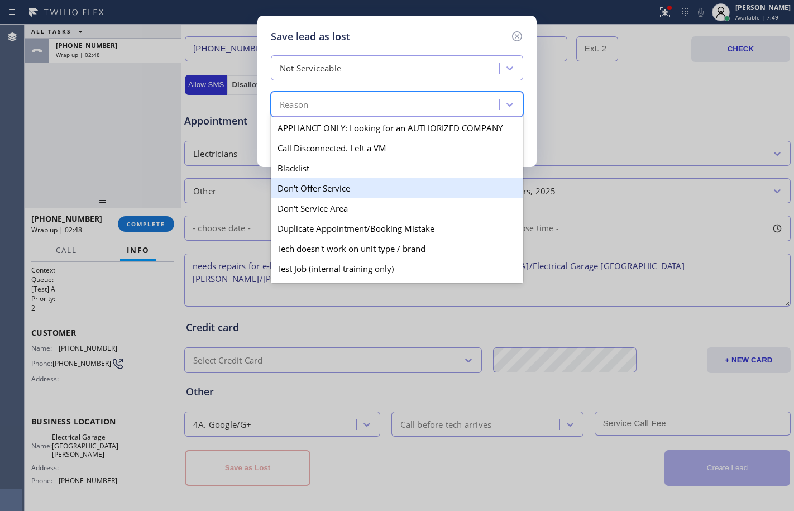
click at [326, 188] on div "Don't Offer Service" at bounding box center [397, 188] width 253 height 20
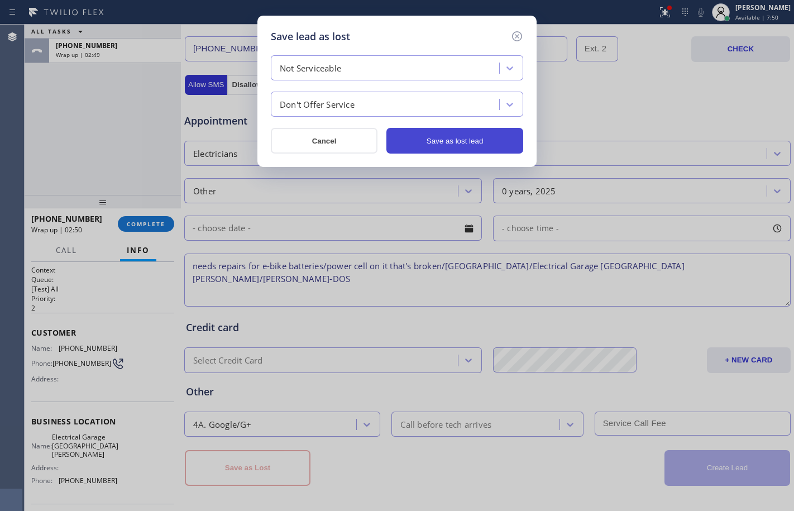
click at [472, 143] on button "Save as lost lead" at bounding box center [455, 141] width 137 height 26
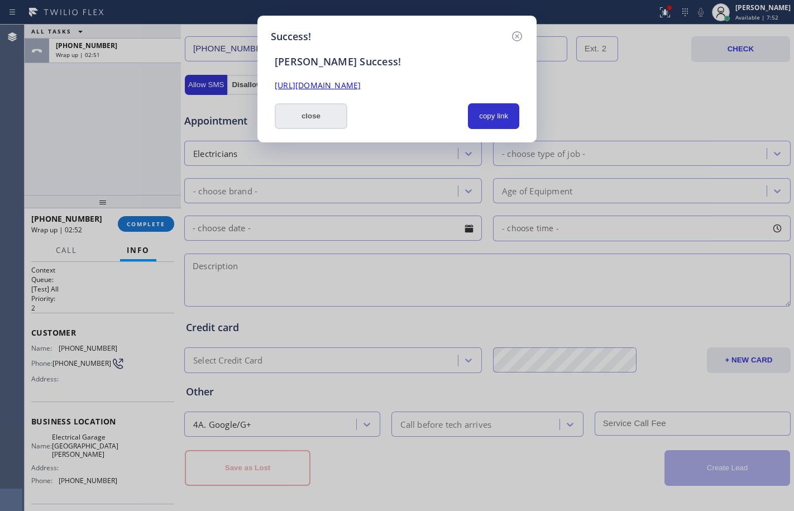
click at [323, 116] on button "close" at bounding box center [311, 116] width 73 height 26
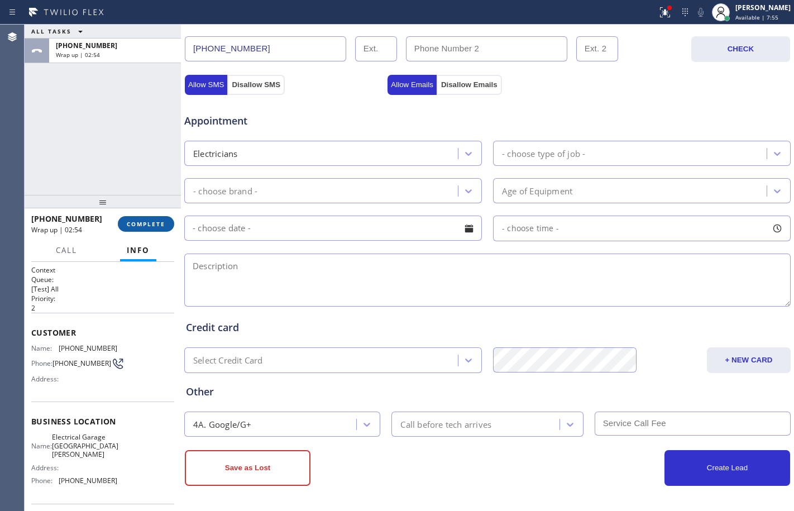
click at [144, 227] on span "COMPLETE" at bounding box center [146, 224] width 39 height 8
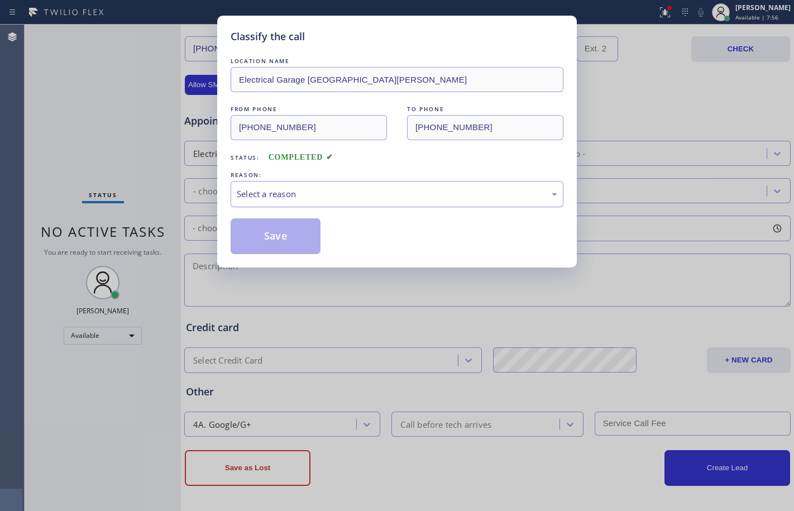
click at [342, 194] on div "Select a reason" at bounding box center [397, 194] width 321 height 13
click at [276, 238] on button "Save" at bounding box center [276, 236] width 90 height 36
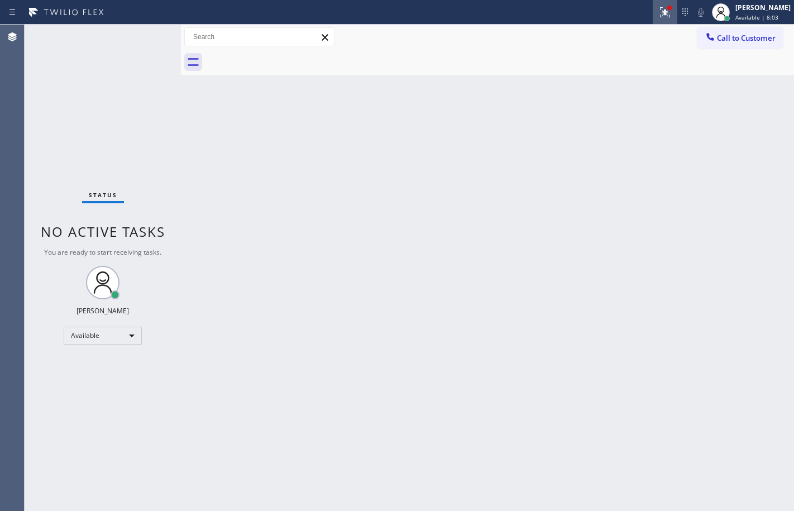
click at [660, 15] on icon at bounding box center [665, 12] width 10 height 10
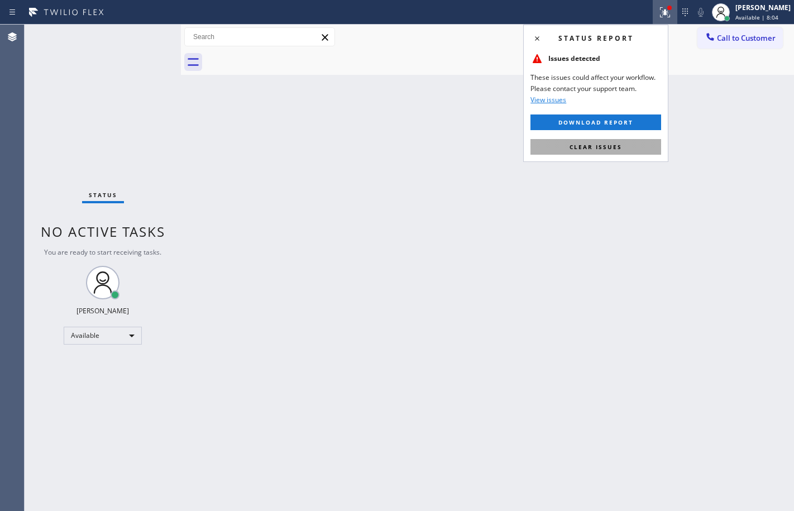
click at [617, 145] on span "Clear issues" at bounding box center [596, 147] width 53 height 8
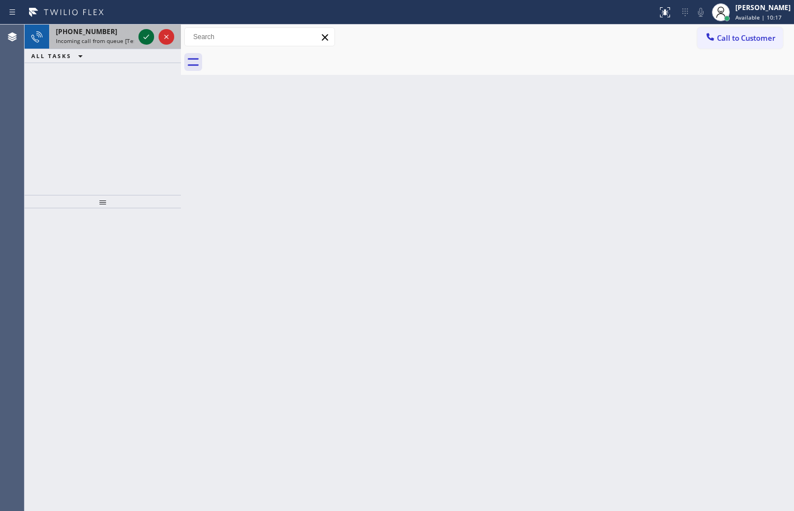
click at [149, 37] on icon at bounding box center [146, 36] width 13 height 13
click at [144, 31] on icon at bounding box center [146, 36] width 13 height 13
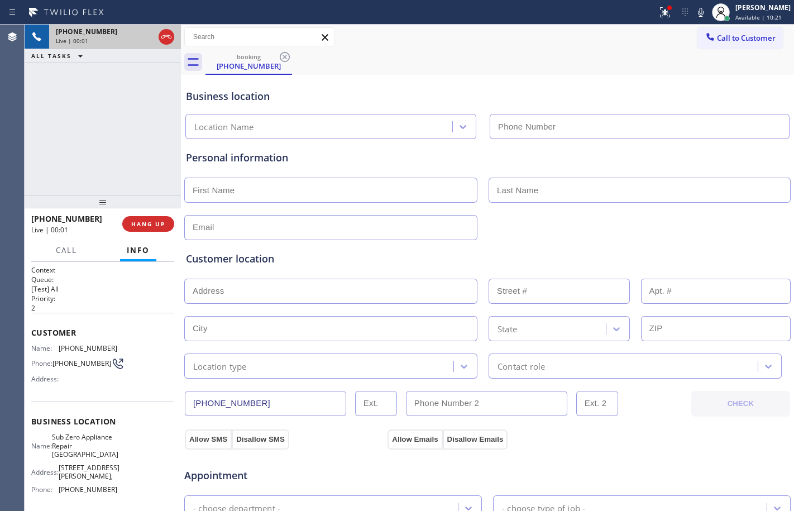
type input "[PHONE_NUMBER]"
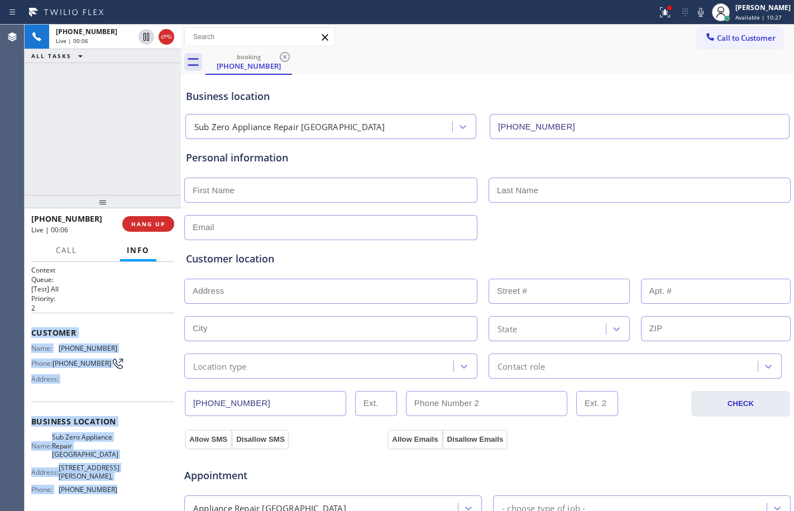
drag, startPoint x: 28, startPoint y: 329, endPoint x: 120, endPoint y: 496, distance: 190.3
click at [120, 496] on div "Context Queue: [Test] All Priority: 2 Customer Name: [PHONE_NUMBER] Phone: [PHO…" at bounding box center [103, 386] width 156 height 249
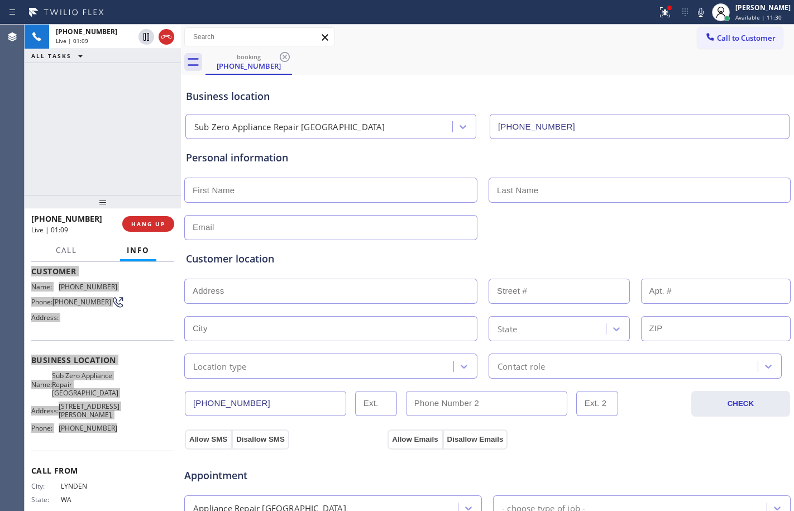
scroll to position [84, 0]
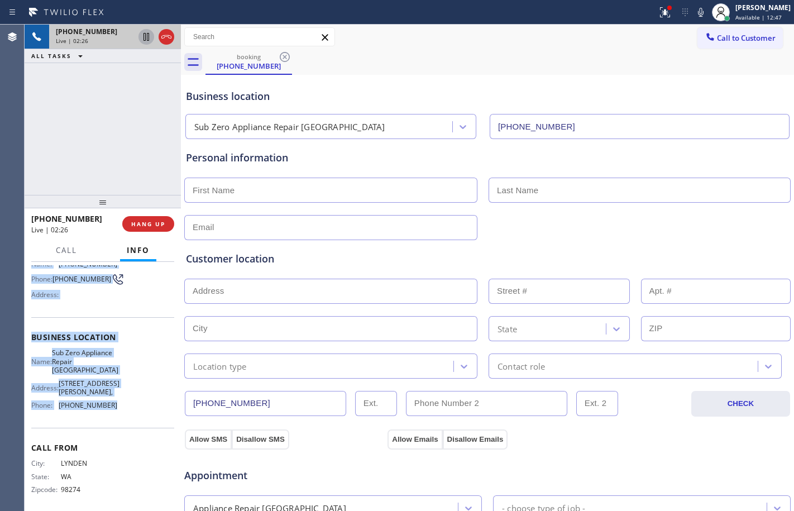
click at [147, 41] on icon at bounding box center [146, 36] width 13 height 13
click at [694, 14] on icon at bounding box center [700, 12] width 13 height 13
click at [140, 41] on icon at bounding box center [146, 36] width 13 height 13
click at [694, 9] on icon at bounding box center [700, 12] width 13 height 13
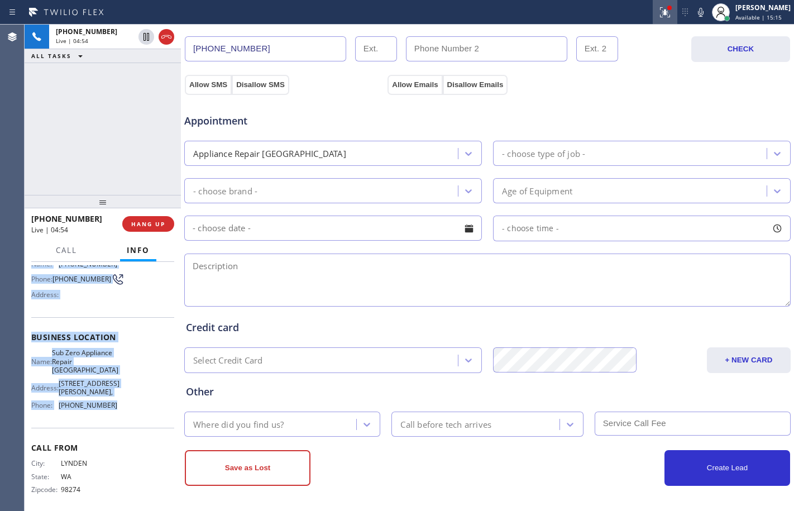
click at [660, 12] on icon at bounding box center [663, 11] width 7 height 8
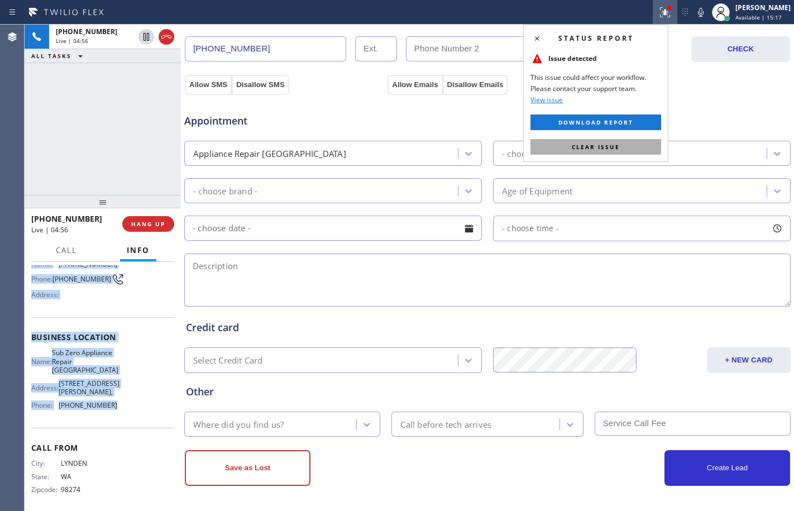
click at [606, 149] on span "Clear issue" at bounding box center [596, 147] width 48 height 8
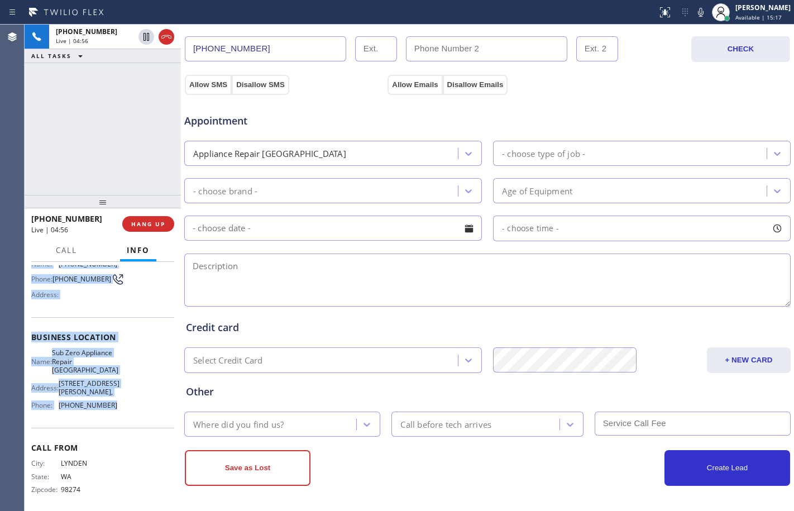
scroll to position [0, 0]
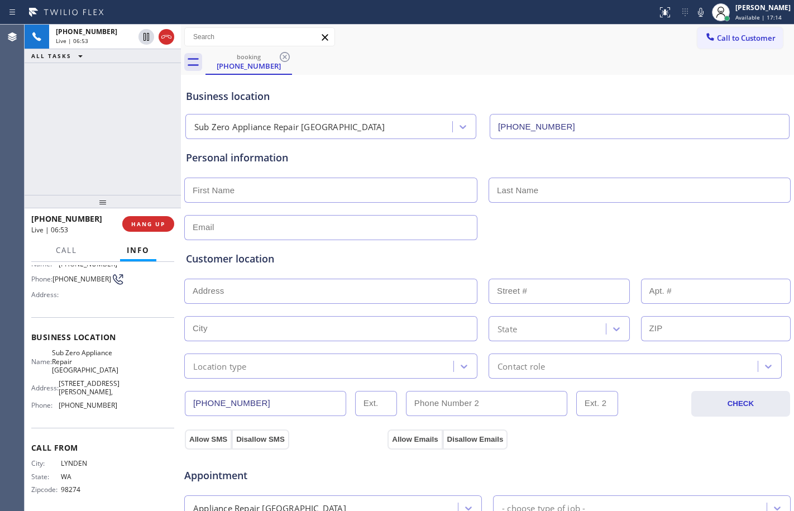
click at [334, 467] on div "Appointment" at bounding box center [284, 470] width 203 height 26
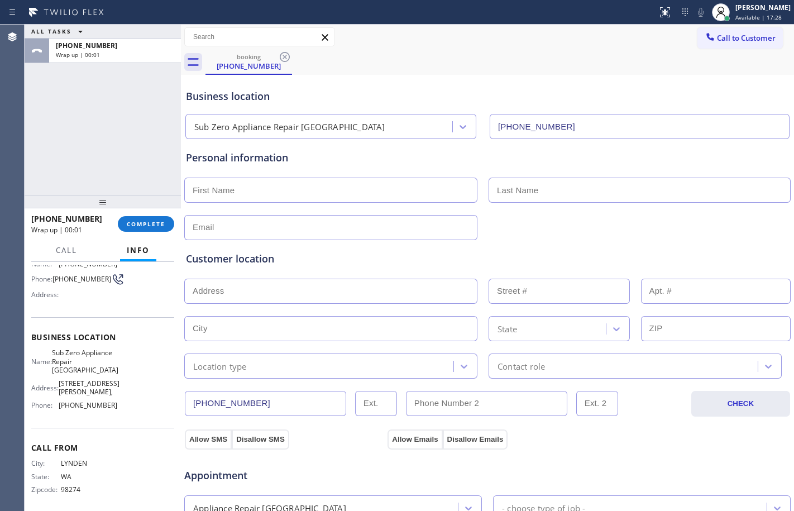
click at [283, 185] on input "text" at bounding box center [330, 190] width 293 height 25
type input "Sky"
type input "Garland"
click at [323, 228] on input "text" at bounding box center [330, 227] width 293 height 25
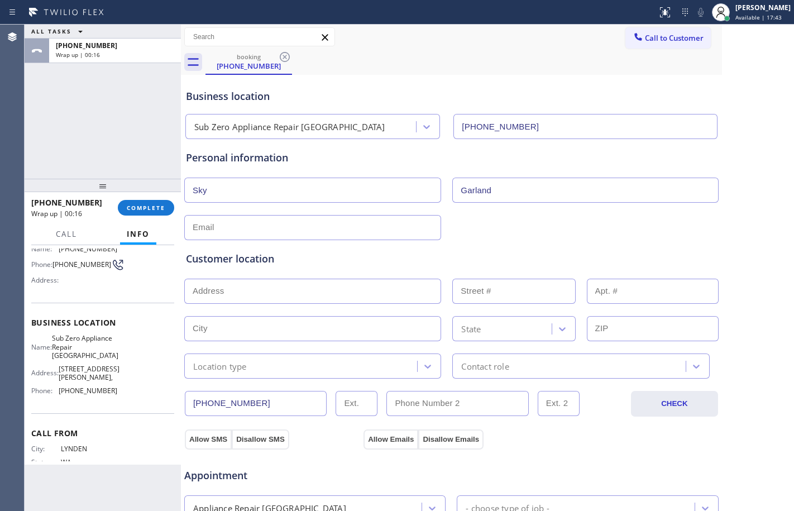
scroll to position [83, 0]
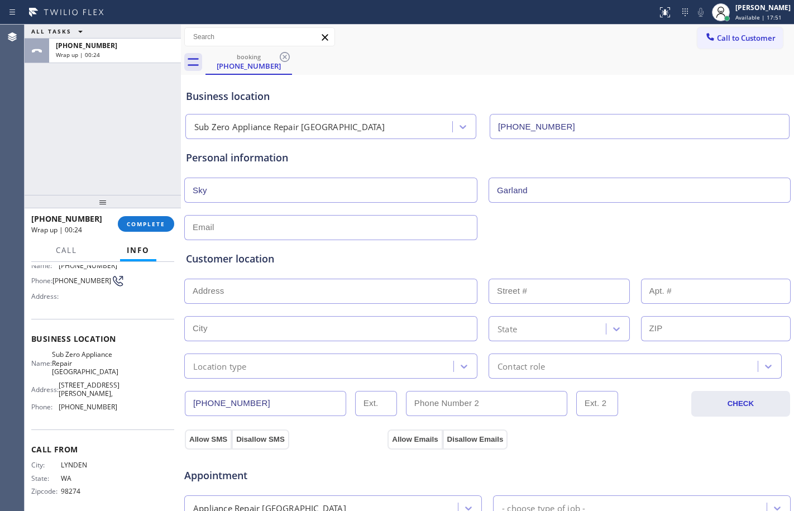
click at [300, 223] on input "text" at bounding box center [330, 227] width 293 height 25
paste input "[EMAIL_ADDRESS][DOMAIN_NAME]"
type input "[EMAIL_ADDRESS][DOMAIN_NAME]"
click at [283, 291] on input "text" at bounding box center [330, 291] width 293 height 25
click at [331, 291] on input "text" at bounding box center [330, 291] width 293 height 25
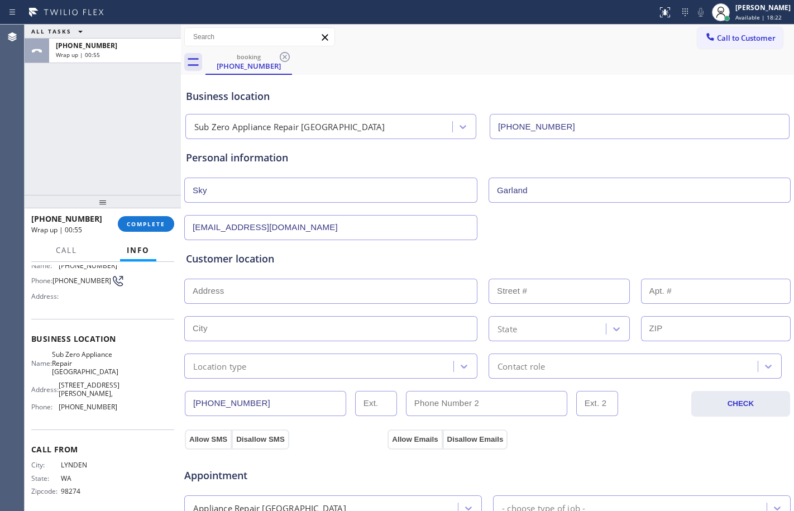
paste input "[STREET_ADDRESS]"
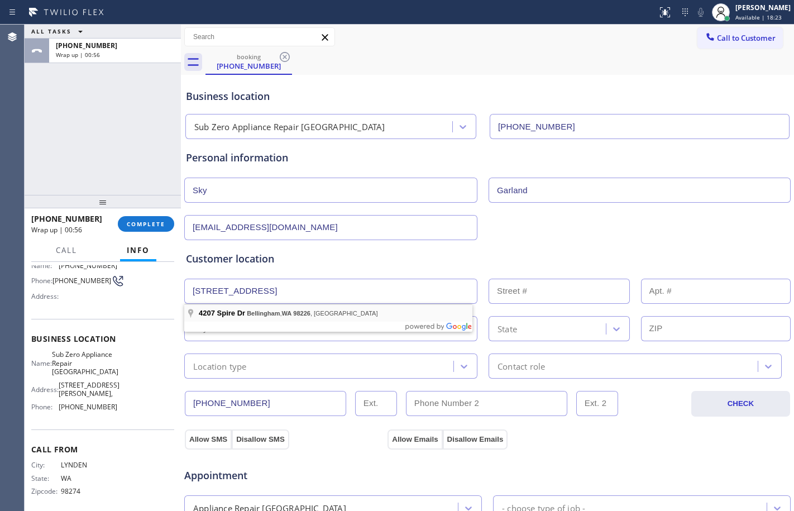
type input "[STREET_ADDRESS]"
type input "4207"
type input "Bellingham"
type input "98226"
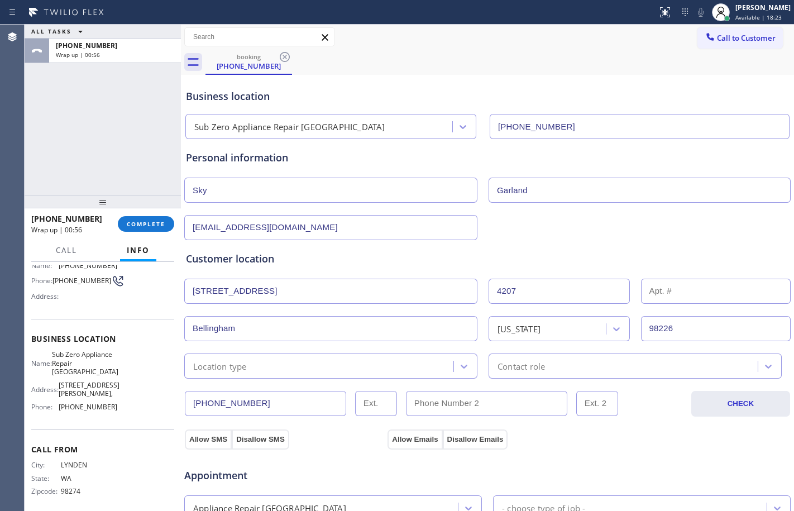
click at [291, 366] on div "Location type" at bounding box center [321, 366] width 266 height 20
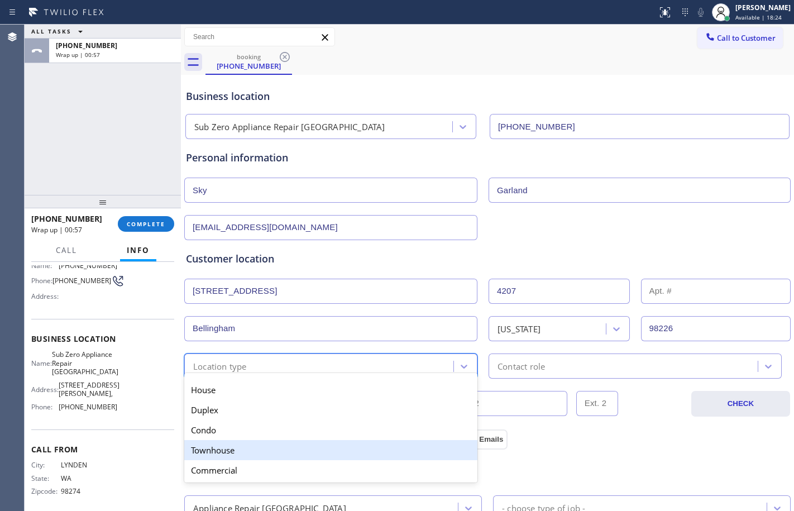
click at [244, 455] on div "Townhouse" at bounding box center [330, 450] width 293 height 20
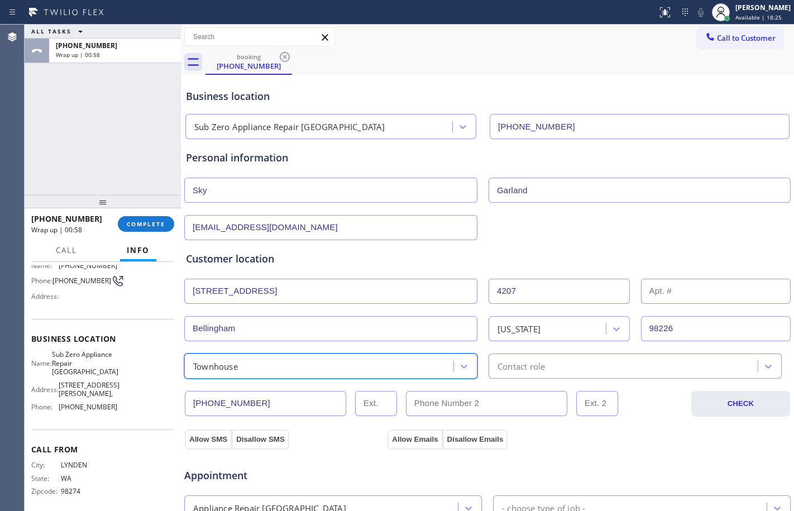
click at [493, 373] on div "Contact role" at bounding box center [635, 366] width 293 height 25
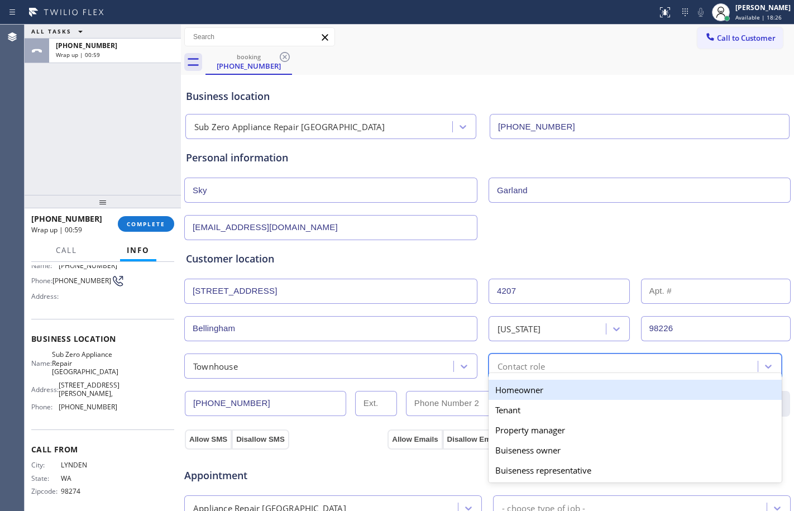
click at [505, 392] on div "Homeowner" at bounding box center [635, 390] width 293 height 20
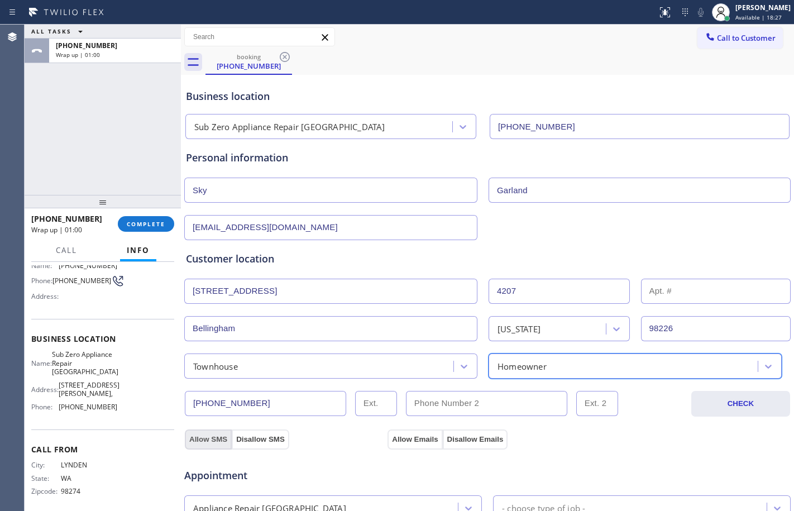
click at [211, 431] on button "Allow SMS" at bounding box center [208, 440] width 47 height 20
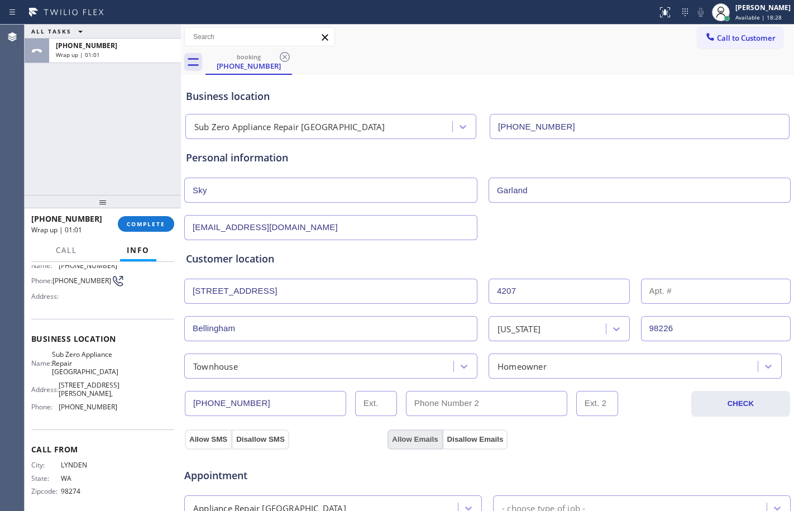
click at [390, 441] on button "Allow Emails" at bounding box center [415, 440] width 55 height 20
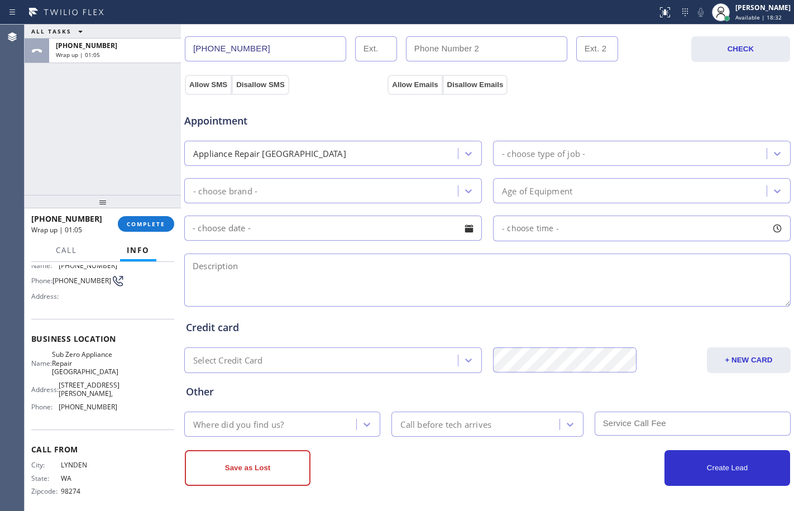
click at [392, 154] on div "Appliance Repair [GEOGRAPHIC_DATA]" at bounding box center [323, 154] width 270 height 20
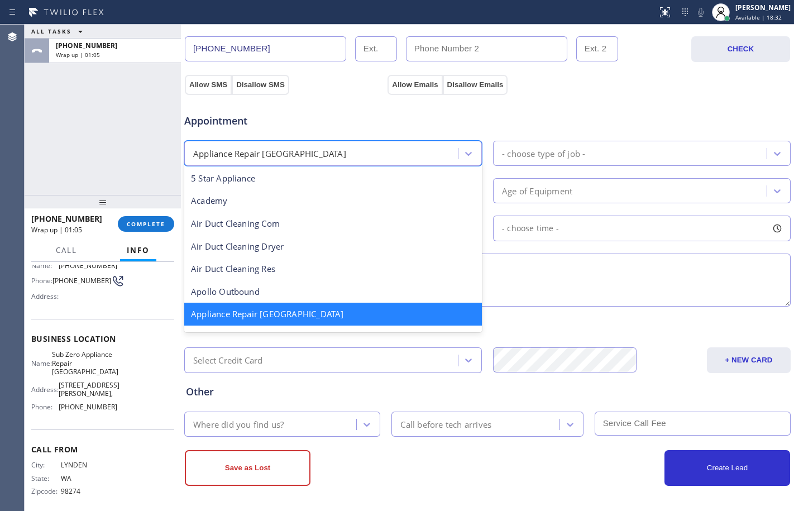
scroll to position [2, 0]
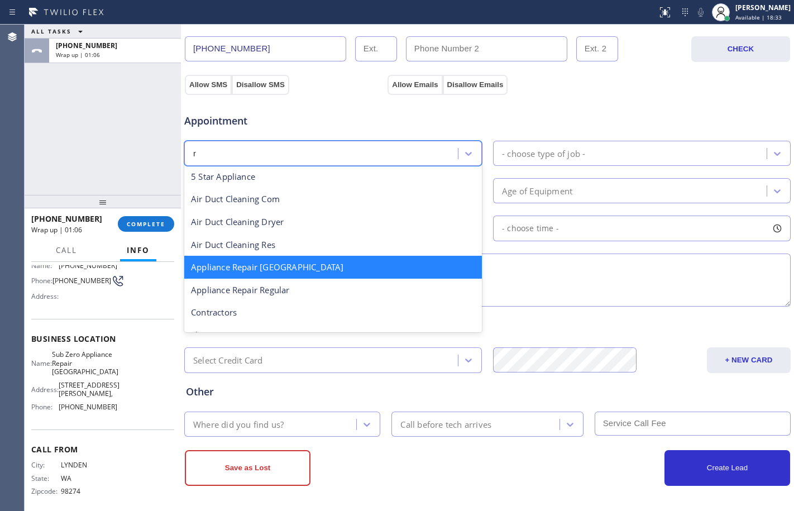
type input "re"
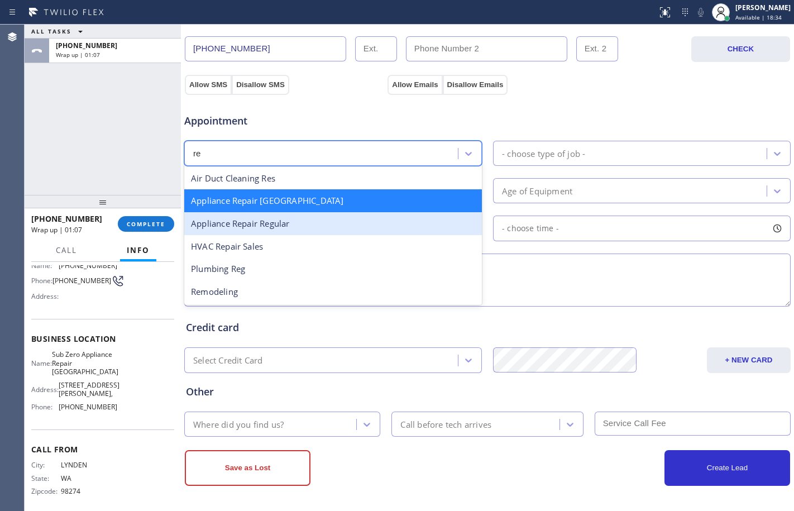
click at [288, 226] on div "Appliance Repair Regular" at bounding box center [333, 223] width 298 height 23
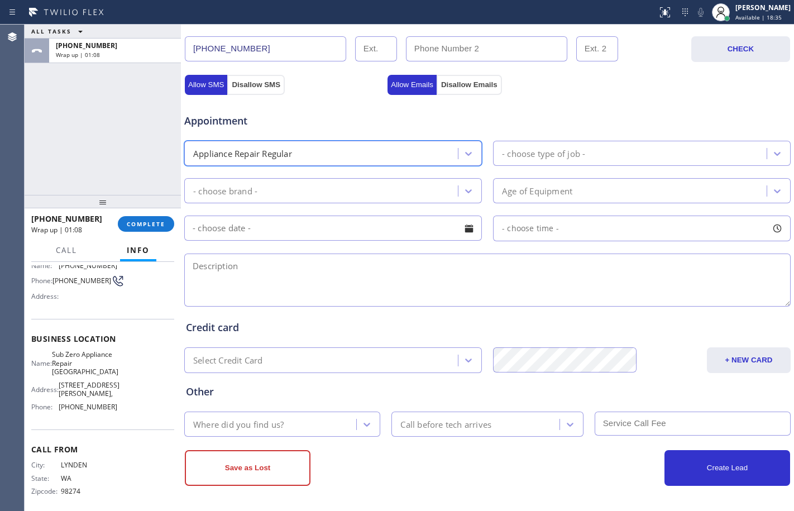
click at [287, 188] on div "- choose brand -" at bounding box center [323, 191] width 270 height 20
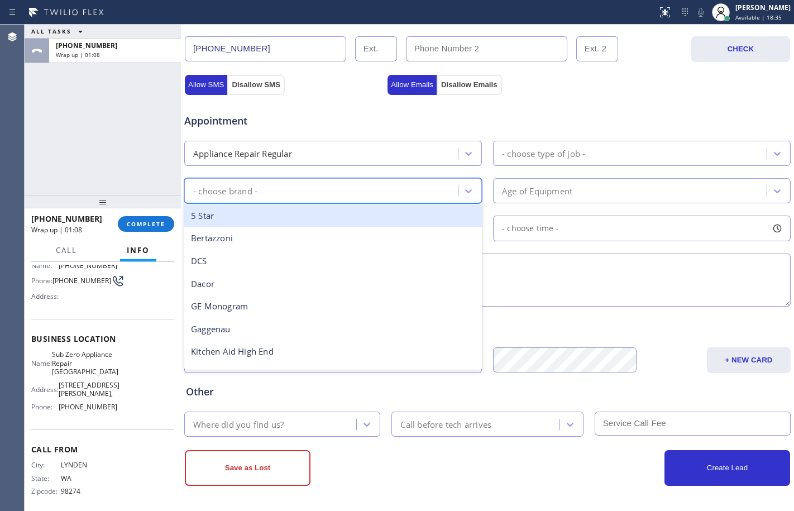
type input "w"
click at [281, 217] on div "Whirpool" at bounding box center [333, 215] width 298 height 23
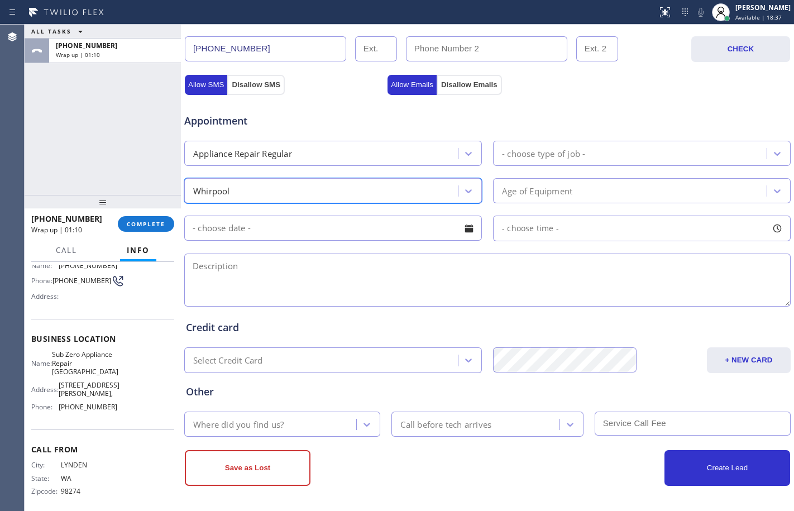
click at [644, 152] on div "- choose type of job -" at bounding box center [632, 154] width 270 height 20
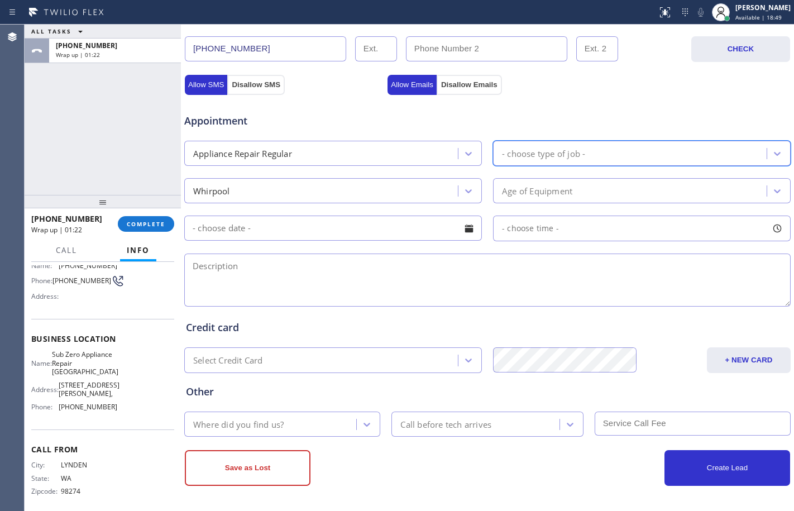
click at [542, 152] on div "- choose type of job -" at bounding box center [543, 153] width 83 height 13
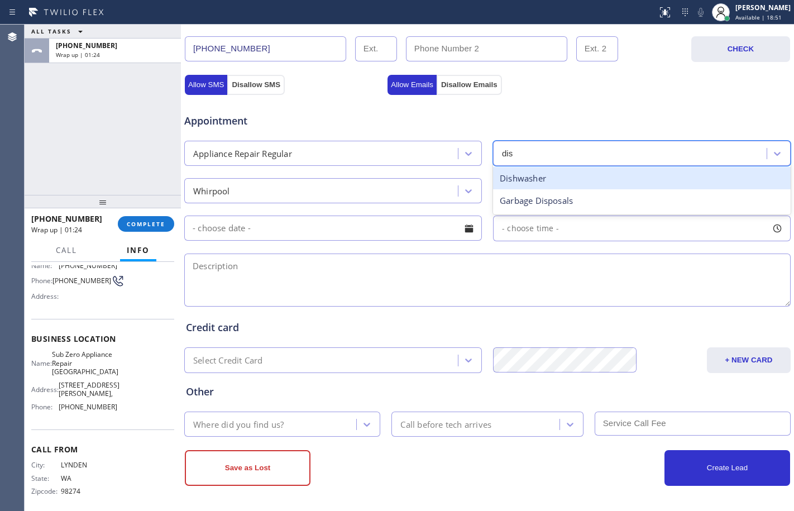
type input "dish"
click at [562, 184] on div "Dishwasher" at bounding box center [642, 178] width 298 height 23
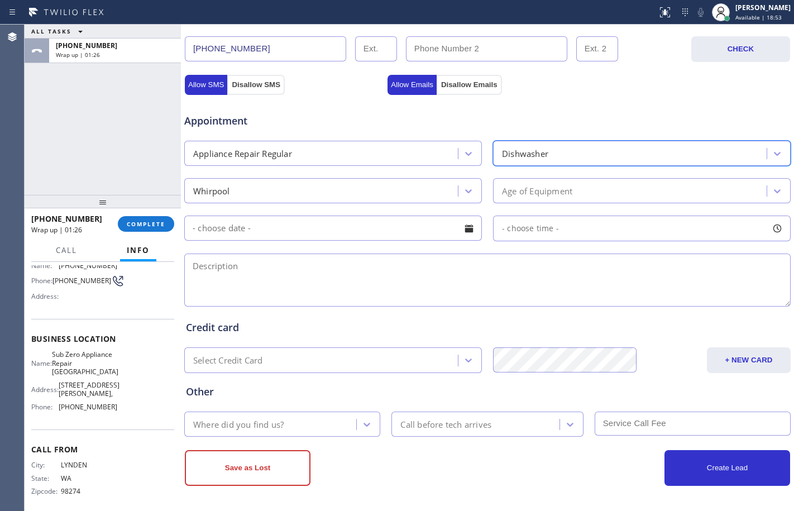
click at [565, 185] on div "Age of Equipment" at bounding box center [537, 190] width 70 height 13
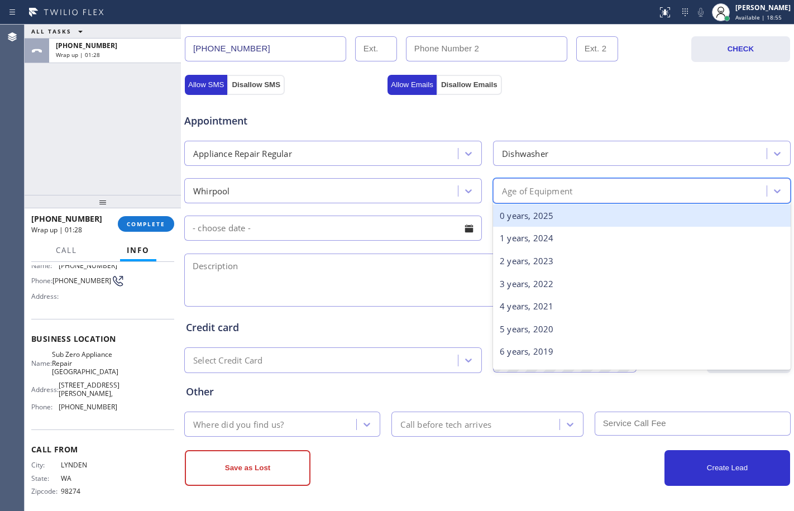
type input "4"
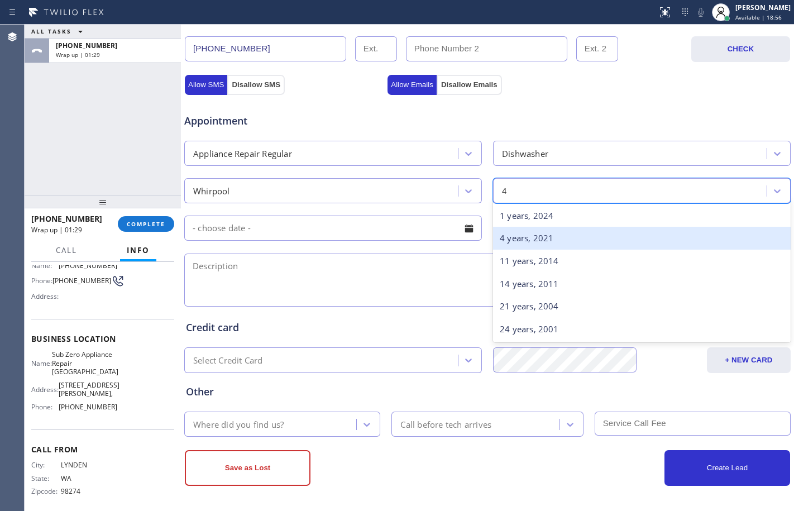
click at [546, 238] on div "4 years, 2021" at bounding box center [642, 238] width 298 height 23
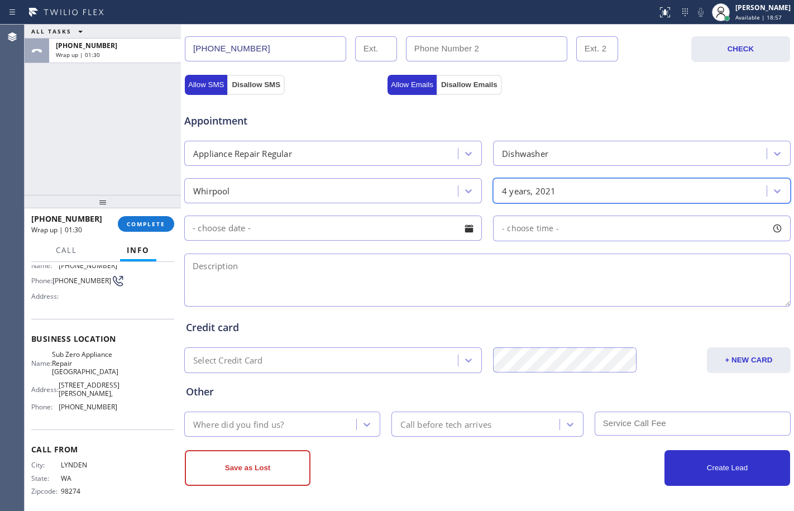
click at [380, 236] on input "text" at bounding box center [333, 228] width 298 height 25
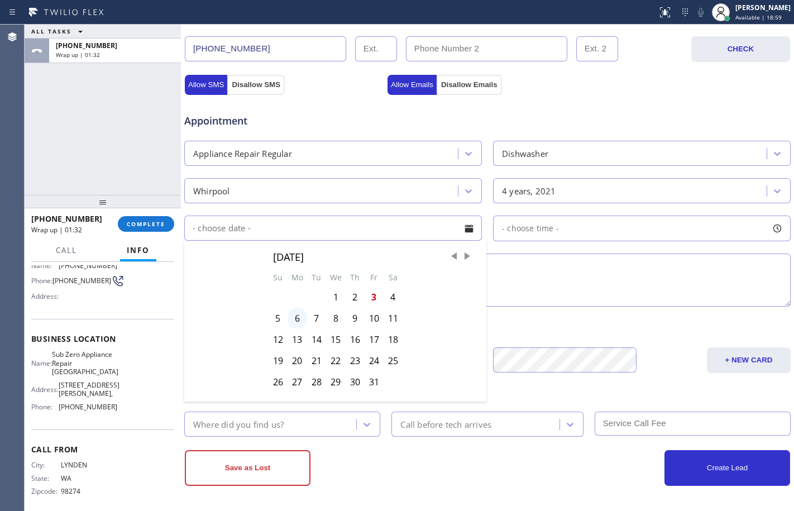
click at [296, 317] on div "6" at bounding box center [298, 318] width 20 height 21
type input "[DATE]"
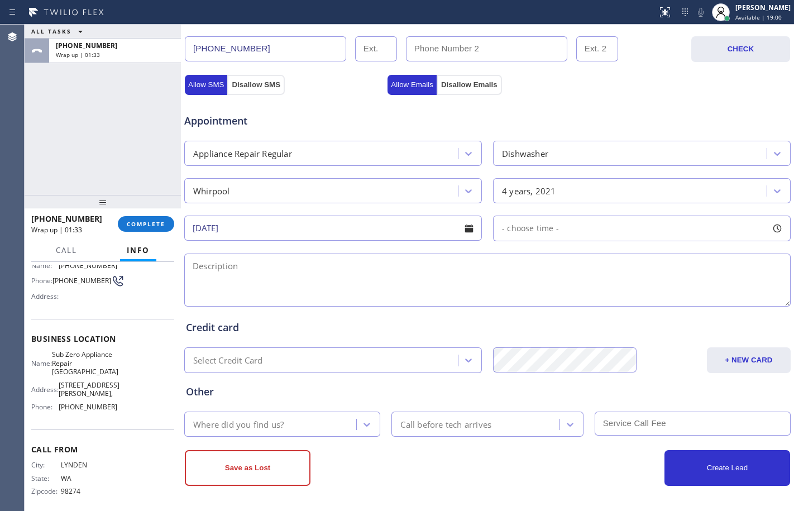
click at [635, 232] on div "- choose time -" at bounding box center [642, 229] width 298 height 26
drag, startPoint x: 506, startPoint y: 296, endPoint x: 715, endPoint y: 302, distance: 209.1
click at [715, 302] on div at bounding box center [717, 296] width 13 height 23
drag, startPoint x: 501, startPoint y: 292, endPoint x: 645, endPoint y: 316, distance: 145.5
click at [645, 316] on div "FROM TILL 3:00 PM 6:00 PM" at bounding box center [633, 281] width 281 height 80
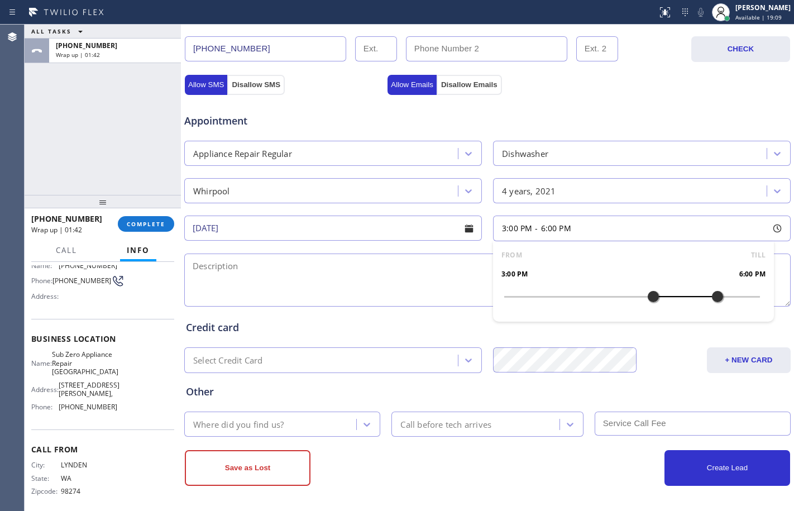
click at [334, 290] on textarea at bounding box center [487, 280] width 607 height 53
click at [368, 274] on textarea "3-6/$85/" at bounding box center [487, 280] width 607 height 53
paste textarea "Whirpool/dishwasher/disputing water all over the place/[DEMOGRAPHIC_DATA]/"
paste textarea "[STREET_ADDRESS]"
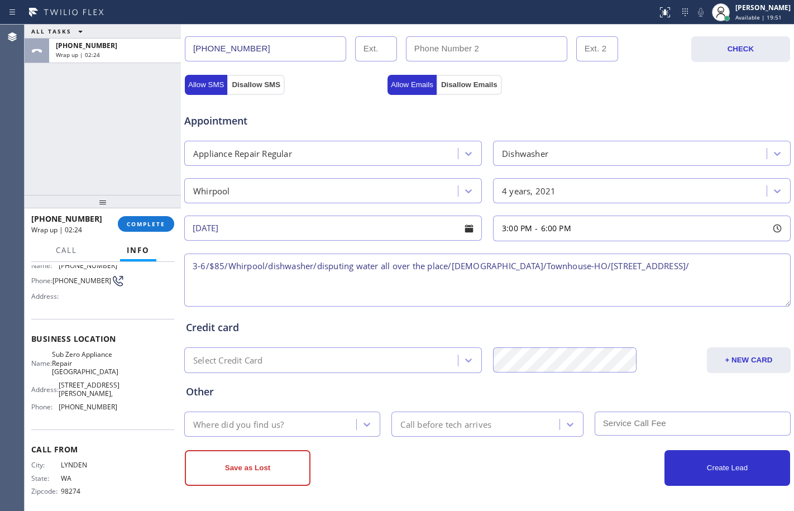
click at [711, 261] on textarea "3-6/$85/Whirpool/dishwasher/disputing water all over the place/[DEMOGRAPHIC_DAT…" at bounding box center [487, 280] width 607 height 53
paste textarea "Sub Zero Appliance Repair [GEOGRAPHIC_DATA]"
paste textarea "Please call customer 30 minutes prior to arrival"
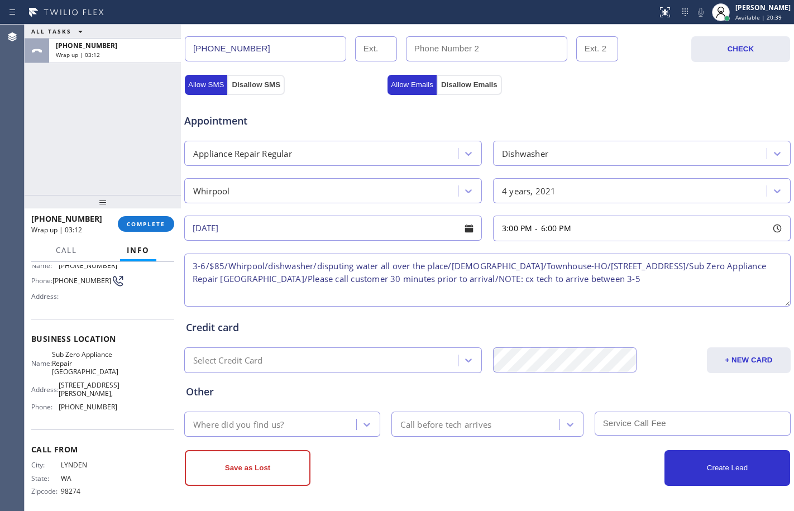
click at [499, 277] on textarea "3-6/$85/Whirpool/dishwasher/disputing water all over the place/[DEMOGRAPHIC_DAT…" at bounding box center [487, 280] width 607 height 53
type textarea "3-6/$85/Whirpool/dishwasher/disputing water all over the place/[DEMOGRAPHIC_DAT…"
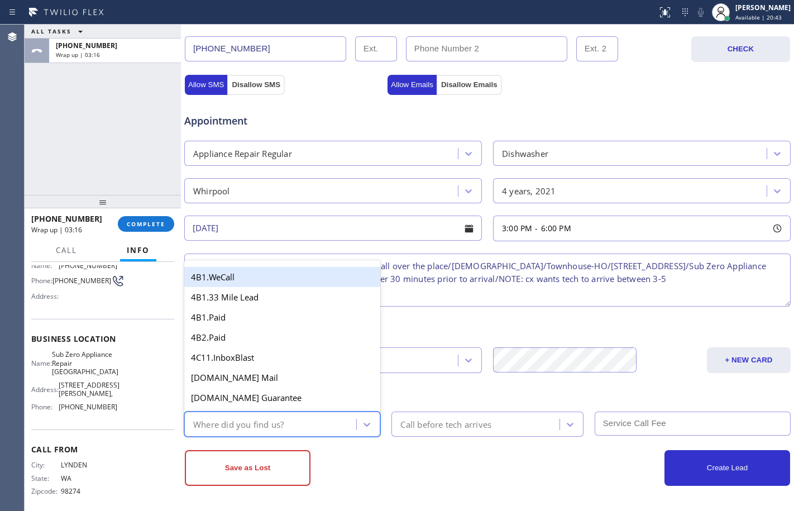
click at [260, 422] on div "Where did you find us?" at bounding box center [238, 424] width 91 height 13
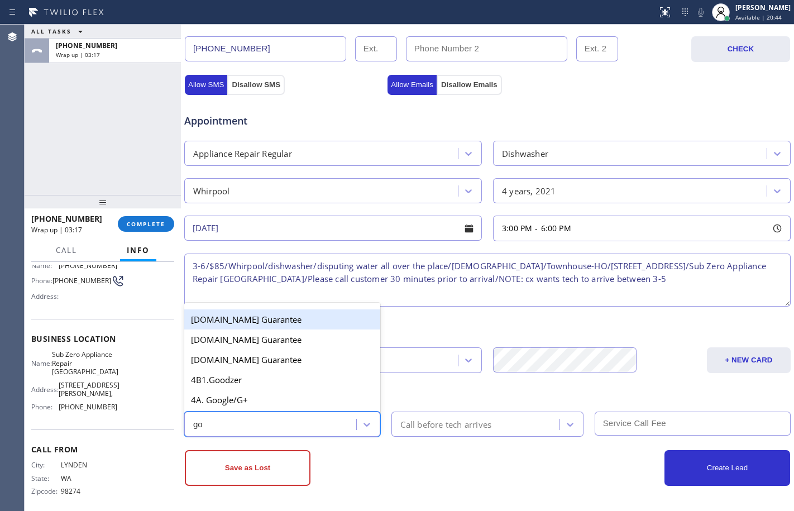
type input "goo"
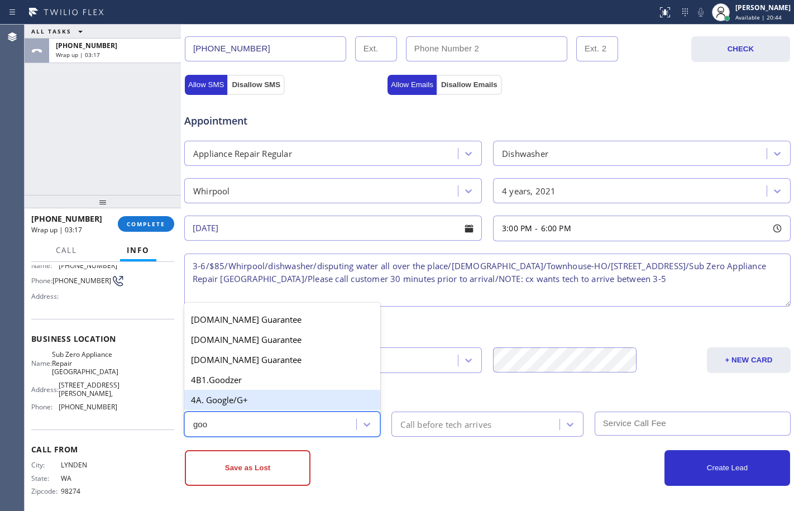
click at [263, 406] on div "4A. Google/G+" at bounding box center [282, 400] width 196 height 20
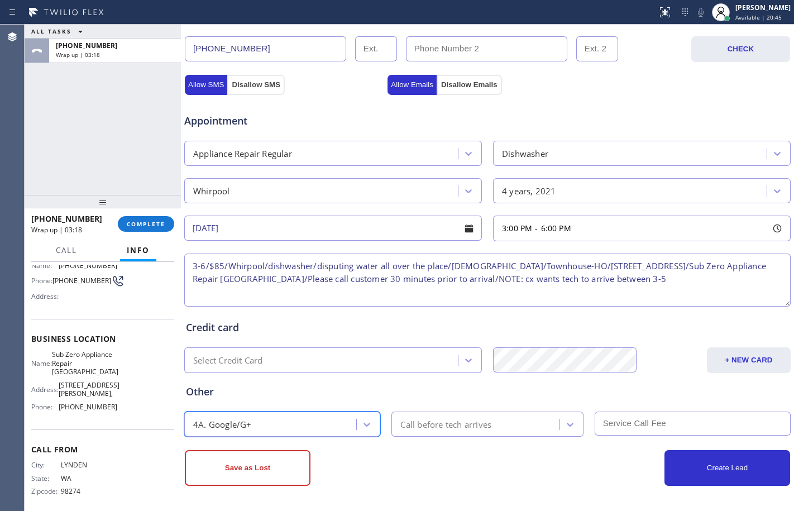
click at [439, 420] on div "Call before tech arrives" at bounding box center [446, 424] width 91 height 13
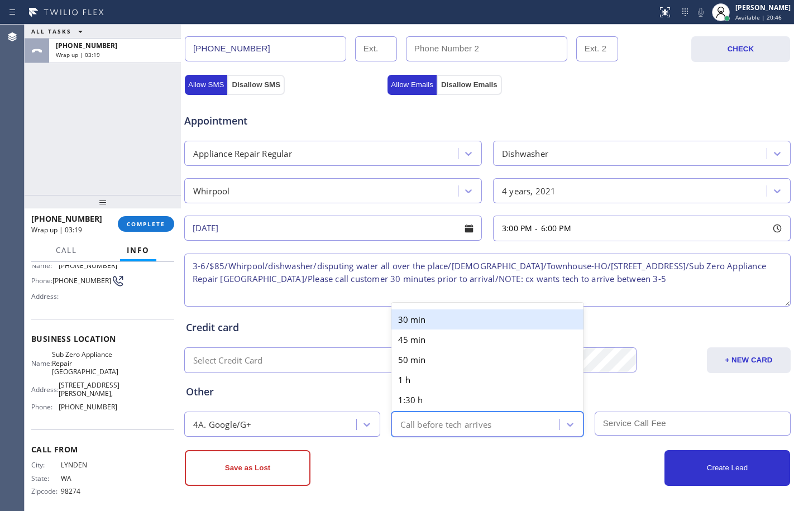
click at [425, 320] on div "30 min" at bounding box center [488, 320] width 192 height 20
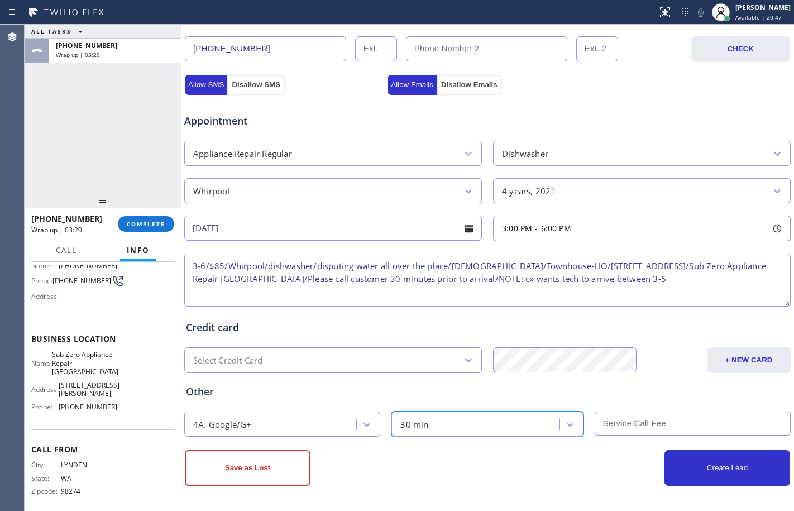
click at [635, 421] on input "text" at bounding box center [693, 424] width 196 height 24
type input "85"
click at [250, 269] on textarea "3-6/$85/Whirlpool/dishwasher/disputing water all over the place/[DEMOGRAPHIC_DA…" at bounding box center [487, 280] width 607 height 53
type textarea "3-6/$85/Whirpool/dishwasher/disputing water all over the place/[DEMOGRAPHIC_DAT…"
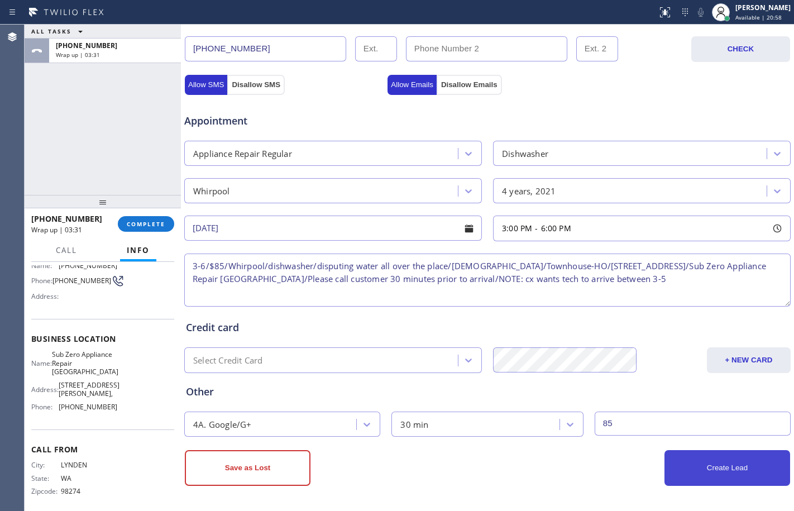
click at [695, 455] on button "Create Lead" at bounding box center [728, 468] width 126 height 36
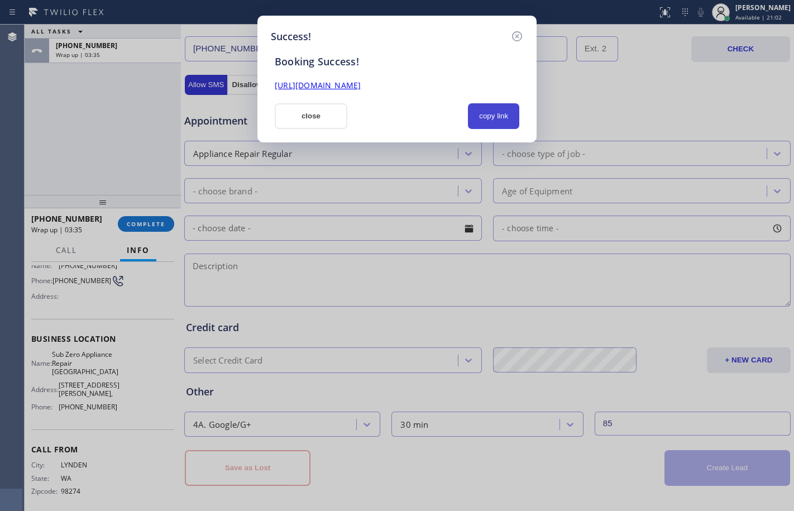
click at [478, 119] on button "copy link" at bounding box center [493, 116] width 51 height 26
click at [361, 88] on link "[URL][DOMAIN_NAME]" at bounding box center [318, 85] width 86 height 11
click at [324, 115] on button "close" at bounding box center [311, 116] width 73 height 26
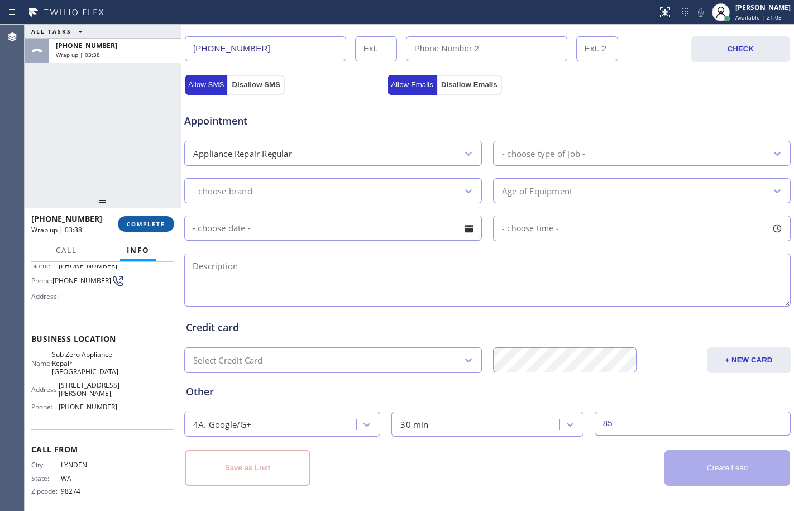
click at [147, 218] on button "COMPLETE" at bounding box center [146, 224] width 56 height 16
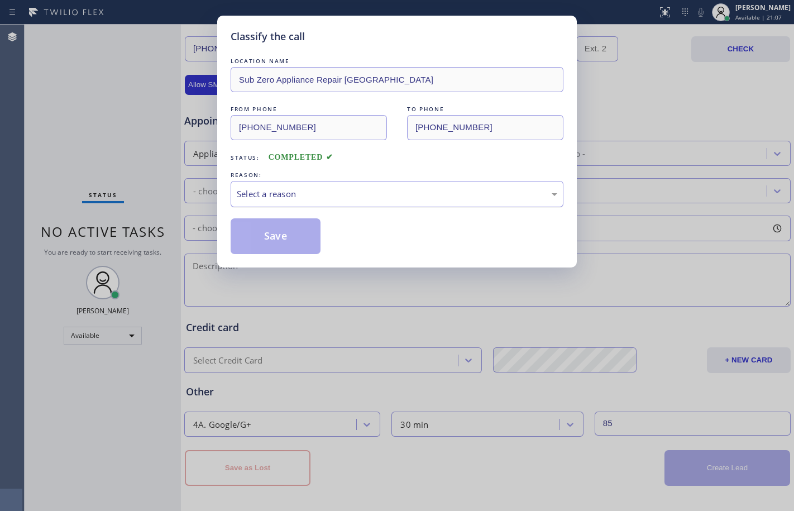
click at [301, 196] on div "Select a reason" at bounding box center [397, 194] width 321 height 13
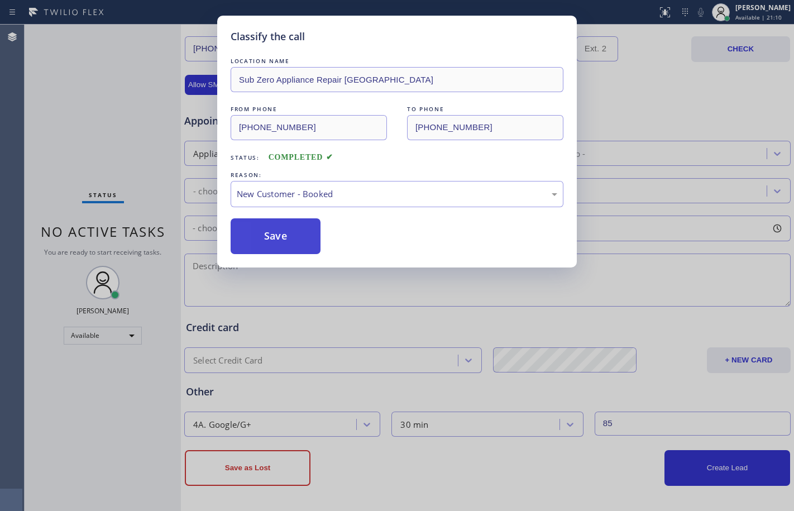
click at [255, 234] on button "Save" at bounding box center [276, 236] width 90 height 36
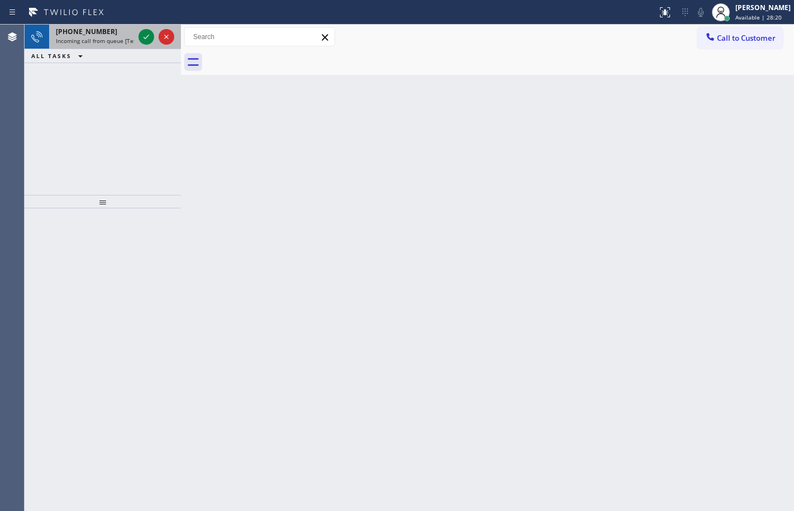
click at [96, 34] on span "[PHONE_NUMBER]" at bounding box center [86, 31] width 61 height 9
click at [87, 34] on span "[PHONE_NUMBER]" at bounding box center [86, 31] width 61 height 9
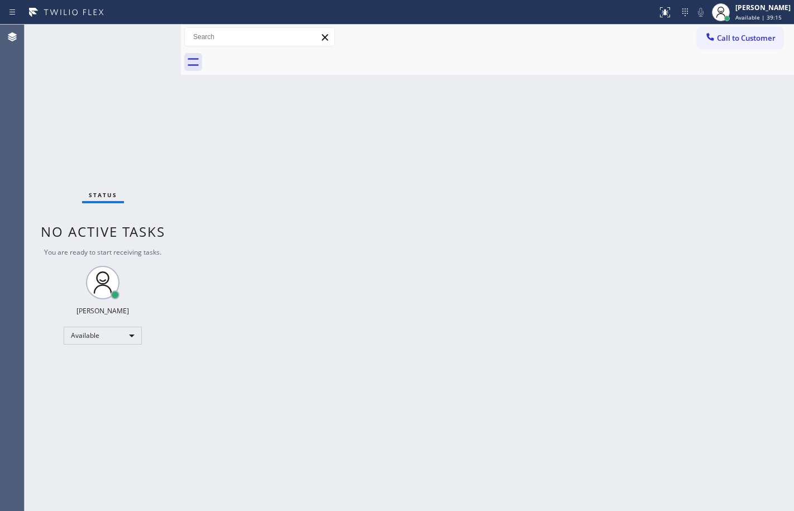
click at [184, 177] on div "Back to Dashboard Change Sender ID Customers Technicians Select a contact Outbo…" at bounding box center [487, 268] width 613 height 487
click at [172, 421] on div "Status No active tasks You are ready to start receiving tasks. [PERSON_NAME] Av…" at bounding box center [103, 268] width 156 height 487
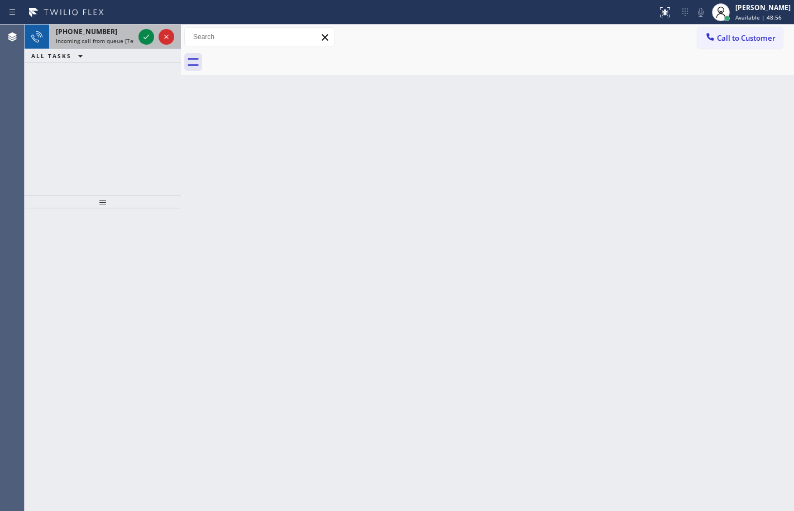
click at [101, 36] on span "[PHONE_NUMBER]" at bounding box center [86, 31] width 61 height 9
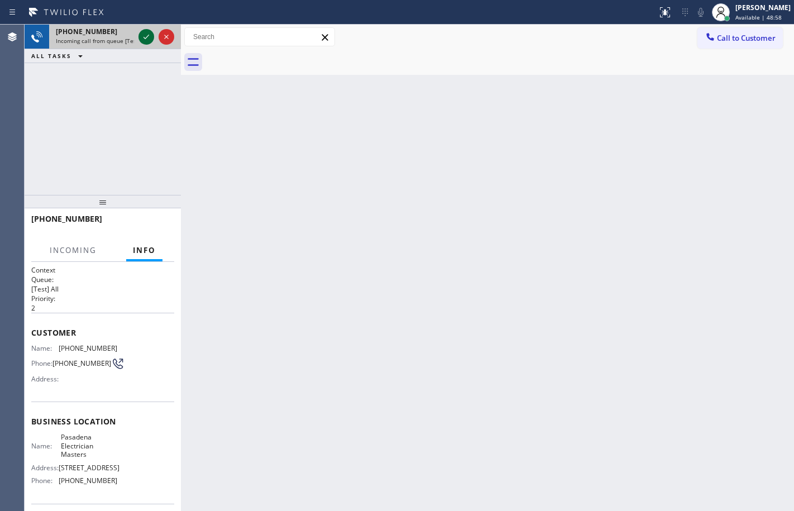
click at [147, 32] on icon at bounding box center [146, 36] width 13 height 13
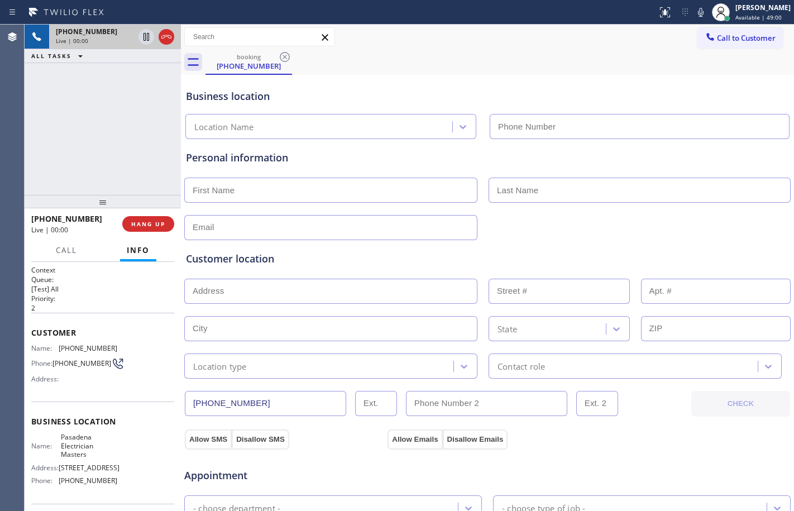
type input "[PHONE_NUMBER]"
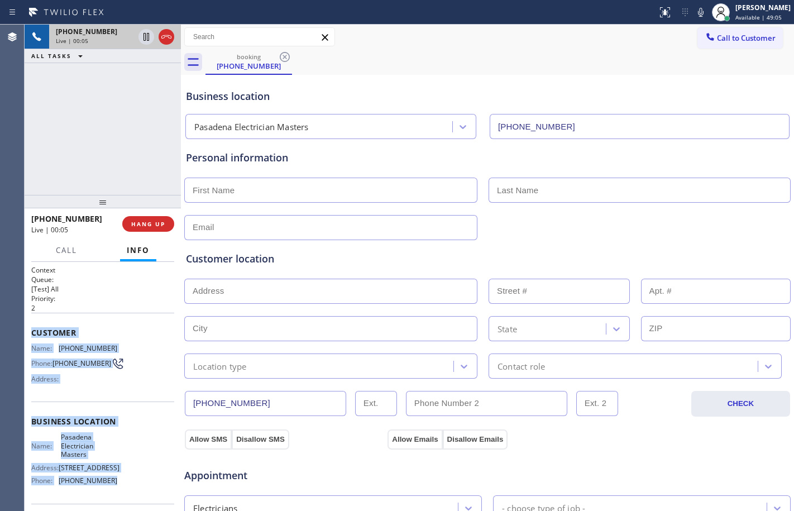
drag, startPoint x: 30, startPoint y: 331, endPoint x: 136, endPoint y: 495, distance: 195.9
click at [136, 495] on div "Context Queue: [Test] All Priority: 2 Customer Name: [PHONE_NUMBER] Phone: [PHO…" at bounding box center [103, 386] width 156 height 249
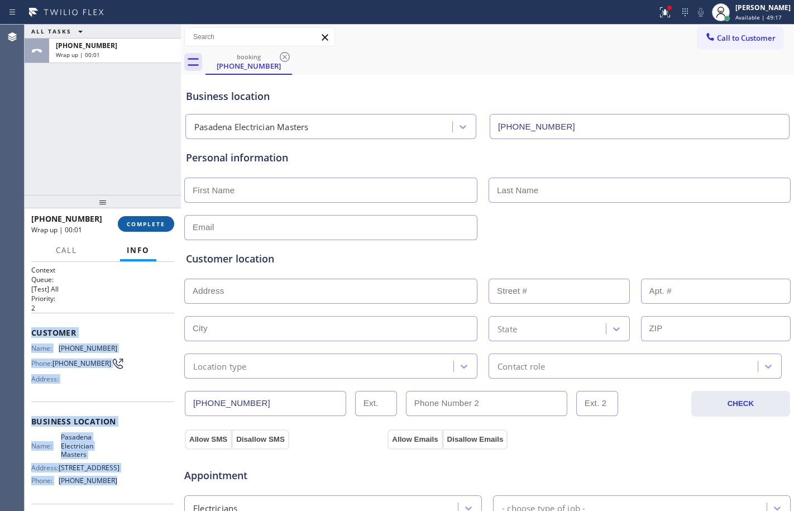
click at [153, 226] on span "COMPLETE" at bounding box center [146, 224] width 39 height 8
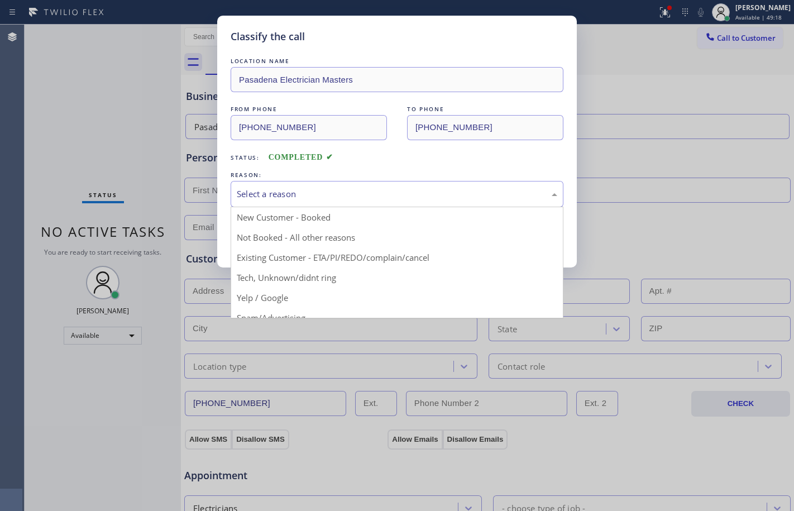
click at [404, 197] on div "Select a reason" at bounding box center [397, 194] width 321 height 13
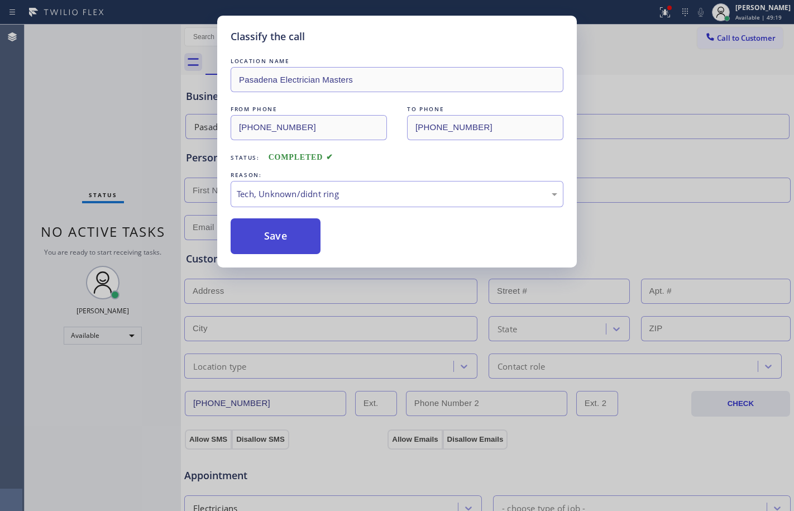
click at [256, 244] on button "Save" at bounding box center [276, 236] width 90 height 36
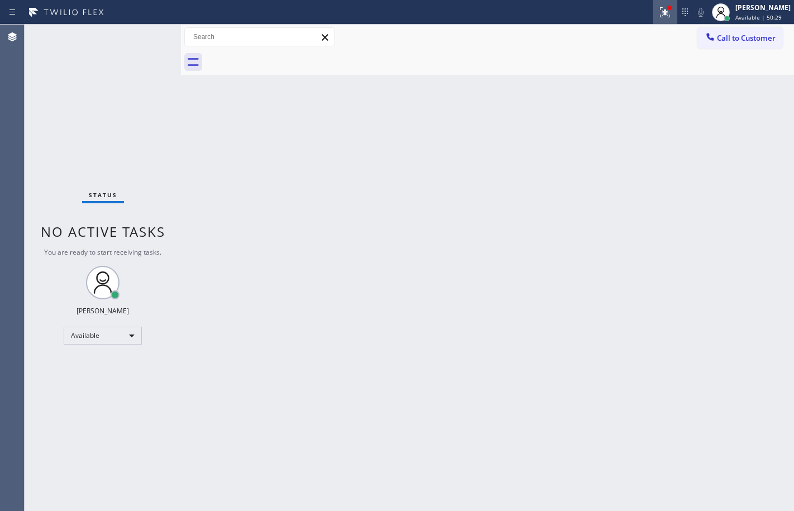
click at [659, 12] on icon at bounding box center [665, 12] width 13 height 13
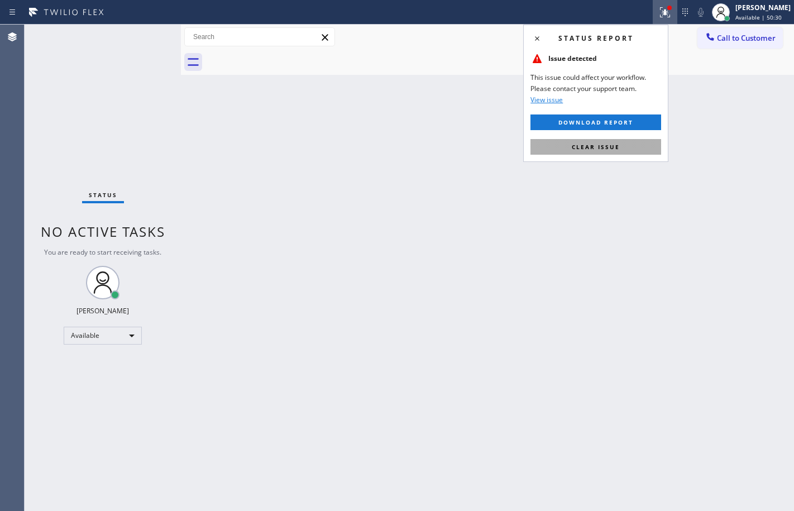
click at [608, 151] on button "Clear issue" at bounding box center [596, 147] width 131 height 16
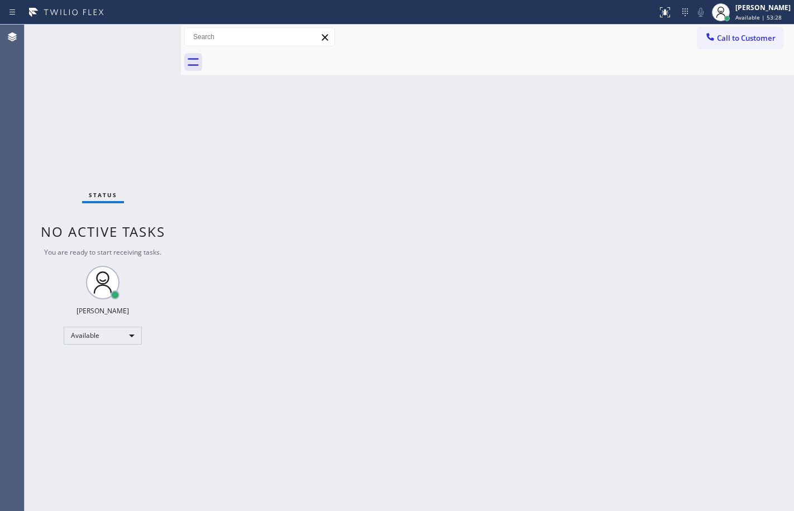
click at [178, 203] on div "Status No active tasks You are ready to start receiving tasks. [PERSON_NAME] Av…" at bounding box center [103, 268] width 156 height 487
click at [197, 136] on div "Back to Dashboard Change Sender ID Customers Technicians Select a contact Outbo…" at bounding box center [487, 268] width 613 height 487
click at [131, 340] on div "Available" at bounding box center [103, 336] width 78 height 18
click at [99, 392] on li "Break" at bounding box center [102, 393] width 76 height 13
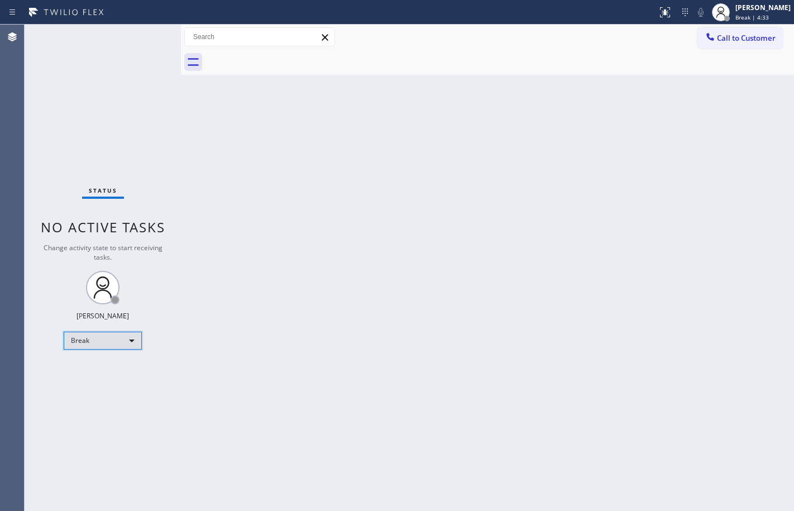
click at [120, 348] on div "Break" at bounding box center [103, 341] width 78 height 18
click at [77, 375] on li "Available" at bounding box center [102, 370] width 76 height 13
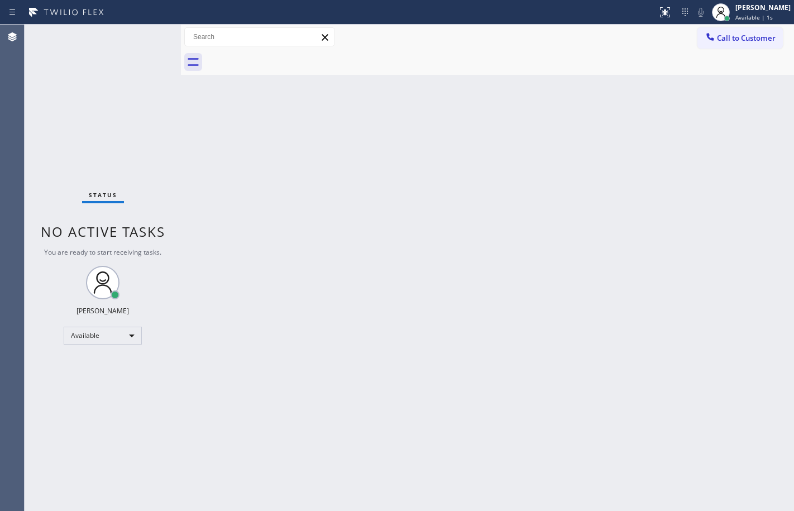
click at [316, 299] on div "Back to Dashboard Change Sender ID Customers Technicians Select a contact Outbo…" at bounding box center [487, 268] width 613 height 487
click at [327, 172] on div "Back to Dashboard Change Sender ID Customers Technicians Select a contact Outbo…" at bounding box center [487, 268] width 613 height 487
click at [219, 182] on div "Back to Dashboard Change Sender ID Customers Technicians Select a contact Outbo…" at bounding box center [487, 268] width 613 height 487
drag, startPoint x: 82, startPoint y: 9, endPoint x: 89, endPoint y: 34, distance: 26.0
click at [89, 34] on div "Status No active tasks You are ready to start receiving tasks. [PERSON_NAME] Av…" at bounding box center [103, 268] width 156 height 487
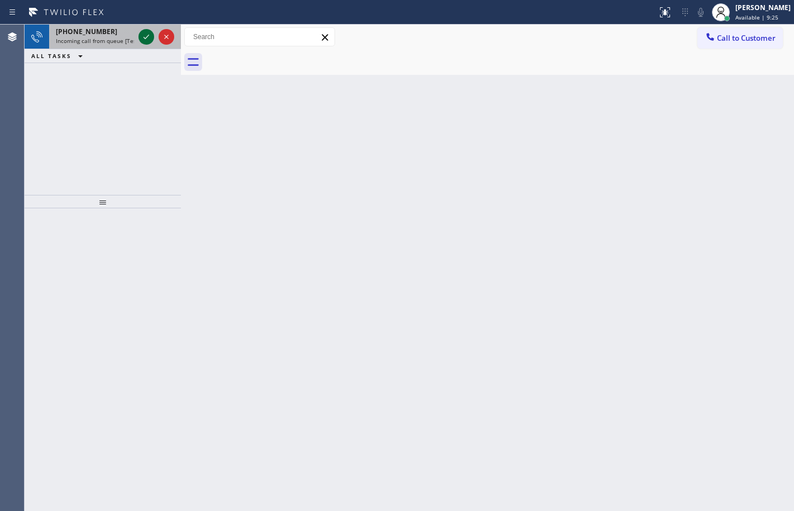
drag, startPoint x: 109, startPoint y: 30, endPoint x: 149, endPoint y: 32, distance: 40.3
click at [108, 31] on div "[PHONE_NUMBER]" at bounding box center [95, 31] width 78 height 9
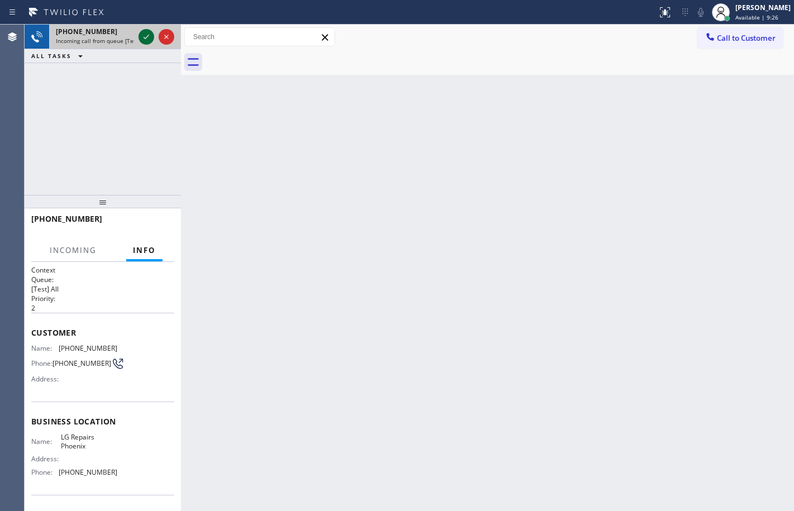
click at [149, 39] on icon at bounding box center [146, 36] width 13 height 13
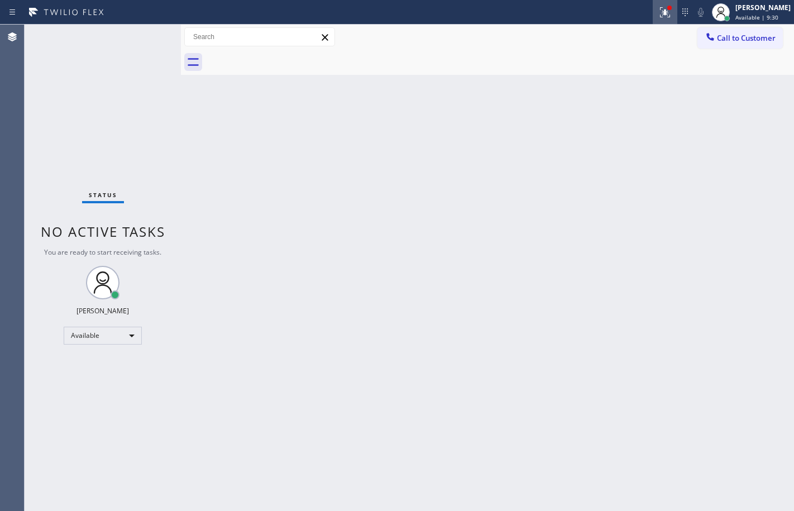
click at [659, 17] on icon at bounding box center [665, 12] width 13 height 13
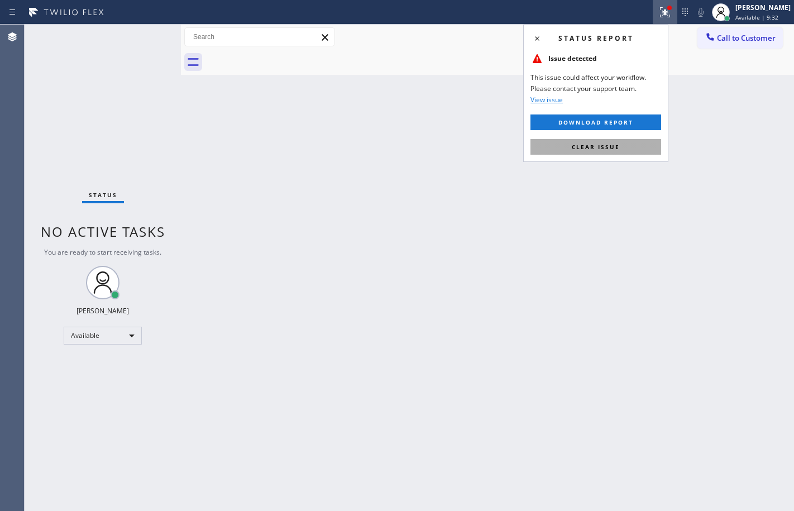
click at [597, 151] on button "Clear issue" at bounding box center [596, 147] width 131 height 16
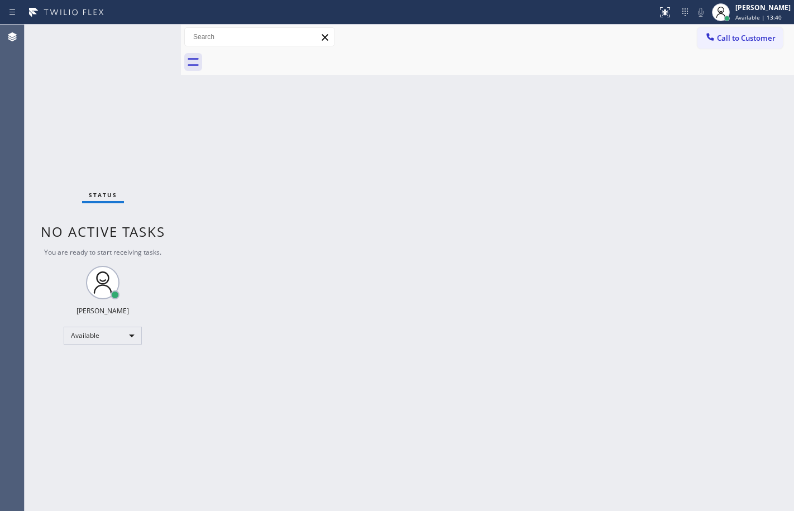
click at [167, 131] on div "Status No active tasks You are ready to start receiving tasks. [PERSON_NAME] Av…" at bounding box center [103, 268] width 156 height 487
drag, startPoint x: 141, startPoint y: 97, endPoint x: 143, endPoint y: 102, distance: 6.0
click at [143, 102] on div "Status No active tasks You are ready to start receiving tasks. [PERSON_NAME] Av…" at bounding box center [103, 268] width 156 height 487
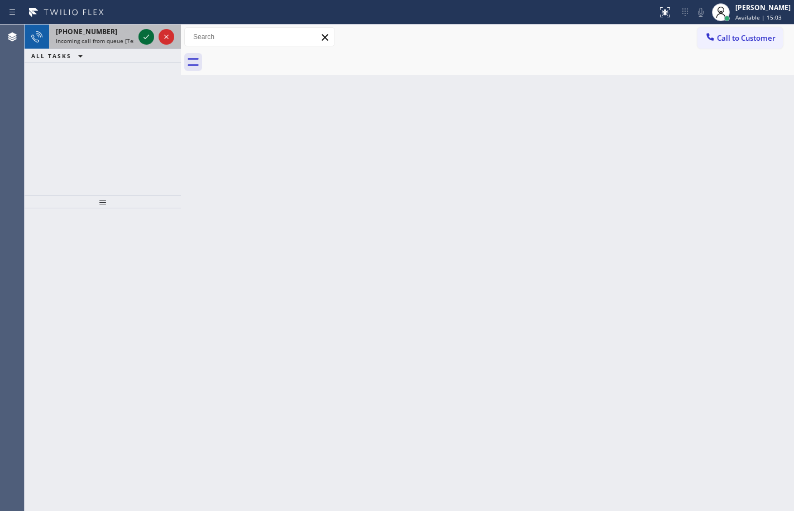
click at [143, 43] on icon at bounding box center [146, 36] width 13 height 13
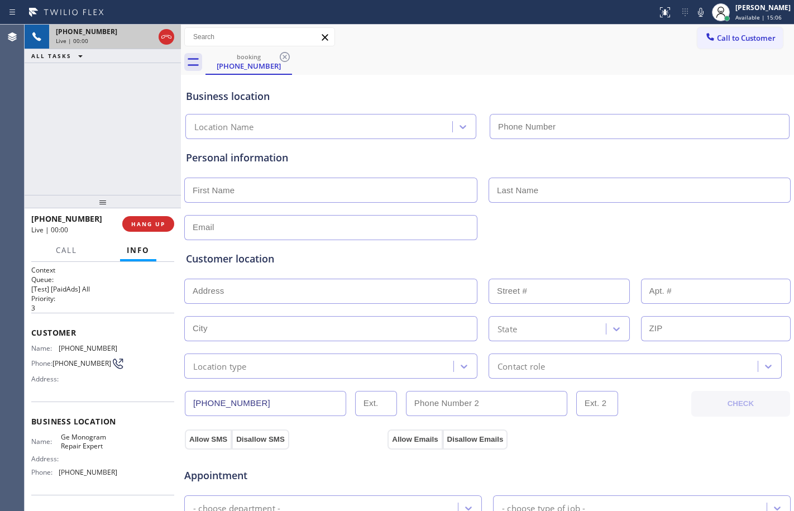
type input "[PHONE_NUMBER]"
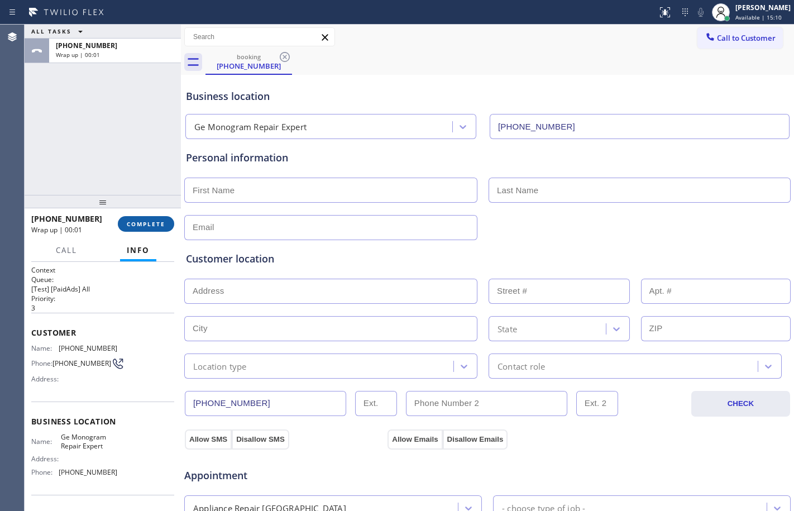
click at [151, 221] on span "COMPLETE" at bounding box center [146, 224] width 39 height 8
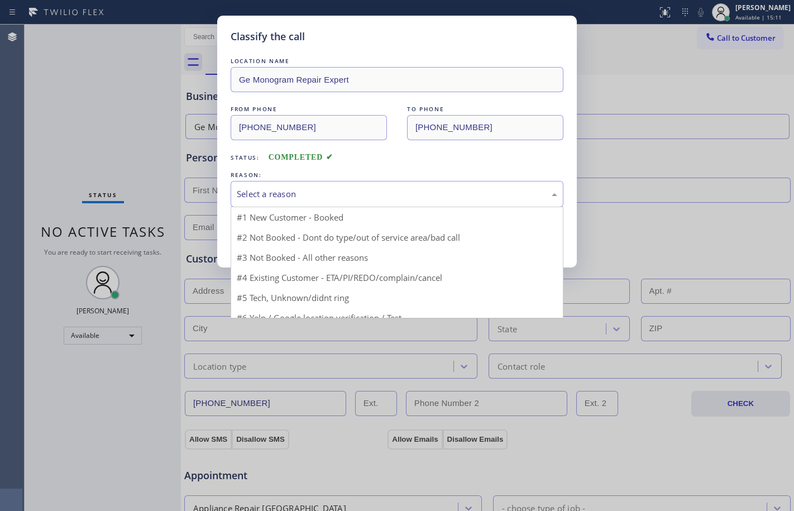
click at [382, 197] on div "Select a reason" at bounding box center [397, 194] width 321 height 13
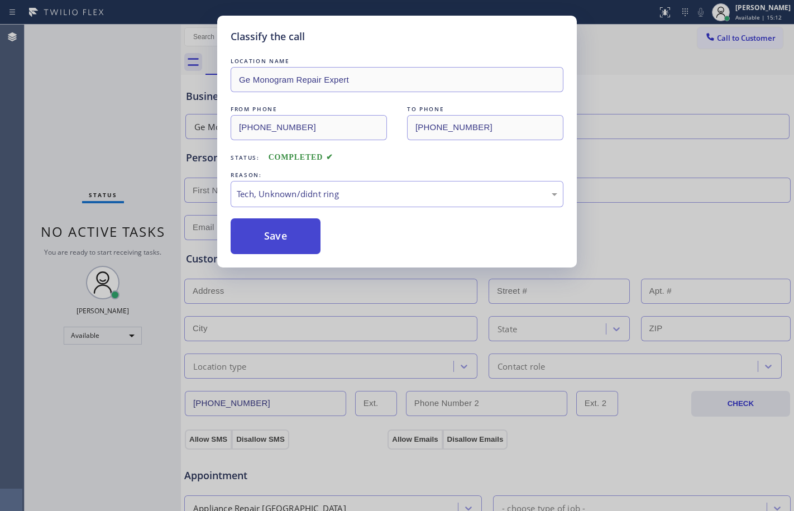
click at [265, 242] on button "Save" at bounding box center [276, 236] width 90 height 36
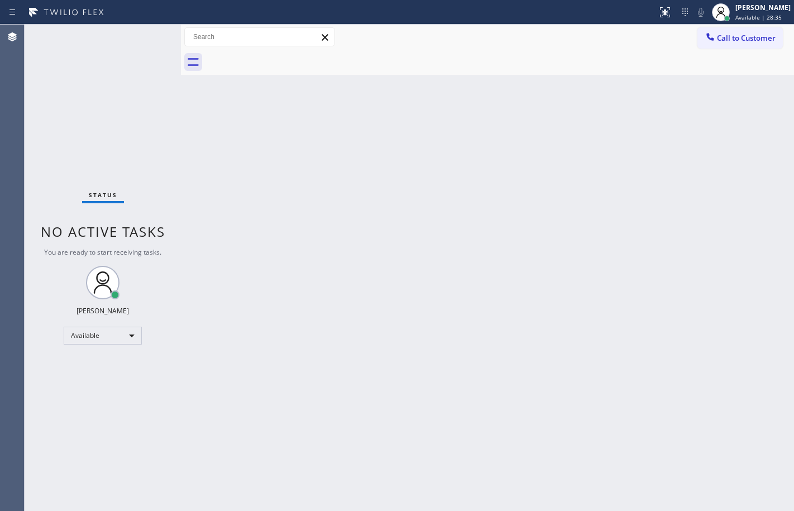
click at [142, 142] on div "Status No active tasks You are ready to start receiving tasks. [PERSON_NAME] Av…" at bounding box center [103, 268] width 156 height 487
click at [354, 240] on div "Back to Dashboard Change Sender ID Customers Technicians Select a contact Outbo…" at bounding box center [487, 268] width 613 height 487
click at [503, 316] on div "Back to Dashboard Change Sender ID Customers Technicians Select a contact Outbo…" at bounding box center [487, 268] width 613 height 487
click at [122, 87] on div "Status No active tasks You are ready to start receiving tasks. [PERSON_NAME] Av…" at bounding box center [103, 268] width 156 height 487
click at [191, 144] on div "Back to Dashboard Change Sender ID Customers Technicians Select a contact Outbo…" at bounding box center [487, 268] width 613 height 487
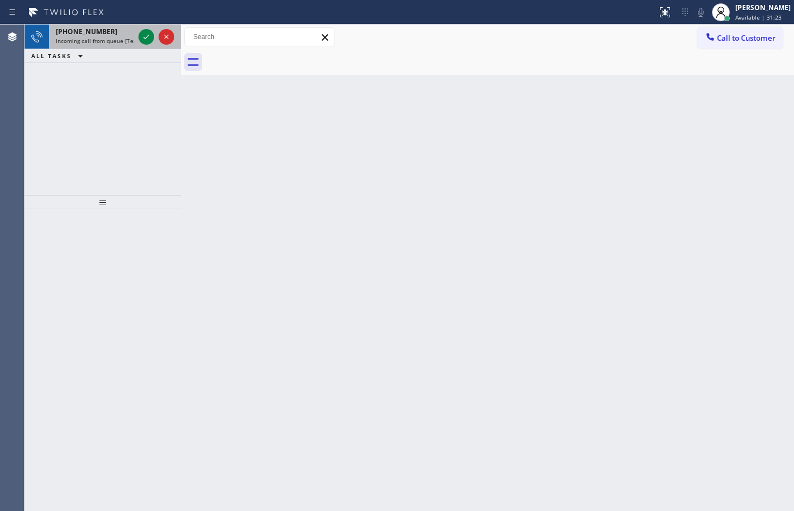
click at [67, 36] on span "[PHONE_NUMBER]" at bounding box center [86, 31] width 61 height 9
drag, startPoint x: 104, startPoint y: 58, endPoint x: 104, endPoint y: 24, distance: 34.1
click at [104, 54] on div "ALL TASKS ALL TASKS ACTIVE TASKS TASKS IN WRAP UP" at bounding box center [103, 56] width 156 height 14
click at [104, 24] on div "Status report No issues detected If you experience an issue, please download th…" at bounding box center [397, 12] width 794 height 25
click at [123, 40] on span "Incoming call from queue [Test] All" at bounding box center [102, 41] width 93 height 8
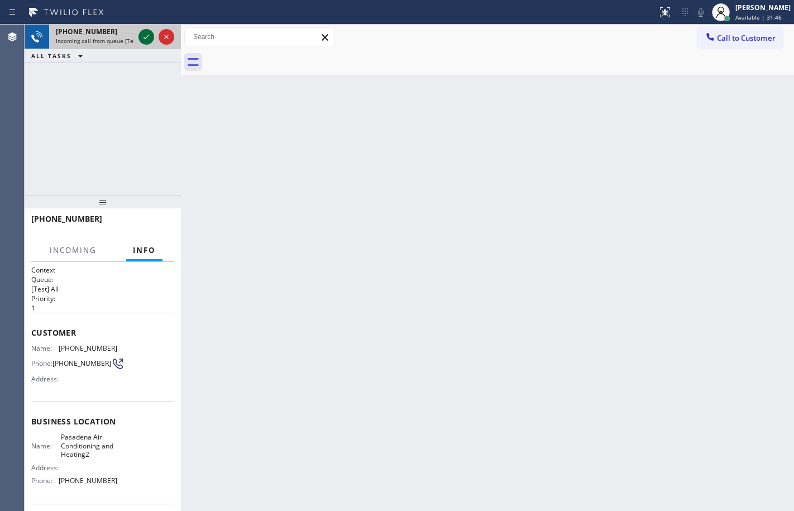
click at [143, 37] on icon at bounding box center [146, 36] width 13 height 13
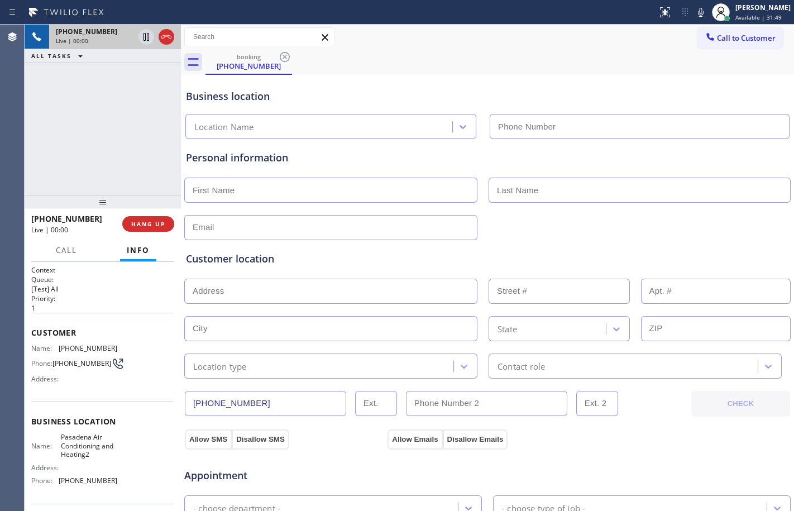
type input "[PHONE_NUMBER]"
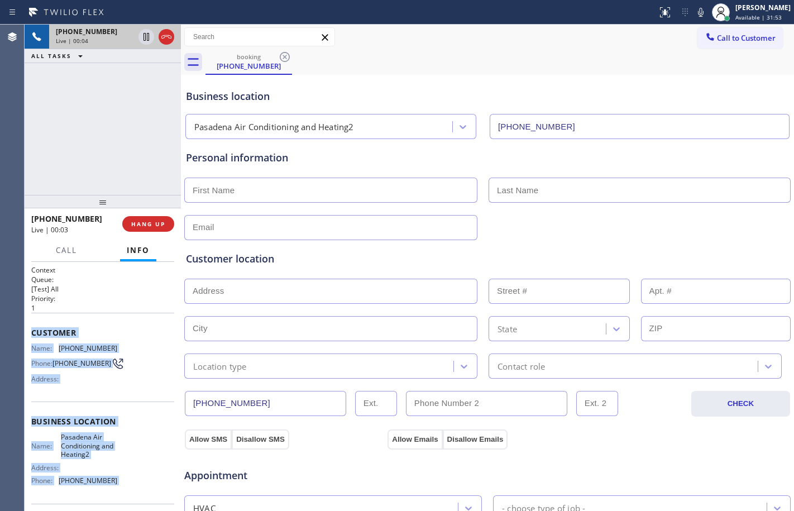
scroll to position [85, 0]
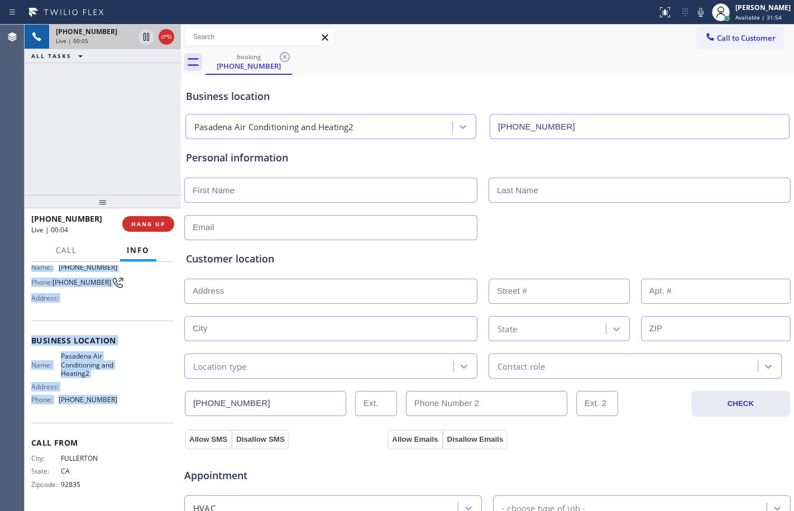
drag, startPoint x: 30, startPoint y: 335, endPoint x: 127, endPoint y: 404, distance: 119.0
click at [127, 404] on div "Context Queue: [Test] All Priority: 1 Customer Name: [PHONE_NUMBER] Phone: [PHO…" at bounding box center [103, 386] width 156 height 249
click at [144, 218] on button "HANG UP" at bounding box center [148, 224] width 52 height 16
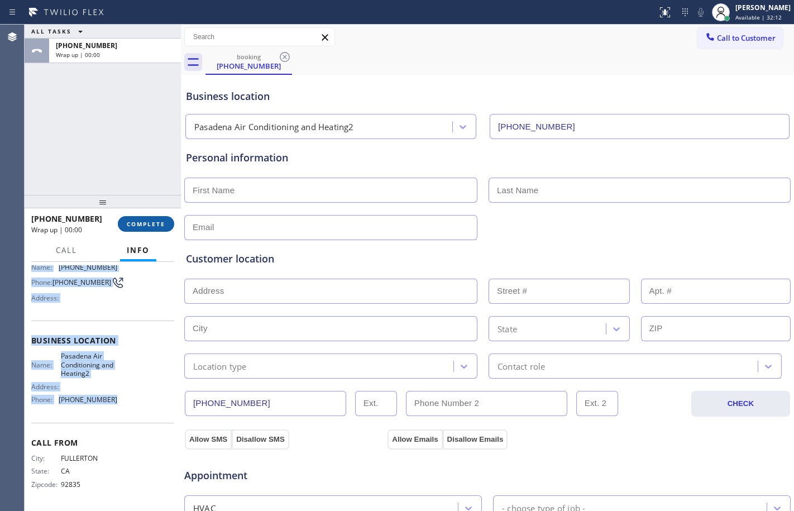
click at [150, 227] on span "COMPLETE" at bounding box center [146, 224] width 39 height 8
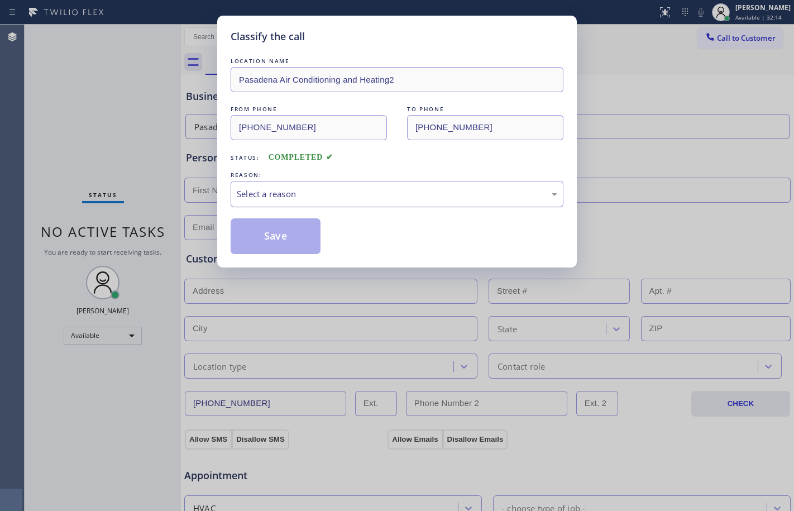
click at [328, 203] on div "Select a reason" at bounding box center [397, 194] width 333 height 26
click at [272, 229] on button "Save" at bounding box center [276, 236] width 90 height 36
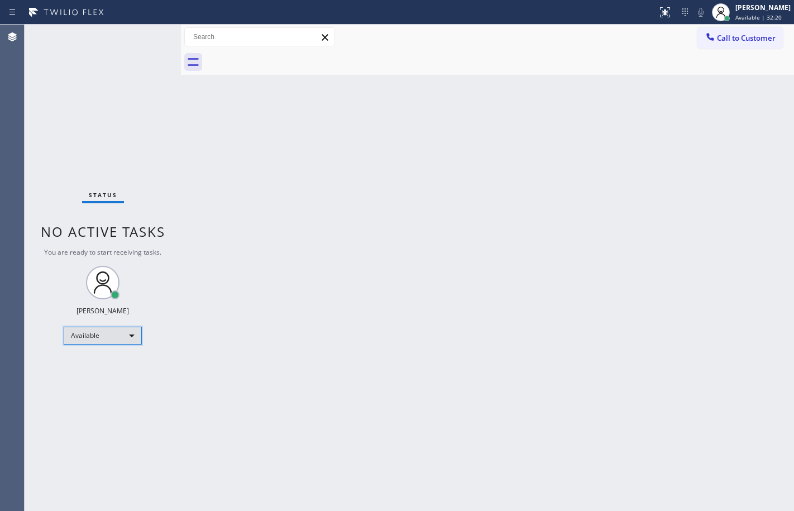
click at [94, 335] on div "Available" at bounding box center [103, 336] width 78 height 18
click at [89, 354] on li "Offline" at bounding box center [102, 351] width 76 height 13
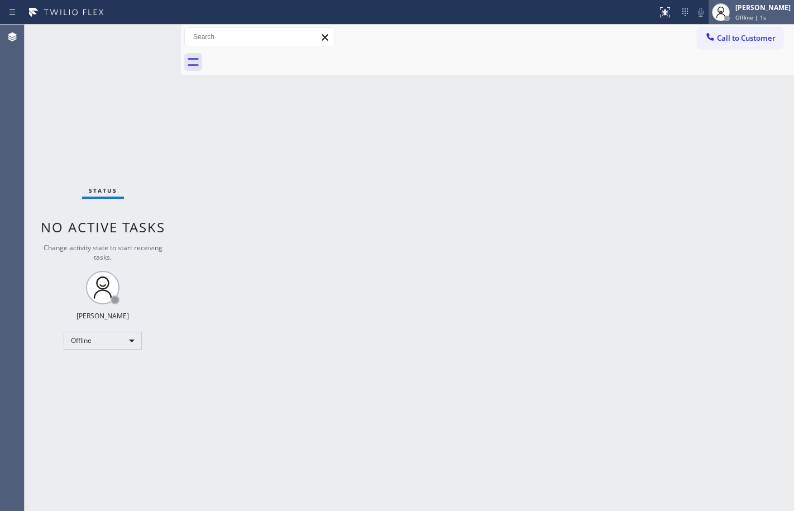
click at [751, 7] on div "[PERSON_NAME]" at bounding box center [763, 7] width 55 height 9
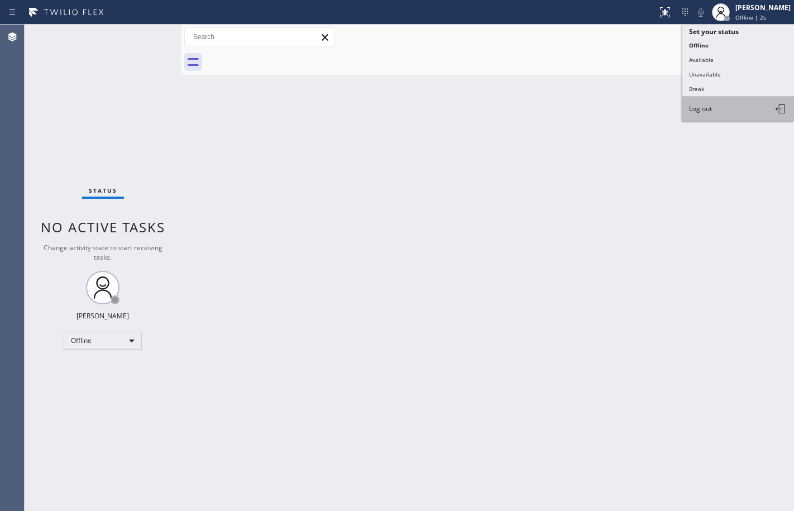
click at [708, 113] on button "Log out" at bounding box center [739, 109] width 112 height 25
